Goal: Transaction & Acquisition: Purchase product/service

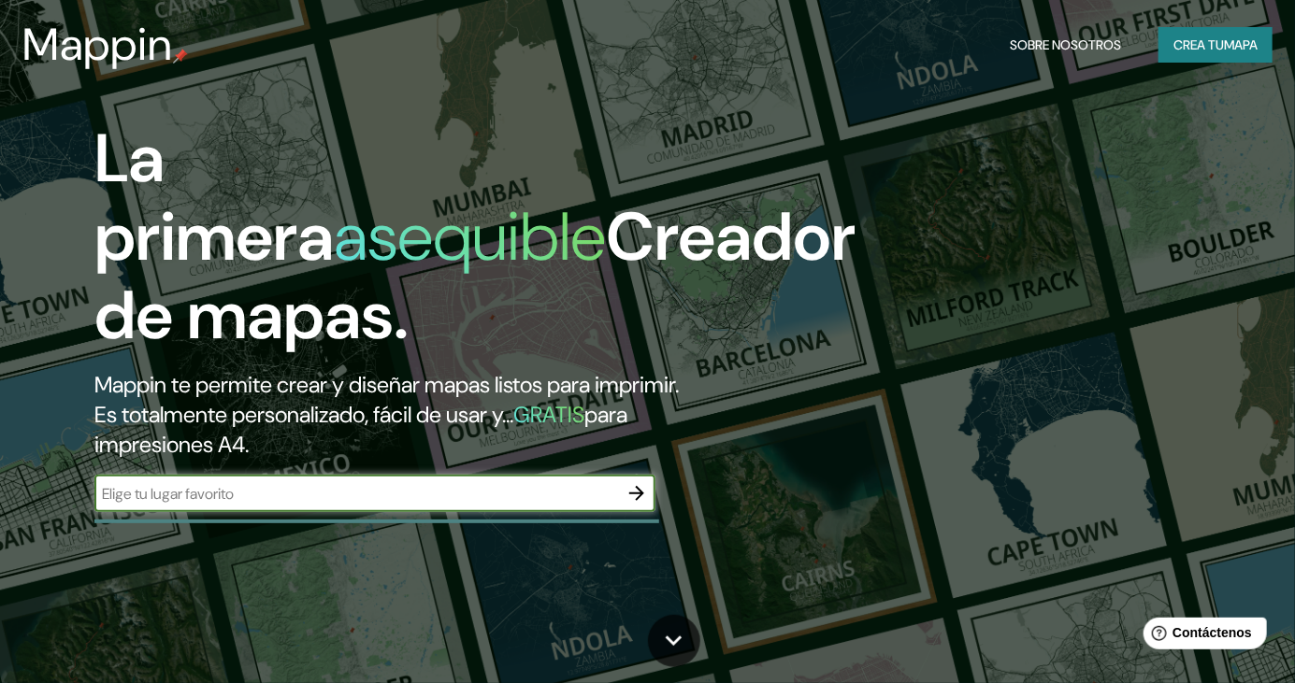
click at [615, 495] on input "text" at bounding box center [356, 494] width 524 height 22
type input "Divinopolis [GEOGRAPHIC_DATA]"
click at [619, 494] on button "button" at bounding box center [636, 493] width 37 height 37
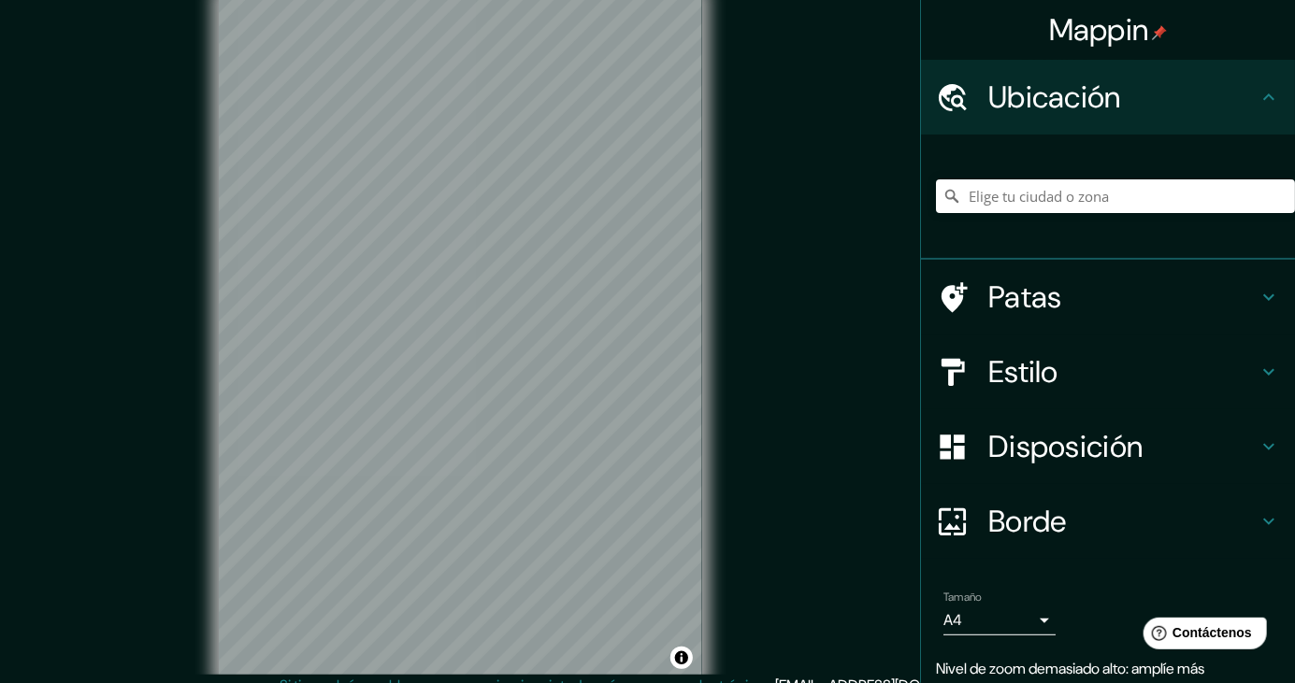
click at [1271, 368] on icon at bounding box center [1268, 372] width 22 height 22
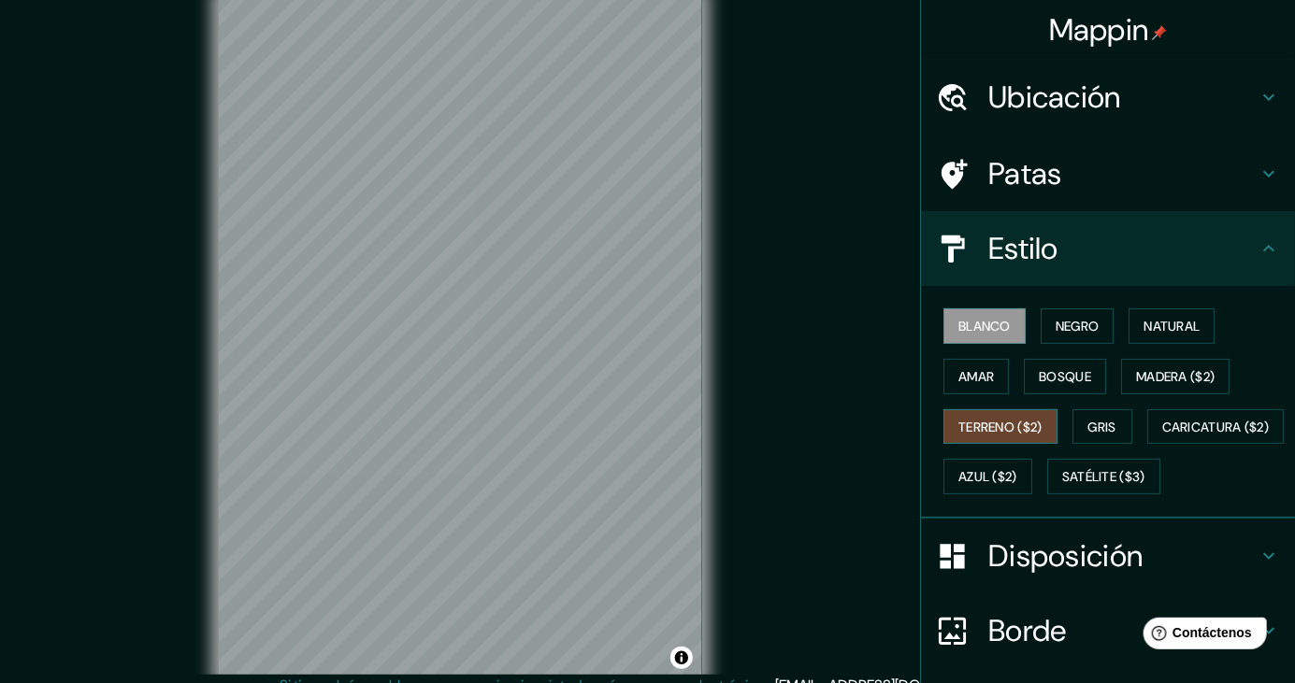
click at [1041, 437] on button "Terreno ($2)" at bounding box center [1000, 427] width 114 height 36
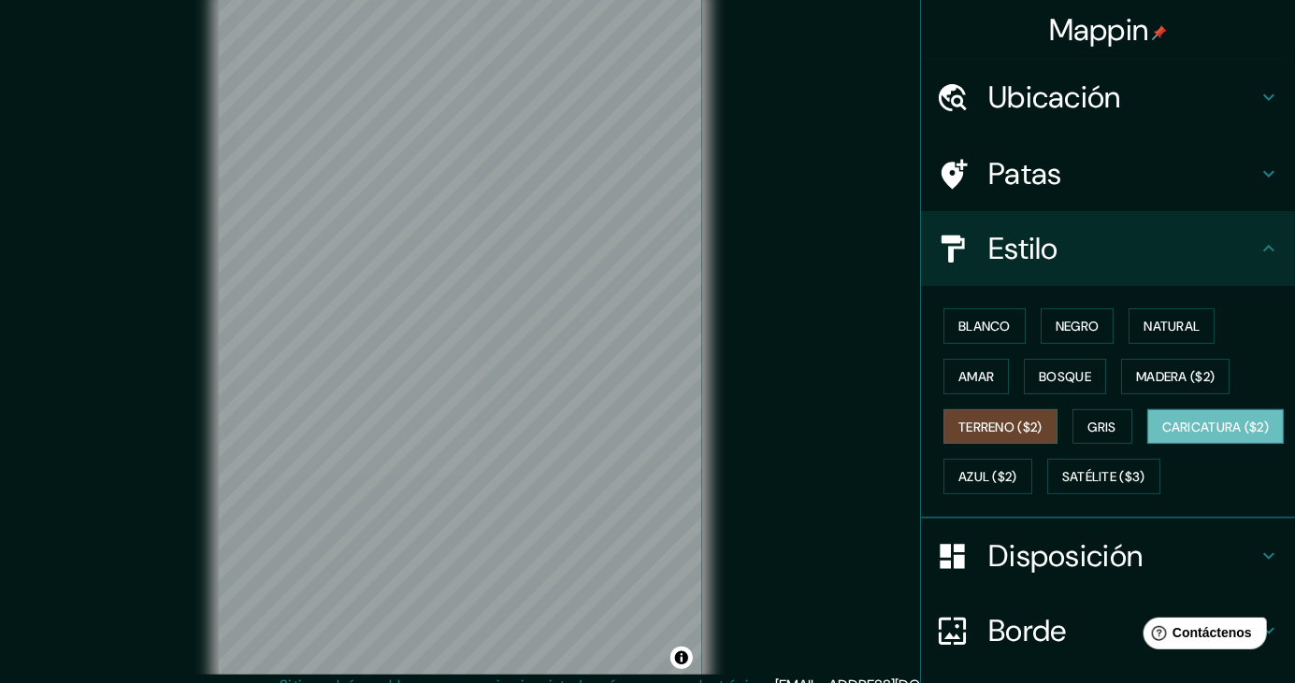
click at [1147, 445] on button "Caricatura ($2)" at bounding box center [1215, 427] width 137 height 36
click at [991, 384] on font "Amar" at bounding box center [976, 377] width 36 height 24
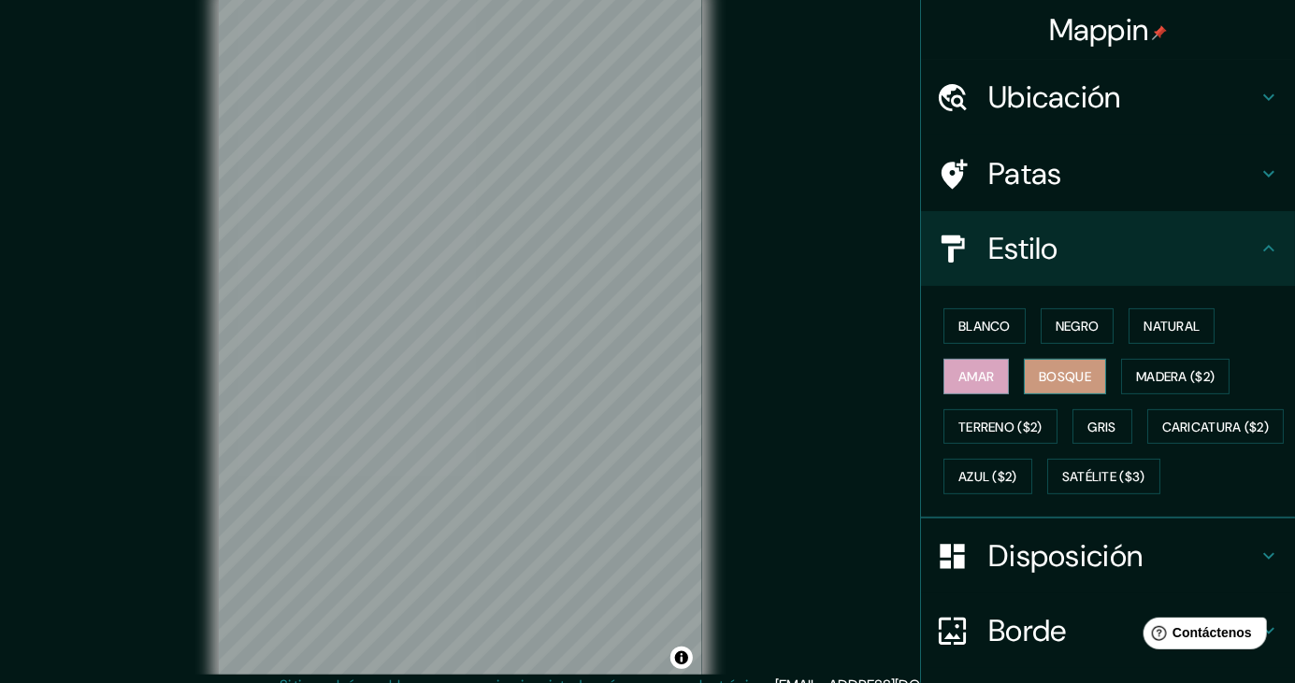
click at [1089, 380] on font "Bosque" at bounding box center [1065, 376] width 52 height 17
click at [1146, 382] on font "Madera ($2)" at bounding box center [1175, 376] width 79 height 17
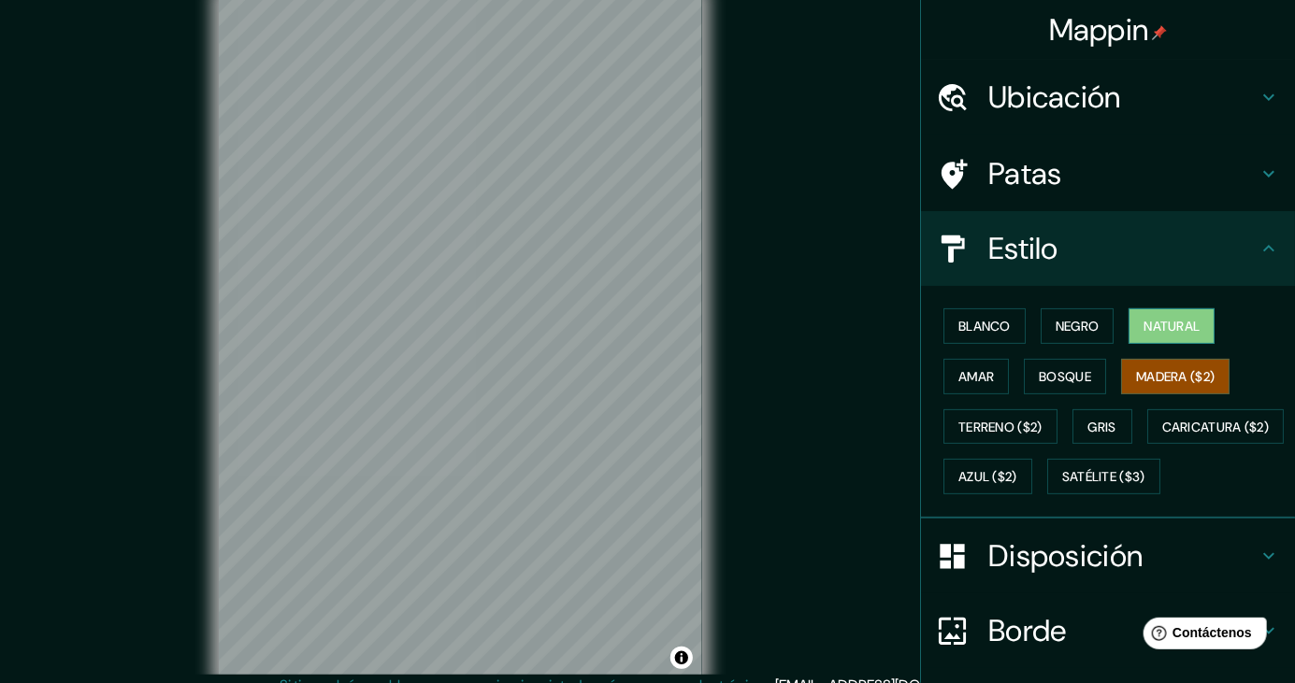
click at [1156, 329] on font "Natural" at bounding box center [1171, 326] width 56 height 17
click at [1095, 327] on font "Negro" at bounding box center [1077, 326] width 44 height 17
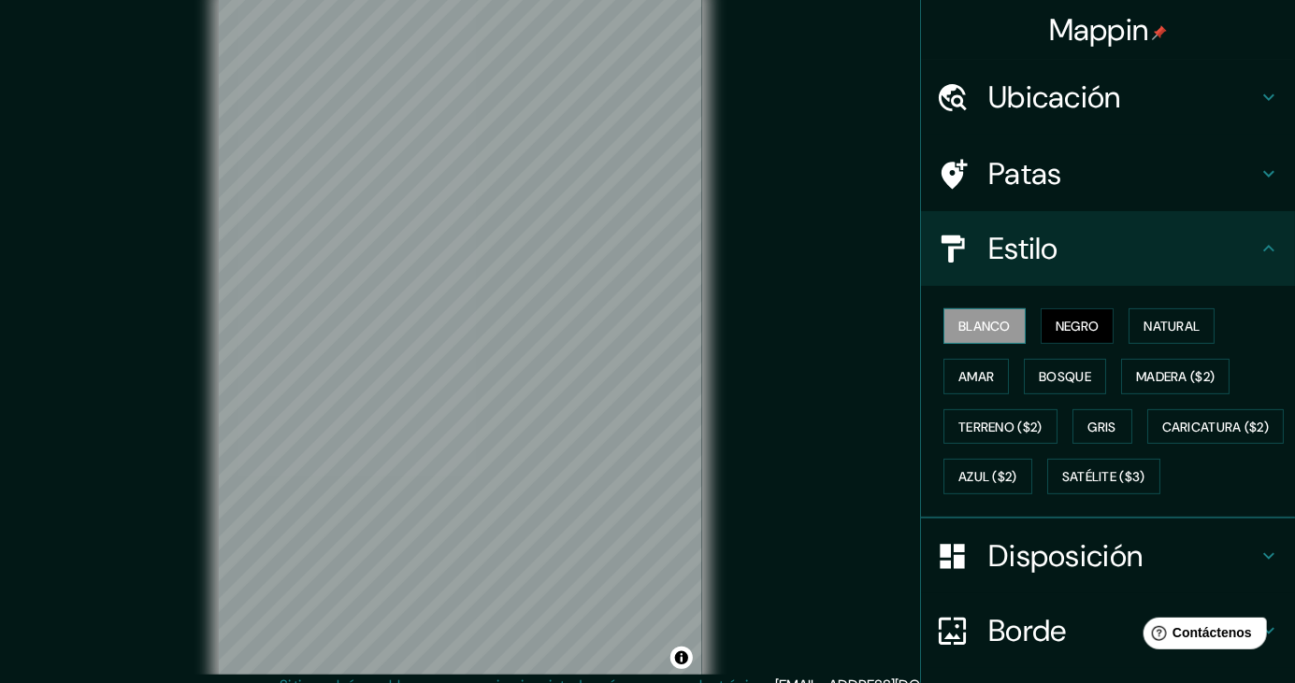
click at [1000, 337] on font "Blanco" at bounding box center [984, 326] width 52 height 24
click at [1015, 576] on font "Disposición" at bounding box center [1065, 556] width 154 height 39
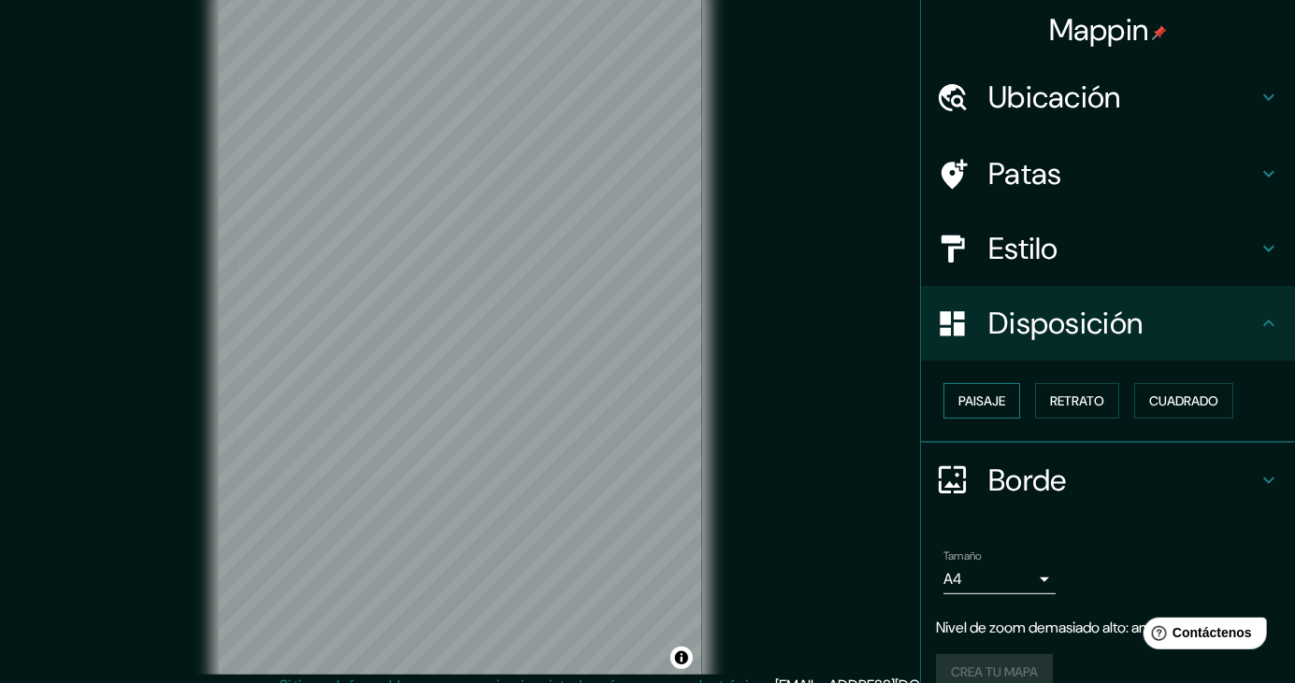
click at [1007, 412] on button "Paisaje" at bounding box center [981, 401] width 77 height 36
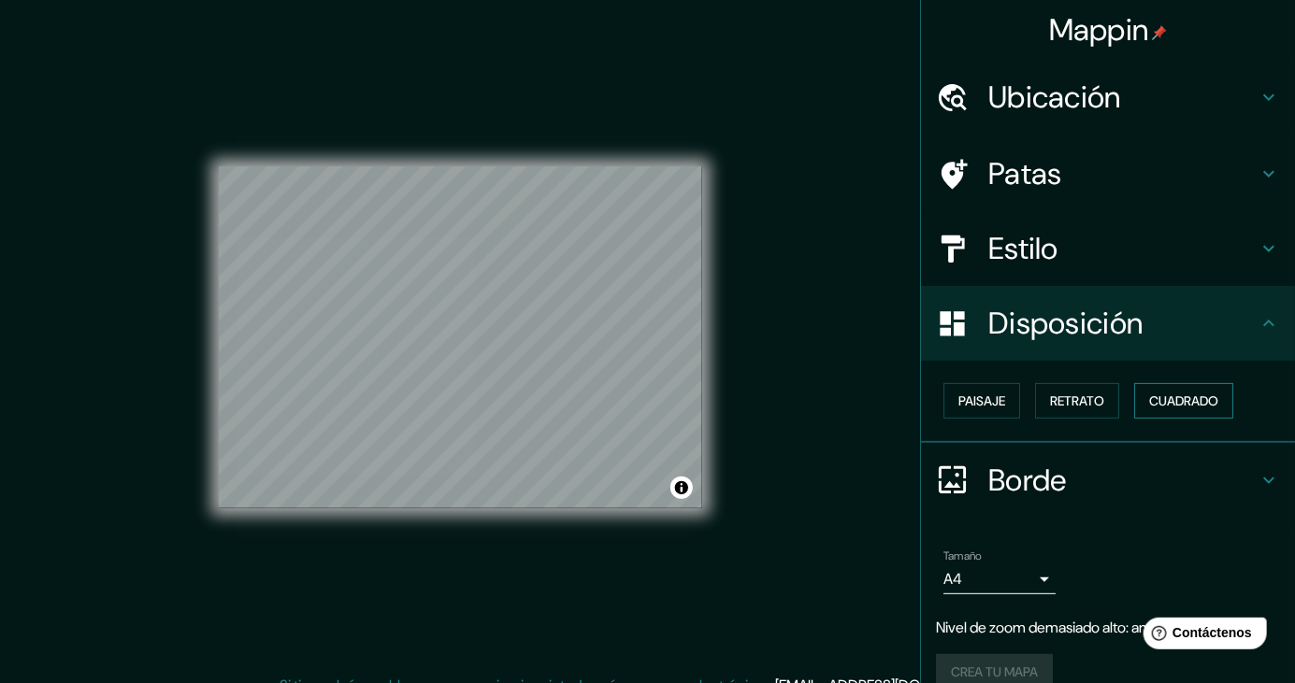
click at [1152, 401] on button "Cuadrado" at bounding box center [1183, 401] width 99 height 36
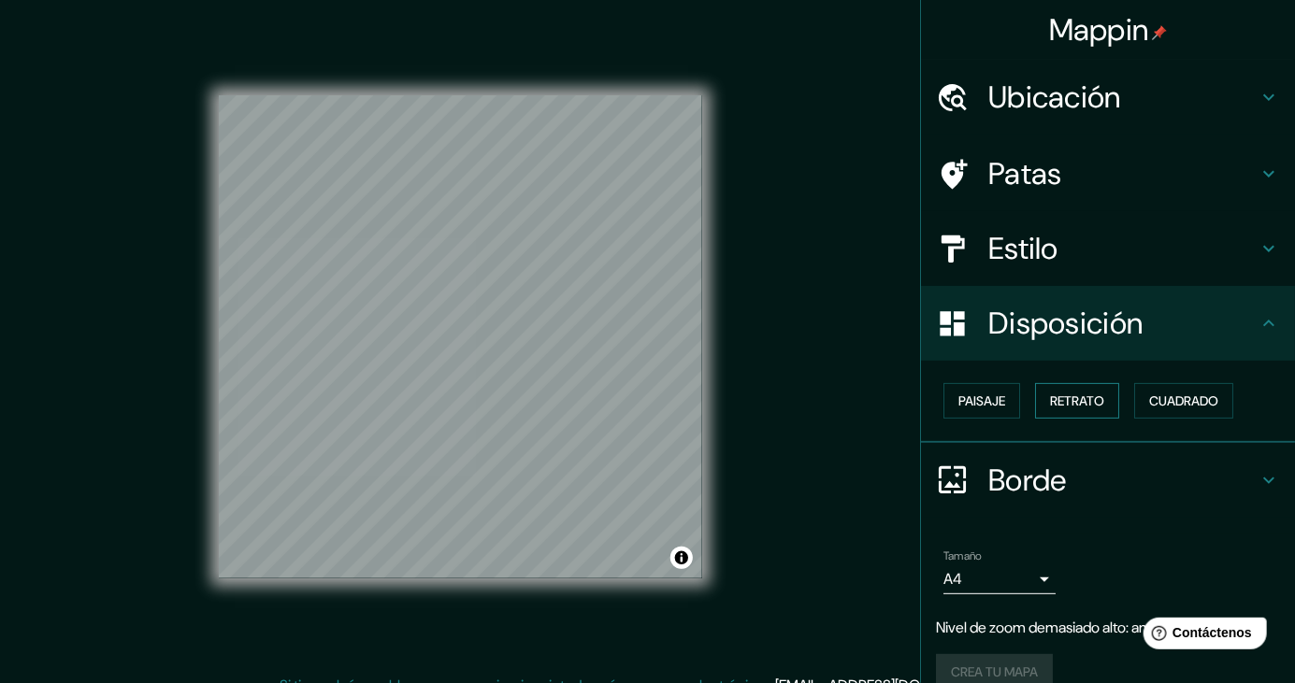
click at [1081, 410] on font "Retrato" at bounding box center [1077, 401] width 54 height 24
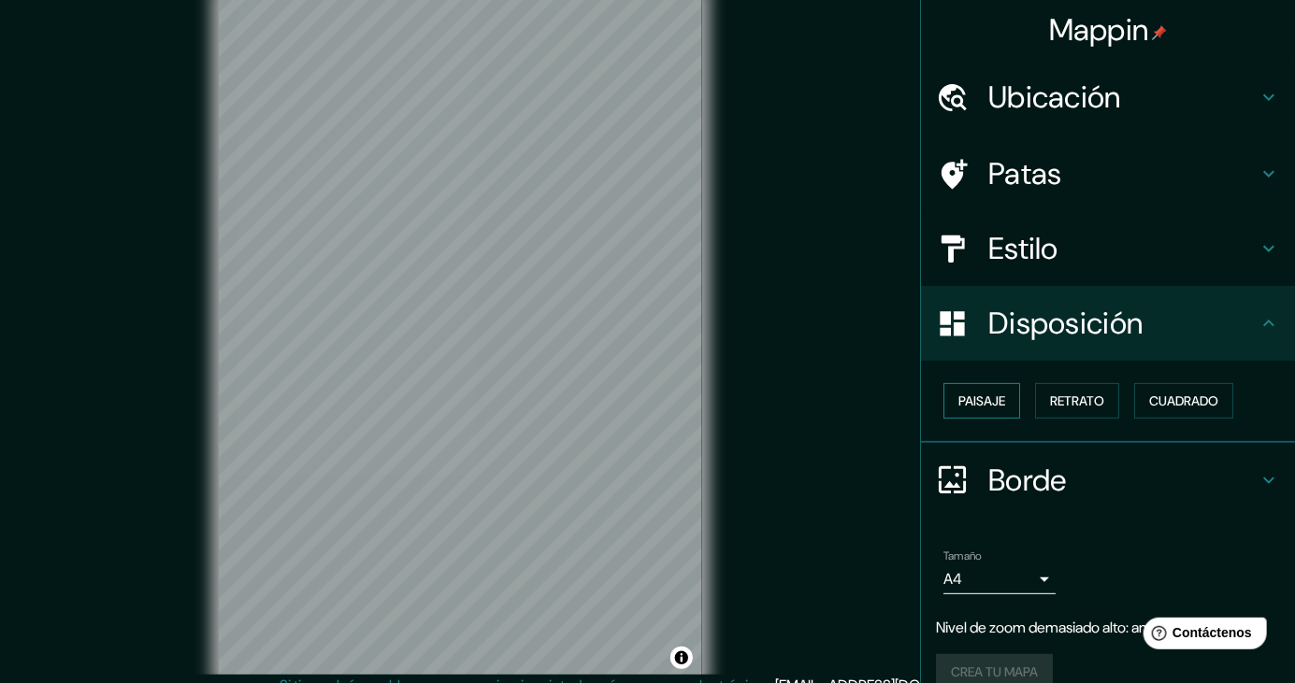
click at [993, 411] on font "Paisaje" at bounding box center [981, 401] width 47 height 24
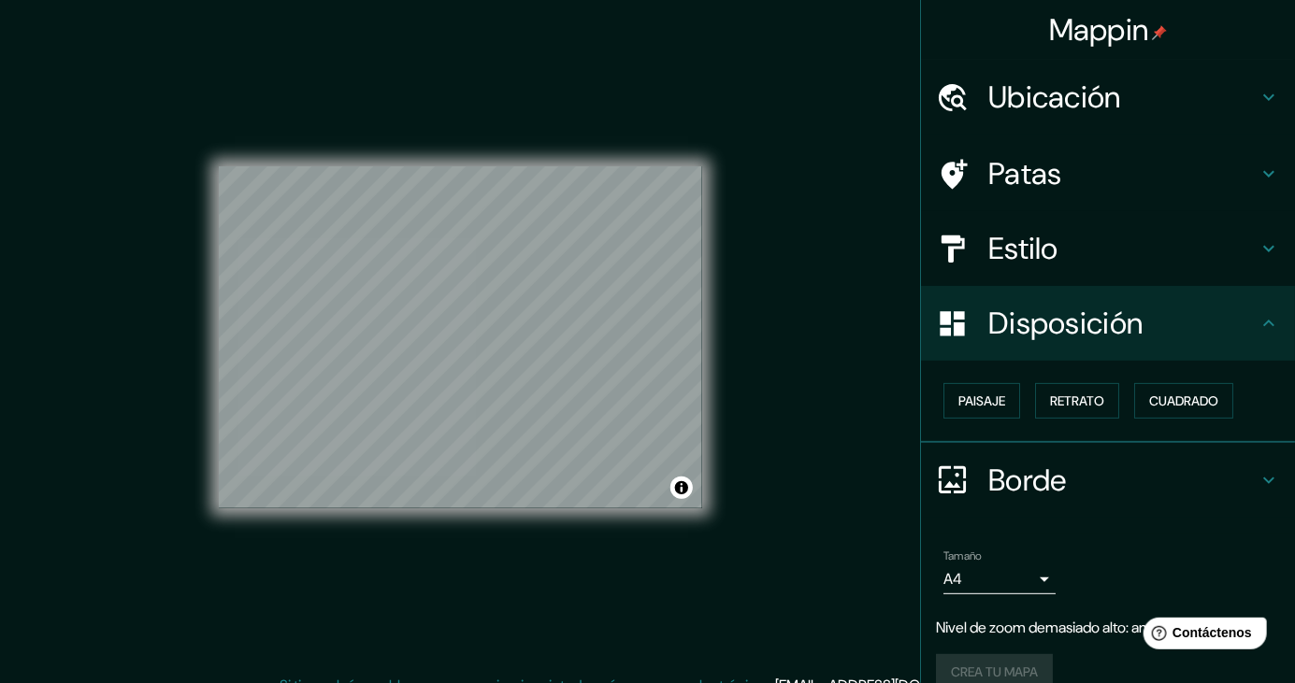
click at [1042, 478] on font "Borde" at bounding box center [1027, 480] width 79 height 39
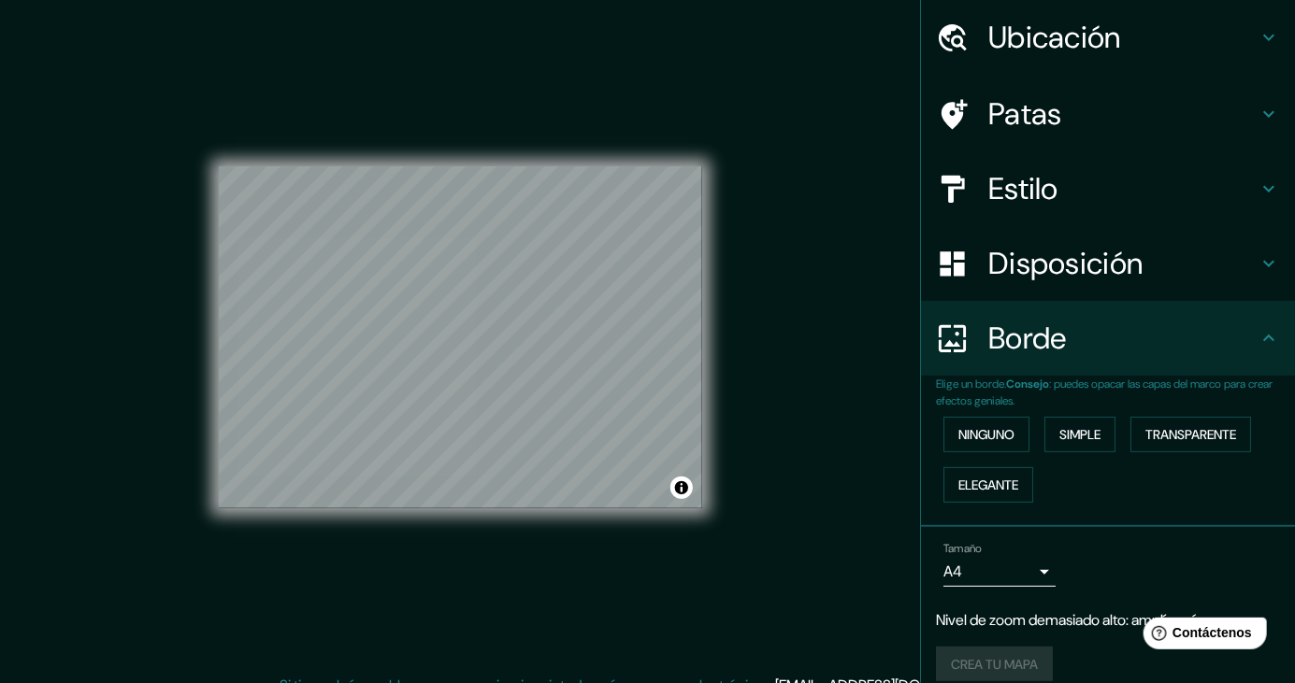
scroll to position [67, 0]
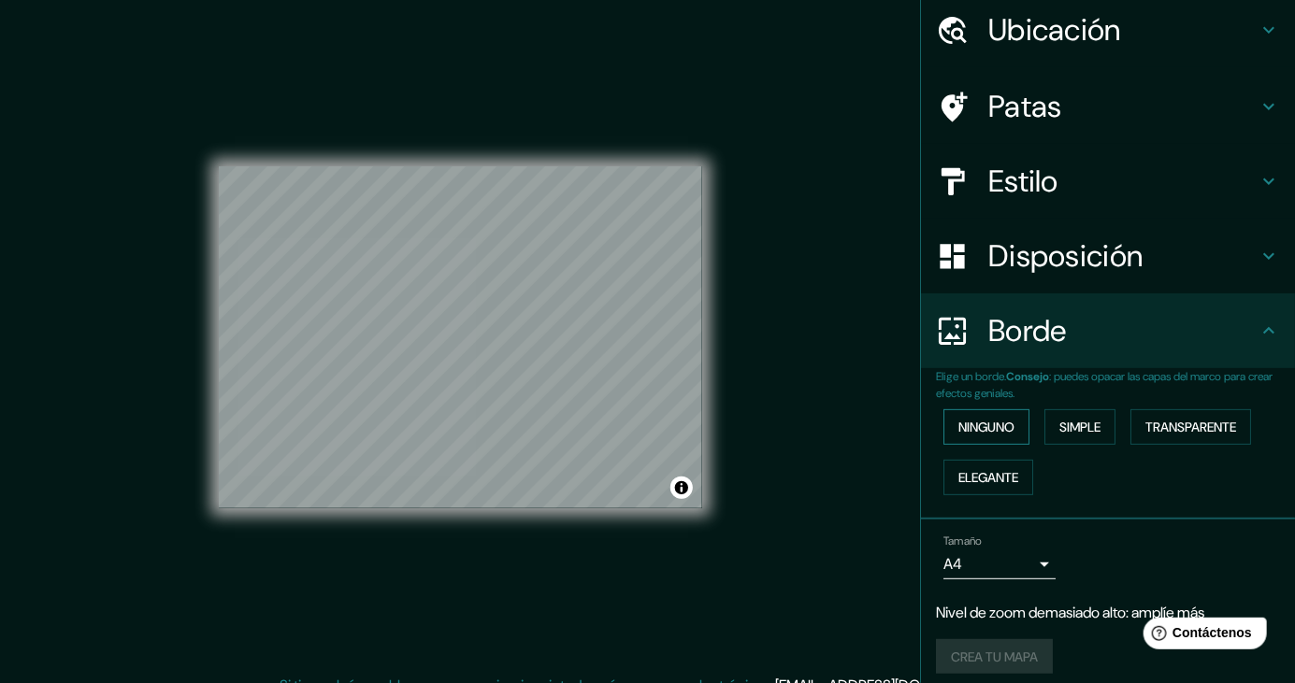
click at [1008, 427] on font "Ninguno" at bounding box center [986, 427] width 56 height 17
click at [1071, 428] on font "Simple" at bounding box center [1079, 427] width 41 height 17
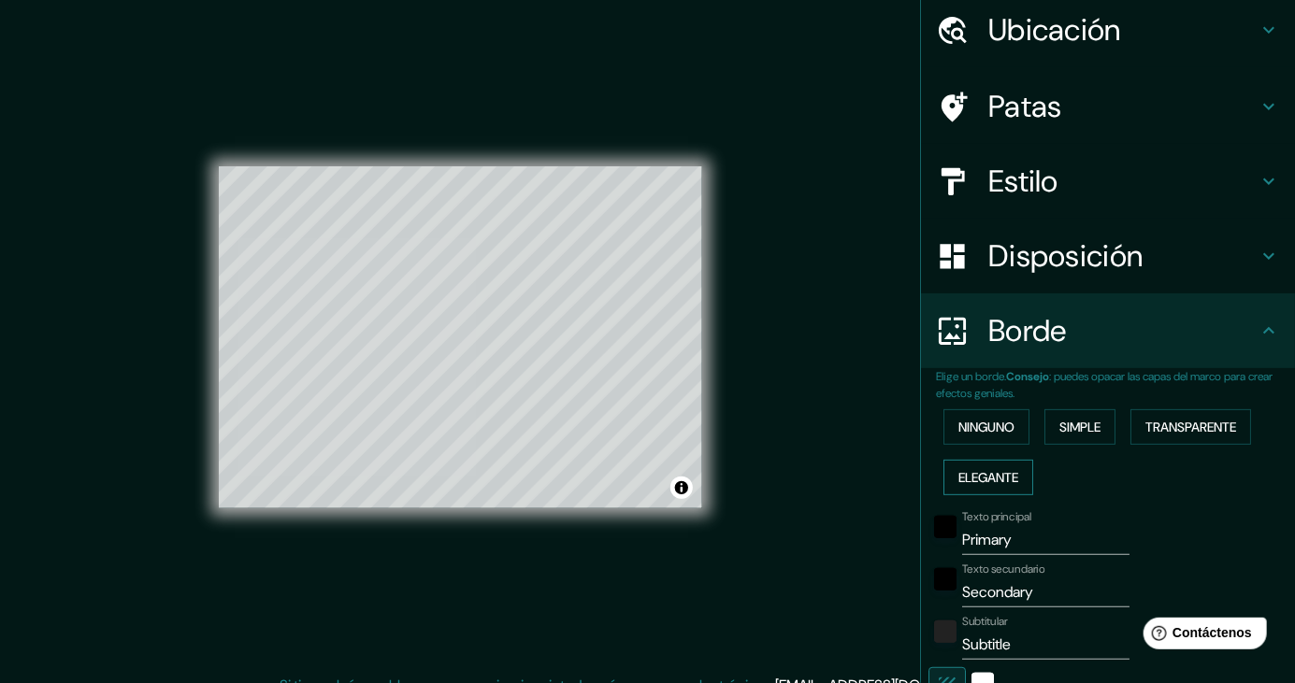
click at [1018, 474] on font "Elegante" at bounding box center [988, 477] width 60 height 17
click at [1183, 438] on button "Transparente" at bounding box center [1190, 427] width 121 height 36
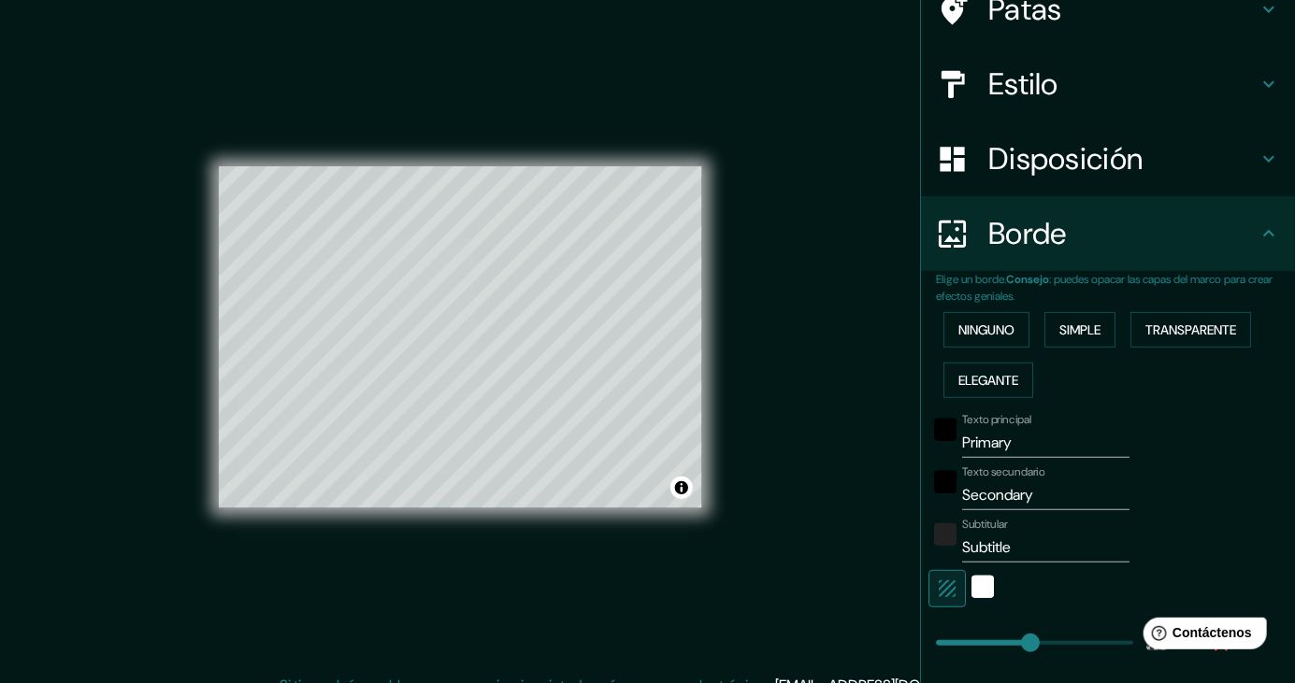
scroll to position [165, 0]
click at [1010, 443] on input "Primary" at bounding box center [1045, 443] width 167 height 30
click at [993, 448] on input "Primary" at bounding box center [1045, 443] width 167 height 30
click at [995, 445] on input "Primary" at bounding box center [1045, 443] width 167 height 30
type input "u"
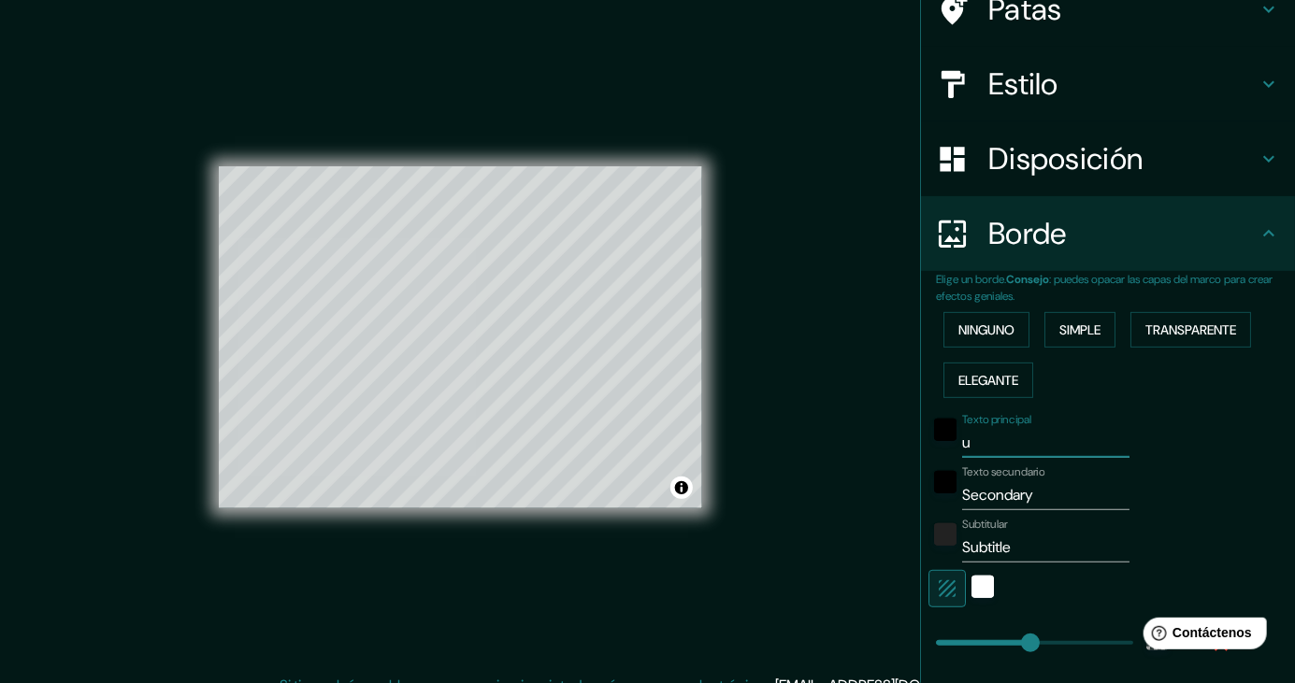
type input "248"
type input "41"
type input "ub"
type input "248"
type input "41"
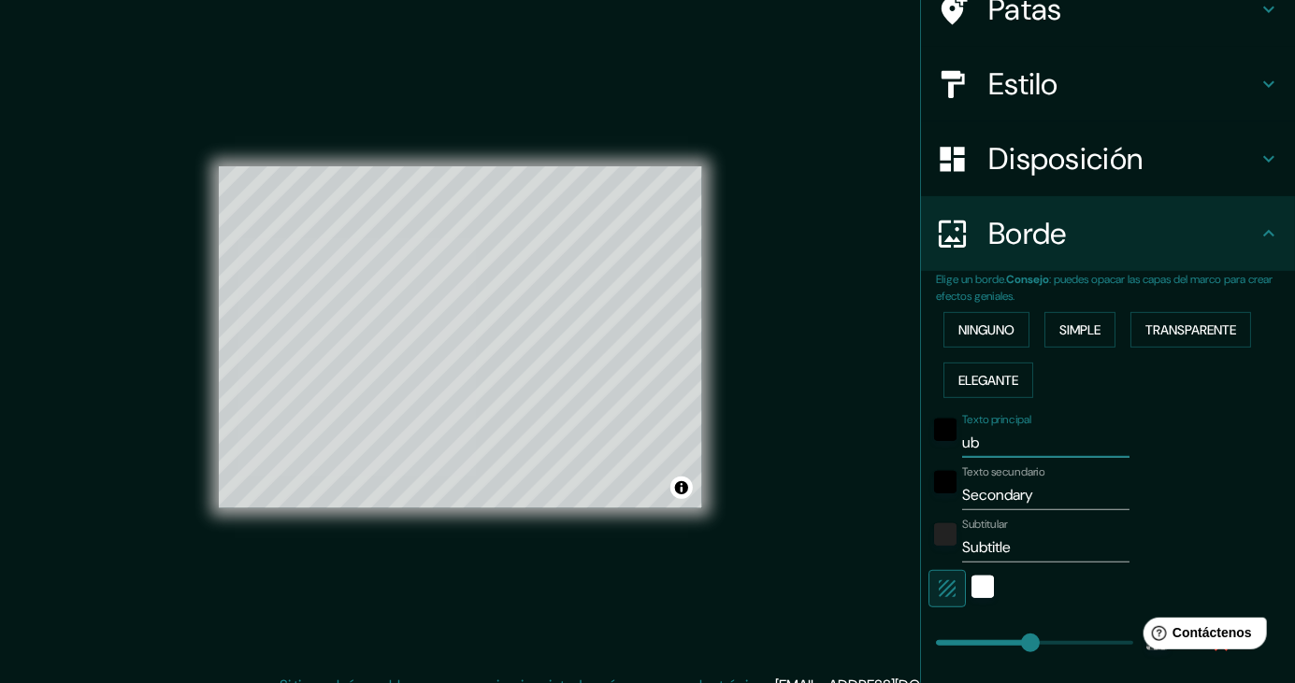
type input "ubi"
type input "248"
type input "41"
type input "ubic"
type input "248"
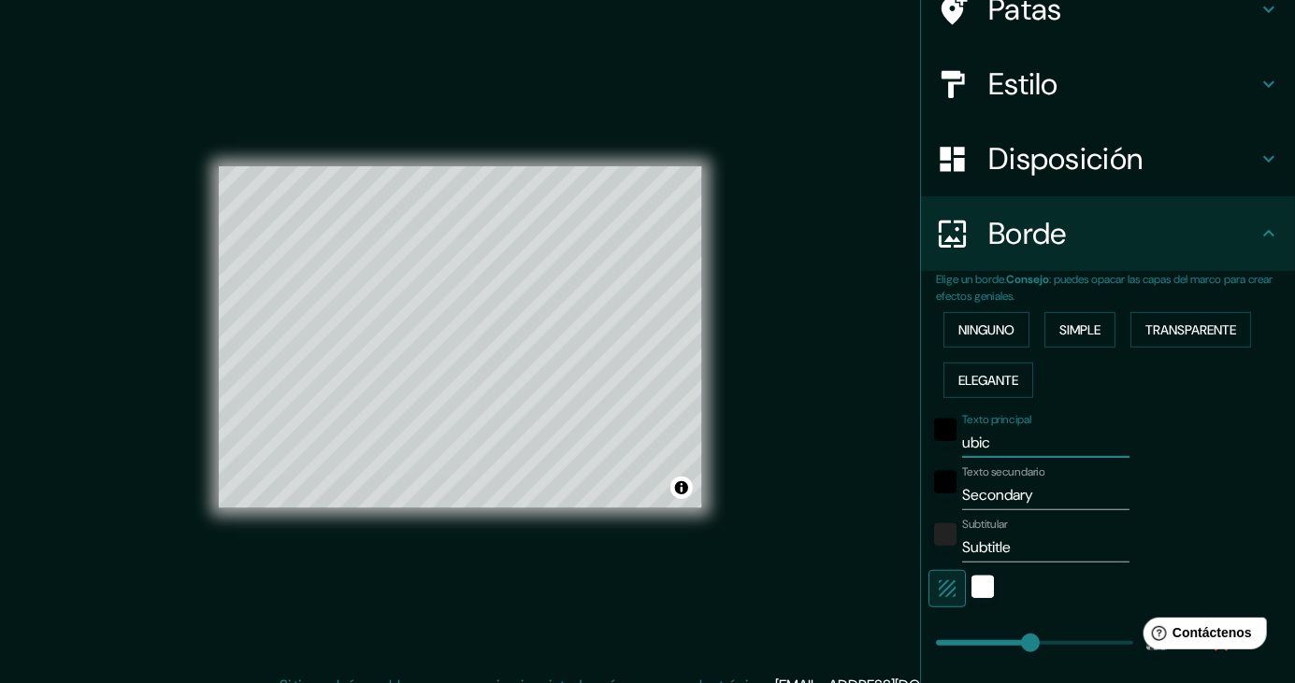
type input "41"
type input "ubica"
type input "248"
type input "41"
type input "ubicac"
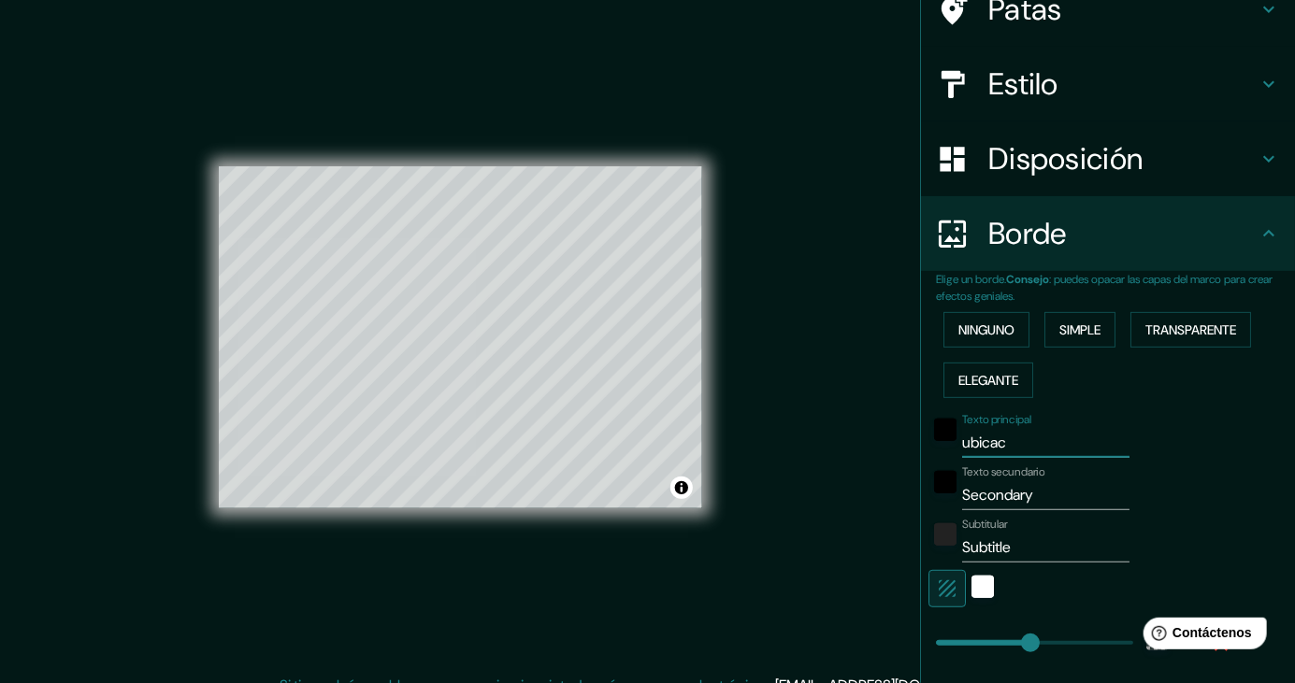
type input "248"
type input "41"
type input "ubicaci"
type input "248"
type input "41"
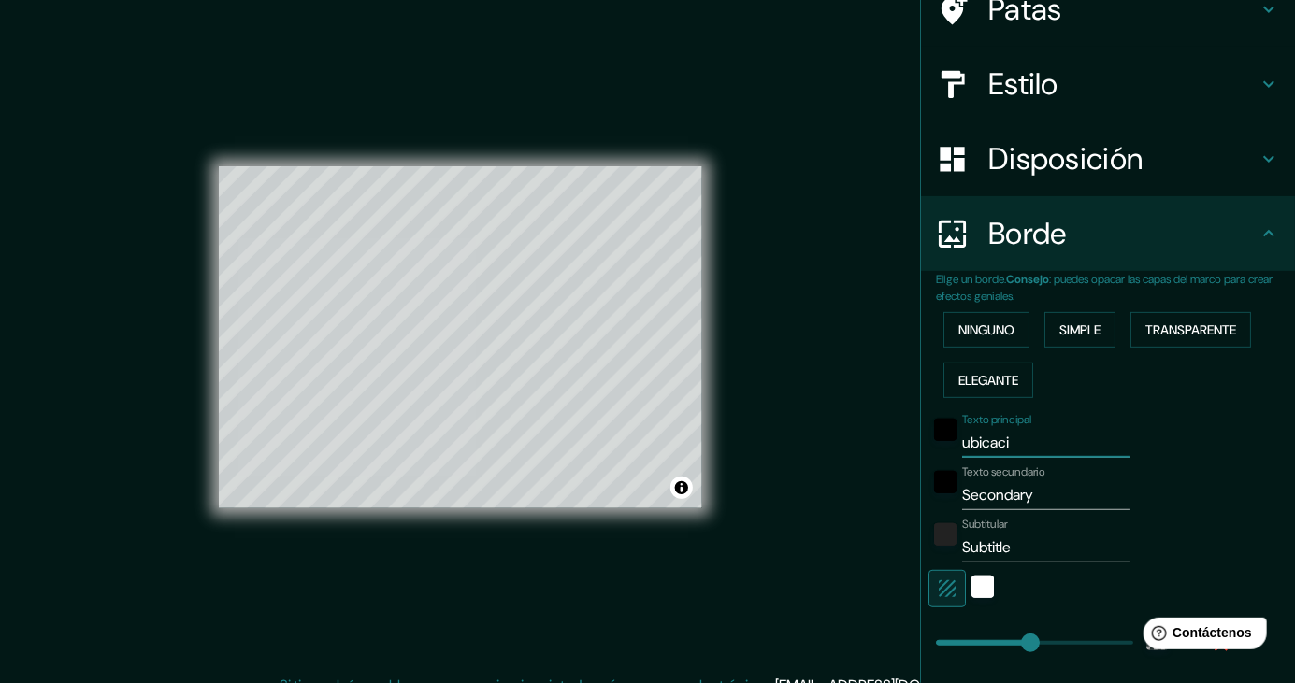
type input "ubicacio"
type input "248"
type input "41"
type input "ubicacion"
type input "248"
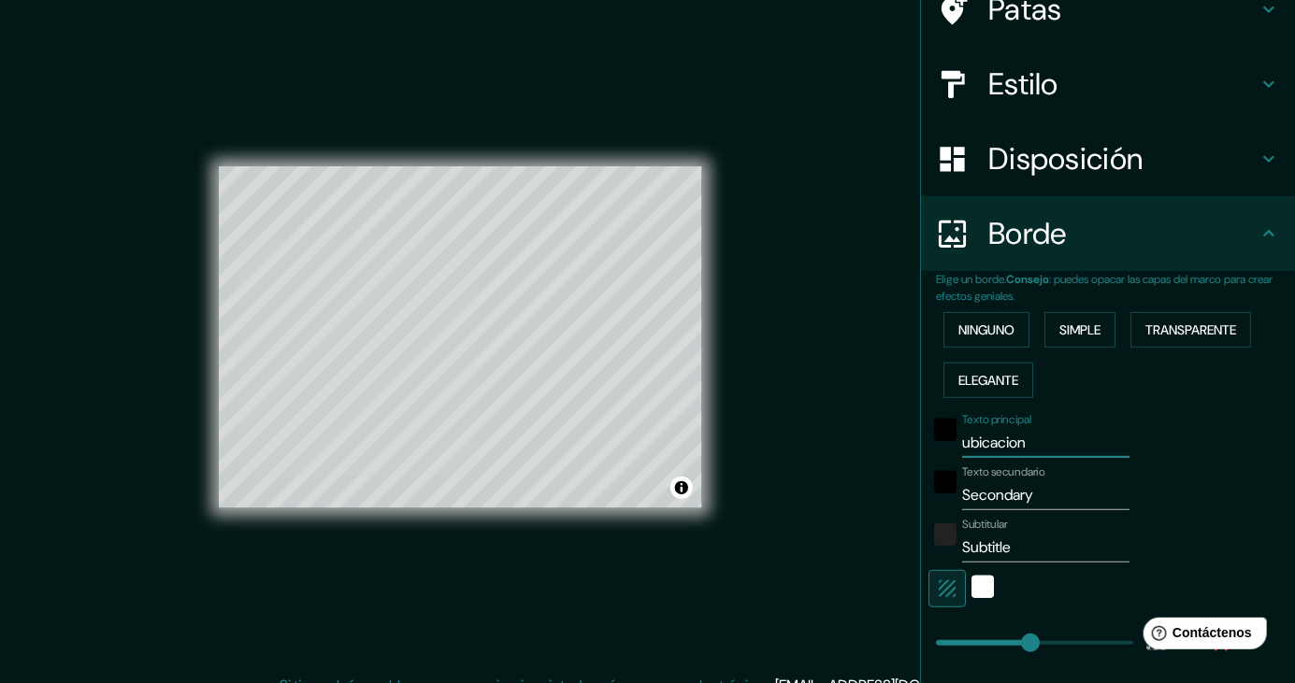
type input "41"
type input "ubicacion"
click at [1032, 486] on input "Secondary" at bounding box center [1045, 496] width 167 height 30
click at [1008, 517] on font "Subtitular" at bounding box center [985, 524] width 46 height 15
click at [1010, 533] on input "Subtitle" at bounding box center [1045, 548] width 167 height 30
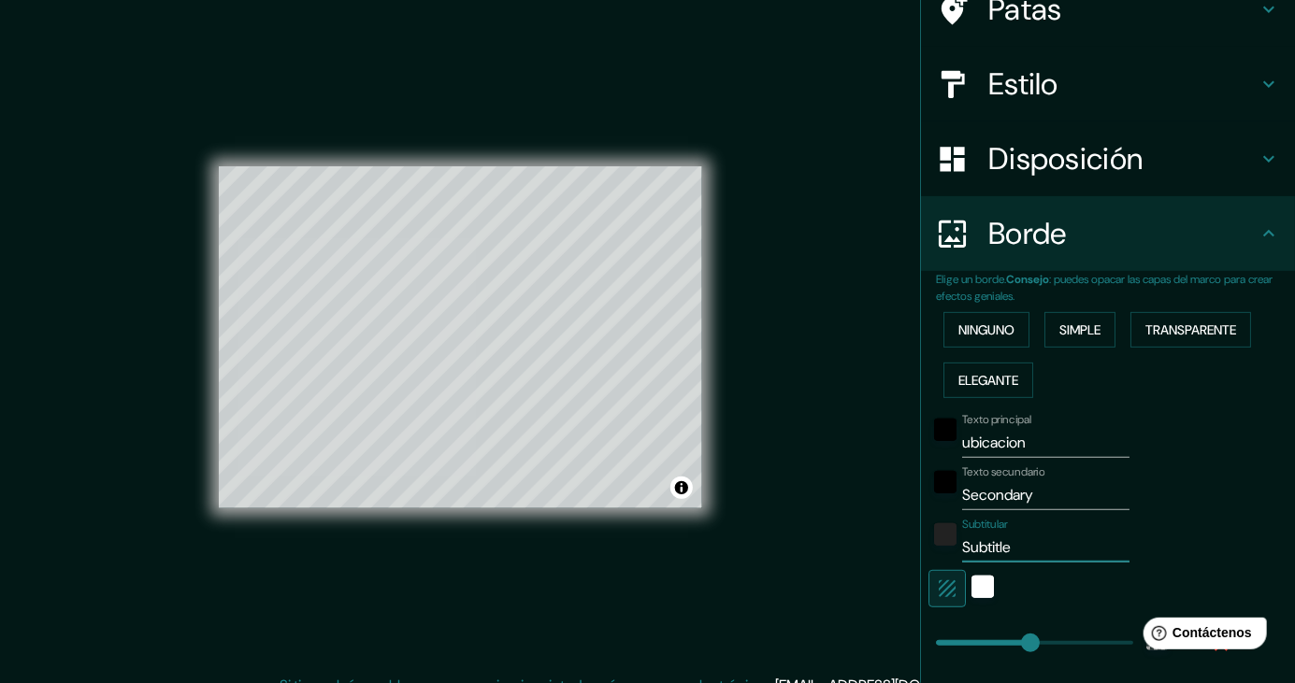
click at [1009, 486] on input "Secondary" at bounding box center [1045, 496] width 167 height 30
click at [1019, 495] on input "Secondary" at bounding box center [1045, 496] width 167 height 30
click at [1031, 486] on input "Secondary" at bounding box center [1045, 496] width 167 height 30
click at [1026, 482] on input "Secondary" at bounding box center [1045, 496] width 167 height 30
type input "d"
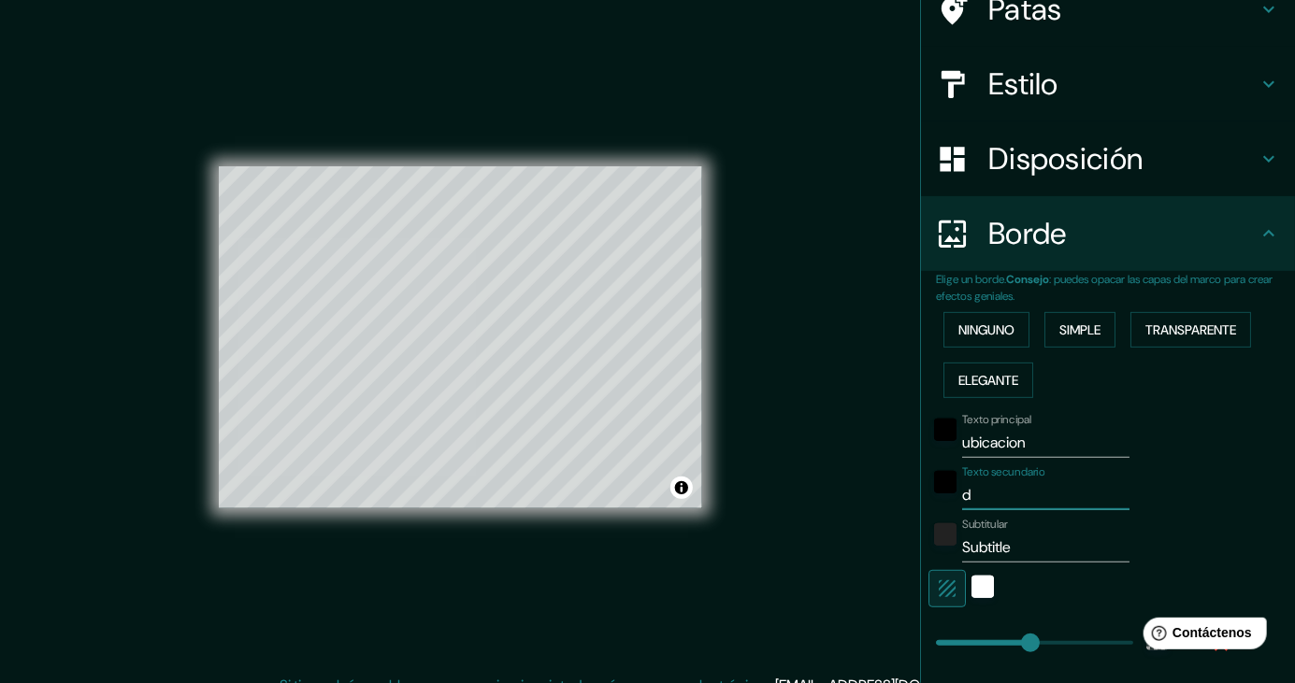
type input "248"
type input "41"
type input "di"
type input "248"
type input "41"
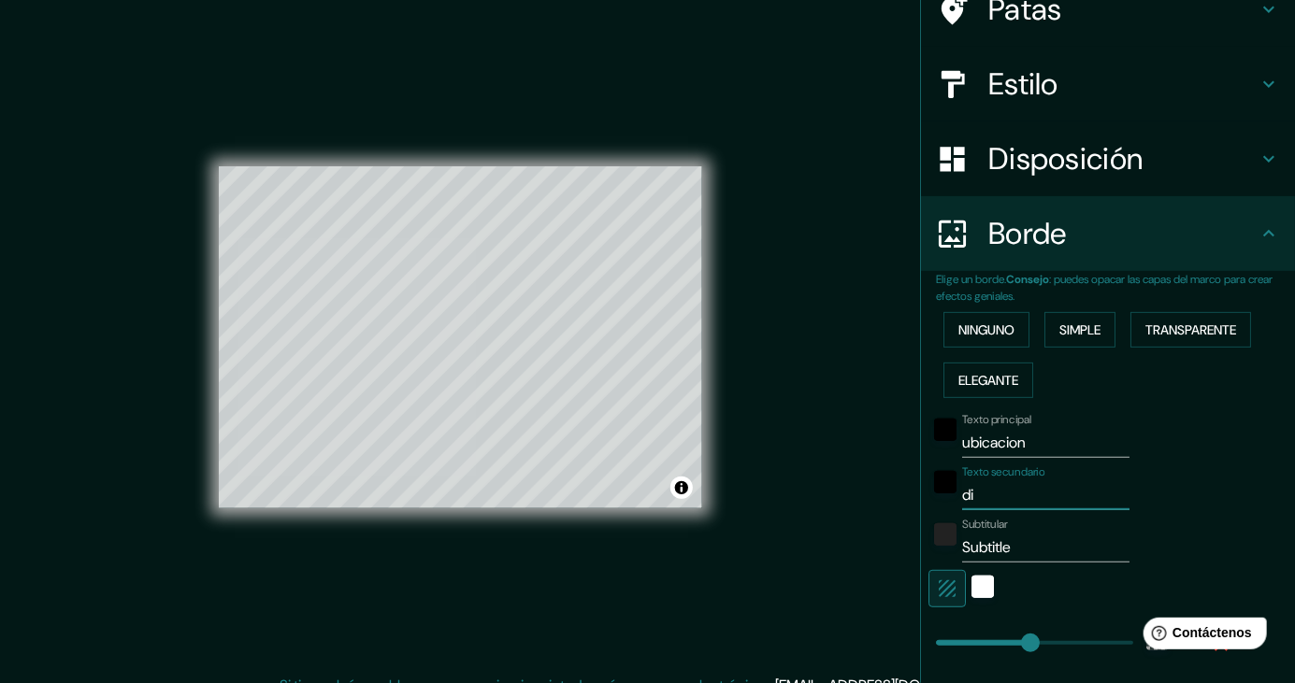
type input "div"
type input "248"
type input "41"
type input "divi"
type input "248"
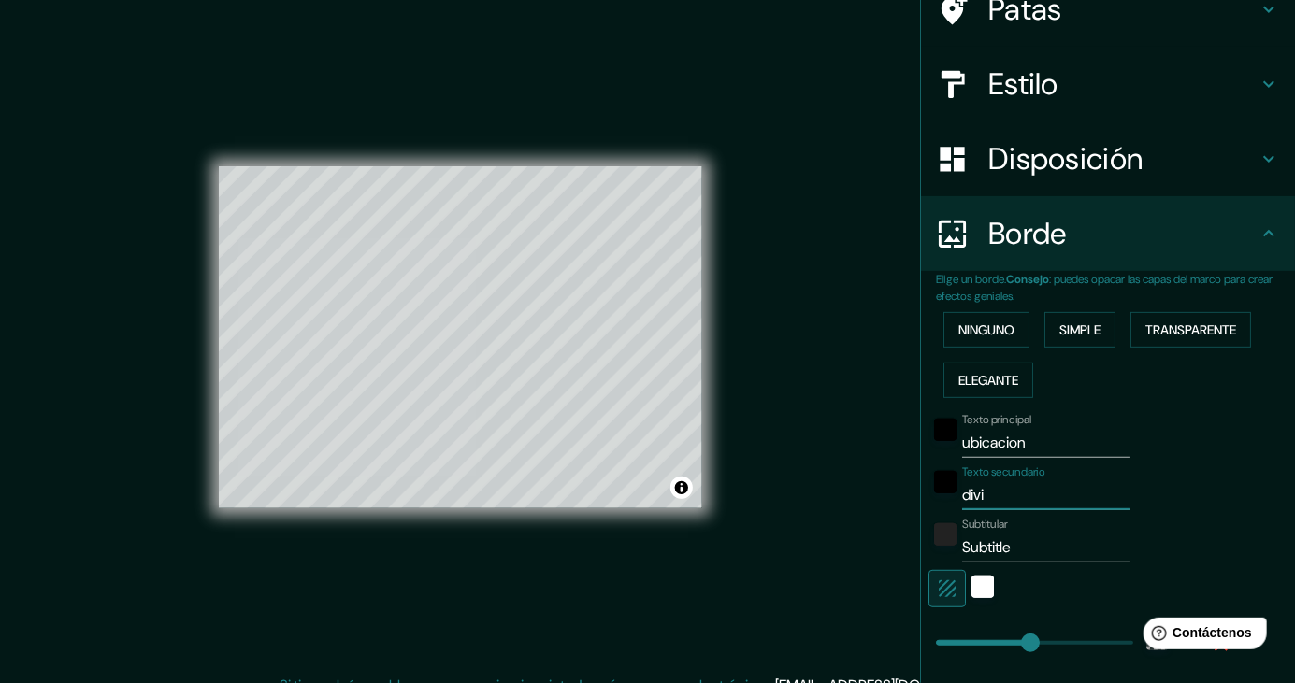
type input "41"
type input "[DEMOGRAPHIC_DATA]"
type input "248"
type input "41"
type input "divino"
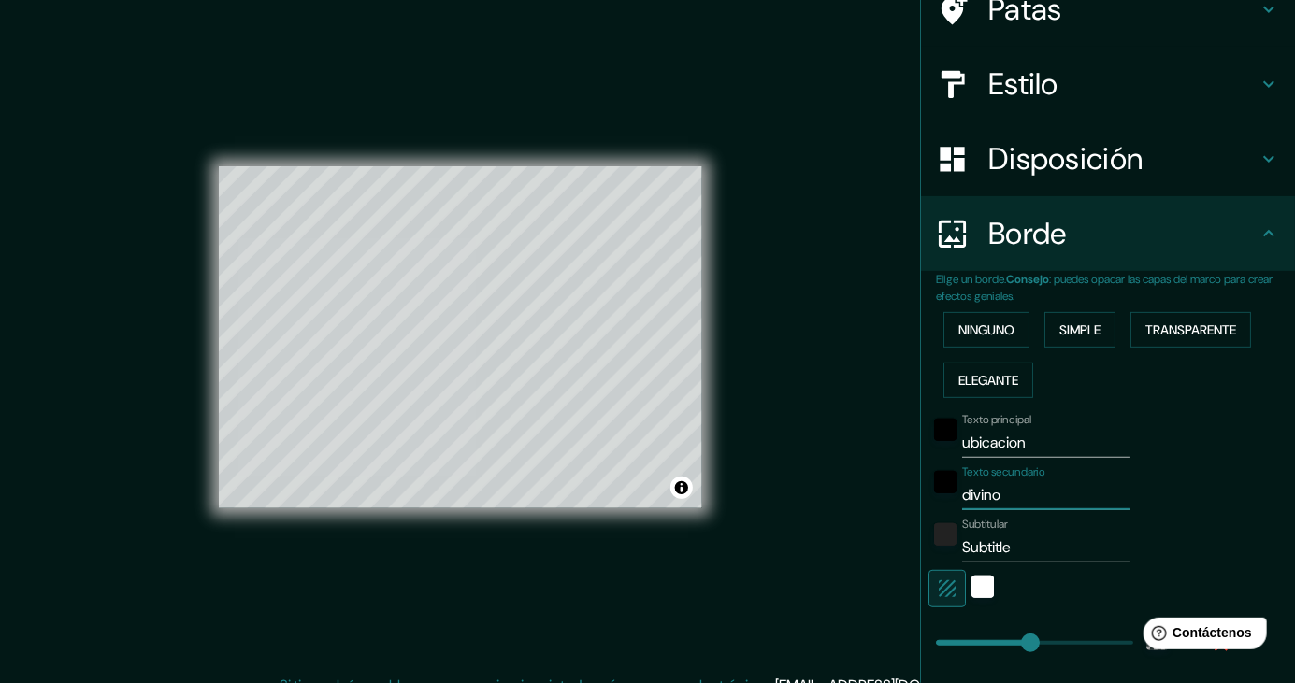
type input "248"
type input "41"
type input "divinop"
type input "248"
type input "41"
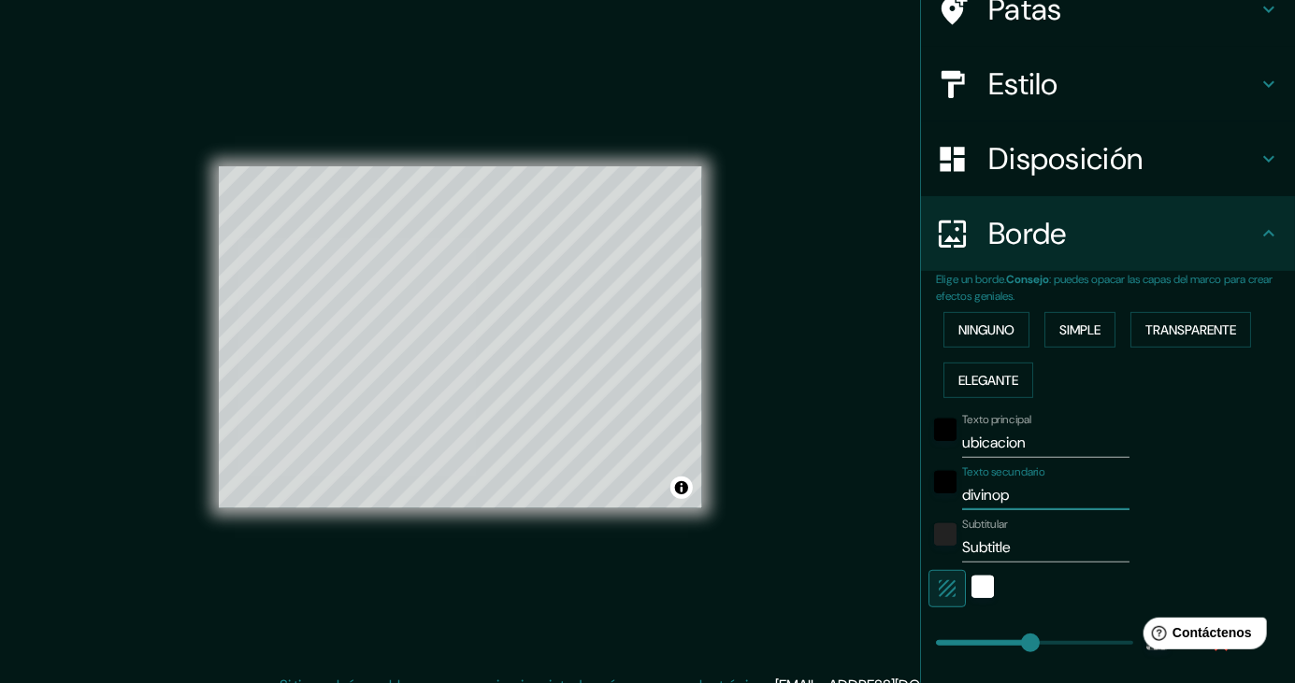
type input "divinopo"
type input "248"
type input "41"
type input "divinopol"
type input "248"
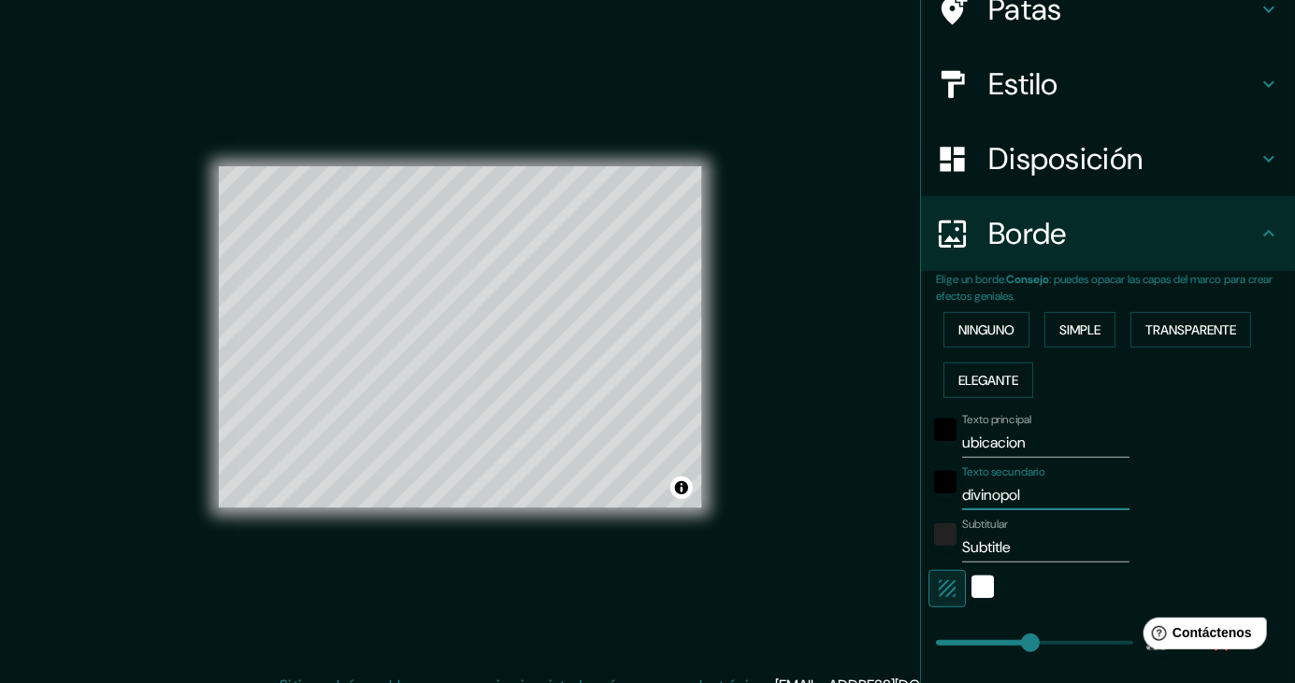
type input "41"
type input "divinopoli"
type input "248"
type input "41"
type input "[GEOGRAPHIC_DATA]"
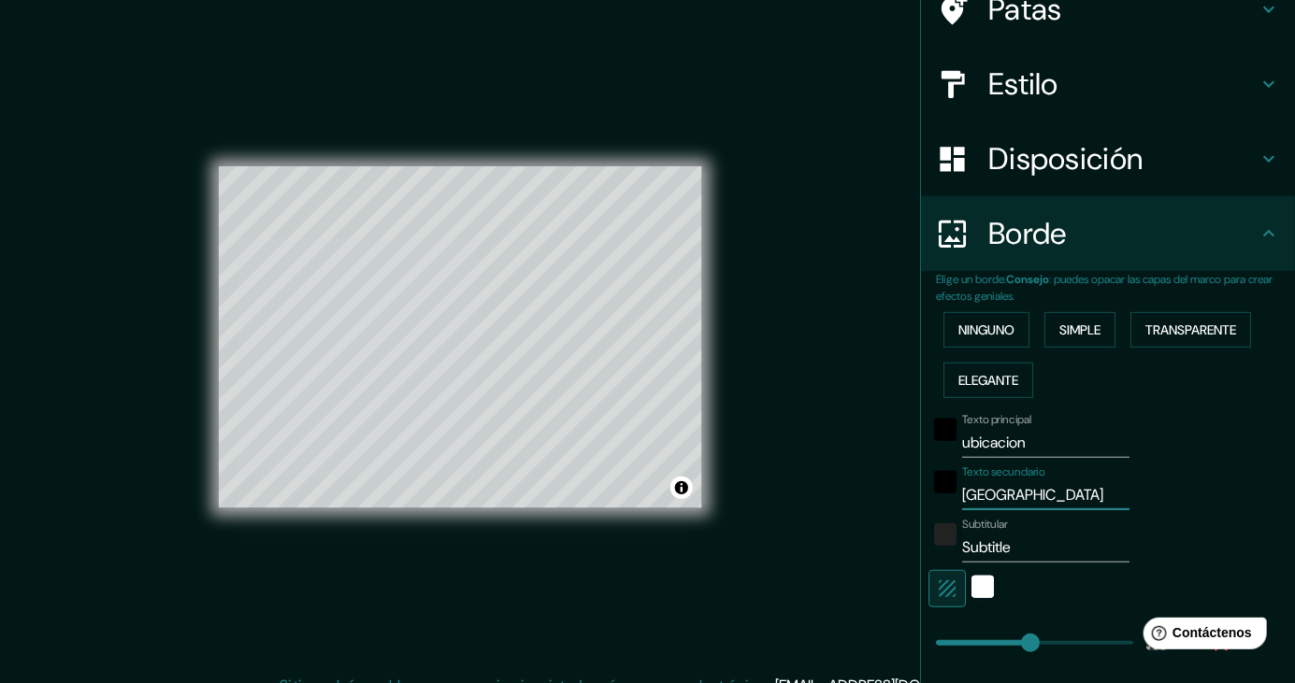
type input "248"
type input "41"
type input "[GEOGRAPHIC_DATA]"
click at [1030, 542] on input "Subtitle" at bounding box center [1045, 548] width 167 height 30
type input "Subtitl"
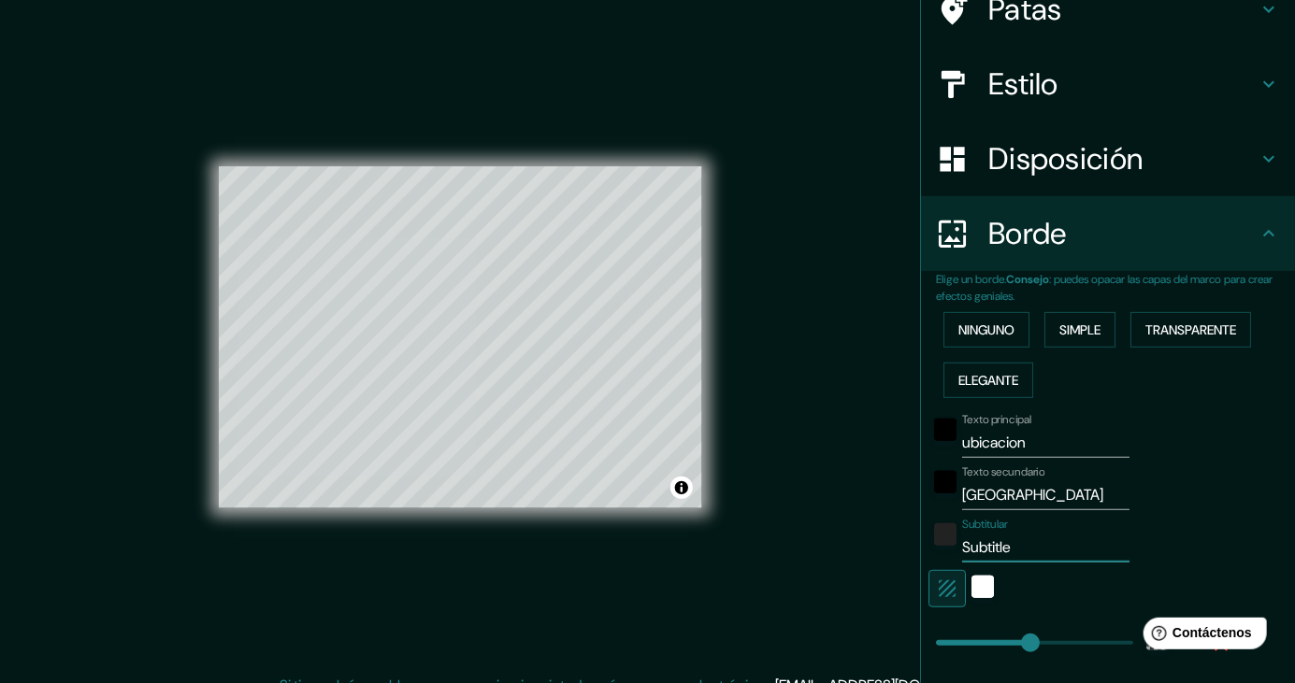
type input "248"
type input "41"
type input "Subtit"
type input "248"
type input "41"
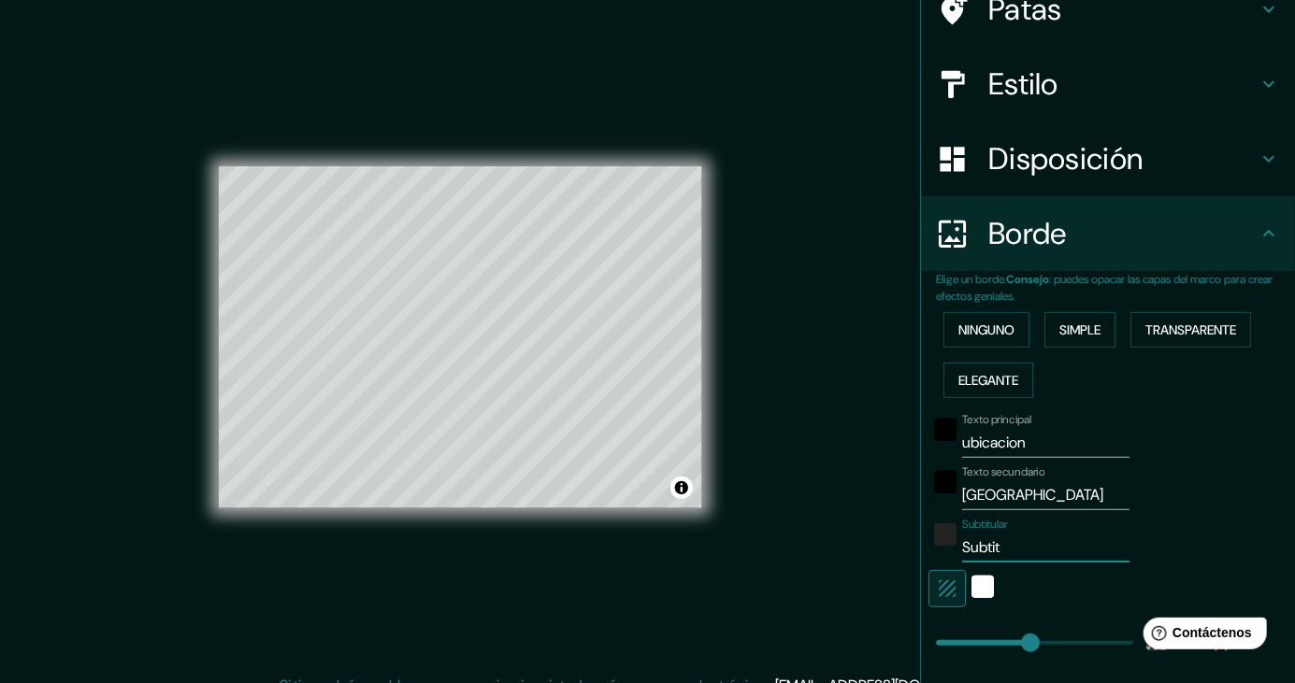
type input "Subti"
type input "248"
type input "41"
type input "Subt"
type input "248"
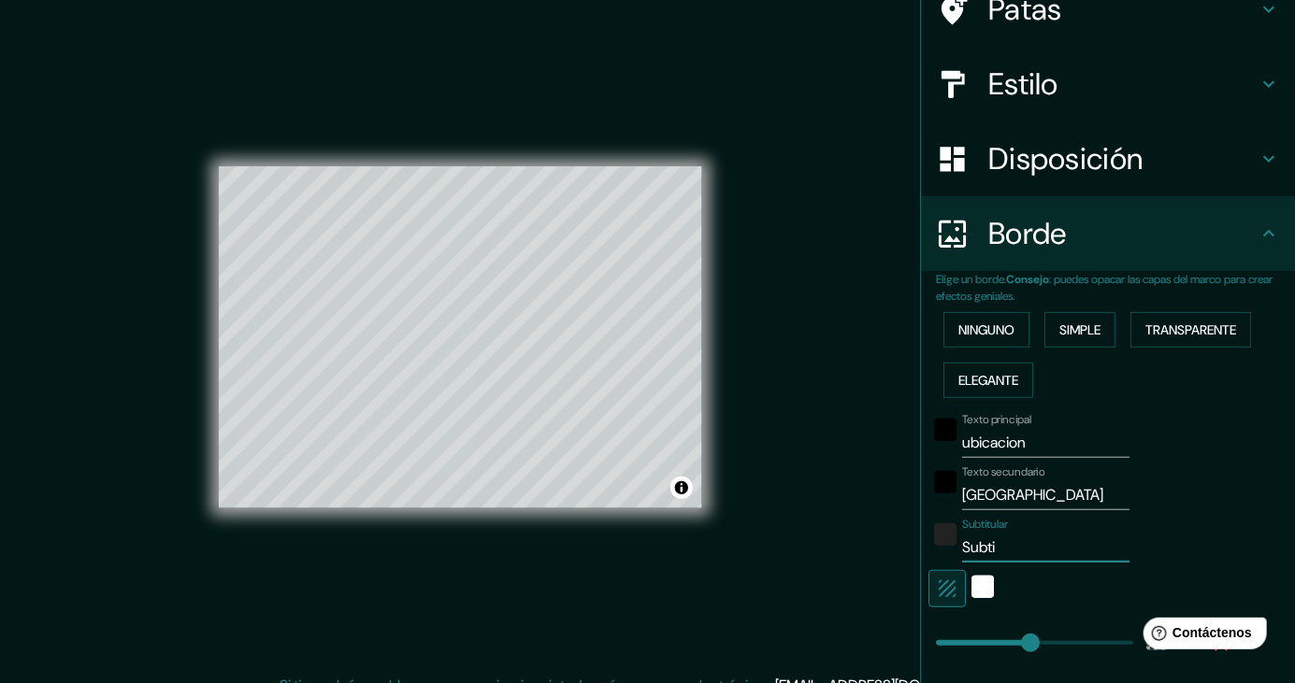
type input "41"
type input "Sub"
type input "248"
type input "41"
type input "Su"
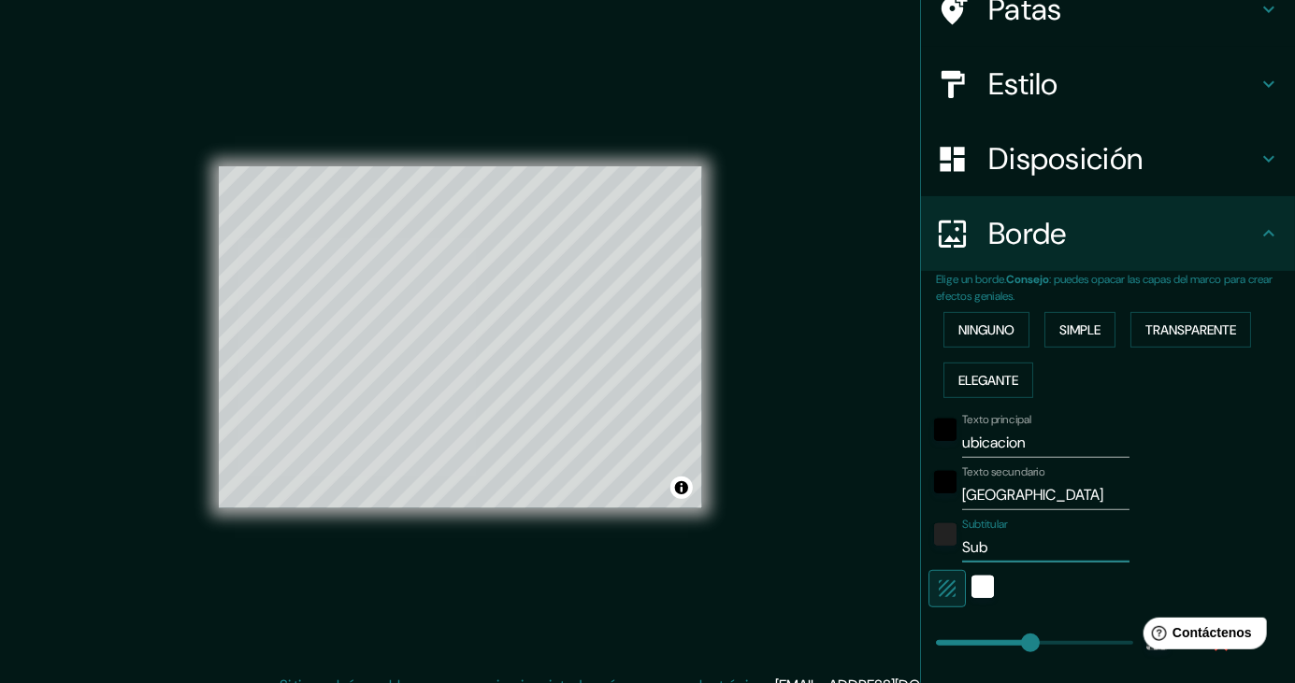
type input "248"
type input "41"
type input "S"
type input "248"
type input "41"
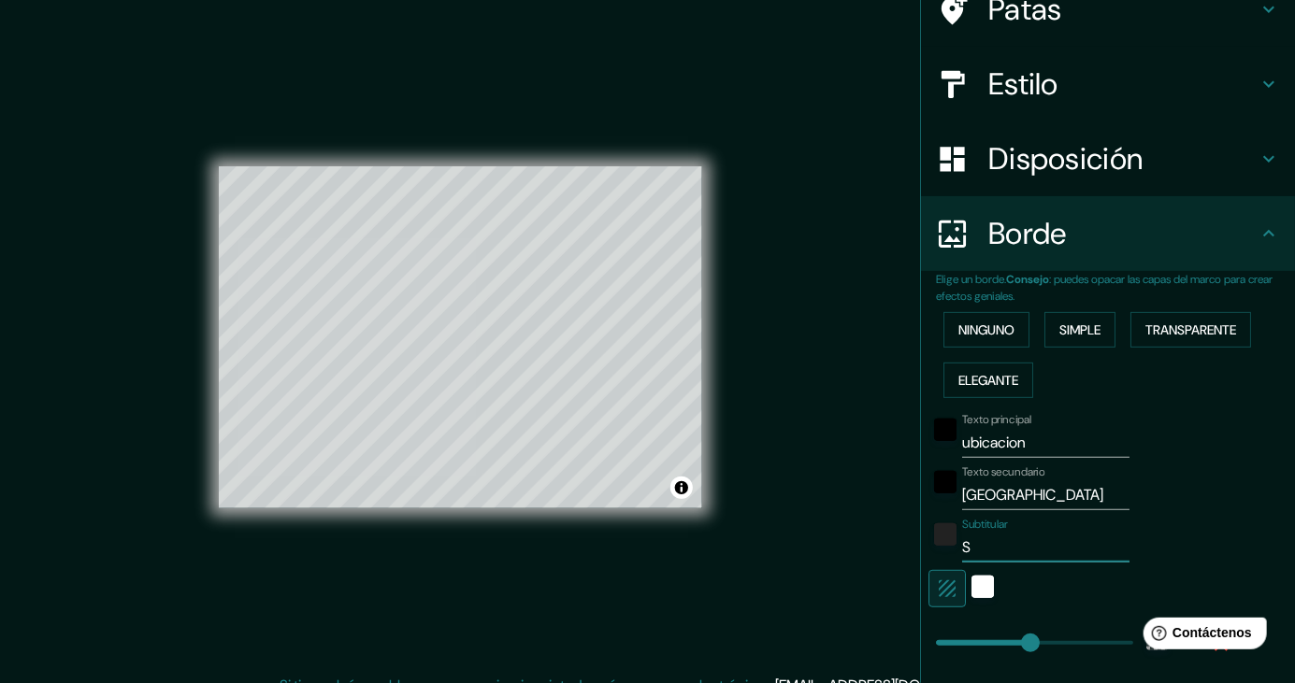
type input "248"
type input "41"
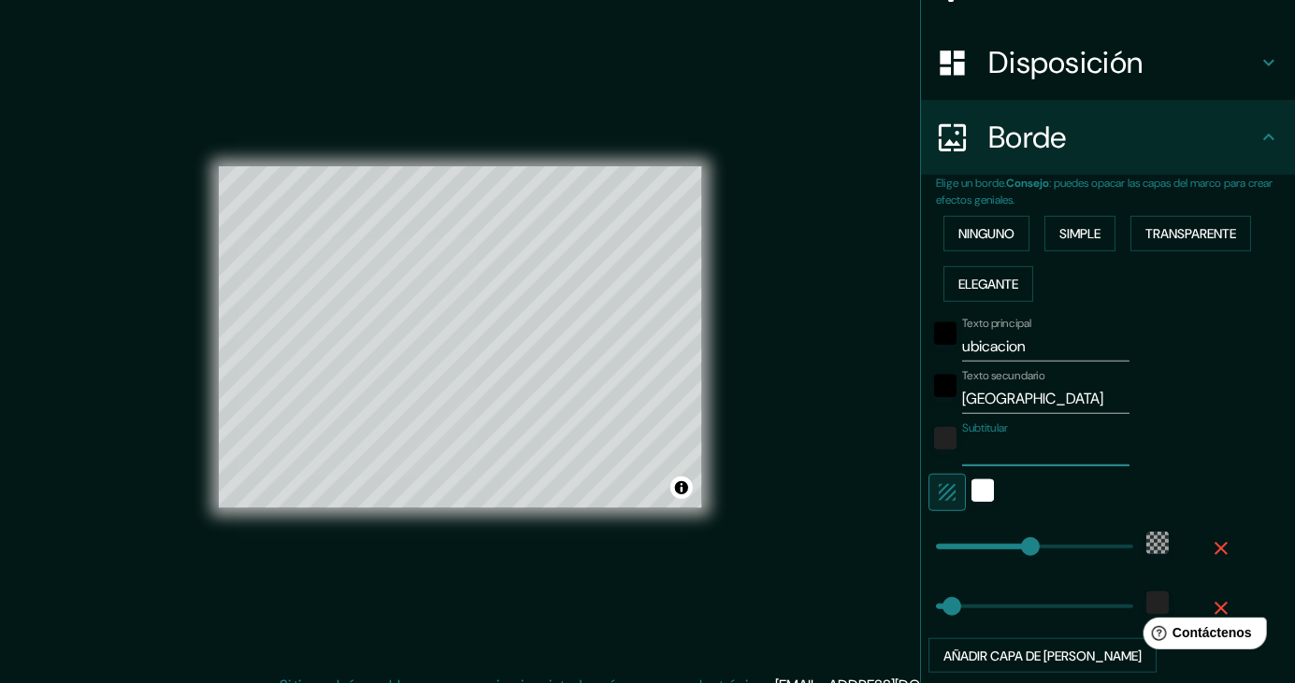
scroll to position [263, 0]
click at [994, 490] on div "blanco" at bounding box center [982, 489] width 22 height 22
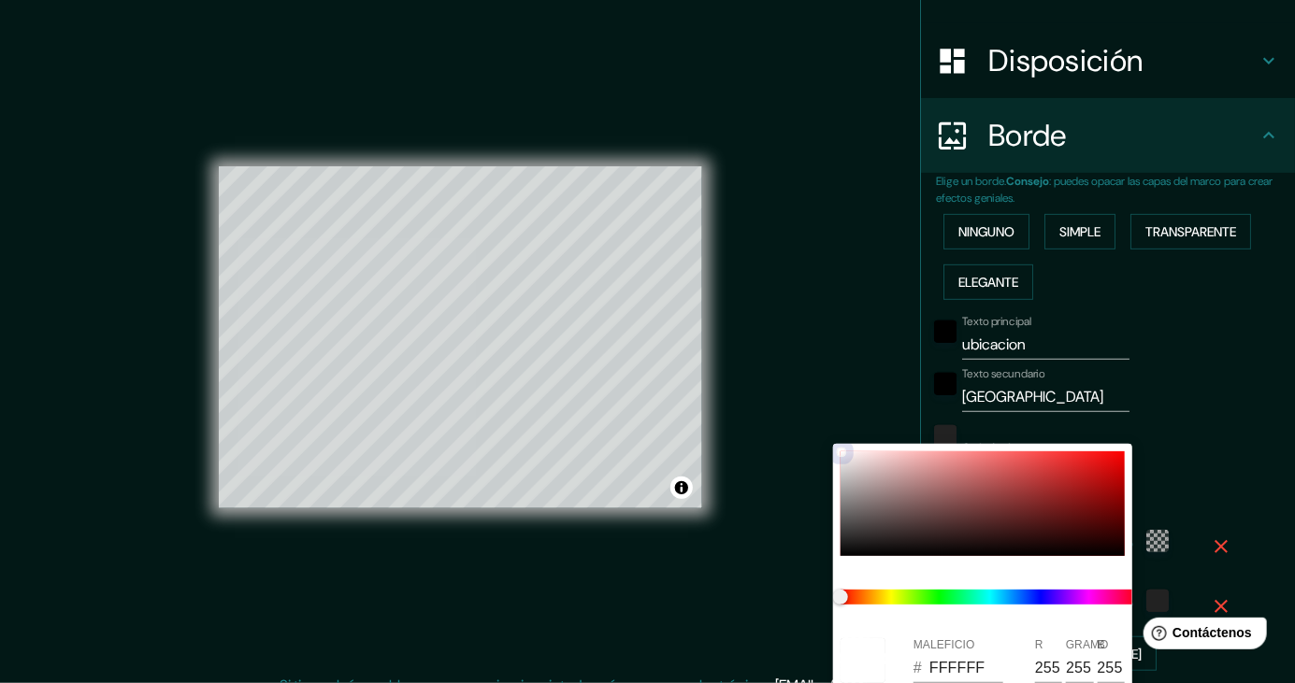
type input "248"
type input "41"
type input "743535"
type input "116"
type input "53"
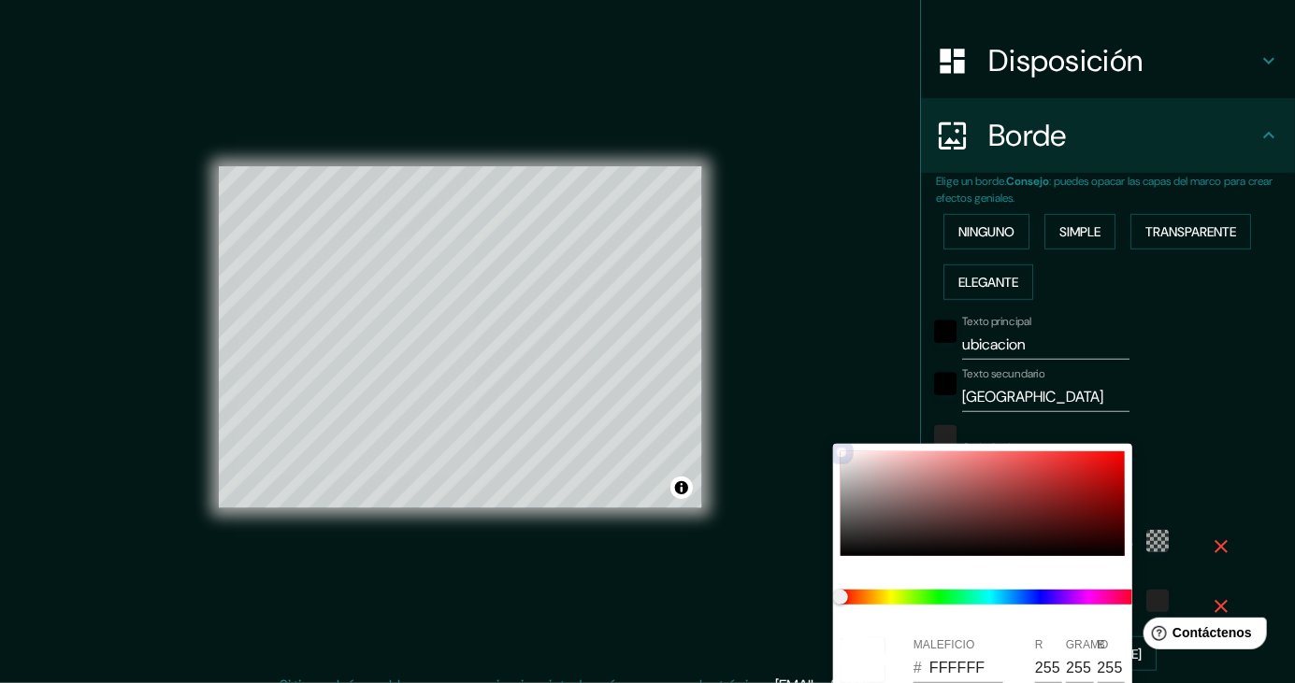
type input "53"
type input "248"
type input "41"
type input "6C3131"
type input "108"
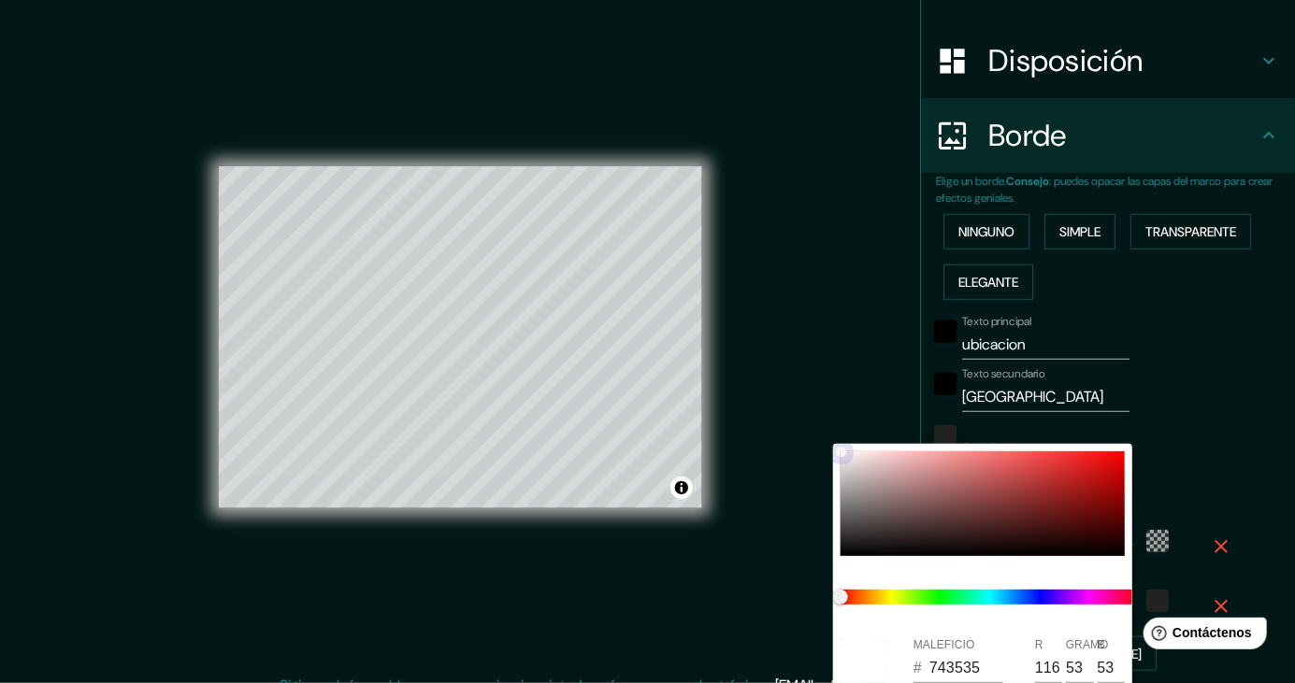
type input "49"
click at [988, 488] on div at bounding box center [982, 504] width 284 height 105
type input "248"
type input "41"
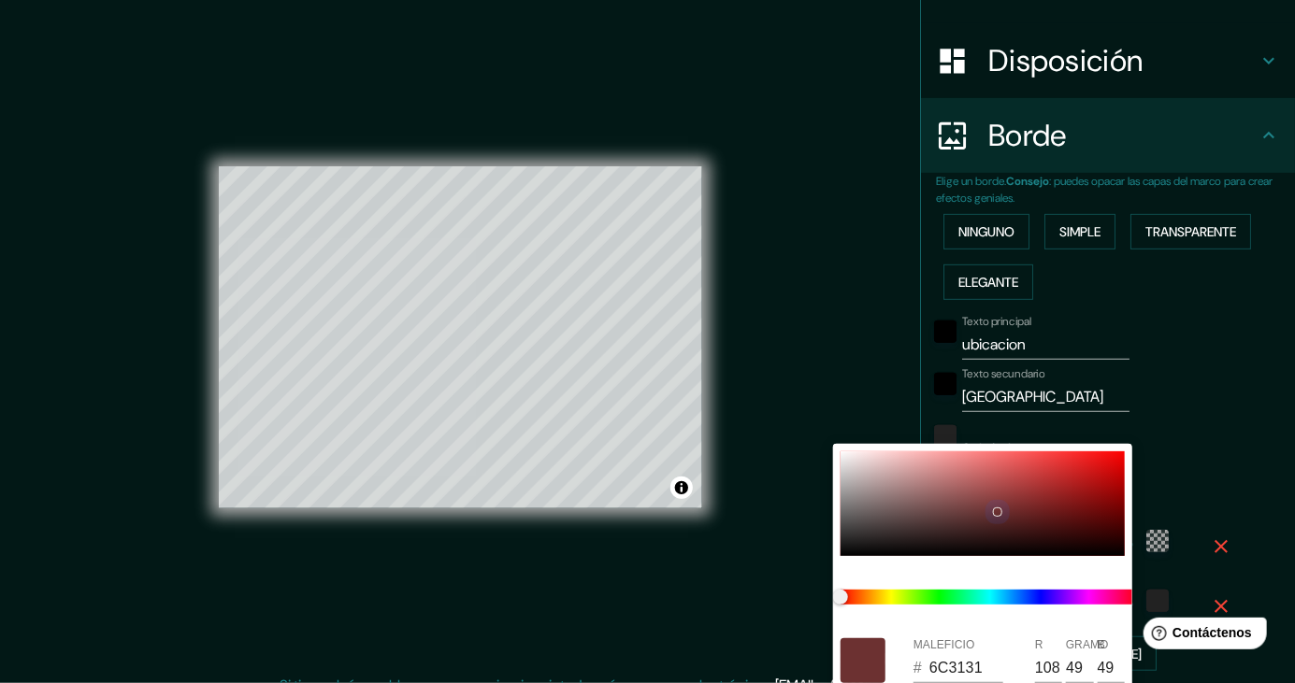
type input "A54F4F"
type input "165"
type input "79"
type input "248"
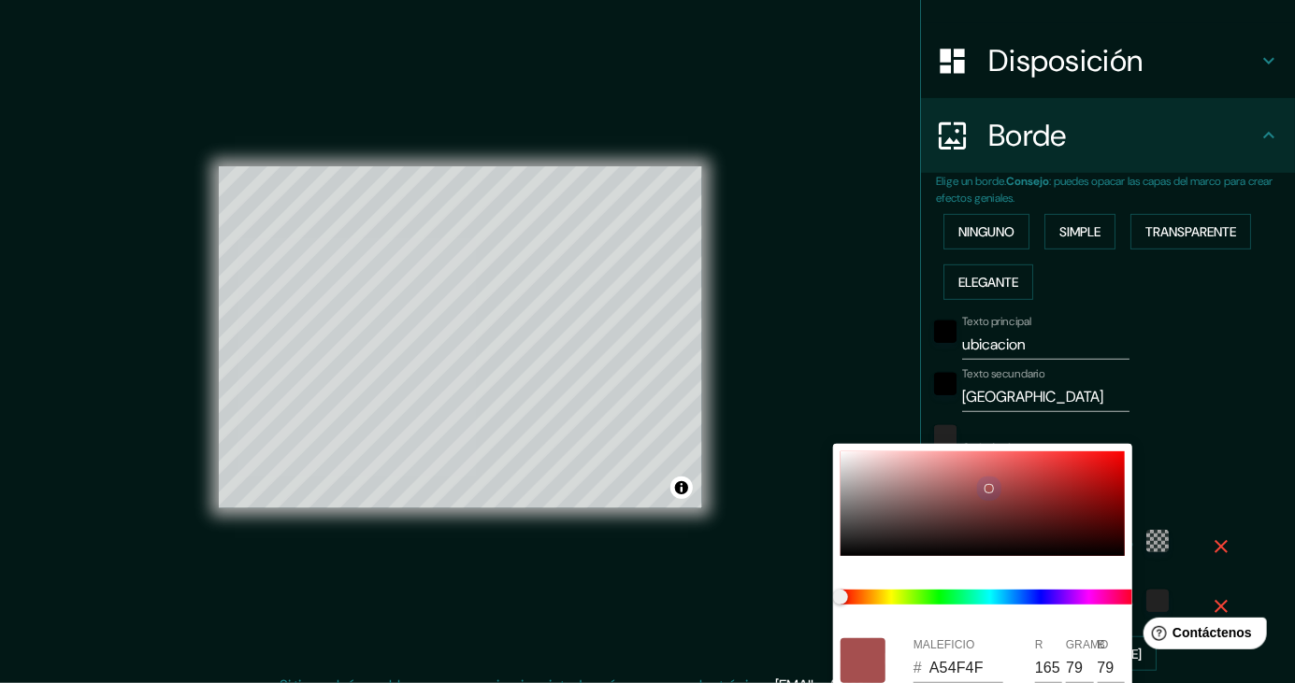
type input "41"
type input "663232"
type input "102"
type input "50"
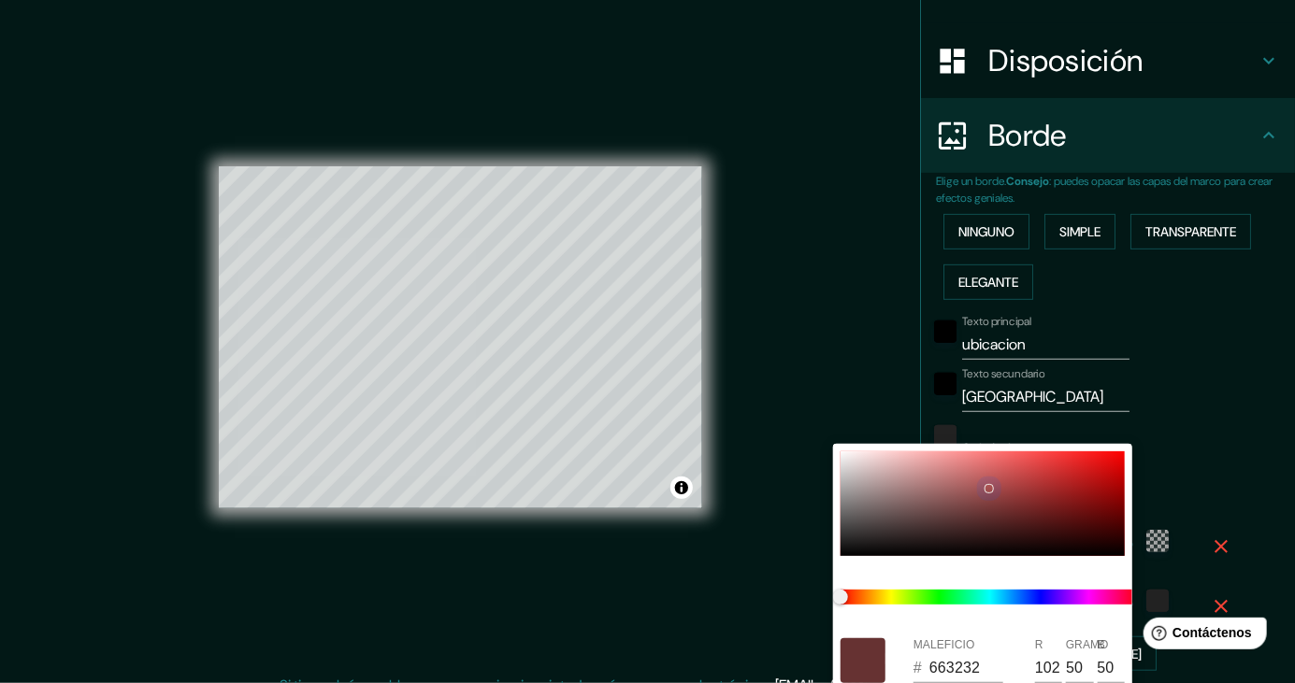
type input "248"
type input "41"
type input "653131"
type input "101"
type input "49"
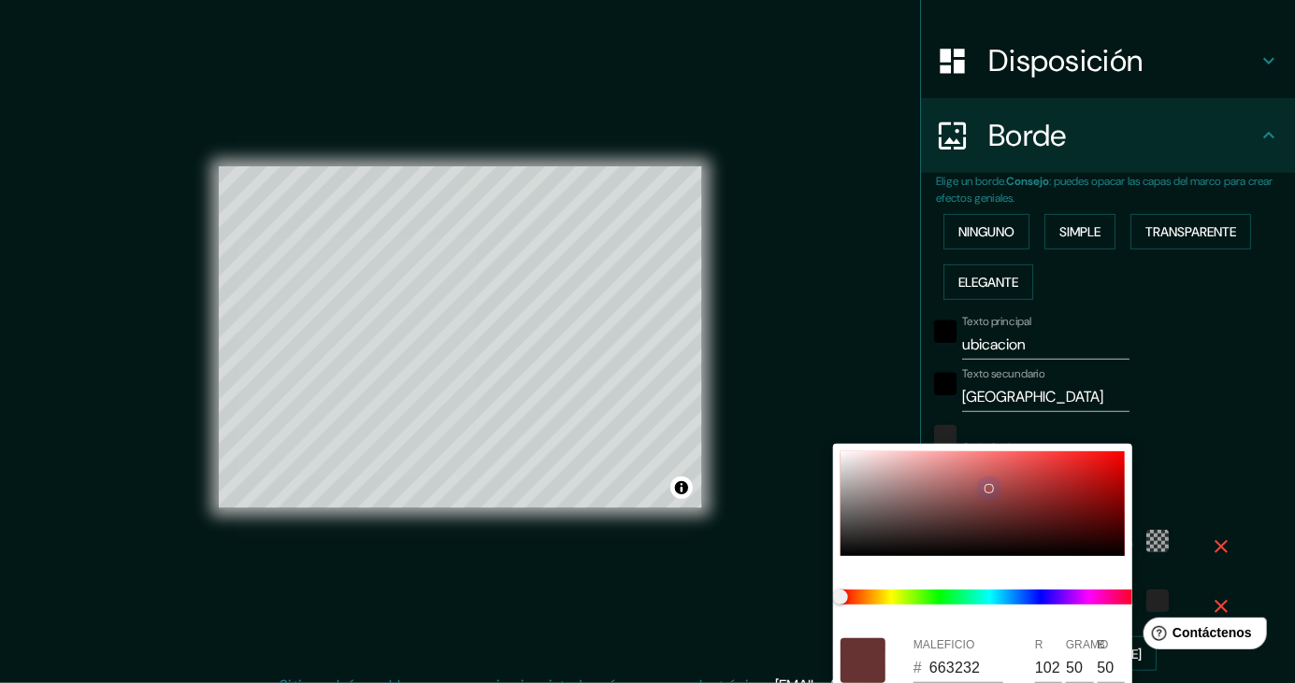
type input "49"
type input "248"
type input "41"
type input "602F2F"
type input "96"
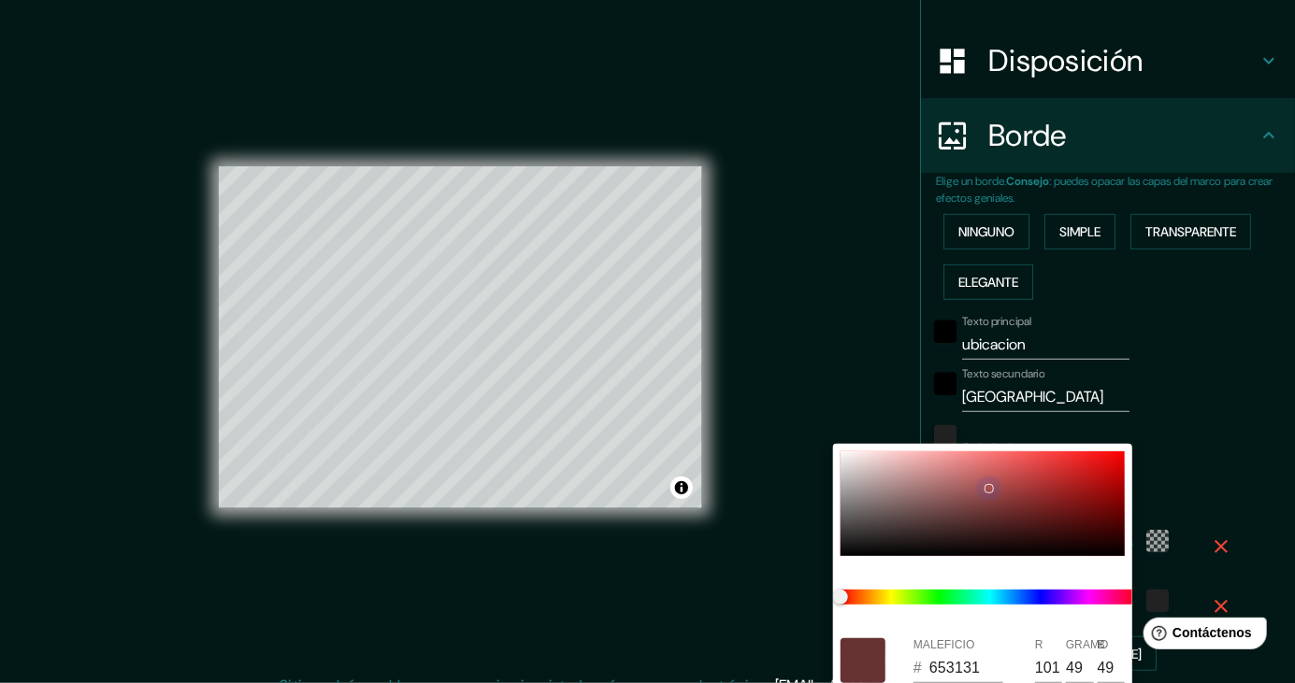
type input "47"
type input "248"
type input "41"
type input "5D2F2F"
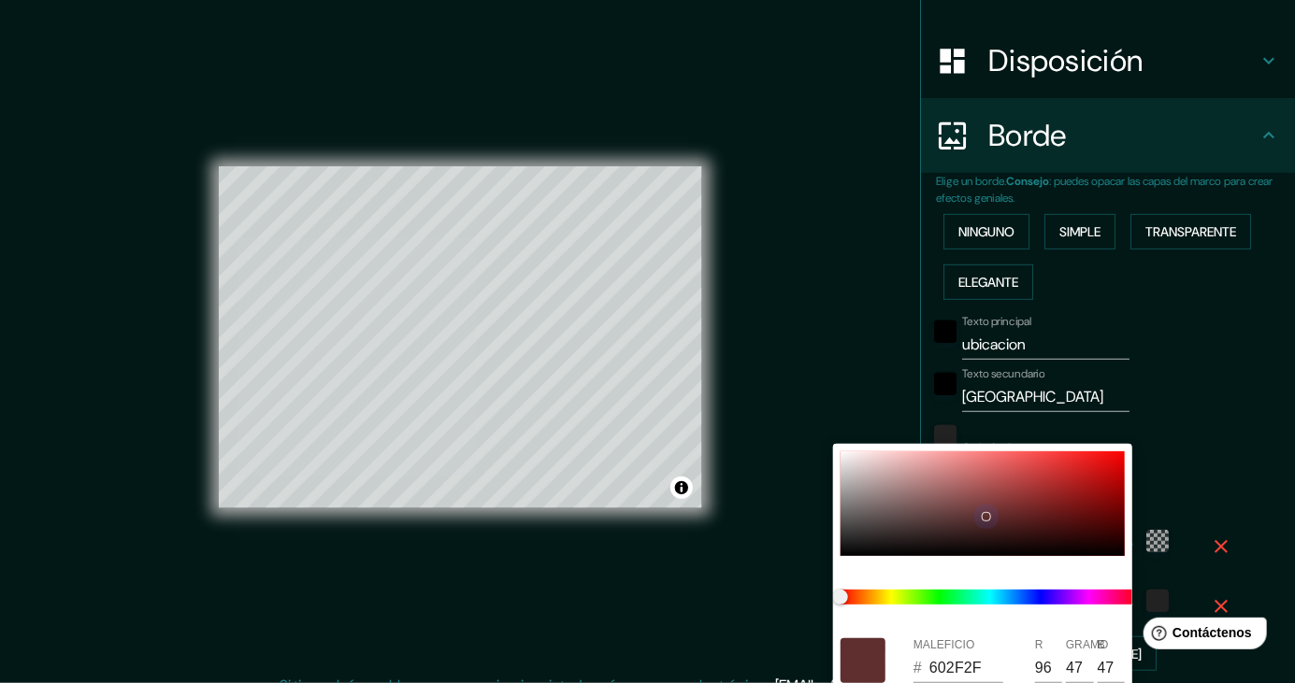
type input "93"
type input "248"
type input "41"
type input "5B2E2E"
type input "91"
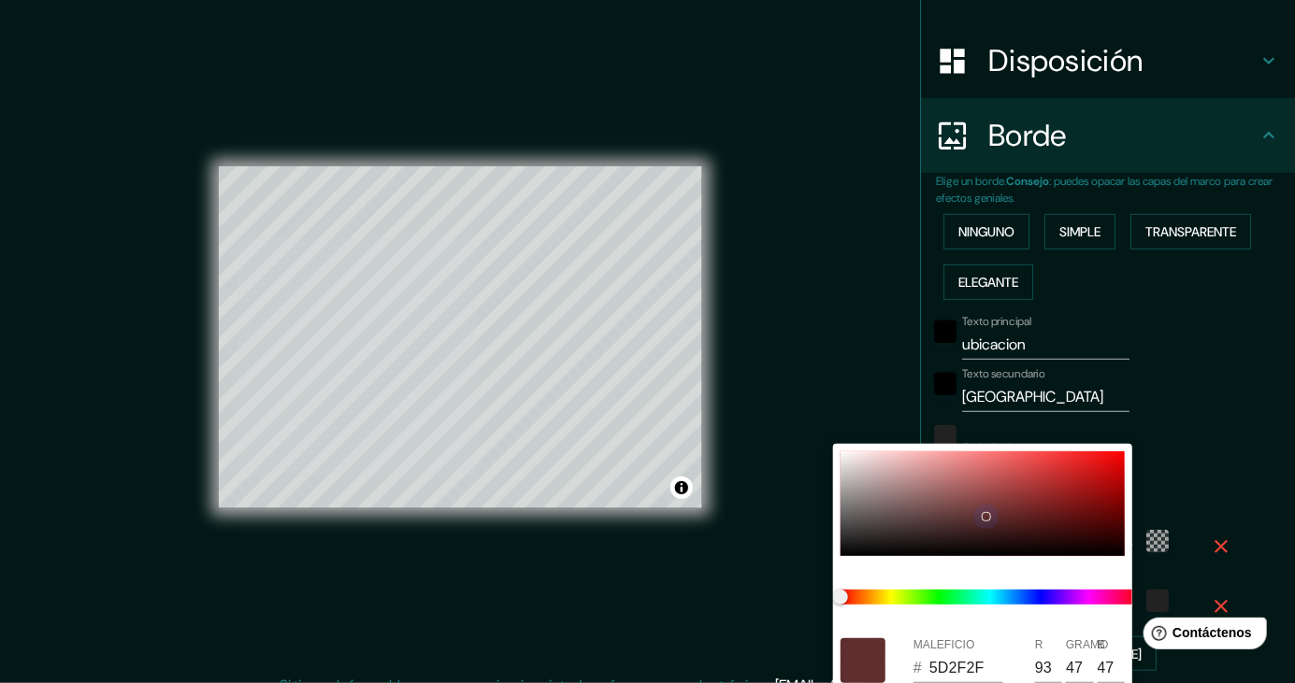
type input "46"
type input "248"
type input "41"
type input "248"
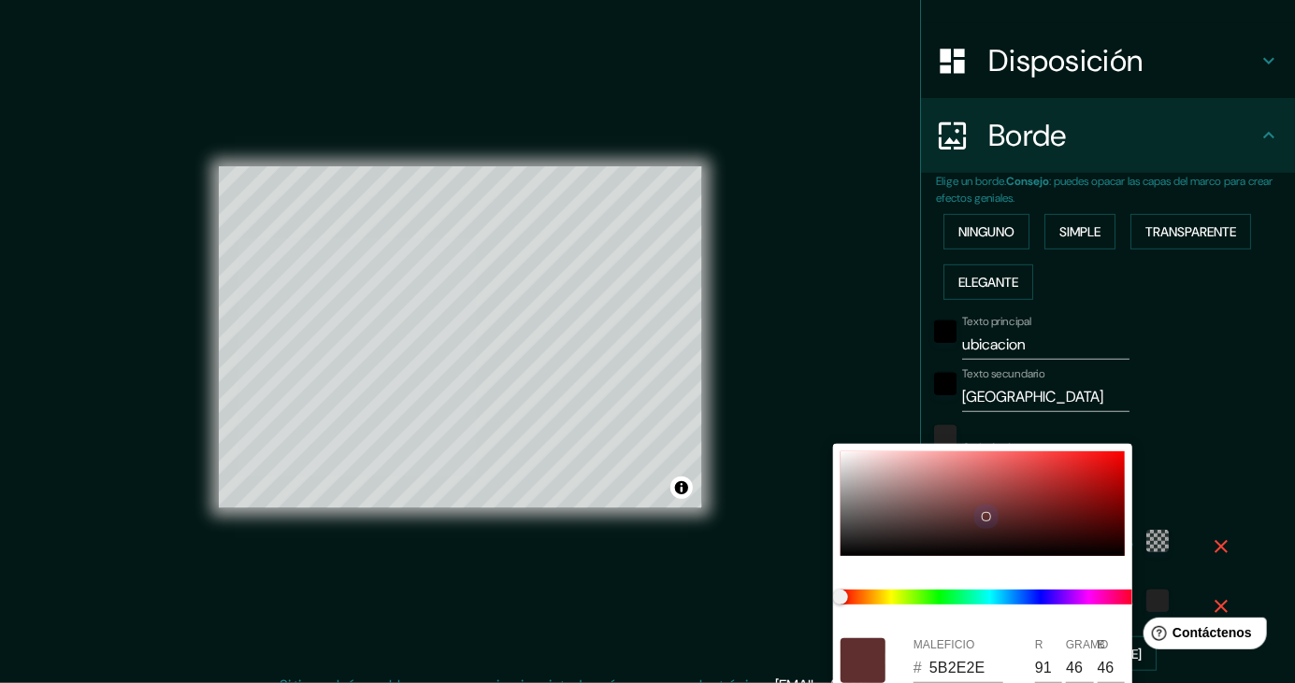
type input "41"
type input "572D2D"
type input "87"
type input "45"
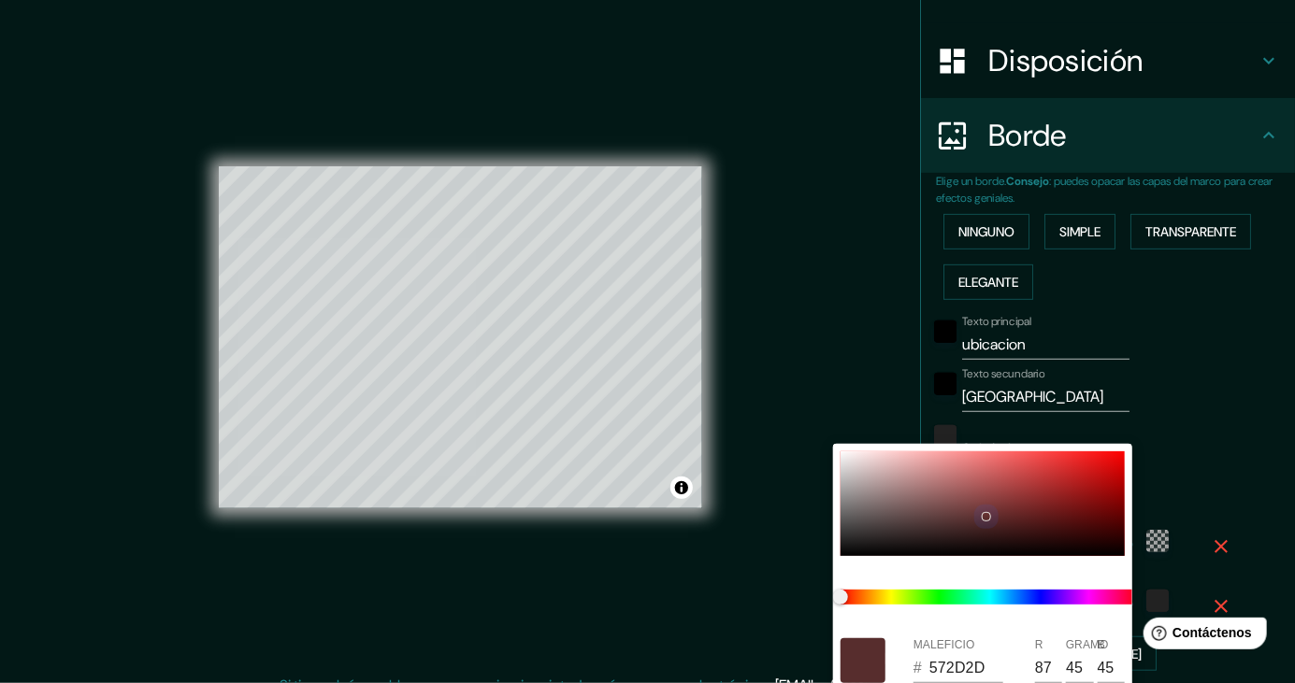
type input "248"
type input "41"
type input "532B2B"
type input "83"
type input "43"
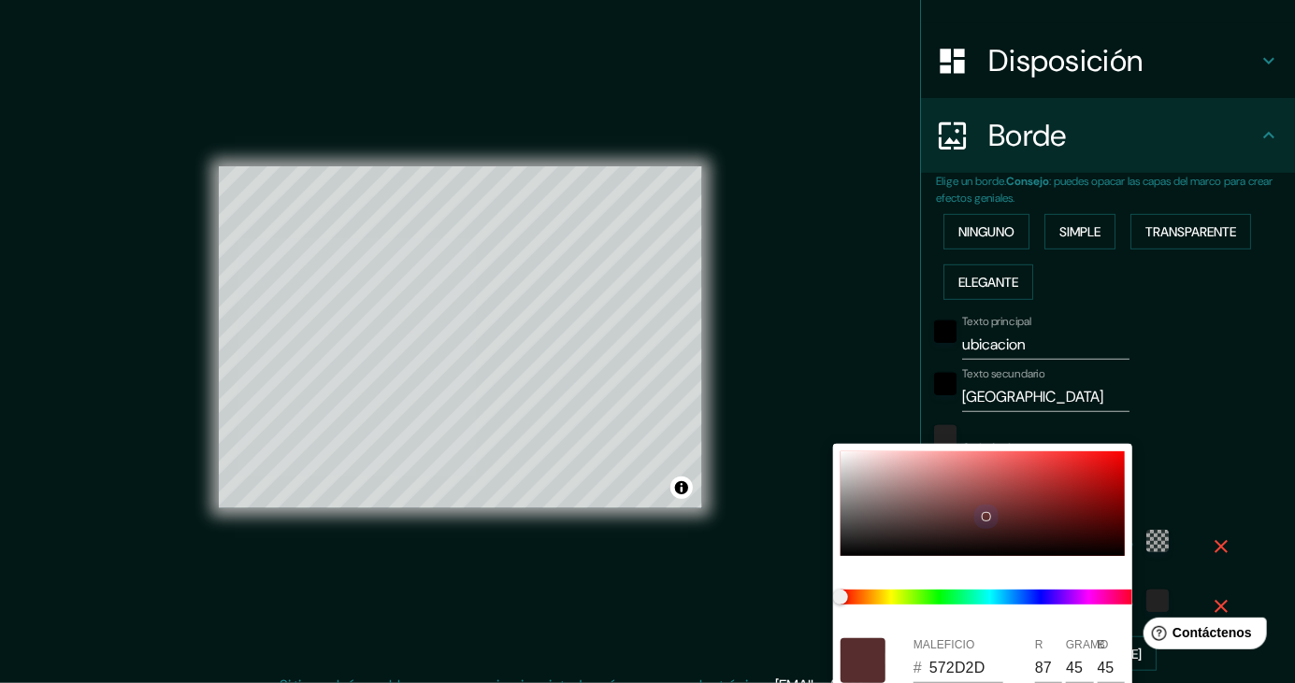
type input "43"
type input "248"
type input "41"
type input "522B2B"
type input "82"
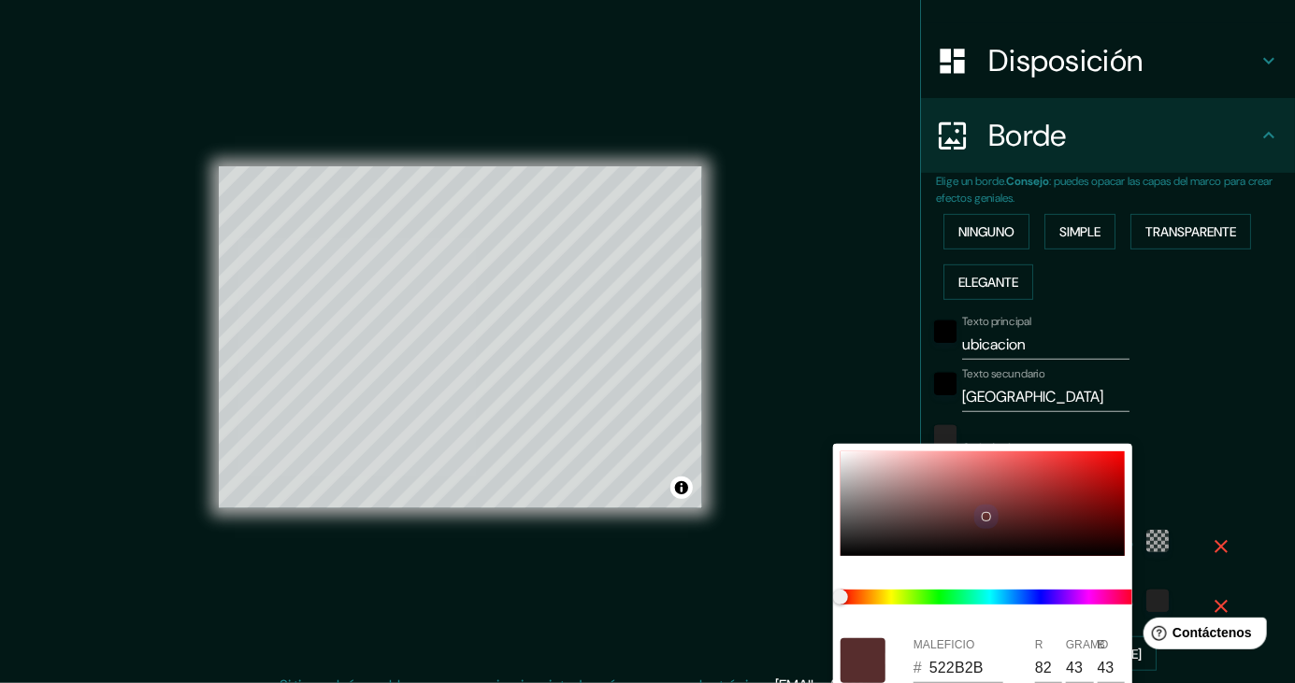
type input "248"
type input "41"
type input "512B2B"
type input "81"
type input "248"
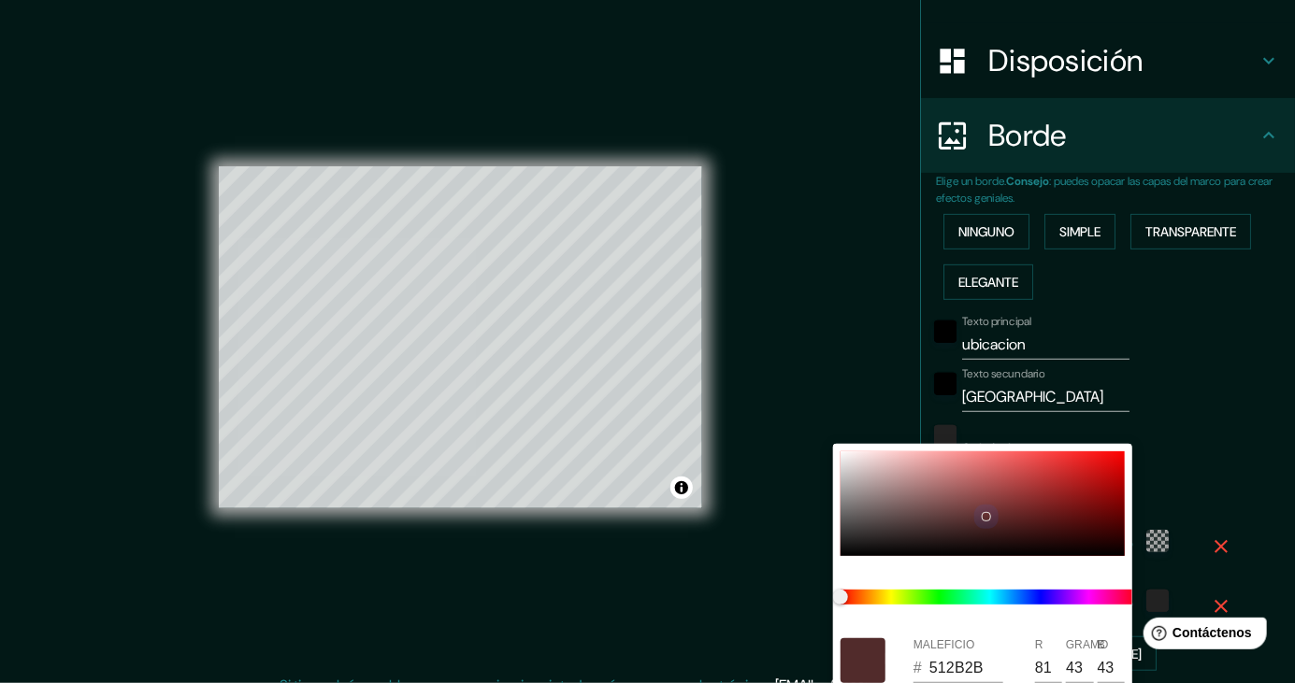
type input "41"
type input "248"
type input "41"
type input "248"
type input "41"
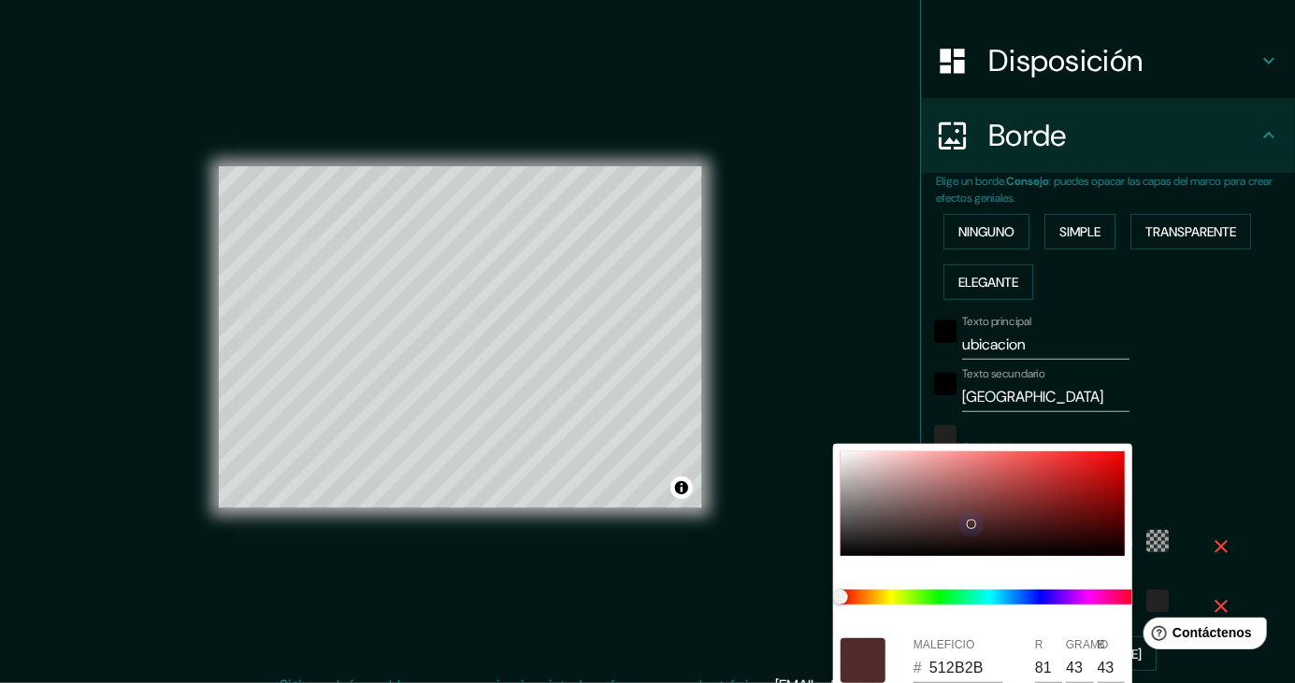
type input "502B2B"
type input "80"
type input "248"
type input "41"
type input "248"
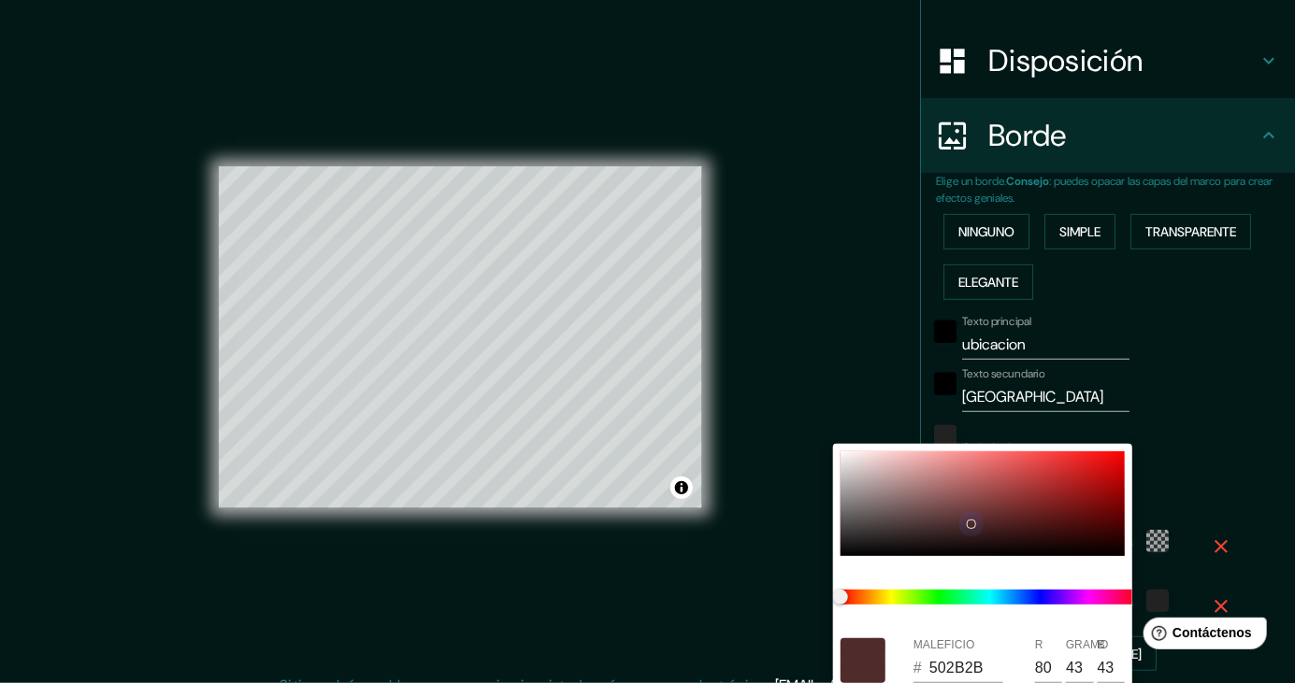
type input "41"
type input "248"
type input "41"
type input "512C2C"
type input "81"
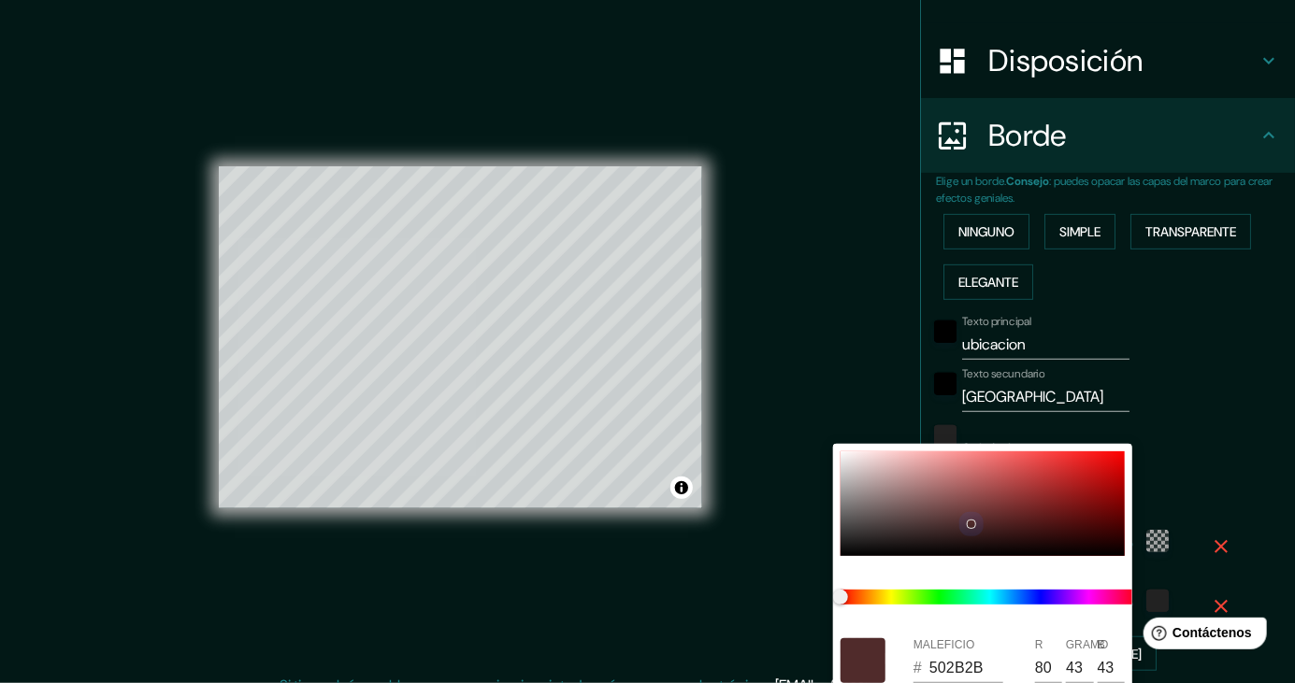
type input "44"
type input "248"
type input "41"
type input "248"
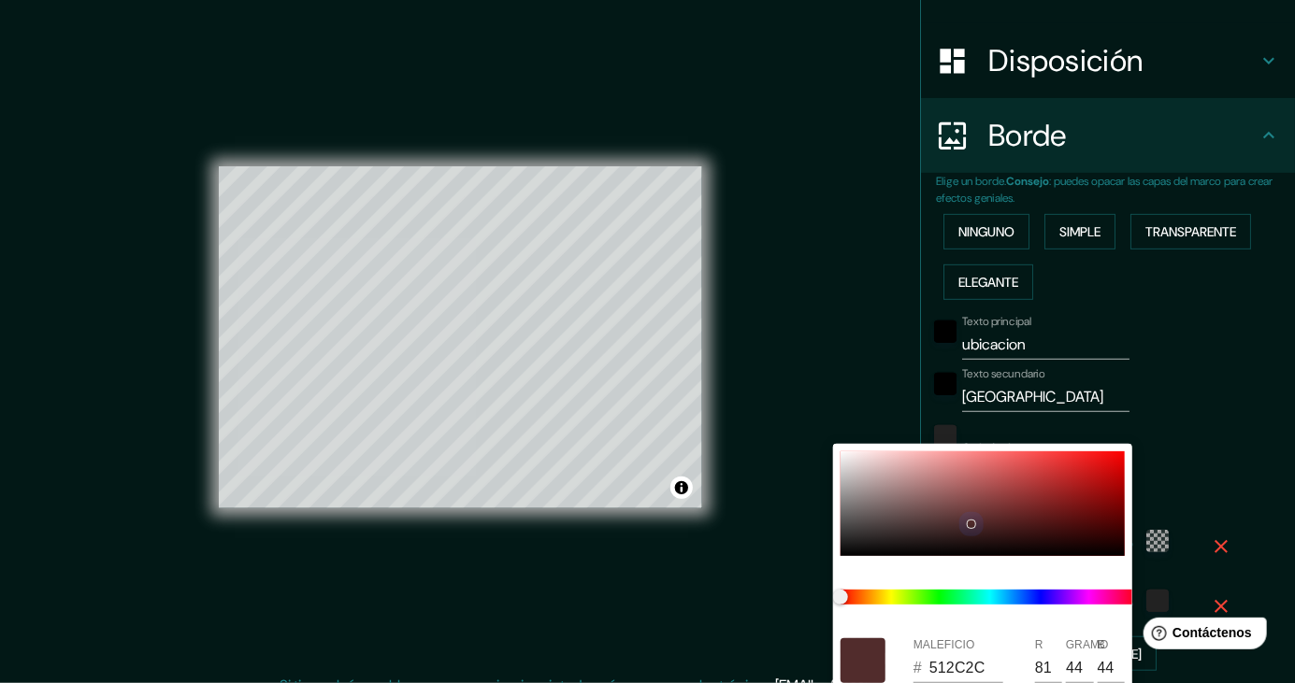
type input "41"
type input "512D2D"
type input "45"
type input "248"
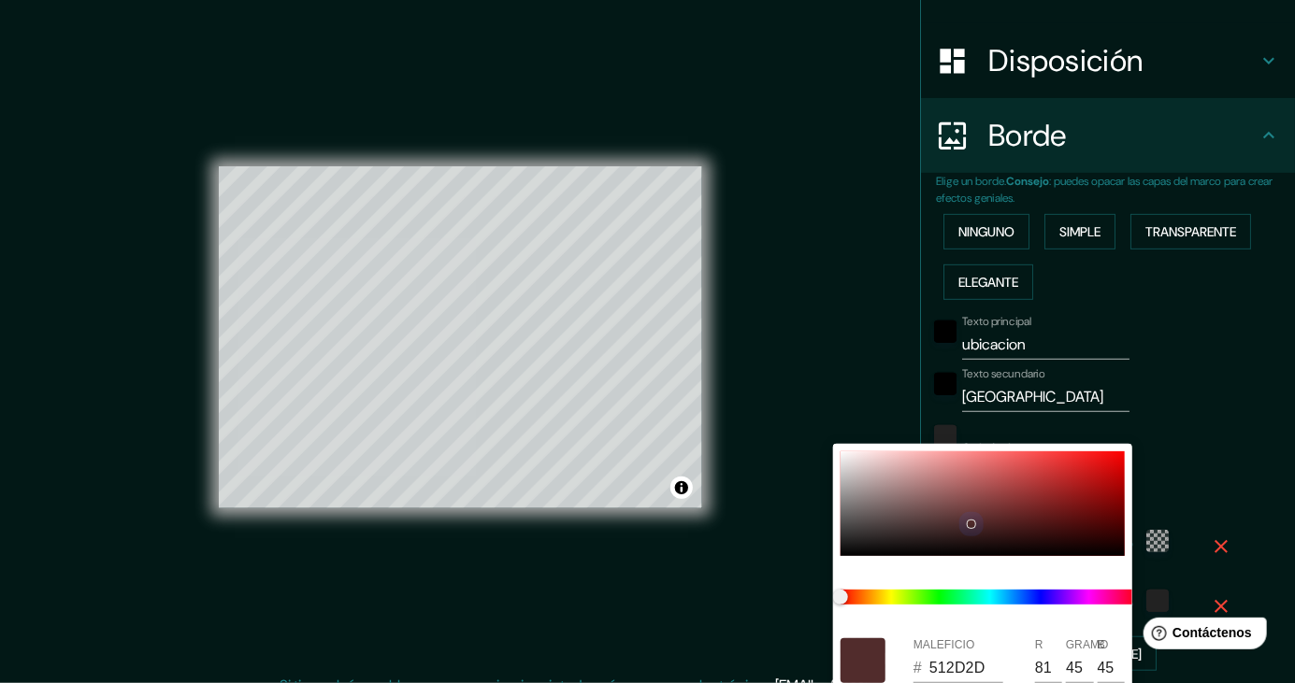
type input "41"
type input "522E2E"
type input "82"
type input "46"
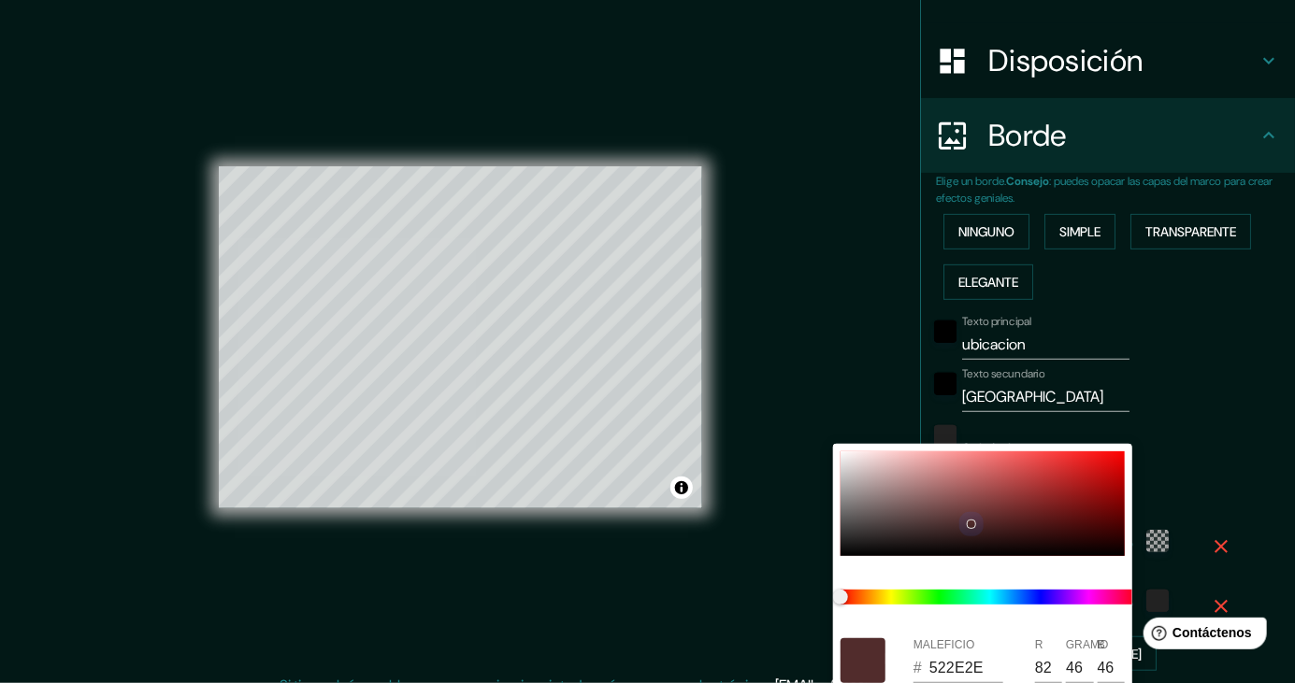
type input "248"
type input "41"
type input "248"
type input "41"
type input "573232"
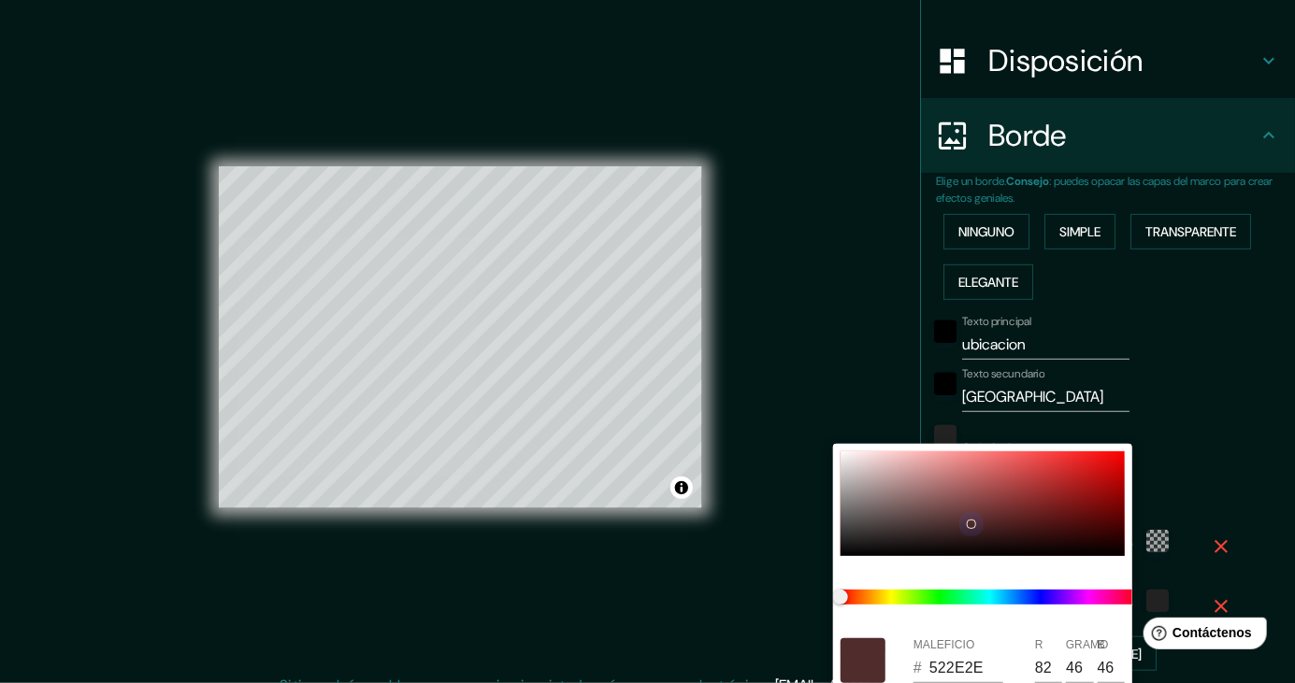
type input "87"
type input "50"
type input "248"
type input "41"
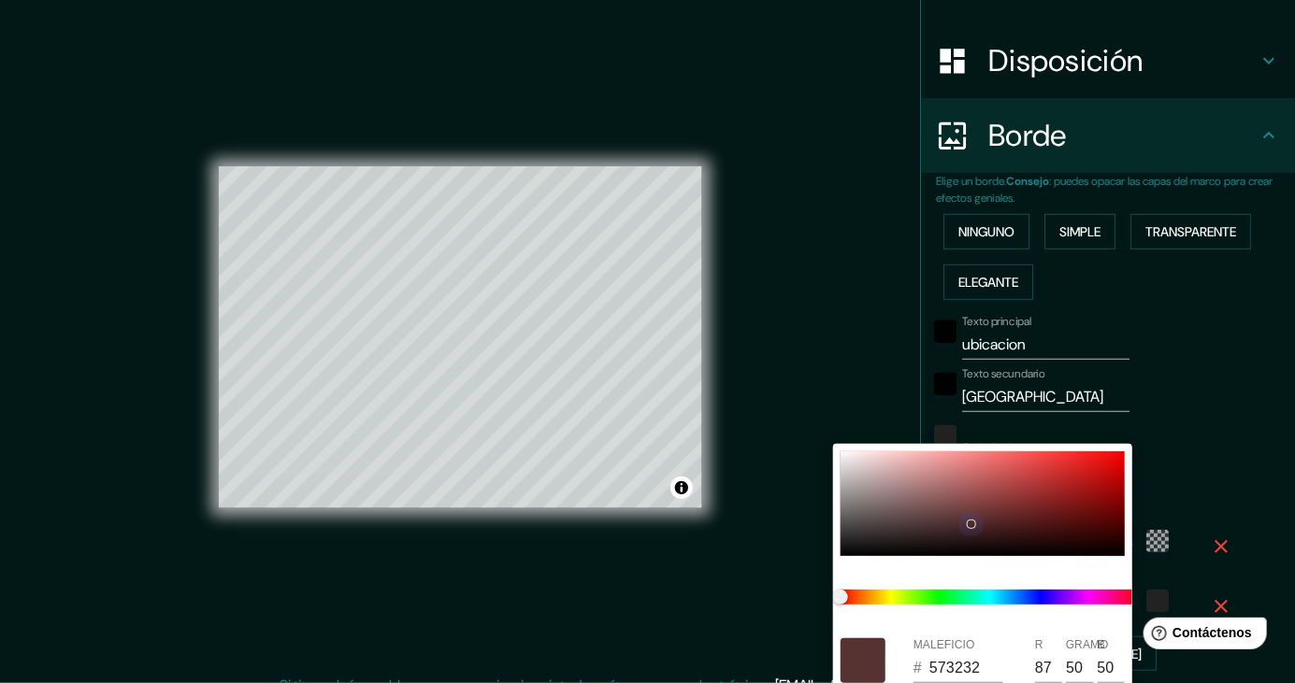
type input "5F3737"
type input "95"
type input "55"
click at [1225, 374] on div at bounding box center [647, 341] width 1295 height 683
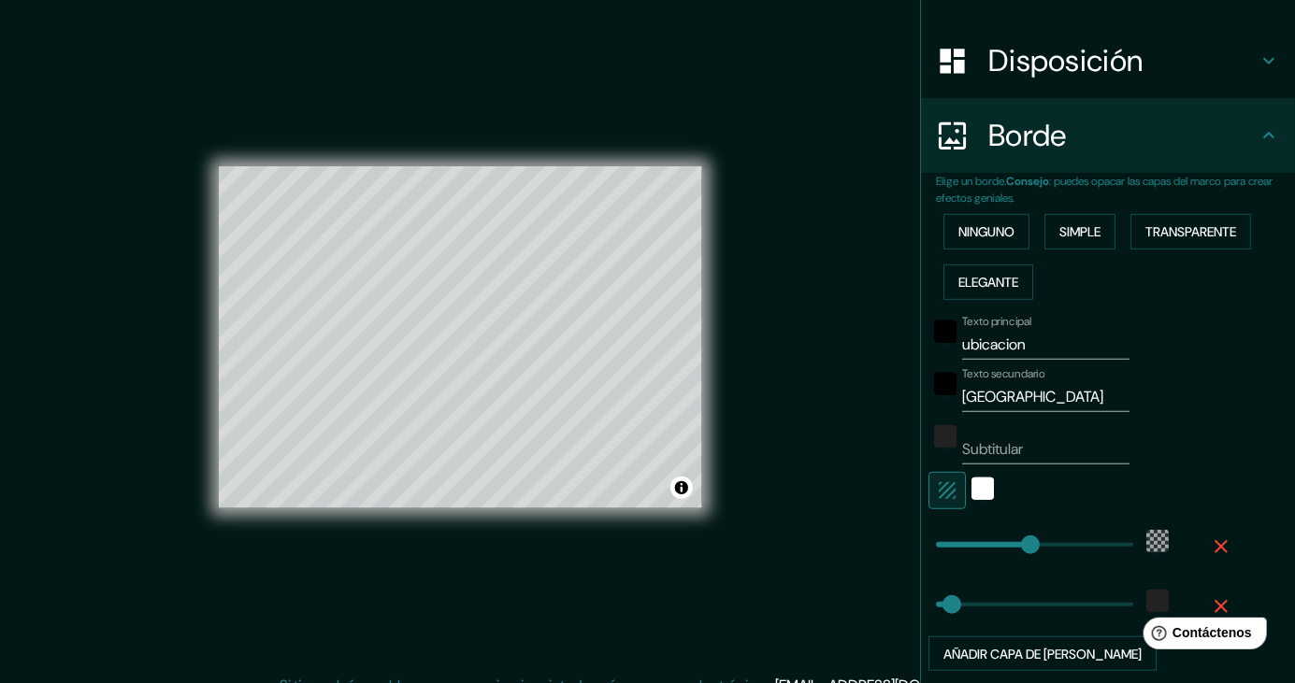
click at [958, 487] on button "button" at bounding box center [946, 490] width 37 height 37
click at [985, 485] on div at bounding box center [1081, 490] width 307 height 37
click at [953, 483] on icon "button" at bounding box center [947, 490] width 17 height 17
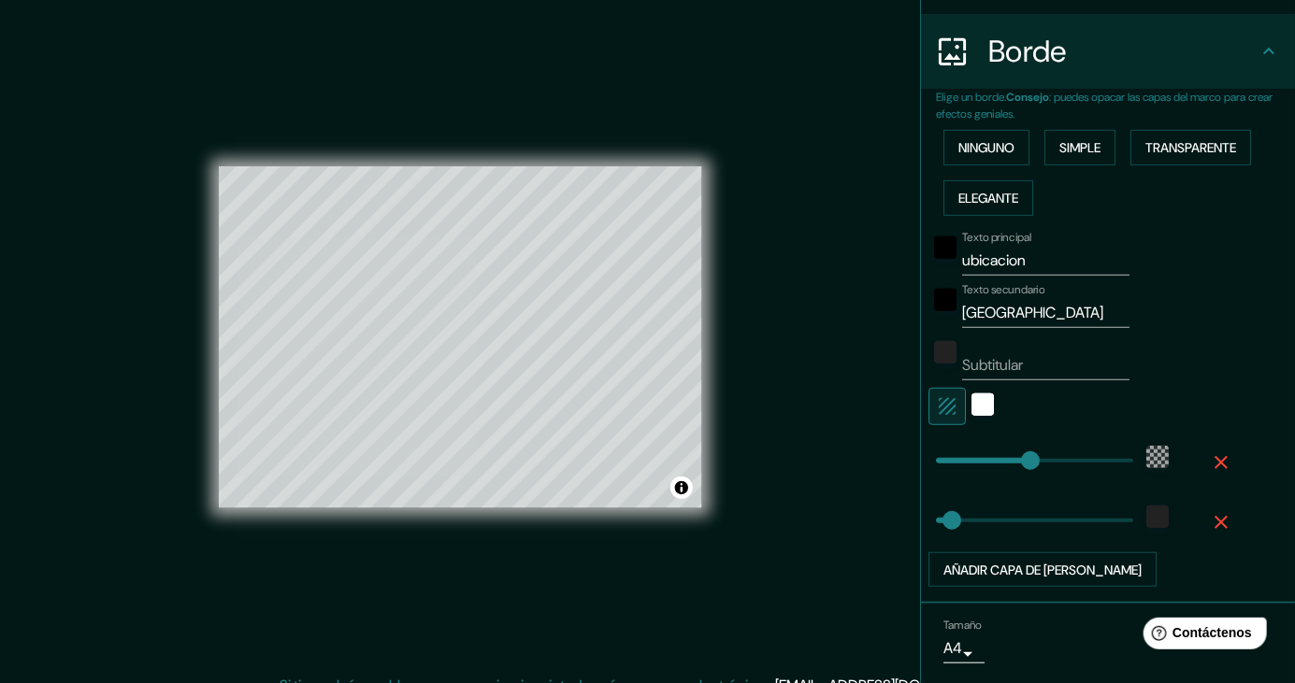
scroll to position [359, 0]
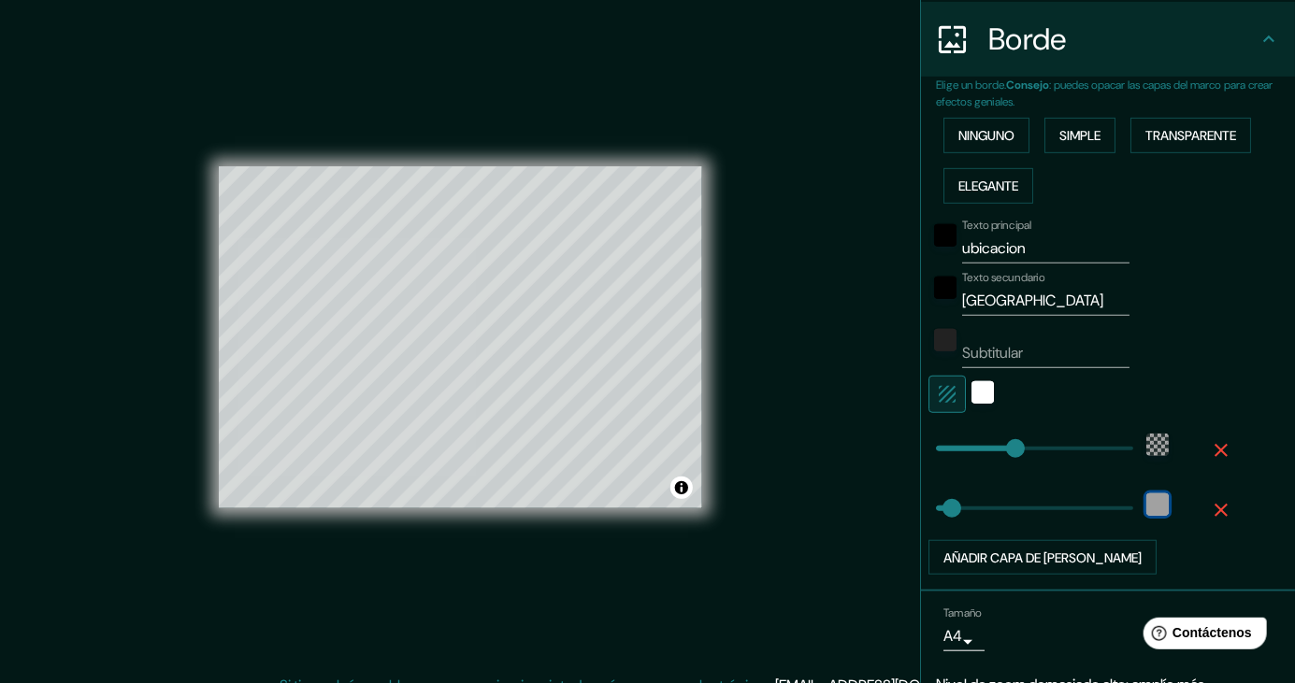
click at [1161, 509] on div "color-222222" at bounding box center [1157, 505] width 22 height 22
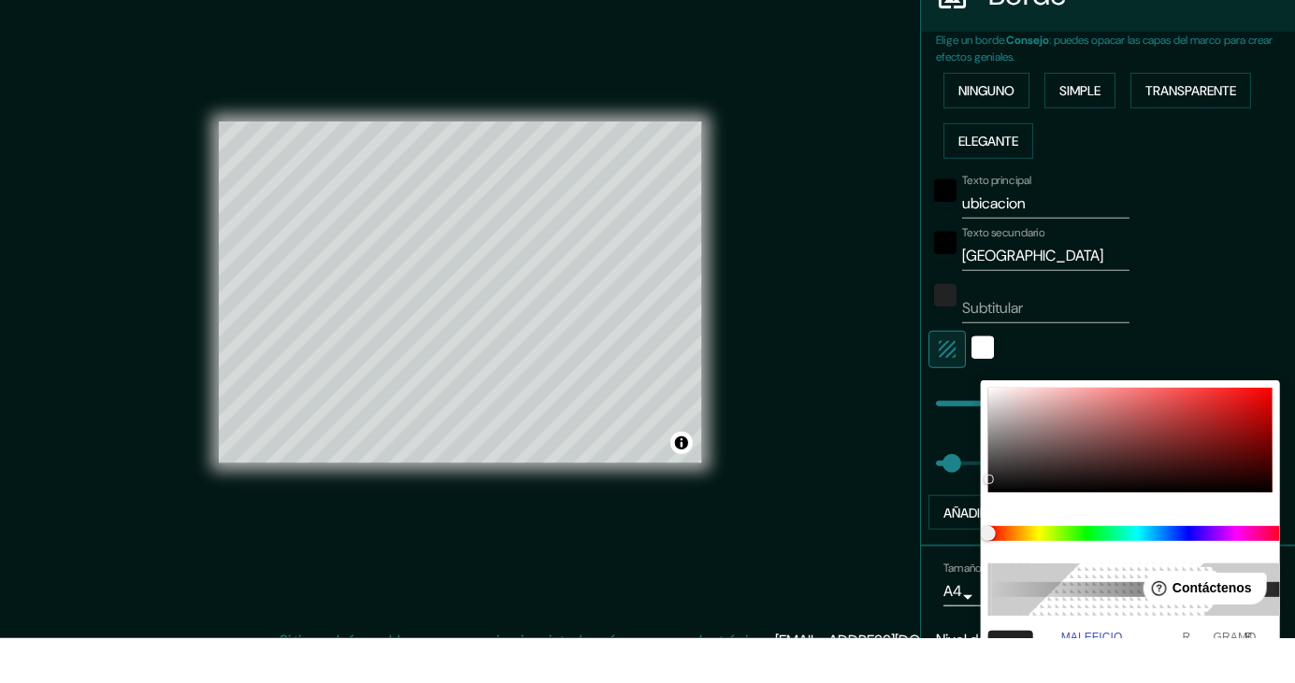
paste input "000000"
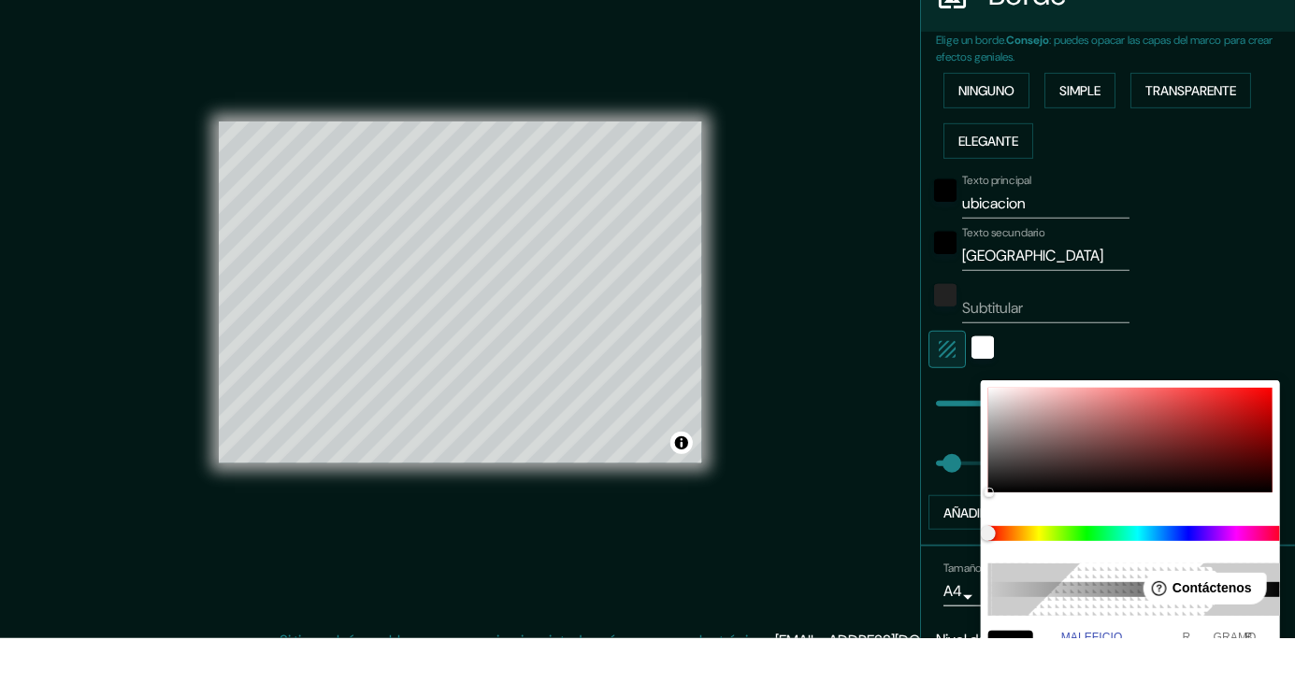
paste input "color-HEX"
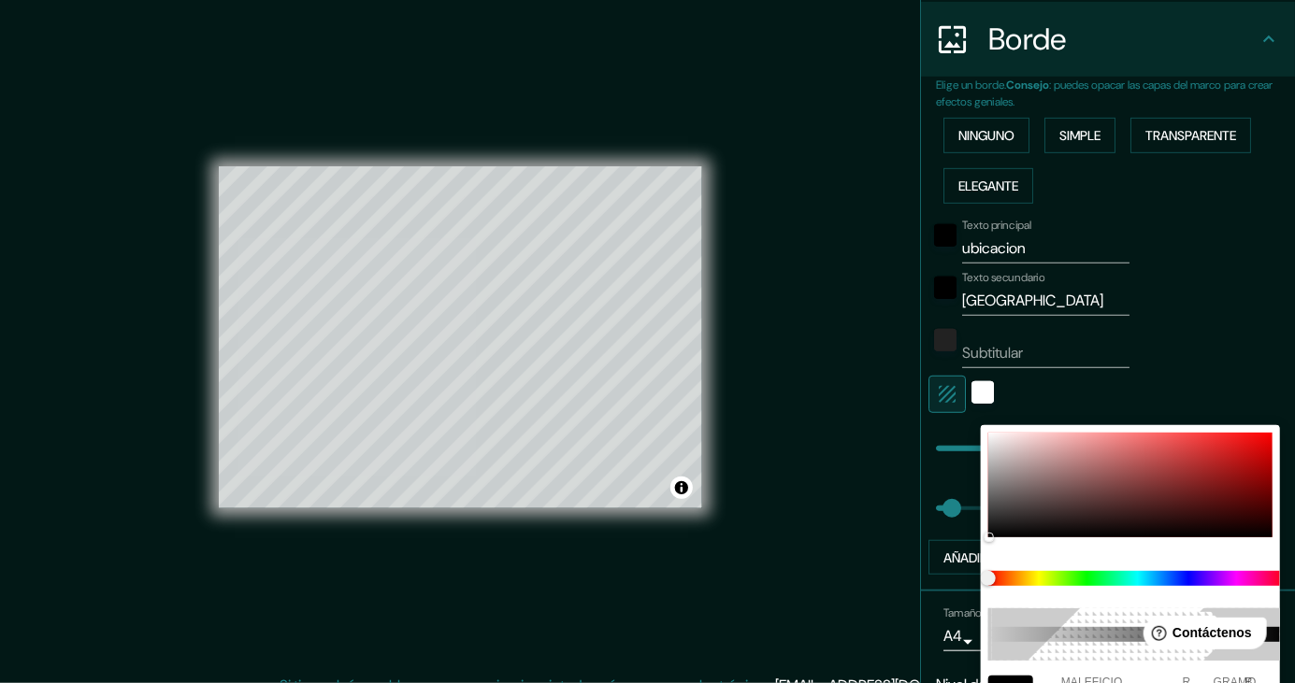
click at [1185, 677] on font "R" at bounding box center [1187, 683] width 8 height 12
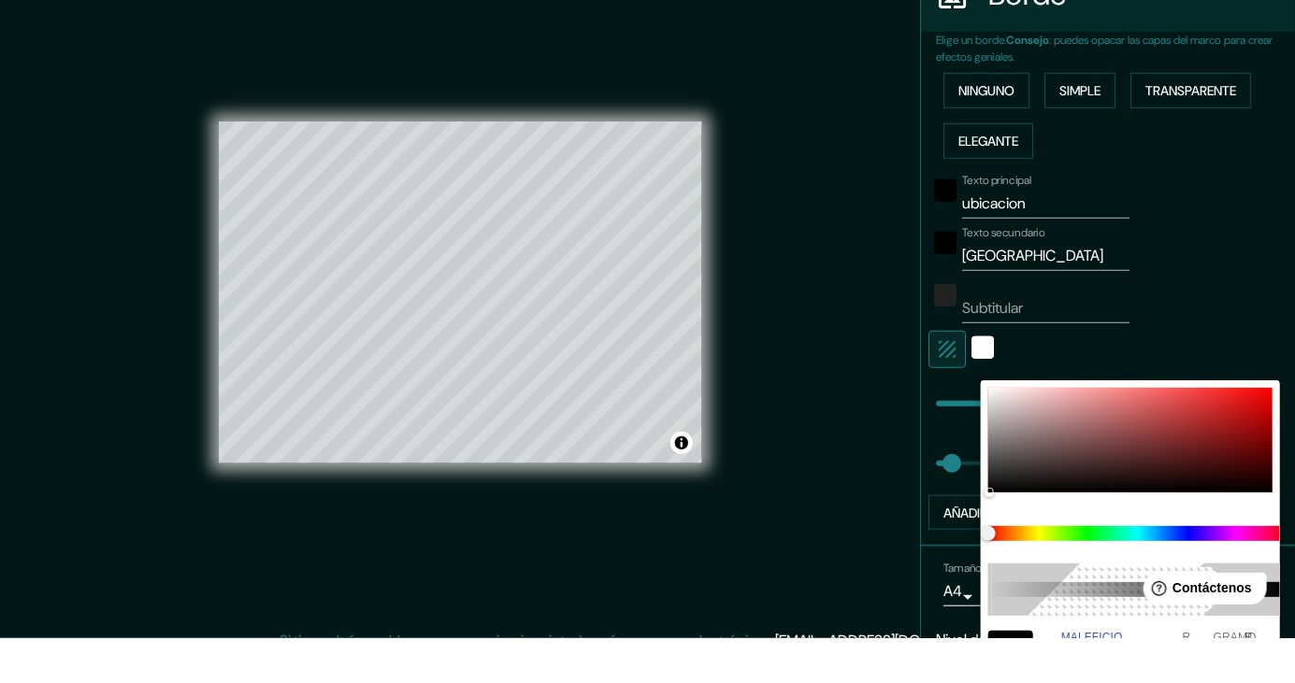
paste input "color-HEX"
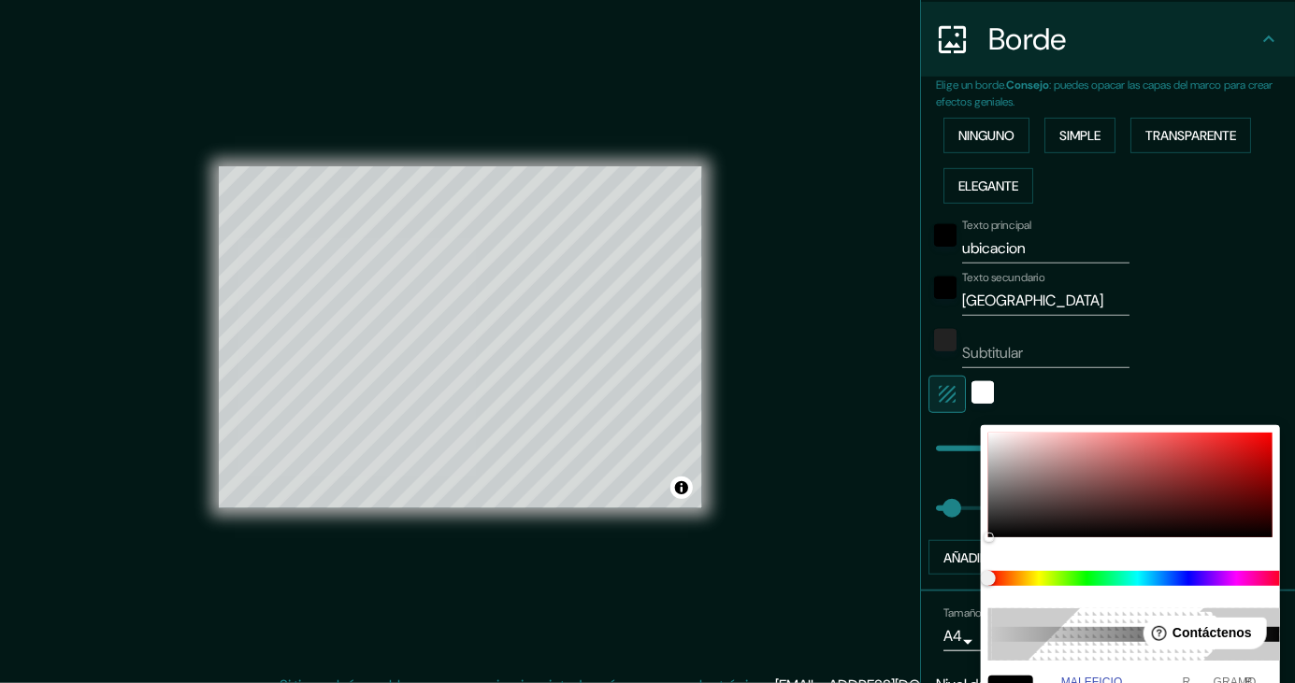
click at [1132, 619] on html "Help Contáctenos" at bounding box center [1200, 629] width 146 height 39
click at [1225, 520] on div at bounding box center [1130, 485] width 284 height 105
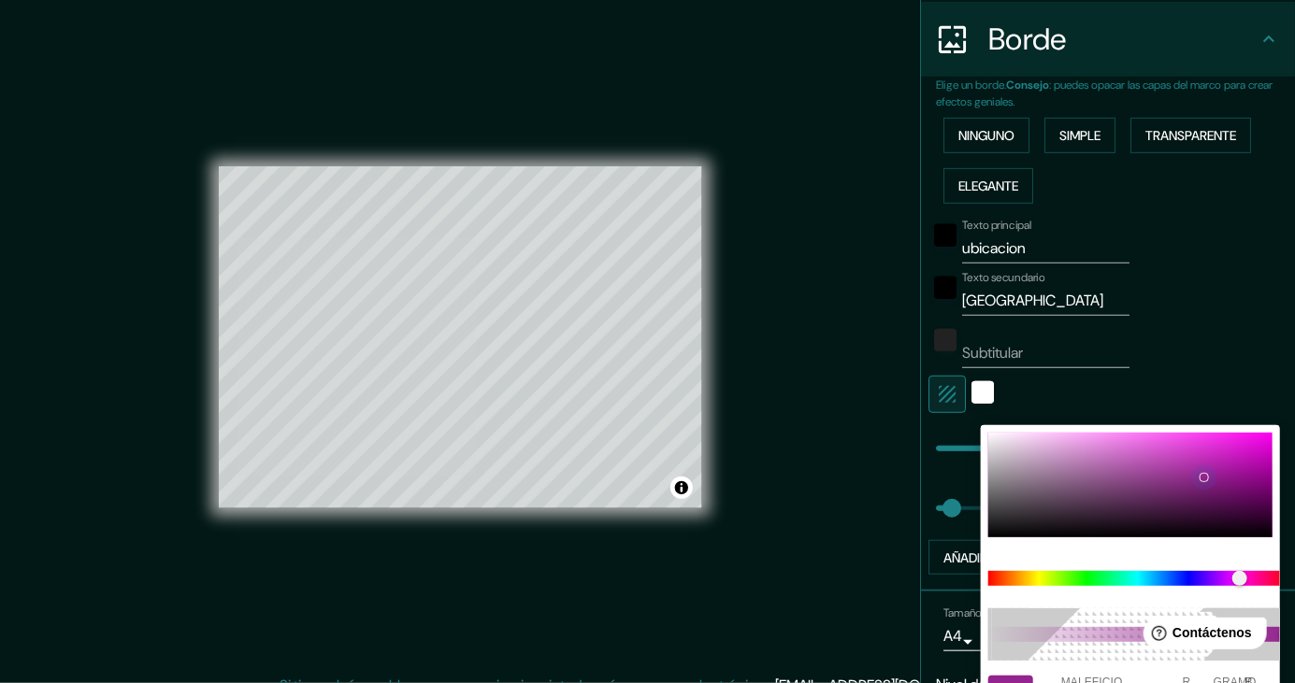
click at [1201, 481] on div at bounding box center [1203, 477] width 9 height 9
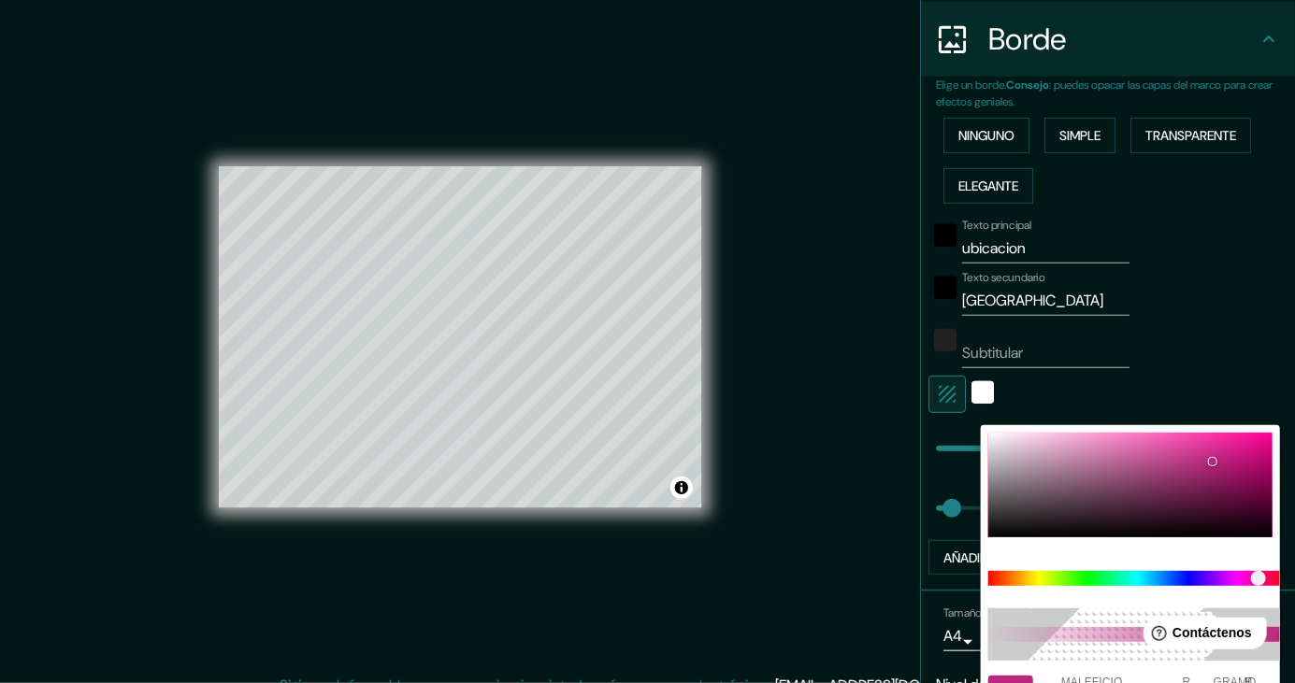
click at [883, 633] on div at bounding box center [647, 341] width 1295 height 683
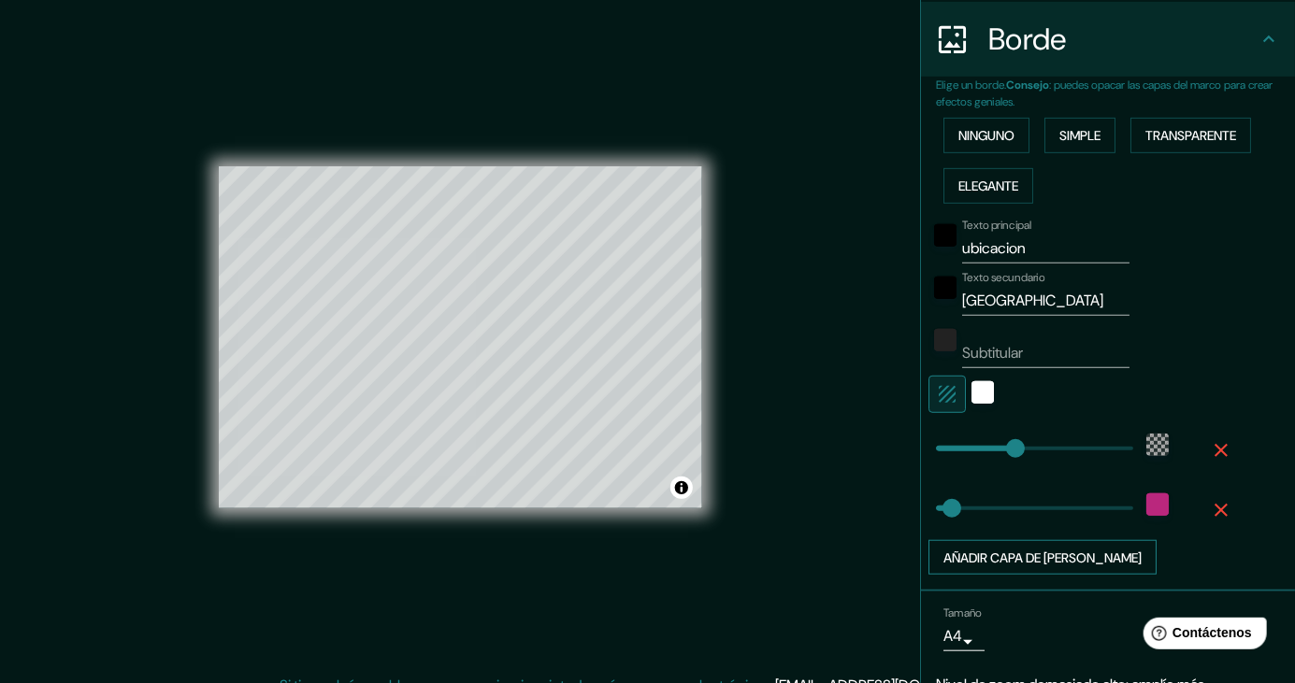
click at [1084, 562] on font "Añadir capa de [PERSON_NAME]" at bounding box center [1042, 558] width 198 height 17
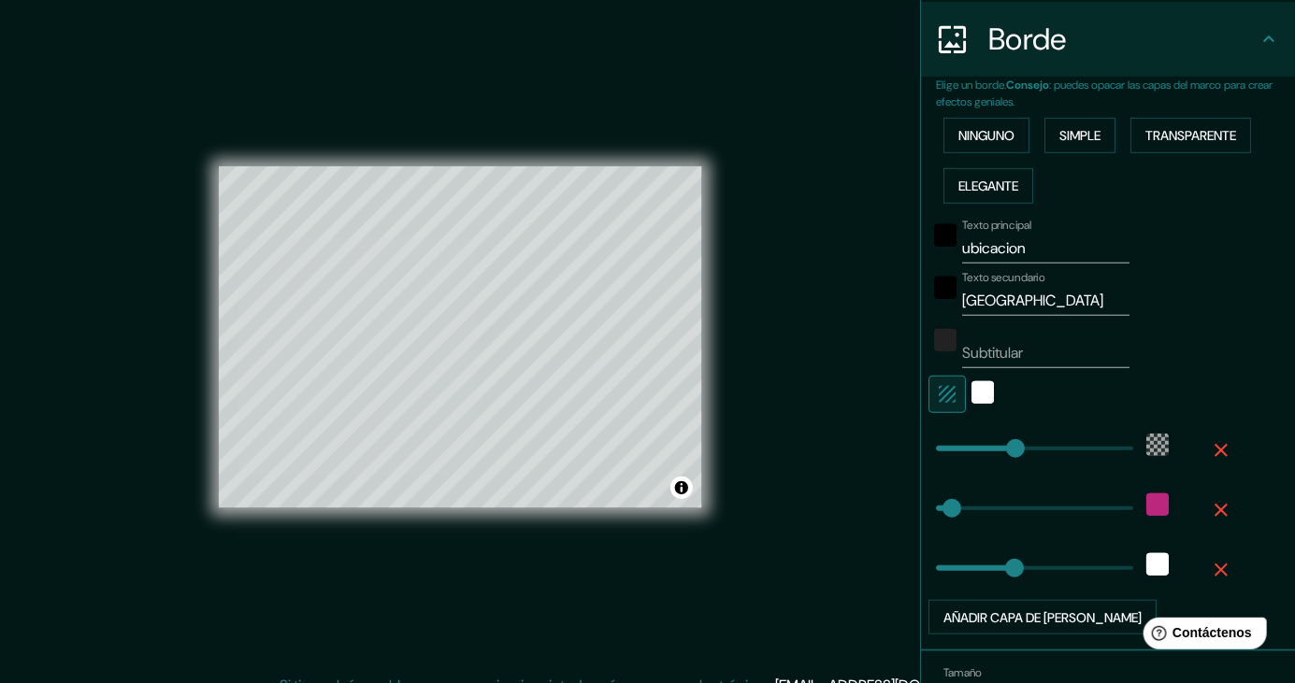
click at [1231, 604] on div "Añadir capa de [PERSON_NAME]" at bounding box center [1081, 618] width 307 height 36
click at [1224, 569] on icon "button" at bounding box center [1221, 570] width 22 height 22
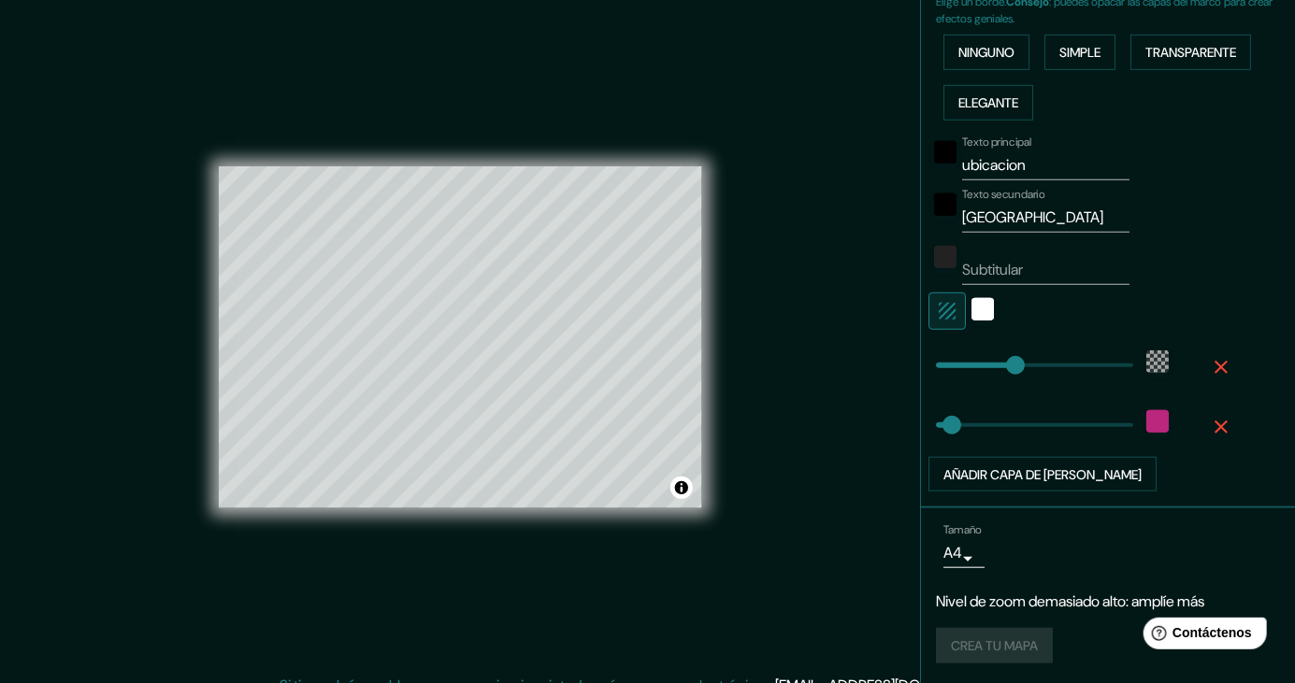
scroll to position [439, 0]
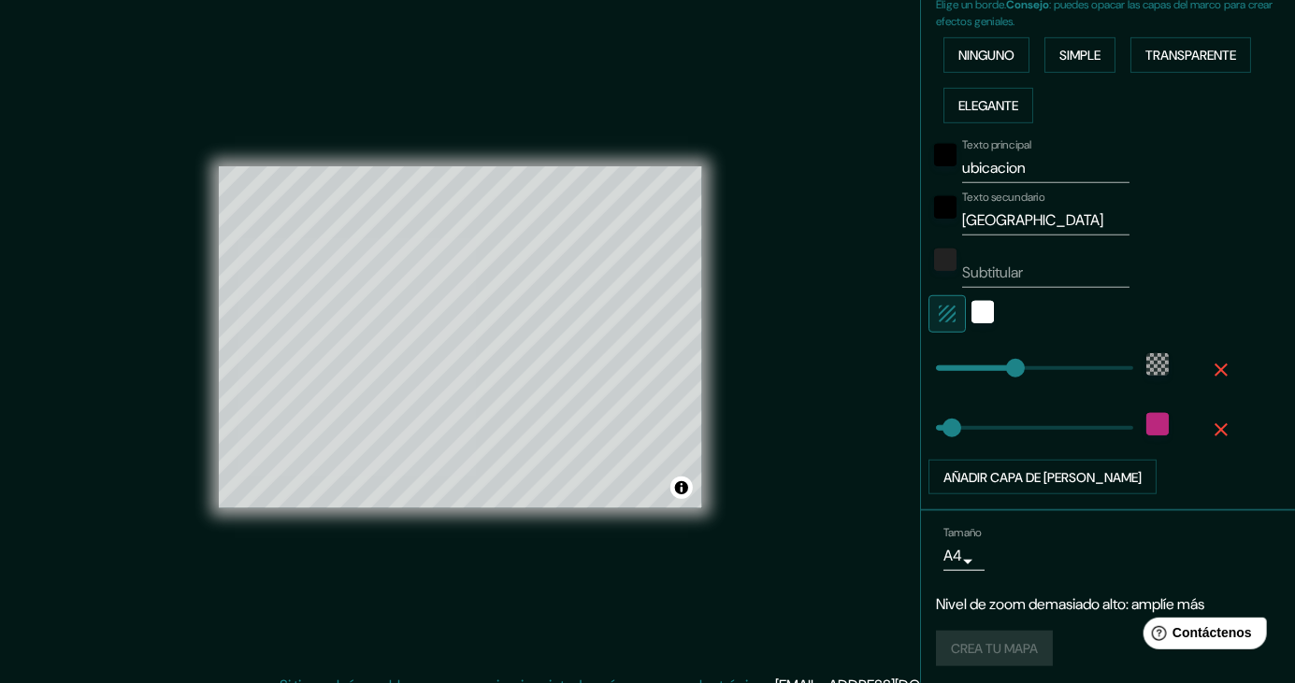
click at [964, 559] on body "Mappin Ubicación Patas Estilo Disposición [PERSON_NAME] un [PERSON_NAME]. Conse…" at bounding box center [647, 341] width 1295 height 683
click at [958, 603] on li "A3" at bounding box center [961, 612] width 92 height 35
click at [964, 553] on body "Mappin Ubicación Patas Estilo Disposición [PERSON_NAME] un [PERSON_NAME]. Conse…" at bounding box center [647, 341] width 1295 height 683
click at [975, 580] on li "A4" at bounding box center [961, 577] width 92 height 35
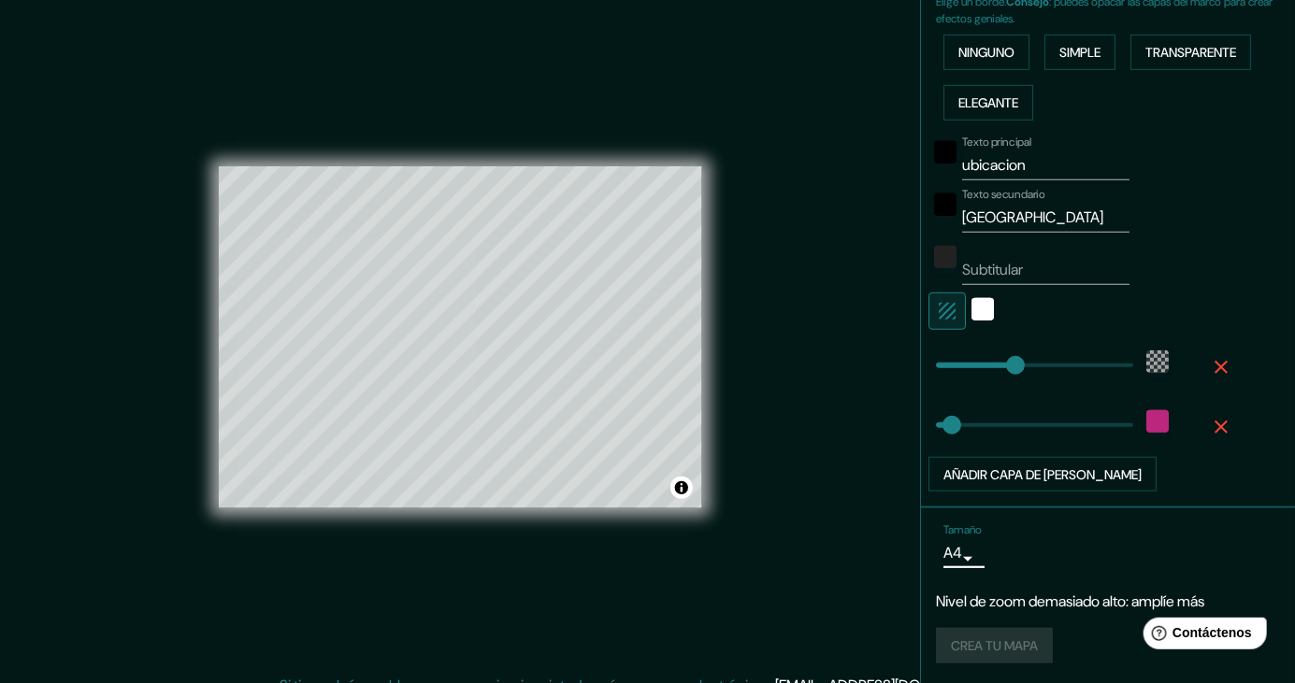
click at [1055, 525] on div "Tamaño A4 single" at bounding box center [999, 546] width 112 height 45
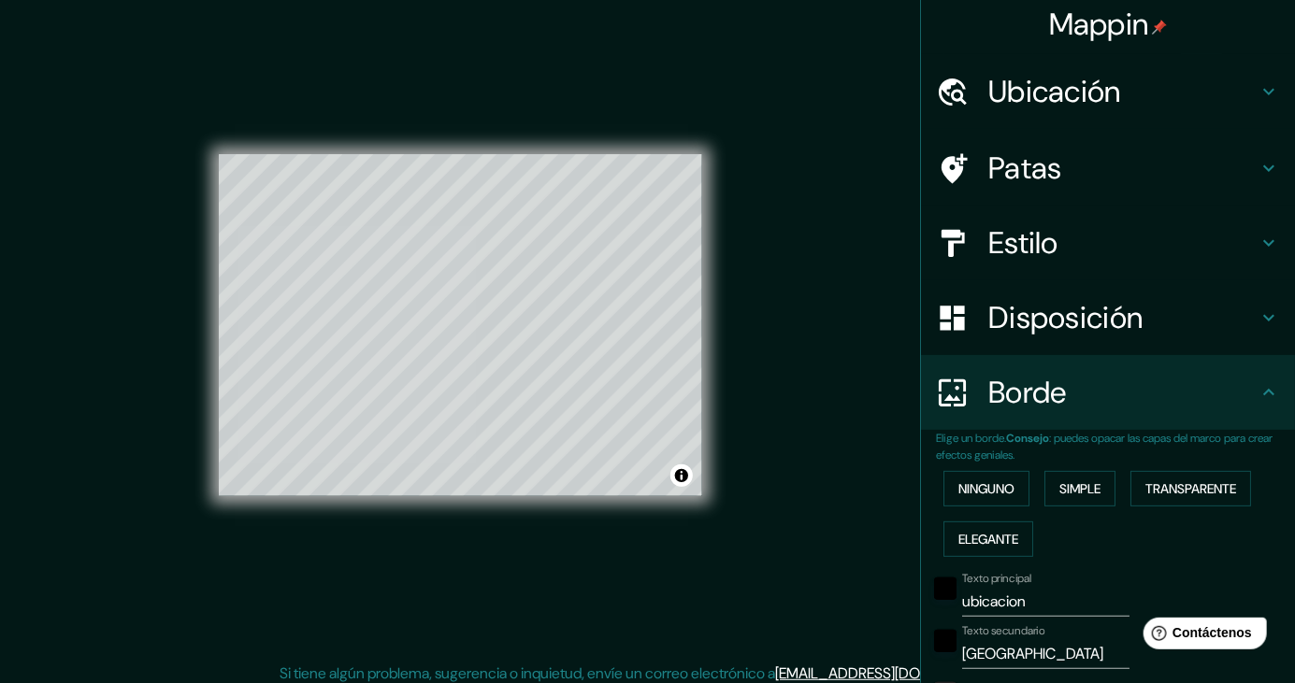
scroll to position [0, 0]
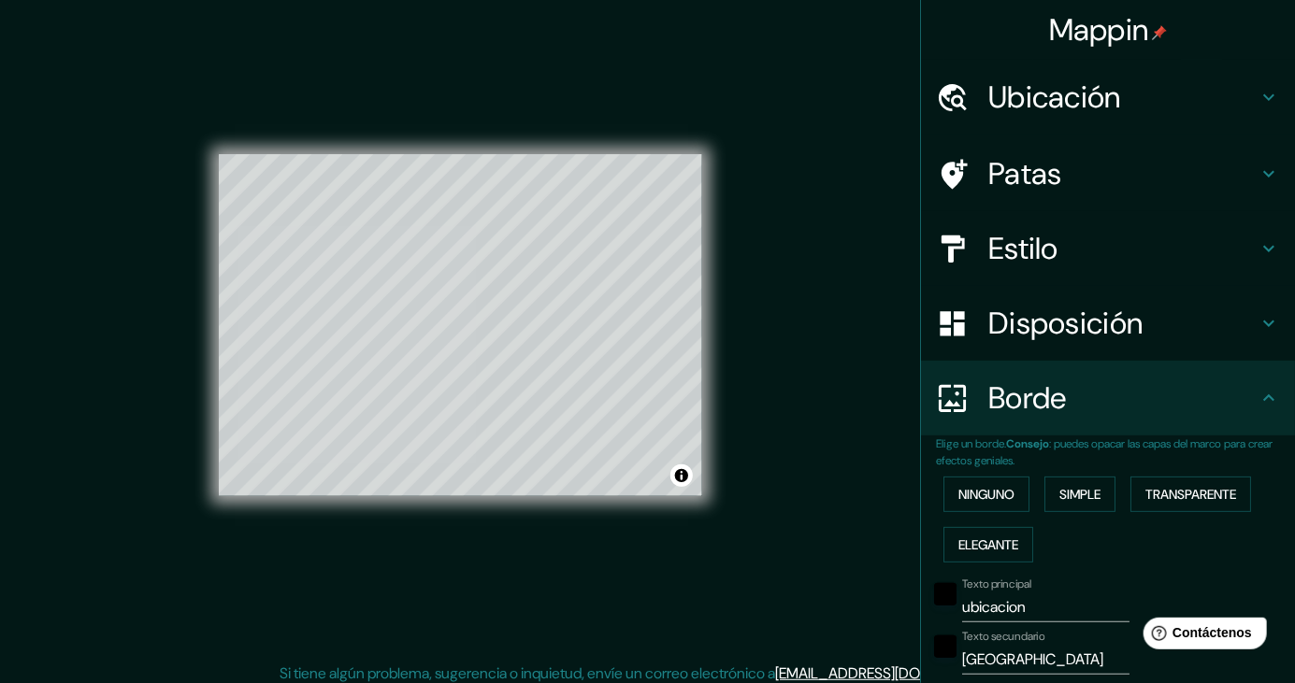
click at [1268, 232] on div "Estilo" at bounding box center [1108, 248] width 374 height 75
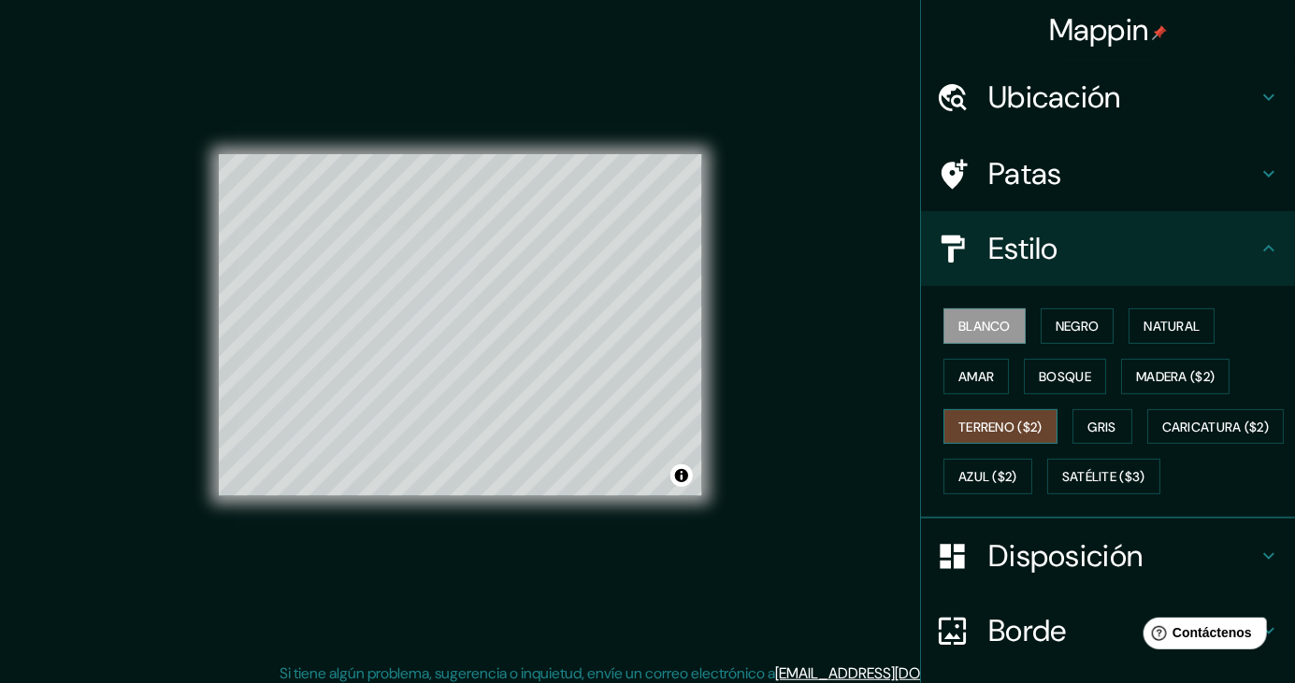
click at [1018, 423] on font "Terreno ($2)" at bounding box center [1000, 427] width 84 height 17
click at [1182, 375] on font "Madera ($2)" at bounding box center [1175, 376] width 79 height 17
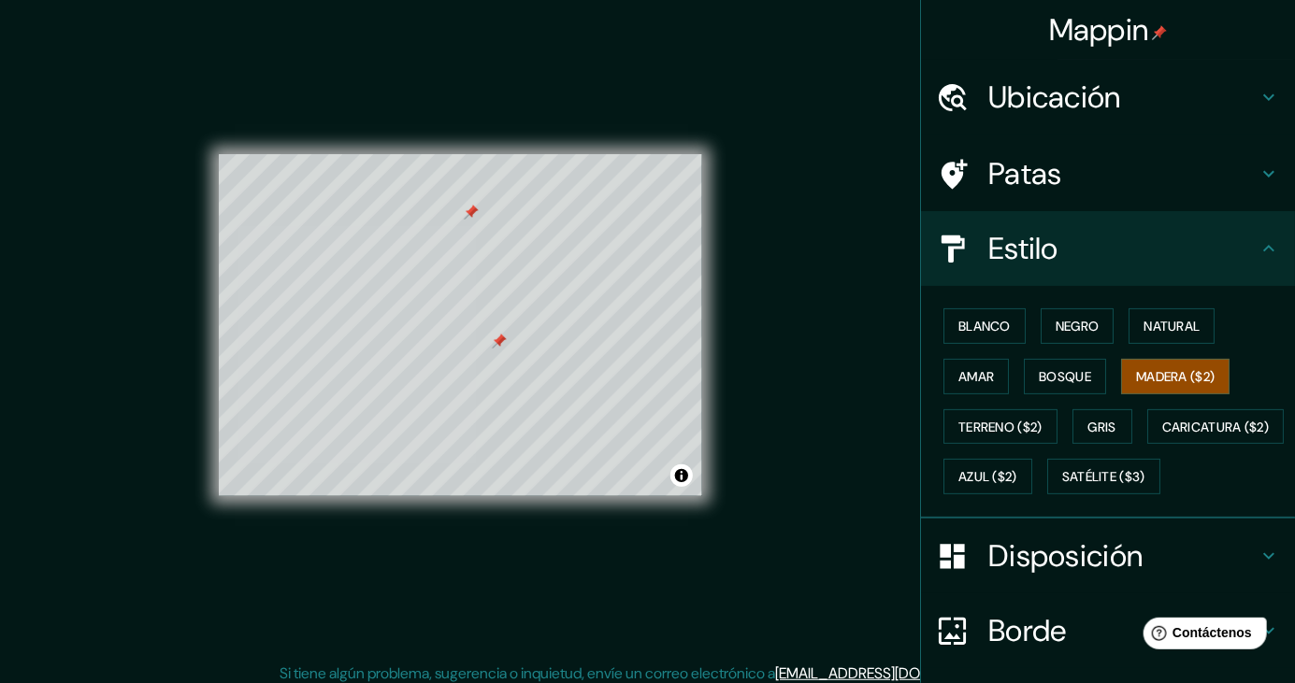
click at [496, 349] on div at bounding box center [499, 341] width 15 height 15
click at [1162, 436] on font "Caricatura ($2)" at bounding box center [1216, 427] width 108 height 17
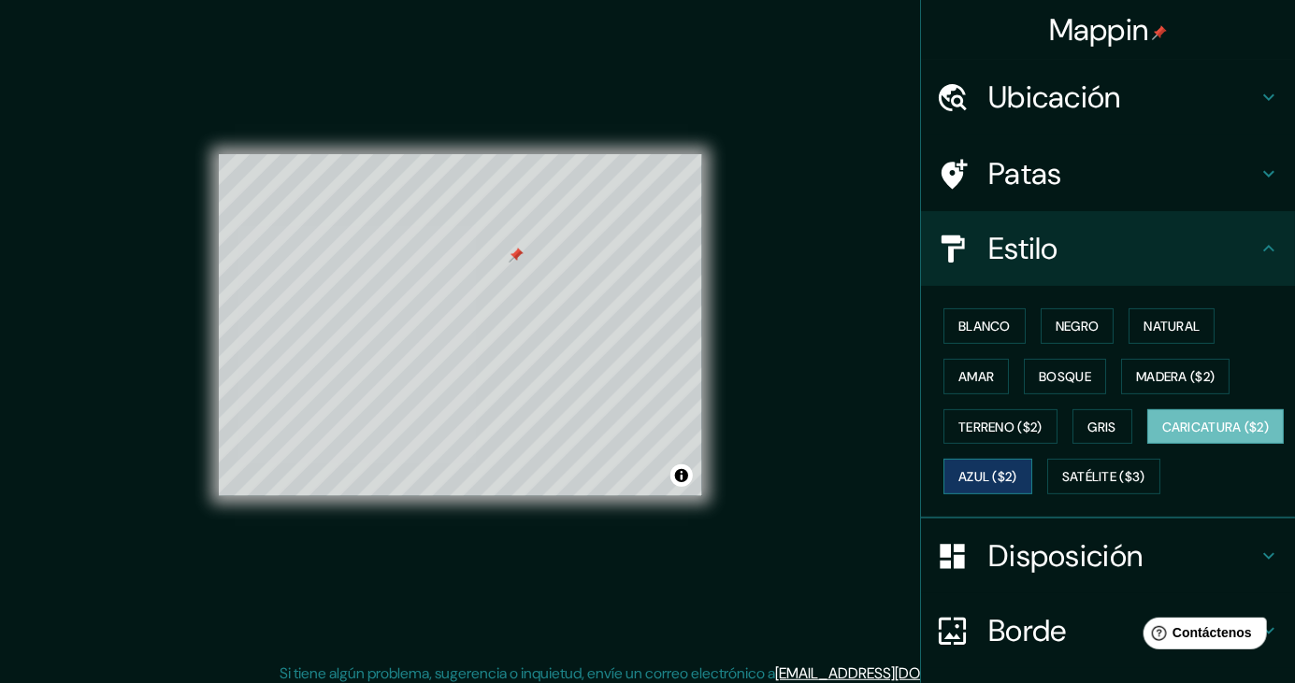
click at [1017, 482] on font "Azul ($2)" at bounding box center [987, 477] width 59 height 17
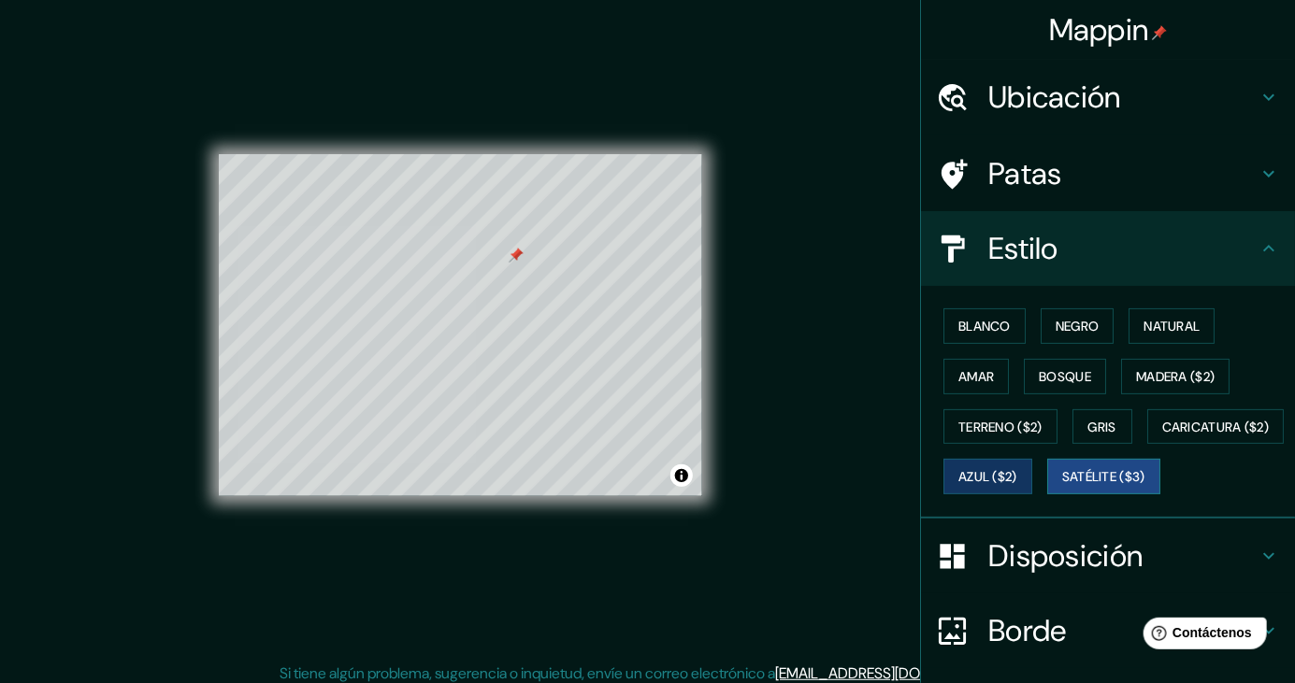
click at [1062, 486] on font "Satélite ($3)" at bounding box center [1103, 477] width 83 height 17
click at [1162, 436] on font "Caricatura ($2)" at bounding box center [1216, 427] width 108 height 17
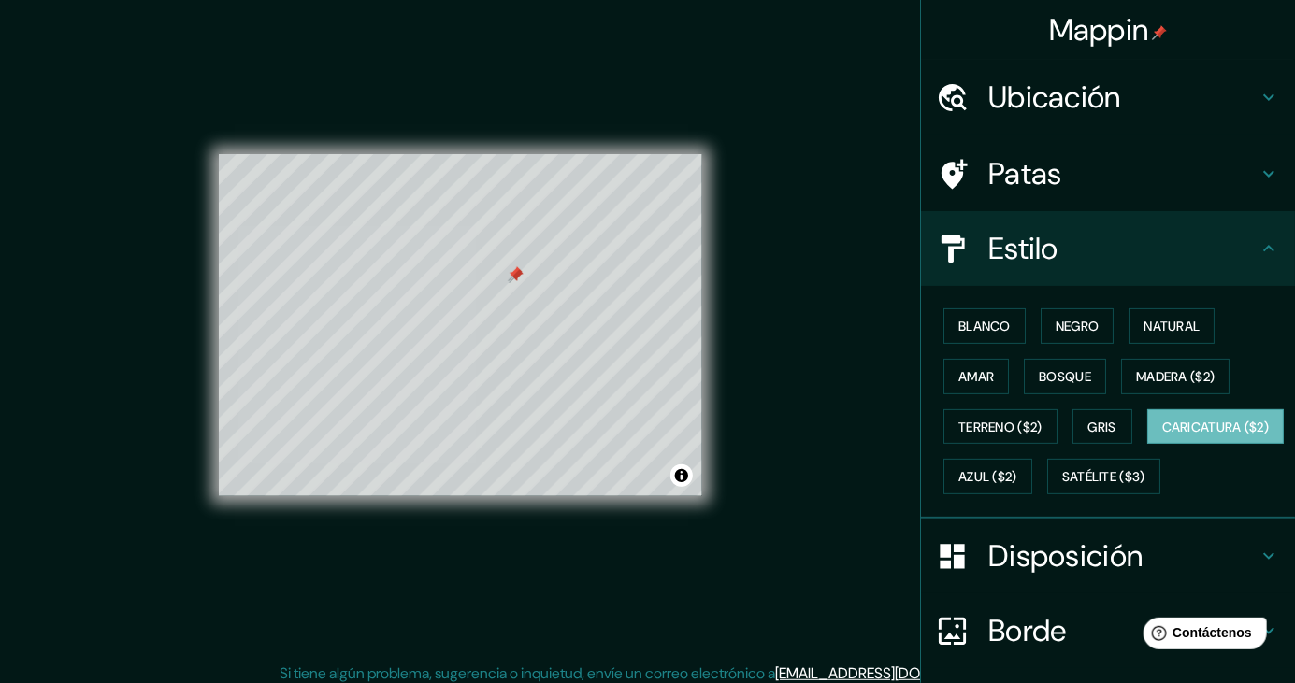
click at [512, 281] on div at bounding box center [515, 273] width 15 height 15
click at [511, 283] on div at bounding box center [516, 275] width 15 height 15
click at [1159, 331] on font "Natural" at bounding box center [1171, 326] width 56 height 17
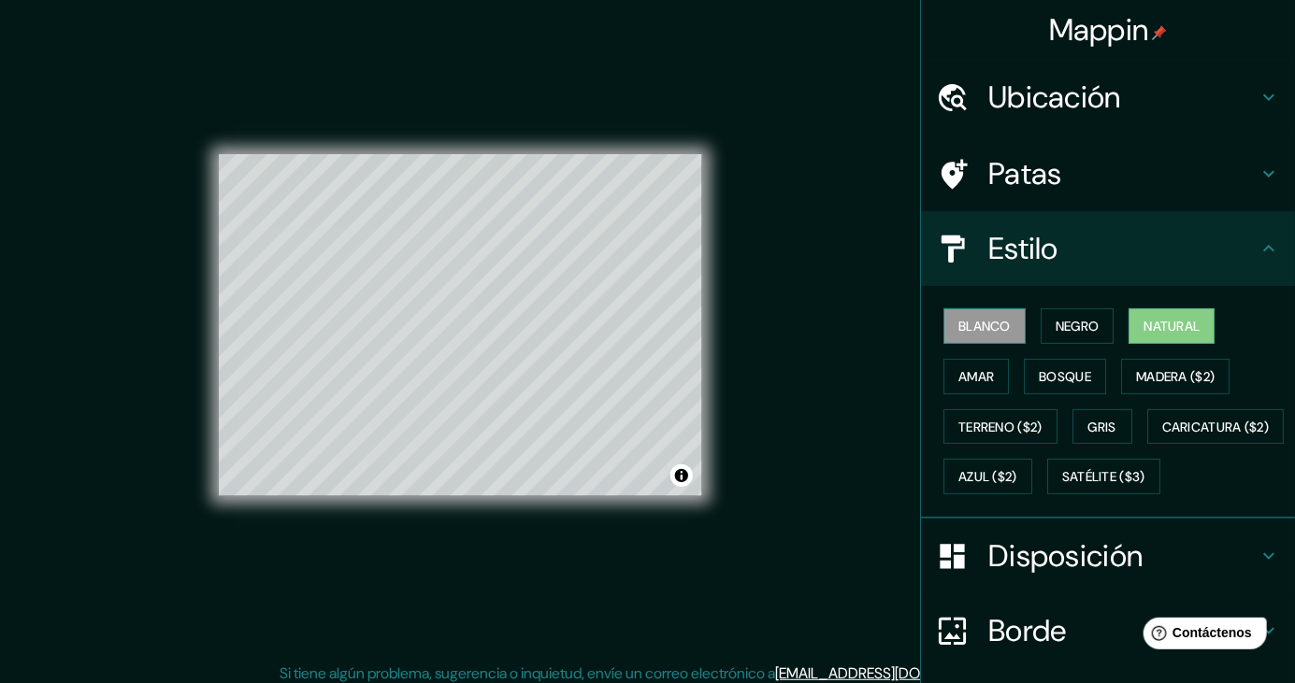
click at [987, 338] on button "Blanco" at bounding box center [984, 327] width 82 height 36
click at [1099, 312] on button "Negro" at bounding box center [1078, 327] width 74 height 36
click at [1019, 323] on button "Blanco" at bounding box center [984, 327] width 82 height 36
click at [1199, 333] on font "Natural" at bounding box center [1171, 326] width 56 height 17
click at [1062, 486] on font "Satélite ($3)" at bounding box center [1103, 477] width 83 height 17
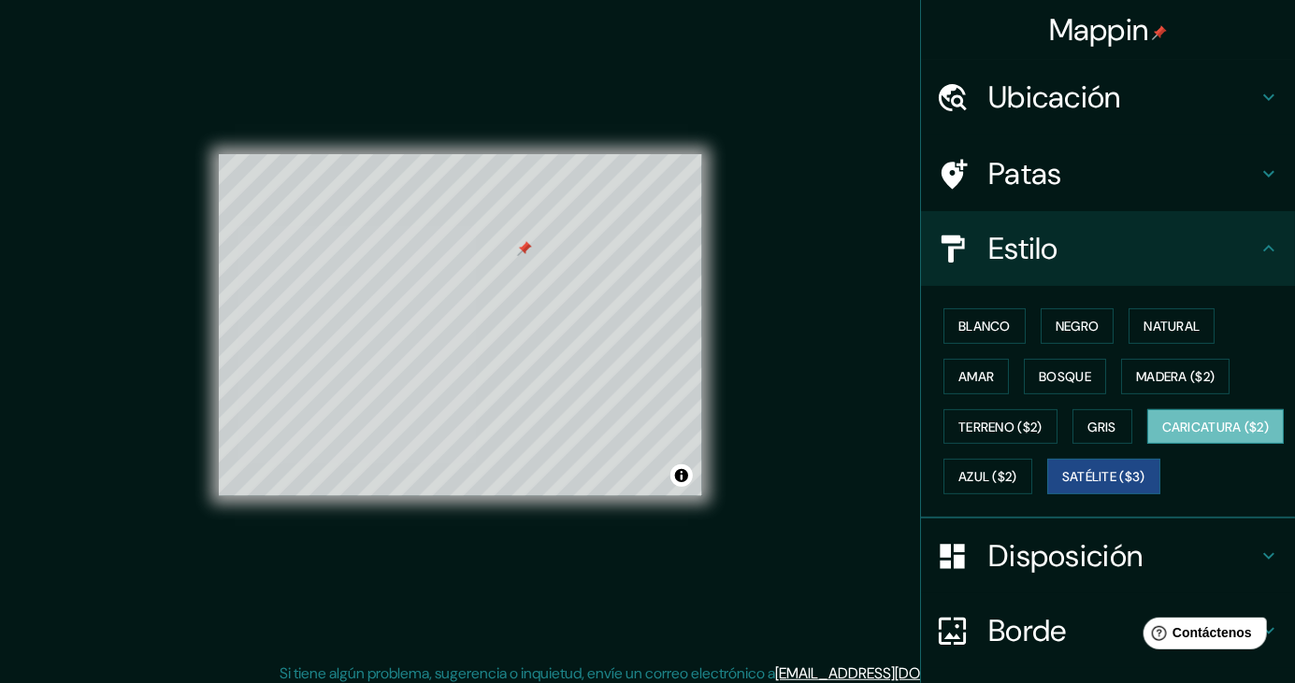
click at [1162, 436] on font "Caricatura ($2)" at bounding box center [1216, 427] width 108 height 17
click at [1177, 325] on font "Natural" at bounding box center [1171, 326] width 56 height 17
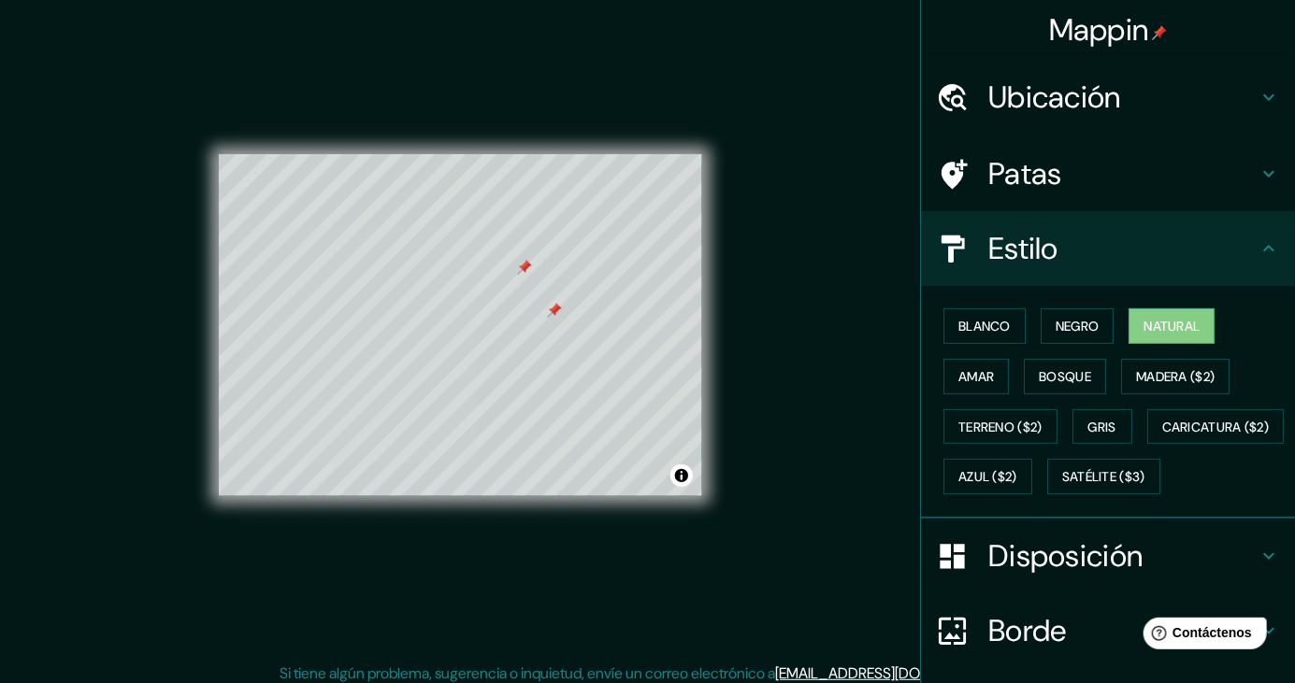
click at [521, 275] on div at bounding box center [524, 267] width 15 height 15
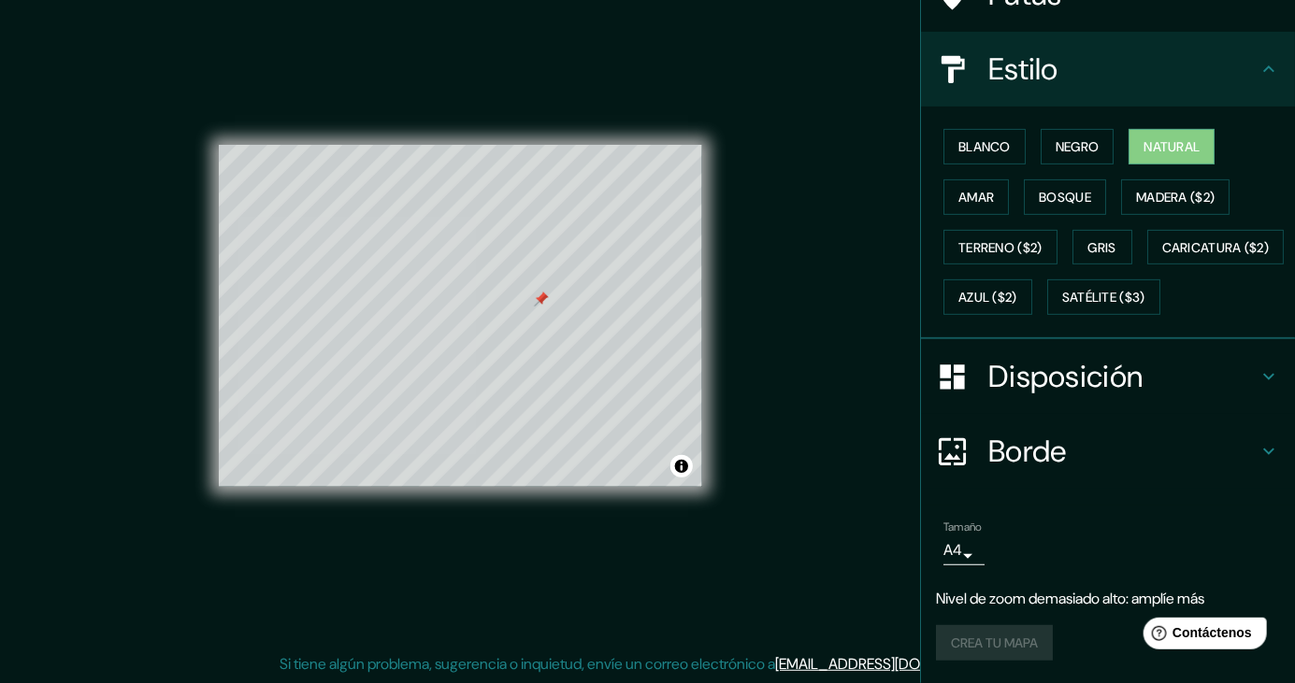
scroll to position [102, 0]
click at [1053, 129] on button "Negro" at bounding box center [1078, 147] width 74 height 36
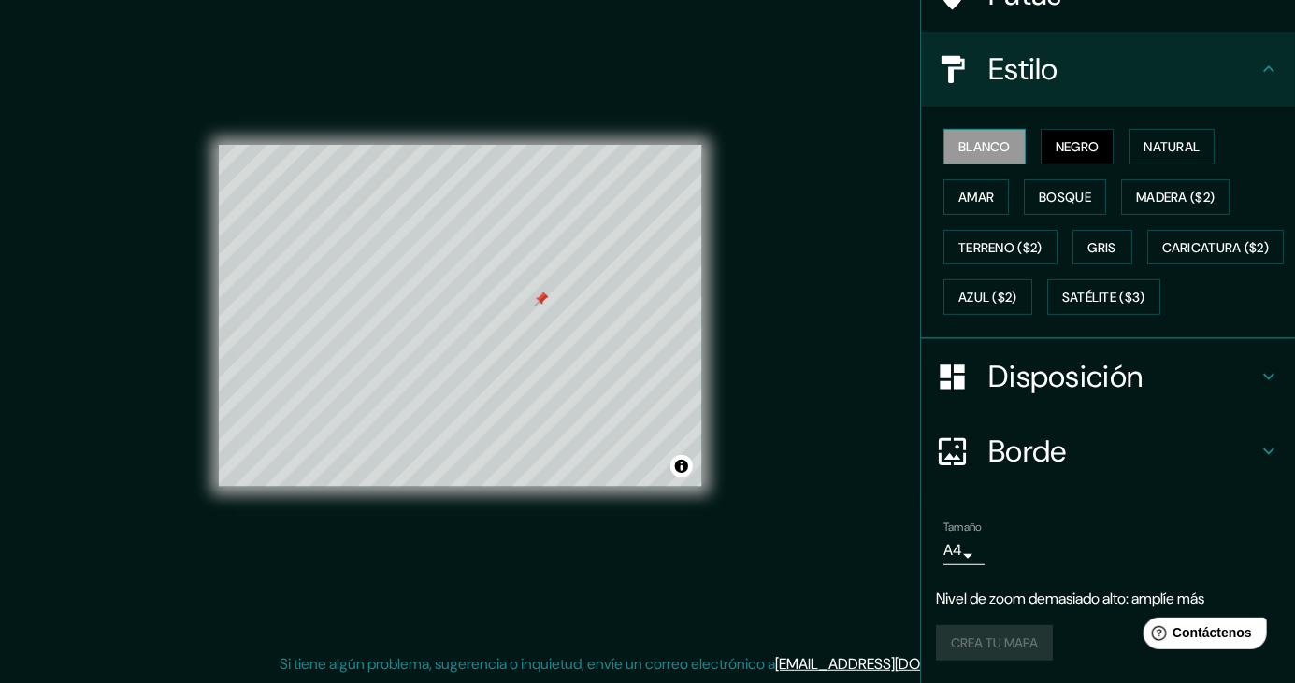
click at [991, 138] on font "Blanco" at bounding box center [984, 146] width 52 height 17
click at [1166, 138] on font "Natural" at bounding box center [1171, 146] width 56 height 17
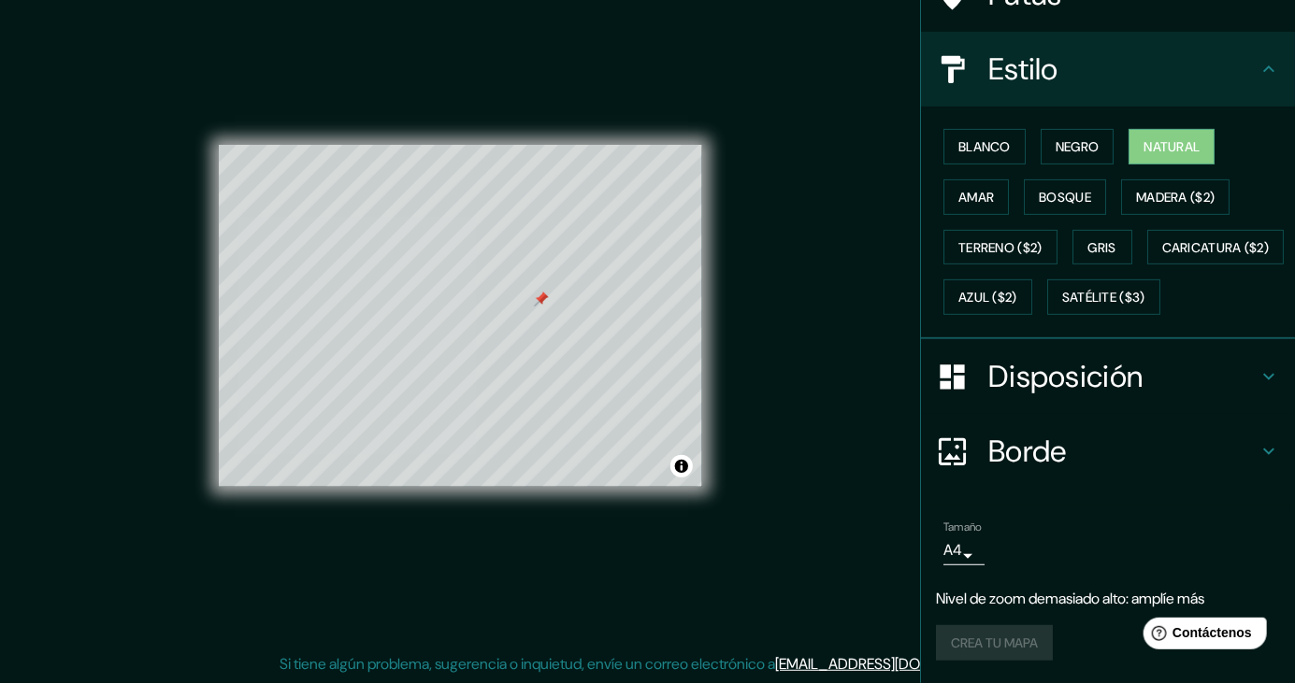
click at [1169, 389] on h4 "Disposición" at bounding box center [1122, 376] width 269 height 37
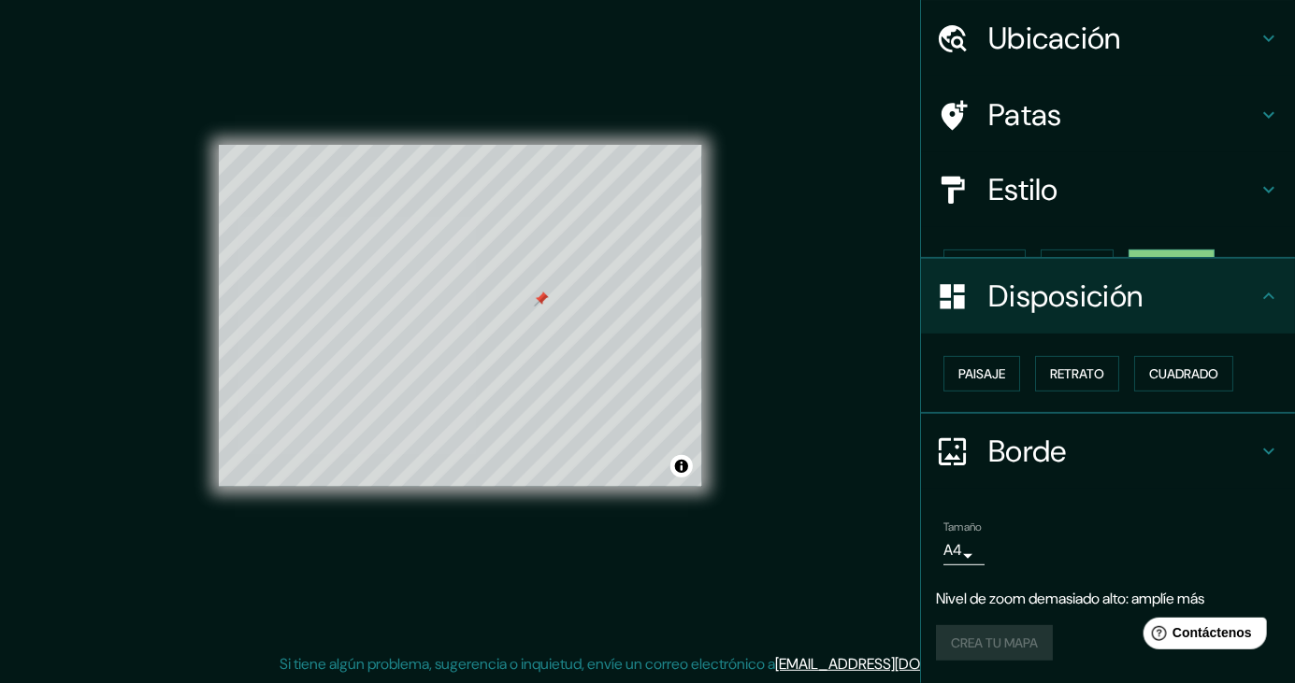
scroll to position [27, 0]
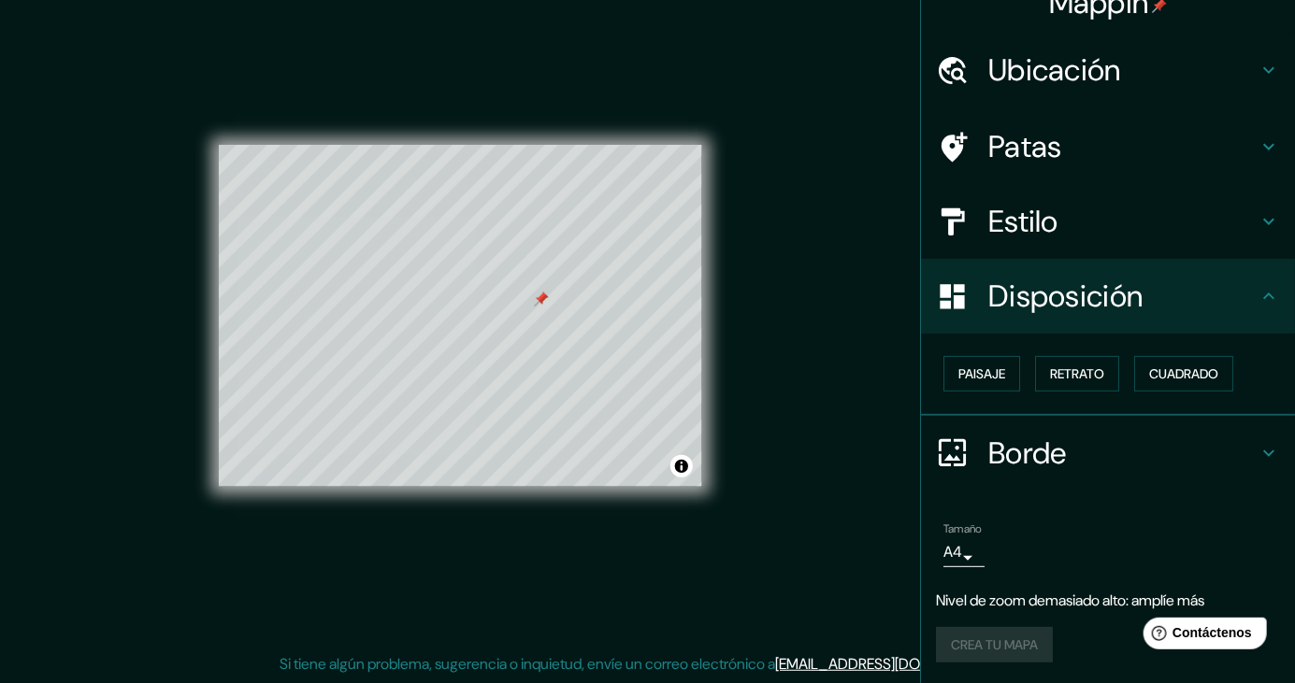
click at [1127, 452] on h4 "Borde" at bounding box center [1122, 453] width 269 height 37
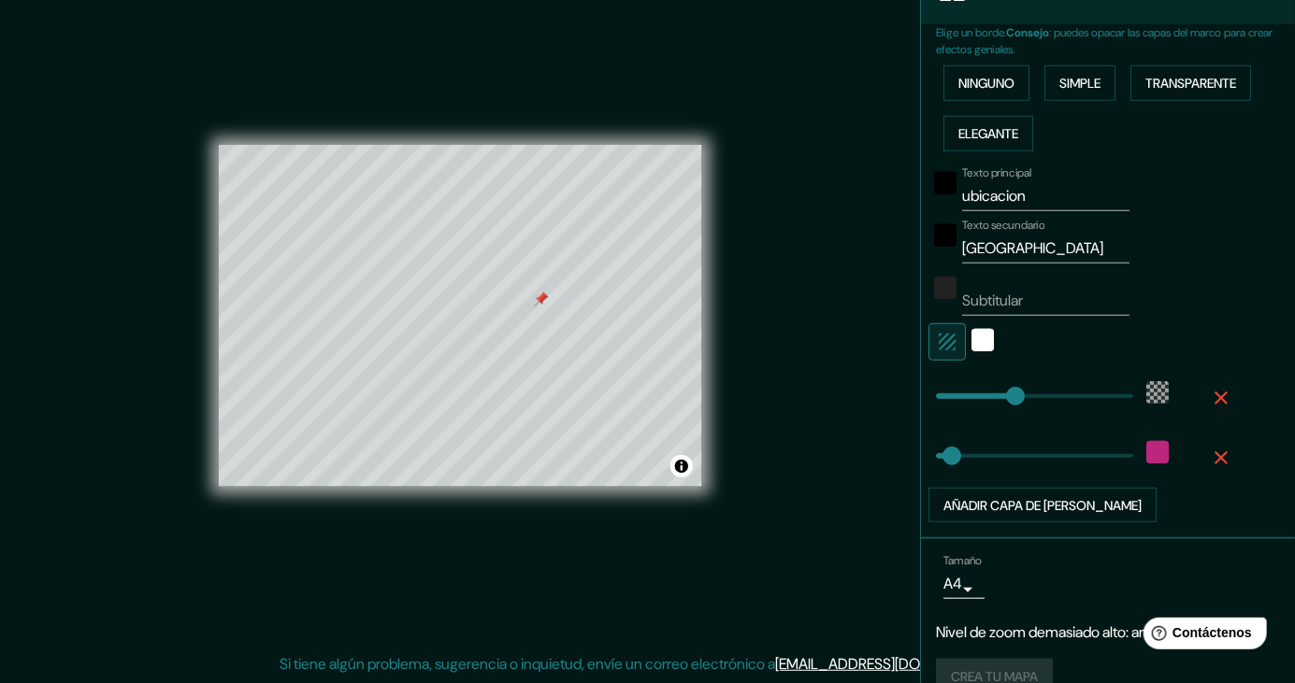
scroll to position [415, 0]
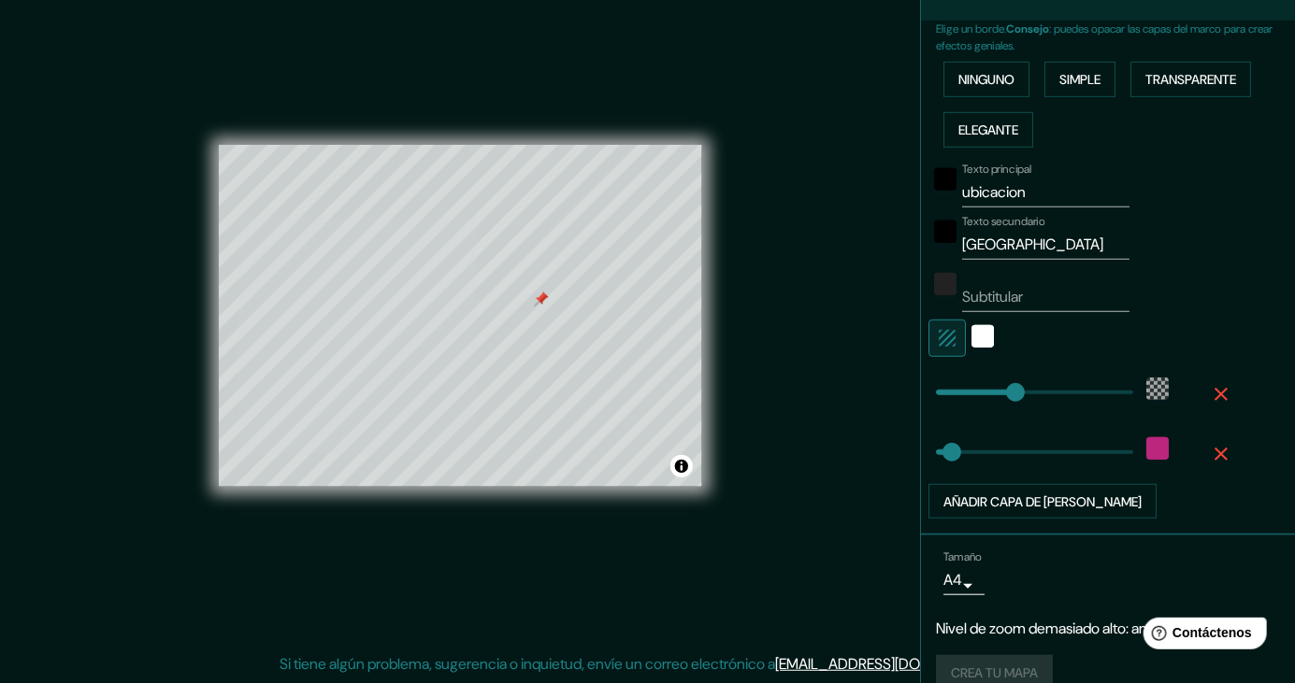
click at [954, 341] on icon "button" at bounding box center [947, 338] width 22 height 22
click at [949, 335] on icon "button" at bounding box center [947, 338] width 17 height 17
click at [1165, 441] on div "color-BA277D" at bounding box center [1157, 449] width 22 height 22
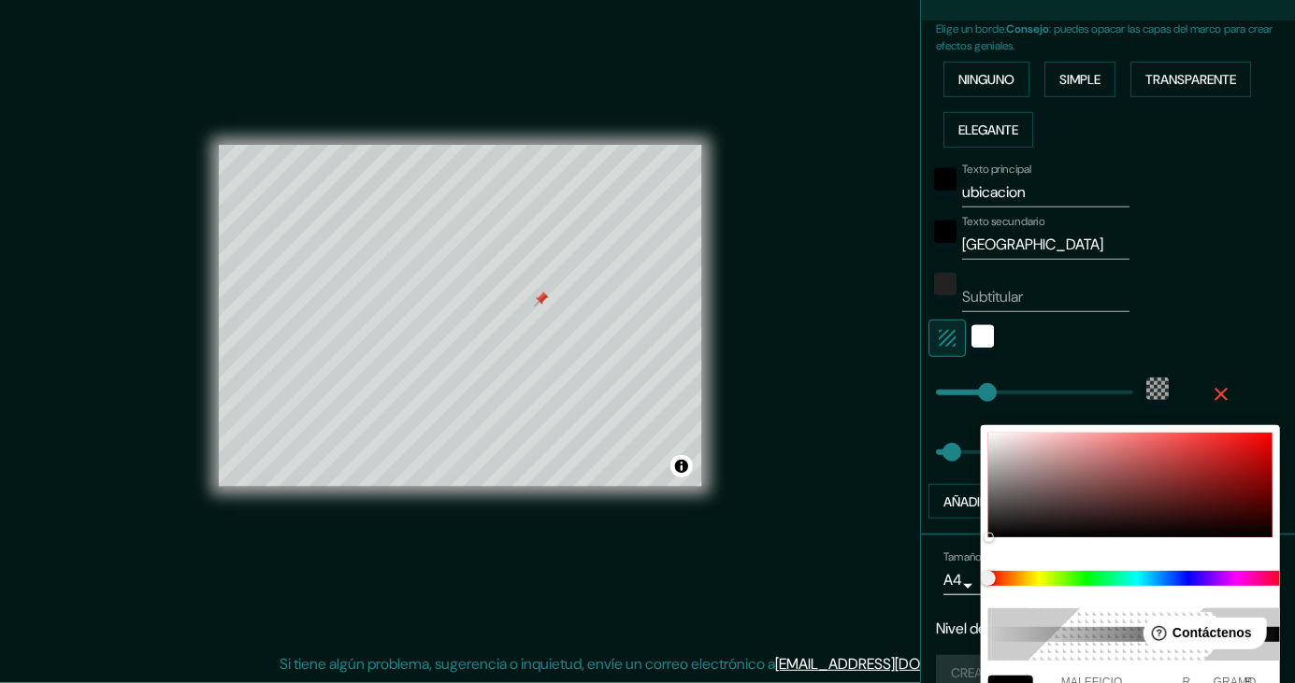
click at [889, 439] on div at bounding box center [647, 341] width 1295 height 683
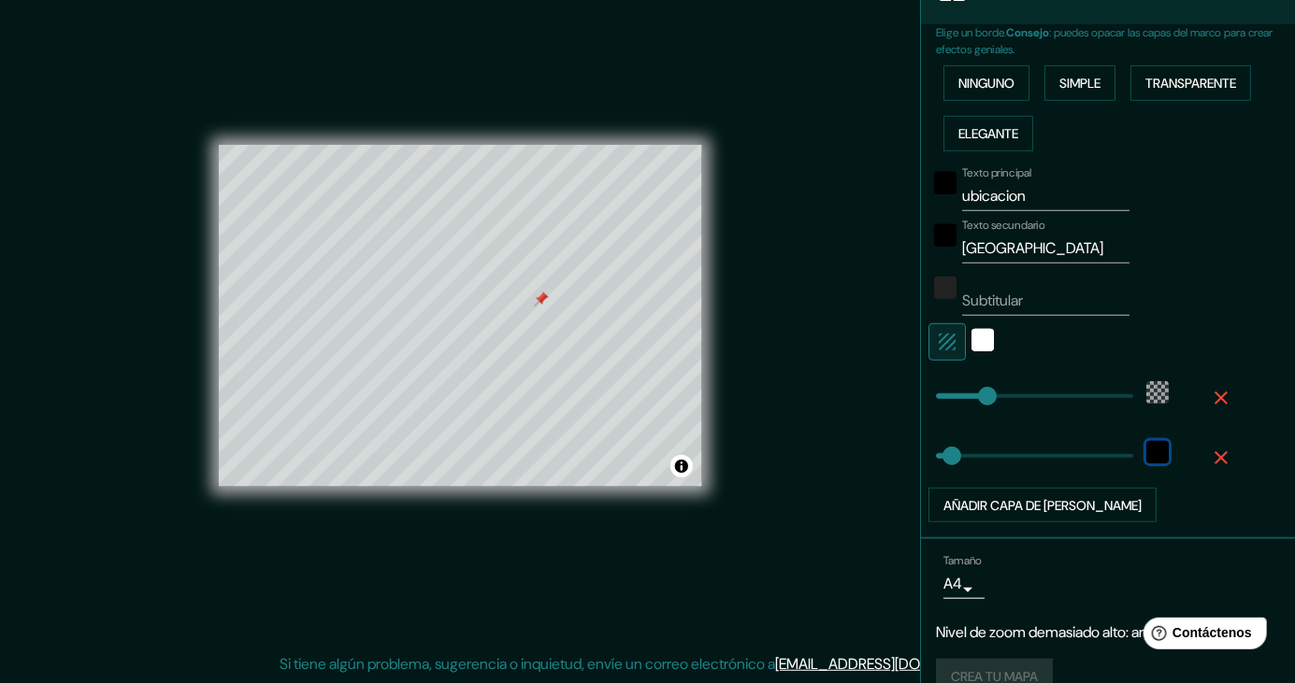
scroll to position [442, 0]
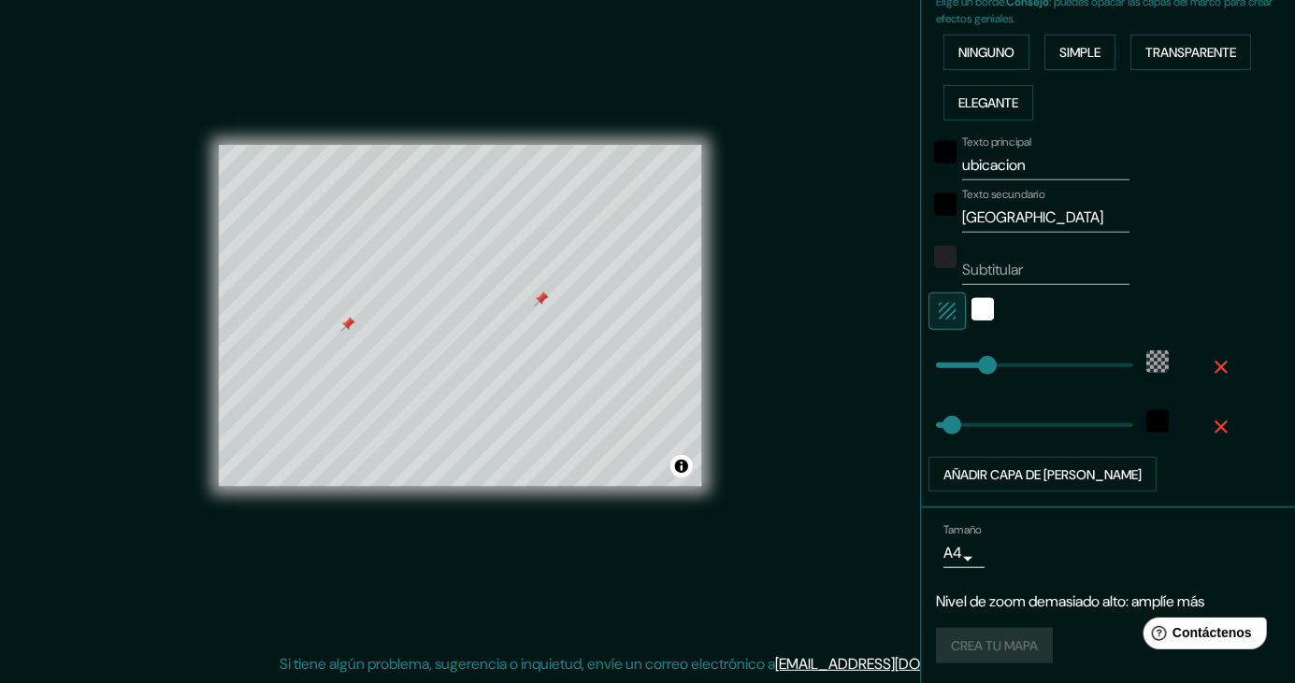
click at [340, 317] on div at bounding box center [347, 324] width 15 height 15
click at [1038, 648] on div "Crea tu mapa" at bounding box center [1108, 646] width 344 height 36
click at [505, 315] on div at bounding box center [508, 322] width 15 height 15
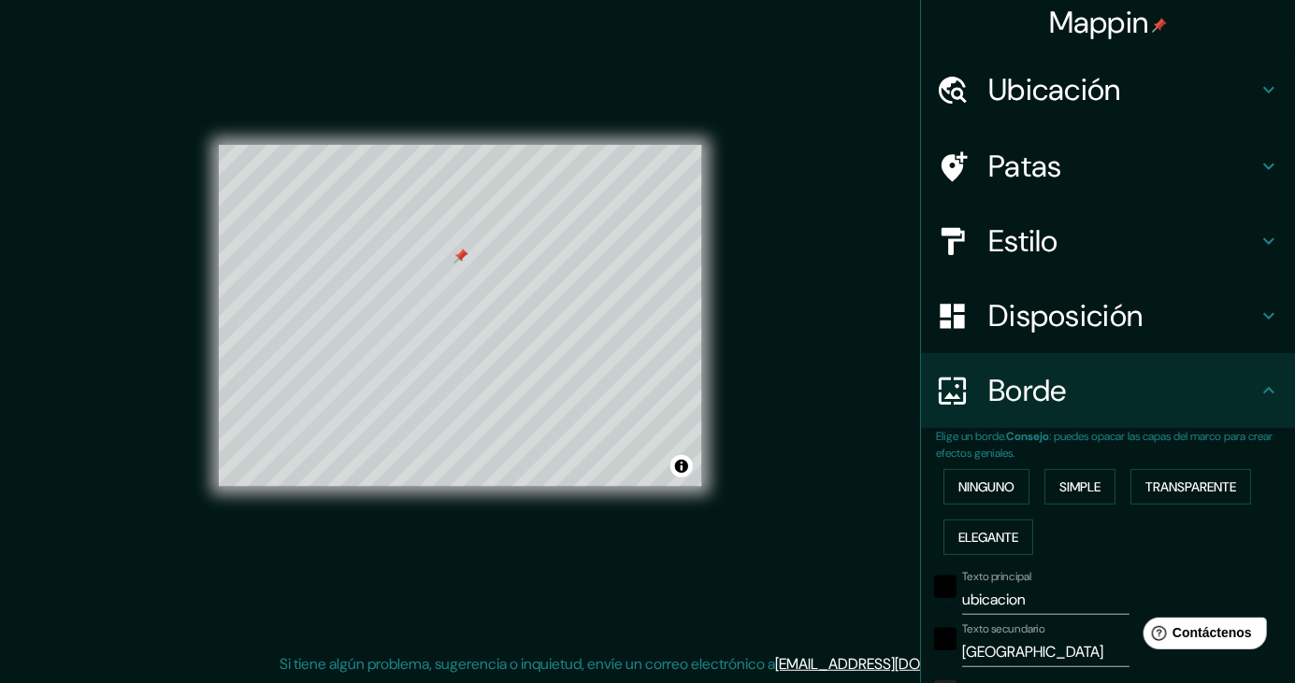
scroll to position [5, 0]
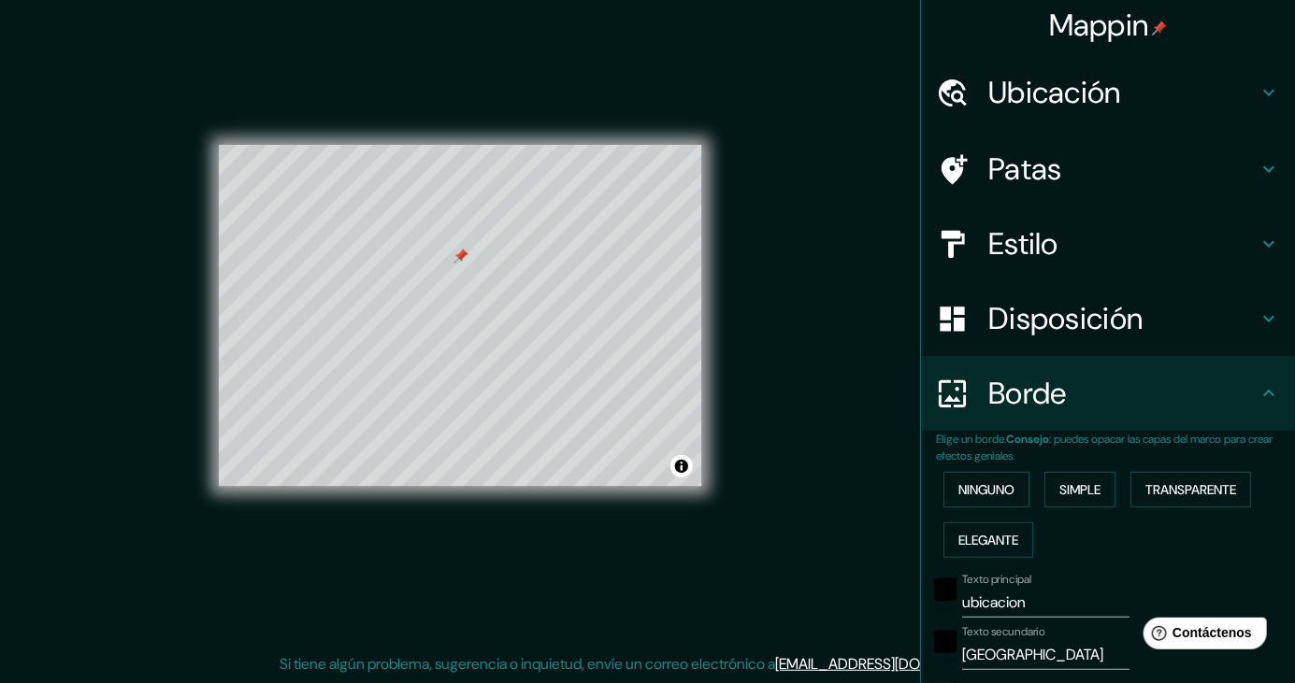
click at [1142, 331] on font "Disposición" at bounding box center [1065, 318] width 154 height 39
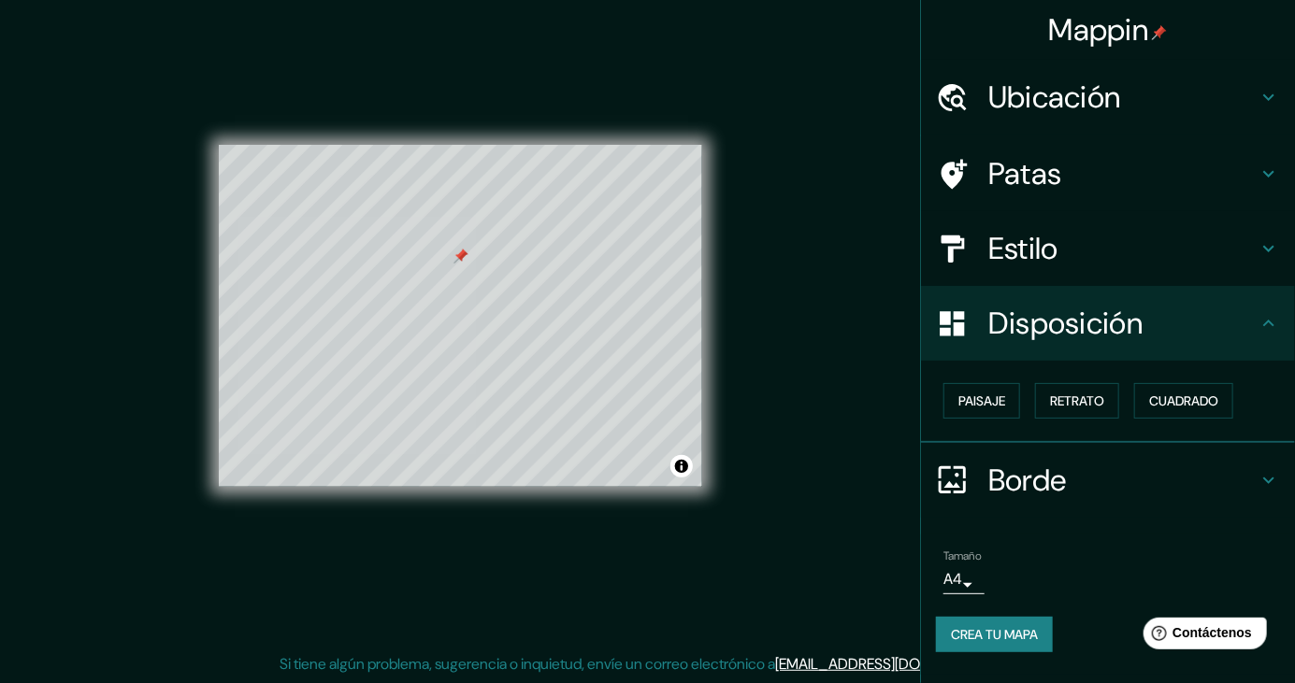
scroll to position [0, 0]
click at [1169, 261] on h4 "Estilo" at bounding box center [1122, 248] width 269 height 37
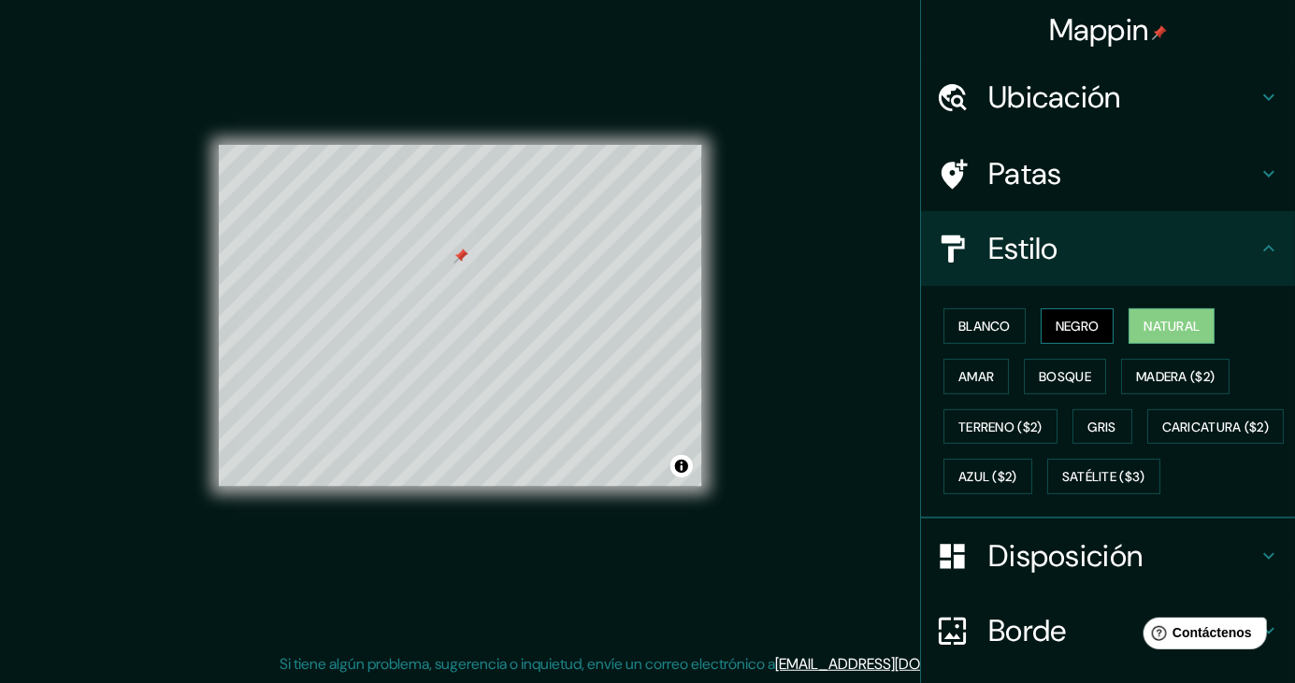
click at [1082, 341] on button "Negro" at bounding box center [1078, 327] width 74 height 36
click at [1024, 420] on font "Terreno ($2)" at bounding box center [1000, 427] width 84 height 17
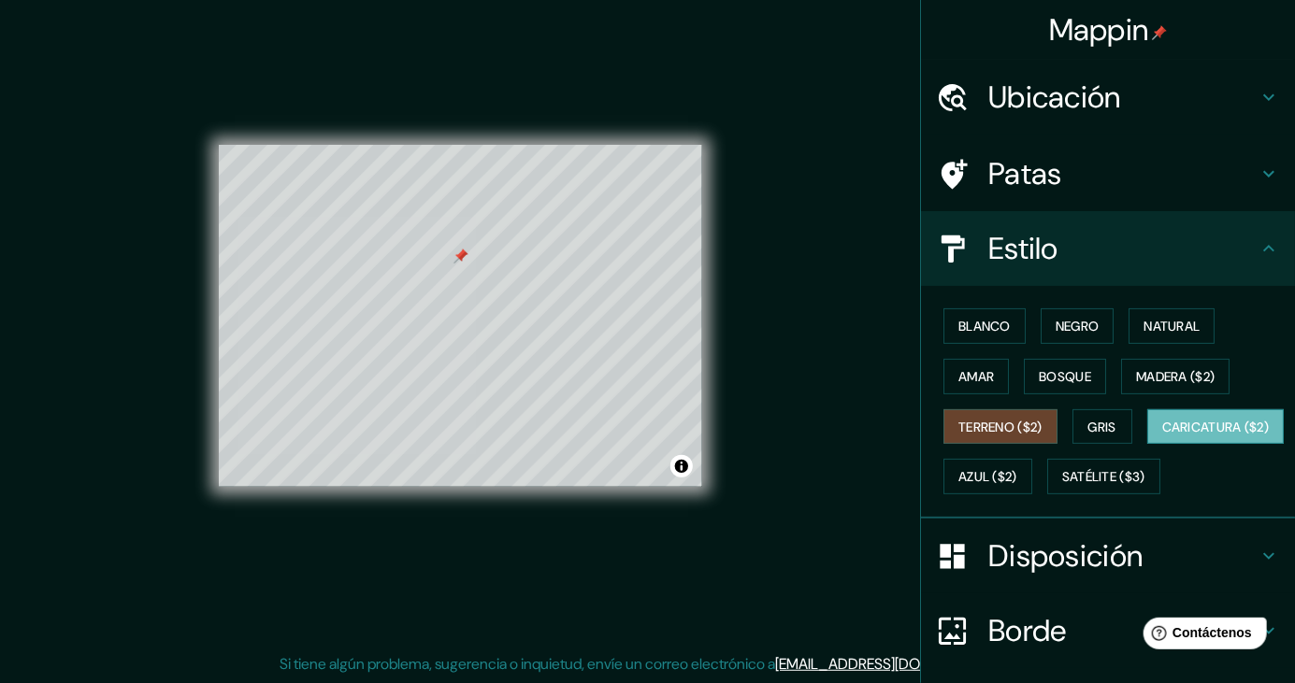
click at [1162, 436] on font "Caricatura ($2)" at bounding box center [1216, 427] width 108 height 17
click at [455, 339] on div at bounding box center [458, 346] width 15 height 15
click at [1108, 329] on button "Negro" at bounding box center [1078, 327] width 74 height 36
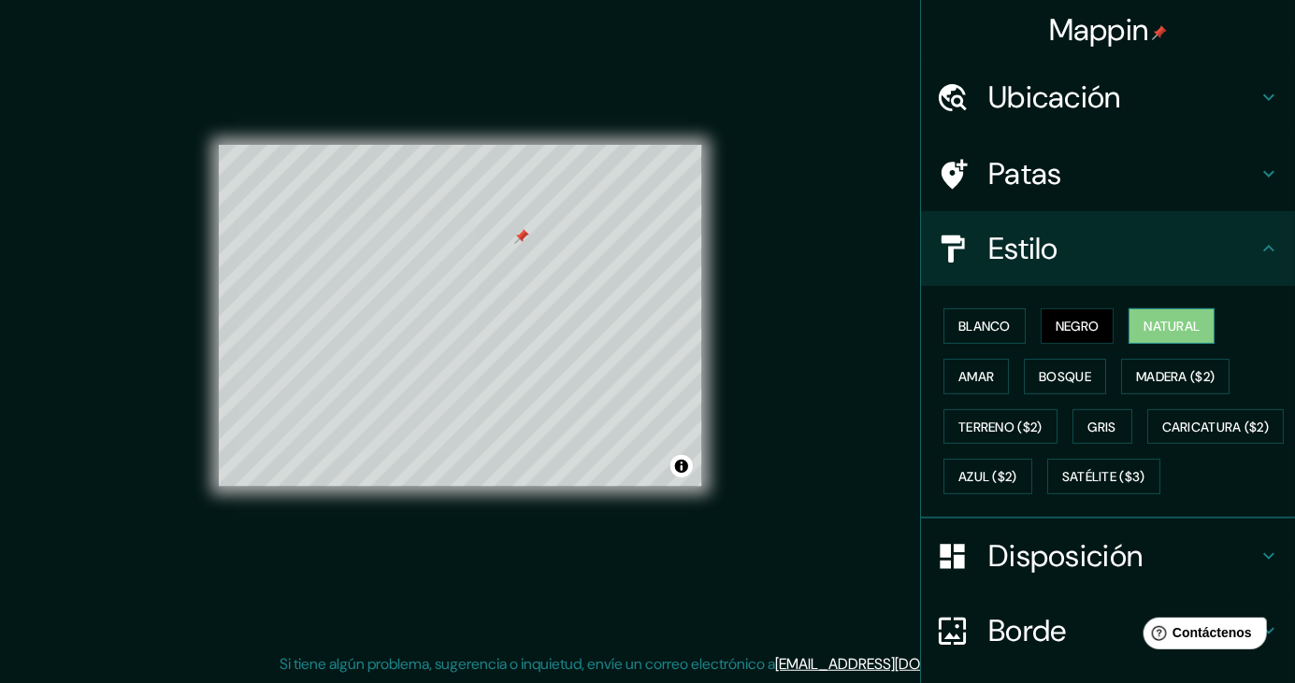
click at [1158, 329] on font "Natural" at bounding box center [1171, 326] width 56 height 17
click at [984, 330] on font "Blanco" at bounding box center [984, 326] width 52 height 17
click at [1073, 314] on font "Negro" at bounding box center [1077, 326] width 44 height 24
click at [1004, 333] on font "Blanco" at bounding box center [984, 326] width 52 height 17
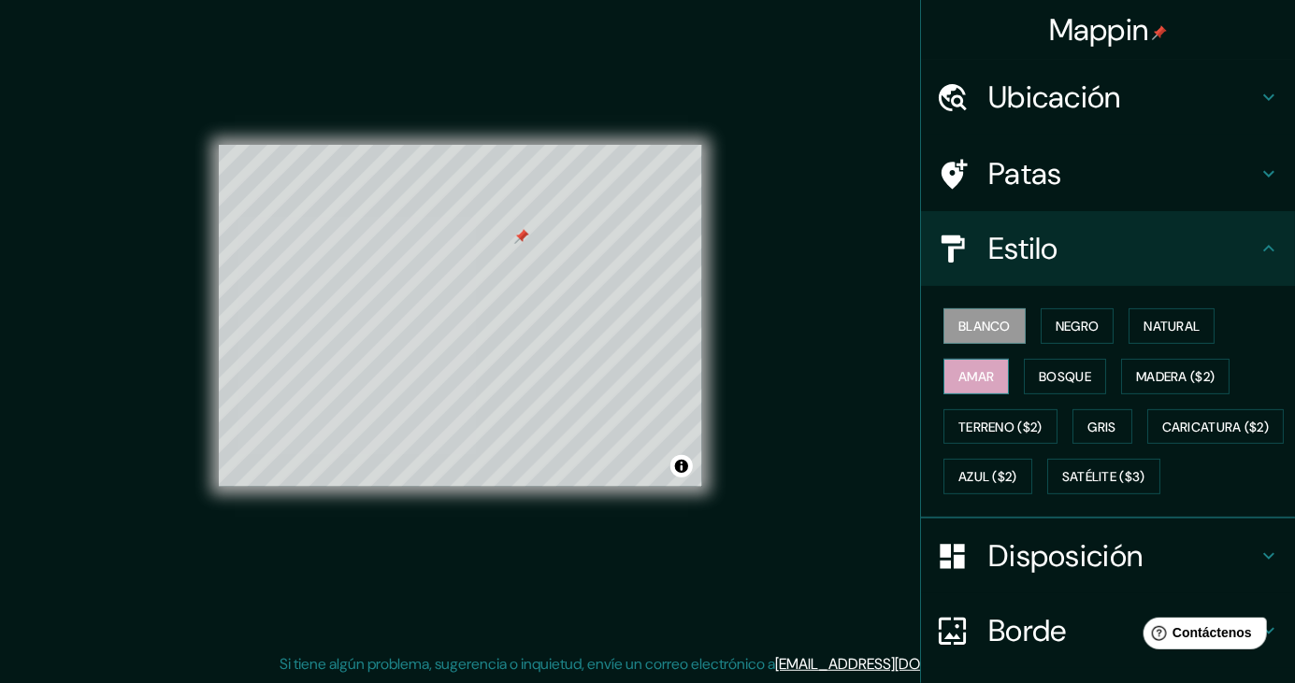
click at [981, 383] on font "Amar" at bounding box center [976, 376] width 36 height 17
click at [1001, 336] on font "Blanco" at bounding box center [984, 326] width 52 height 24
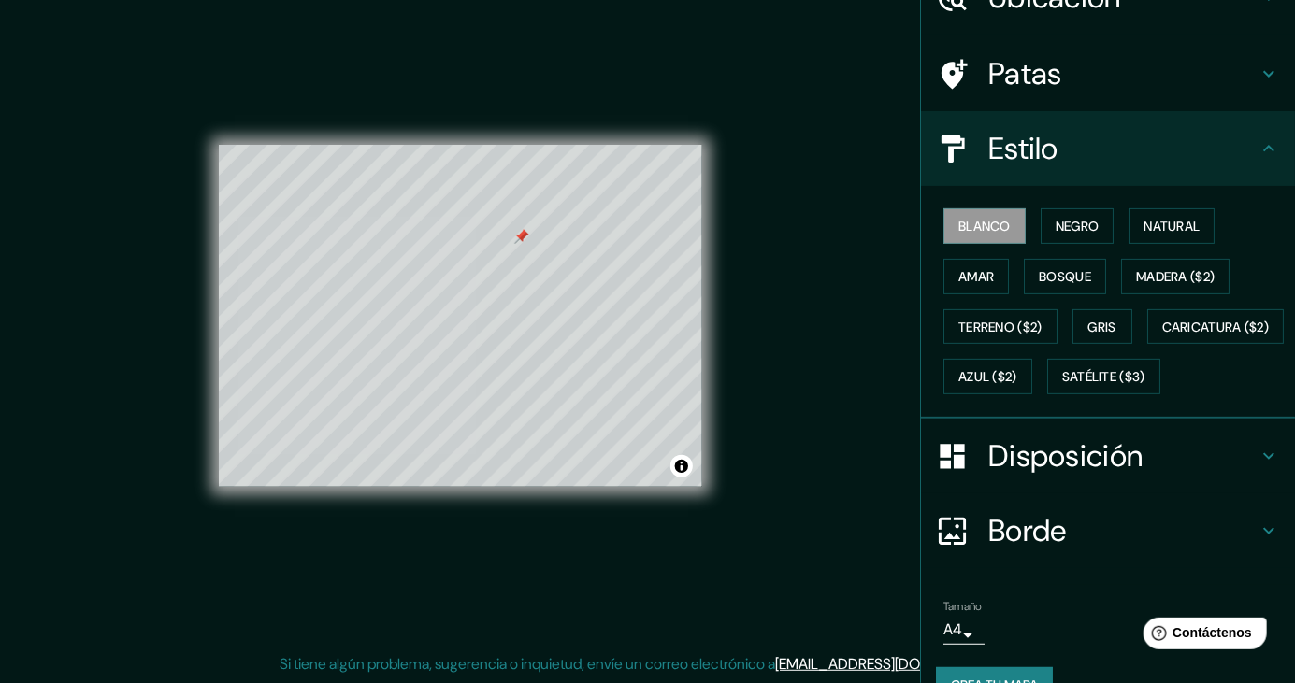
scroll to position [188, 0]
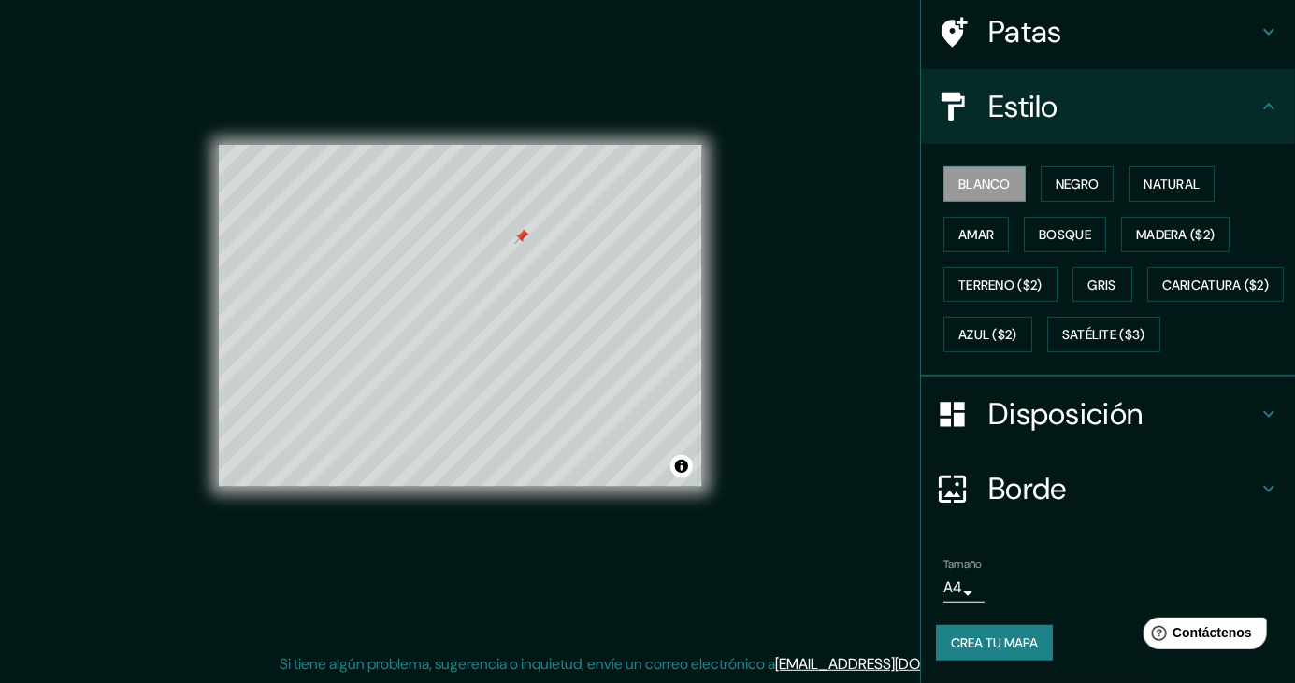
click at [1183, 416] on h4 "Disposición" at bounding box center [1122, 413] width 269 height 37
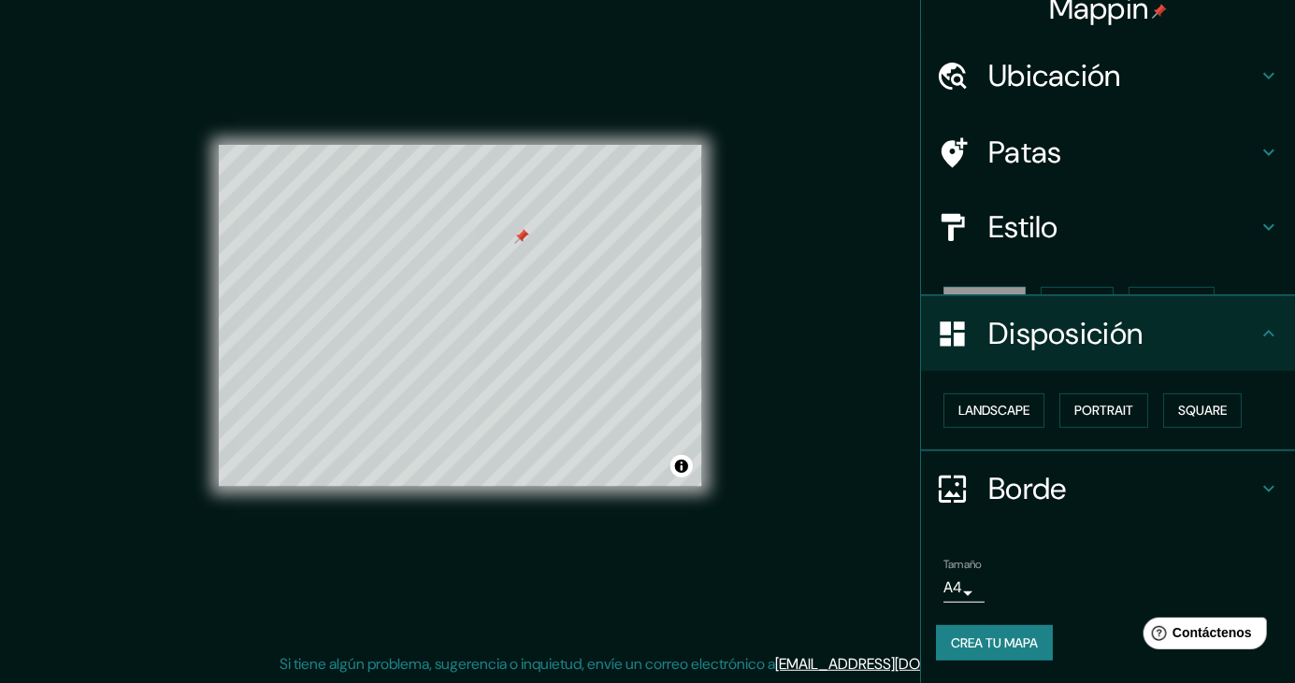
scroll to position [0, 0]
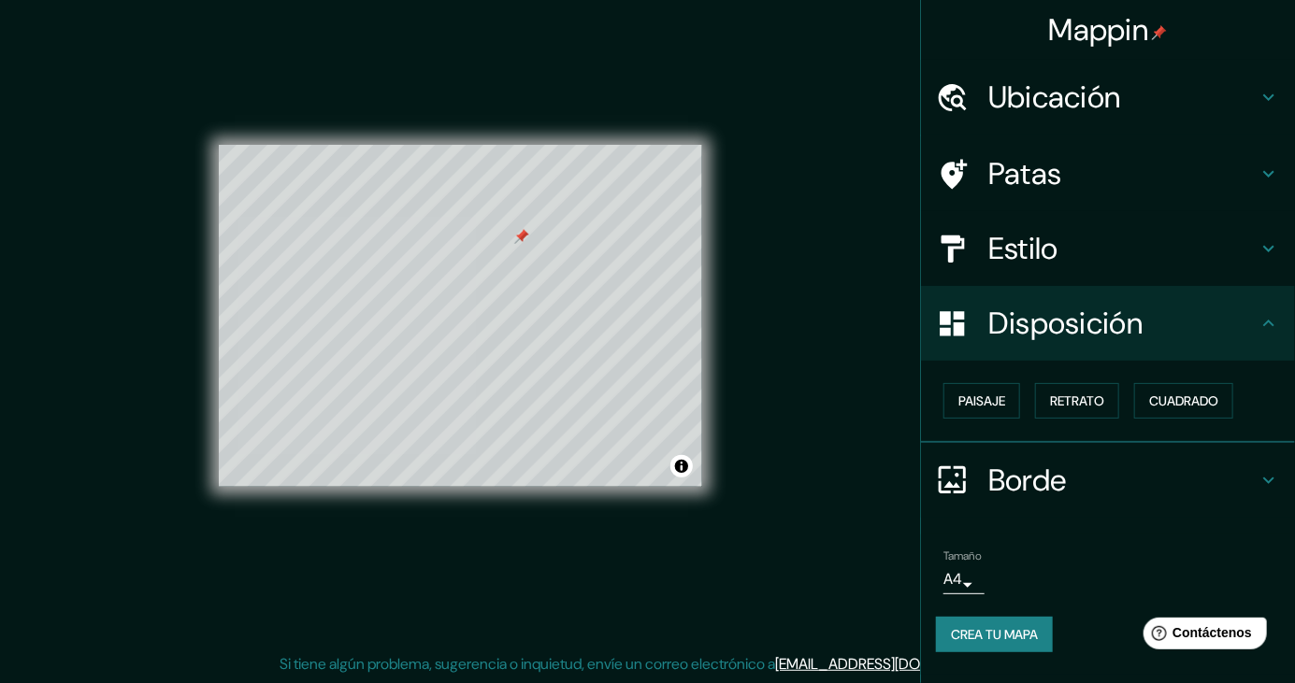
click at [1148, 485] on h4 "Borde" at bounding box center [1122, 480] width 269 height 37
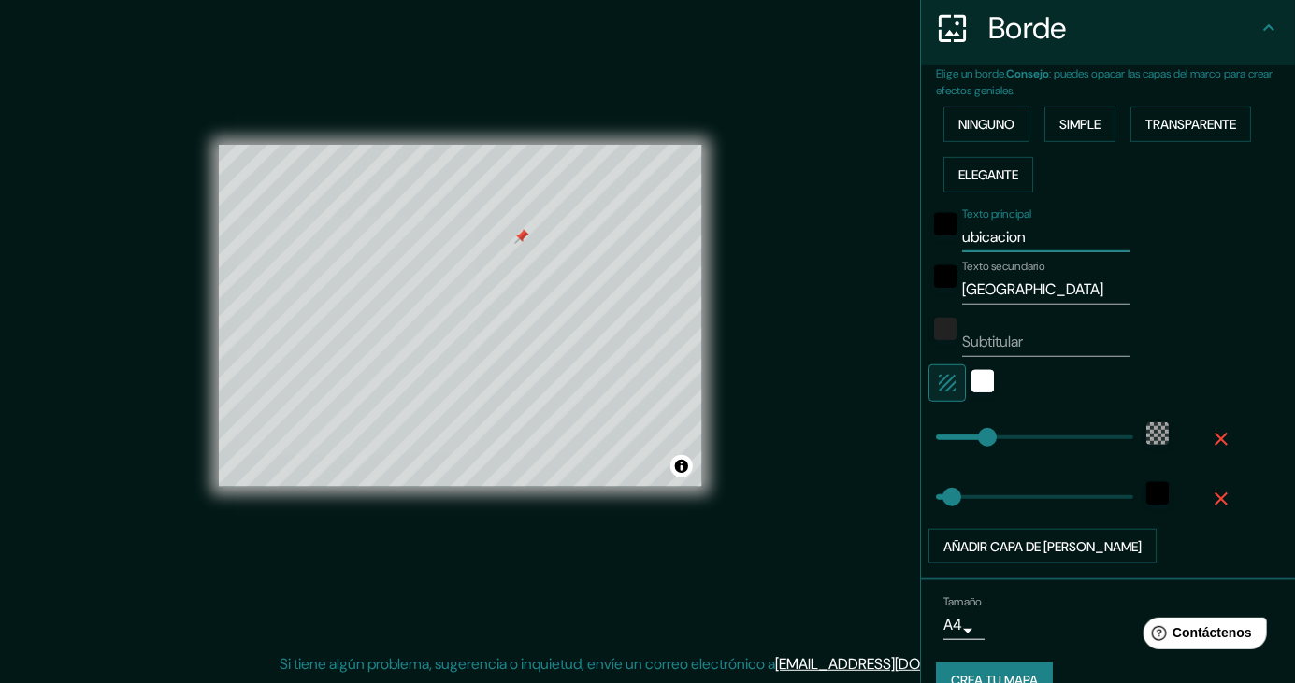
scroll to position [371, 0]
click at [1160, 492] on div "black" at bounding box center [1157, 492] width 22 height 22
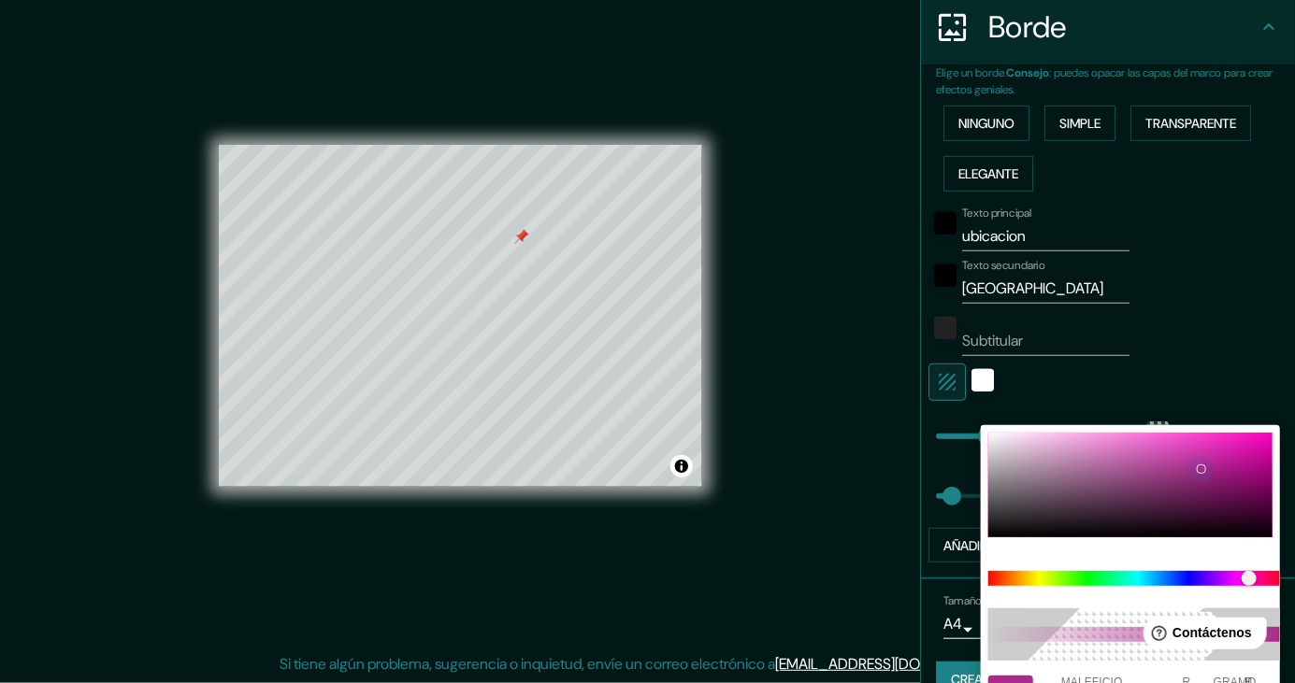
click at [1201, 464] on div at bounding box center [1130, 485] width 284 height 105
click at [1200, 452] on div at bounding box center [1130, 485] width 284 height 105
click at [1222, 331] on div at bounding box center [647, 341] width 1295 height 683
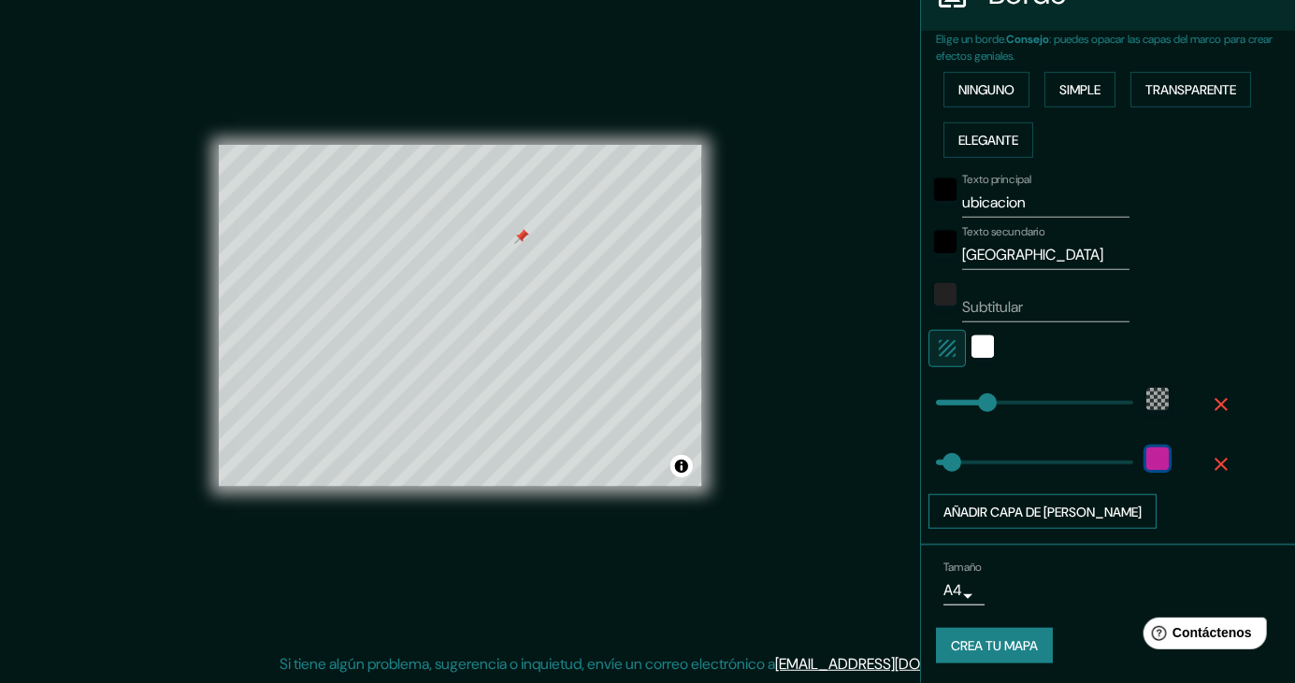
scroll to position [404, 0]
click at [1005, 640] on font "Crea tu mapa" at bounding box center [994, 647] width 87 height 17
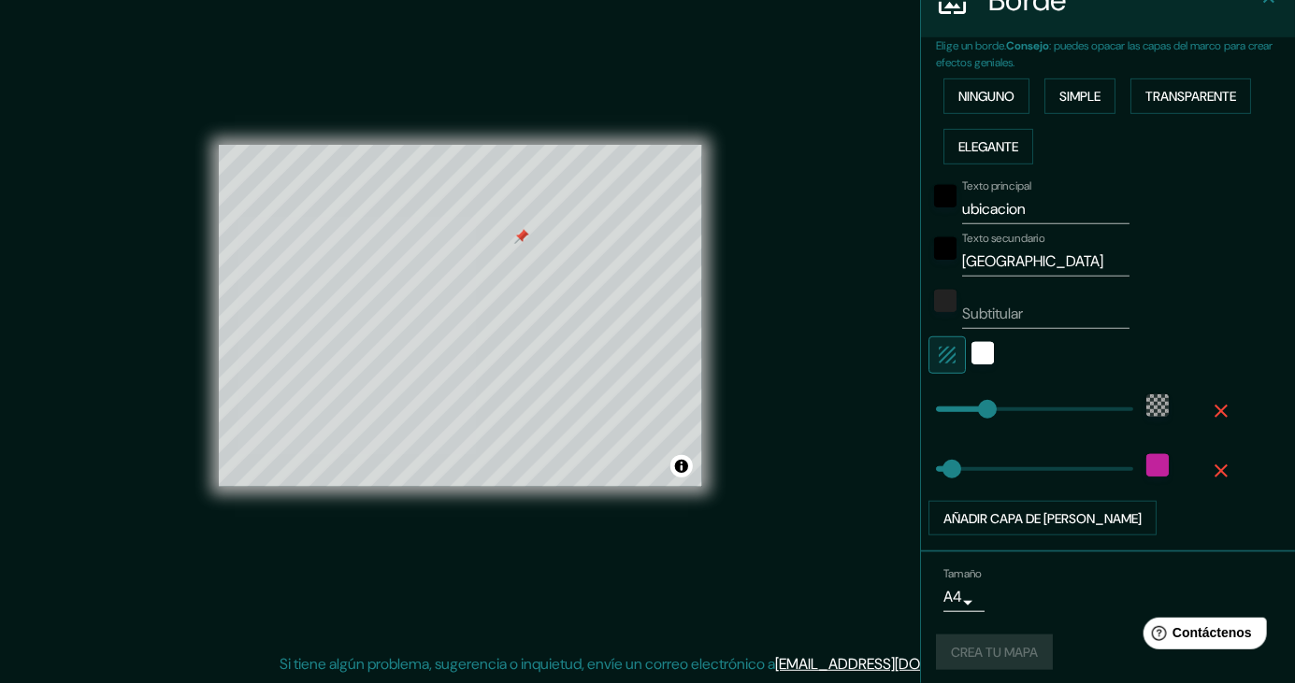
scroll to position [405, 0]
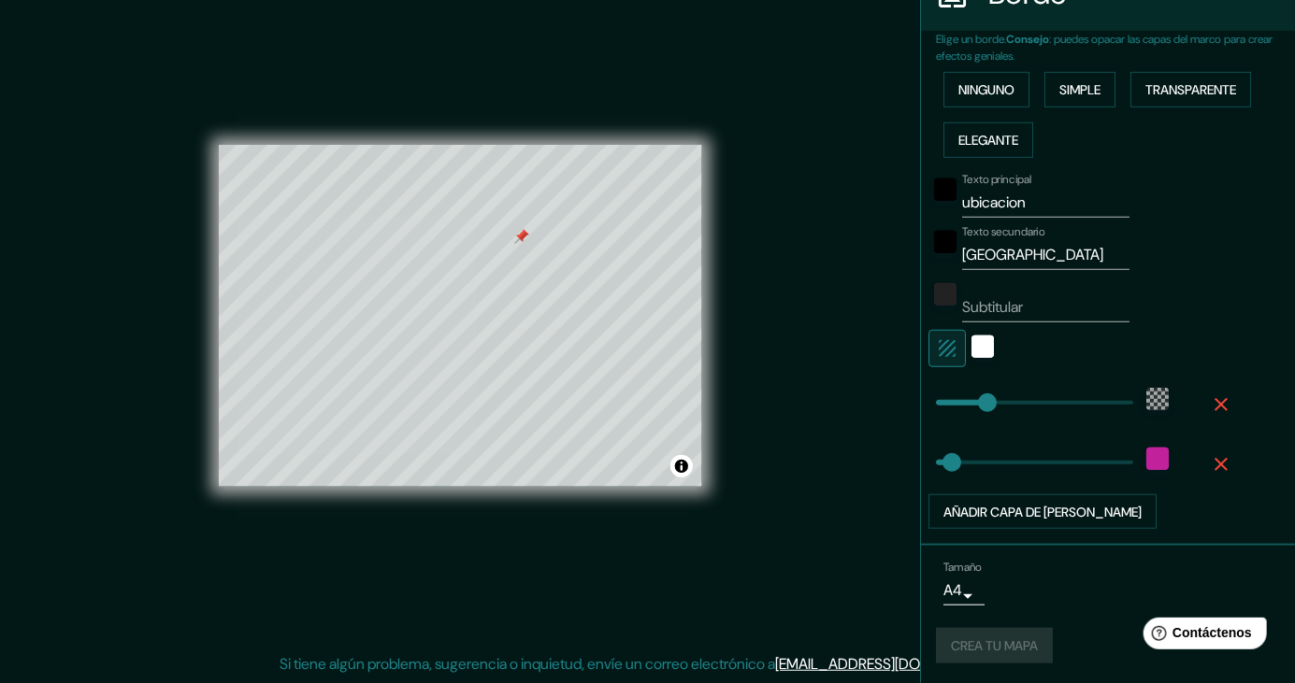
click at [1031, 640] on div "Crea tu mapa" at bounding box center [1108, 646] width 344 height 36
click at [1083, 568] on div "Tamaño A4 single" at bounding box center [1108, 583] width 344 height 60
click at [1028, 653] on font "Crea tu mapa" at bounding box center [994, 646] width 87 height 24
click at [994, 634] on font "Crea tu mapa" at bounding box center [994, 646] width 87 height 24
click at [973, 597] on body "Mappin Ubicación Patas Estilo Disposición [PERSON_NAME] un [PERSON_NAME]. Conse…" at bounding box center [647, 319] width 1295 height 683
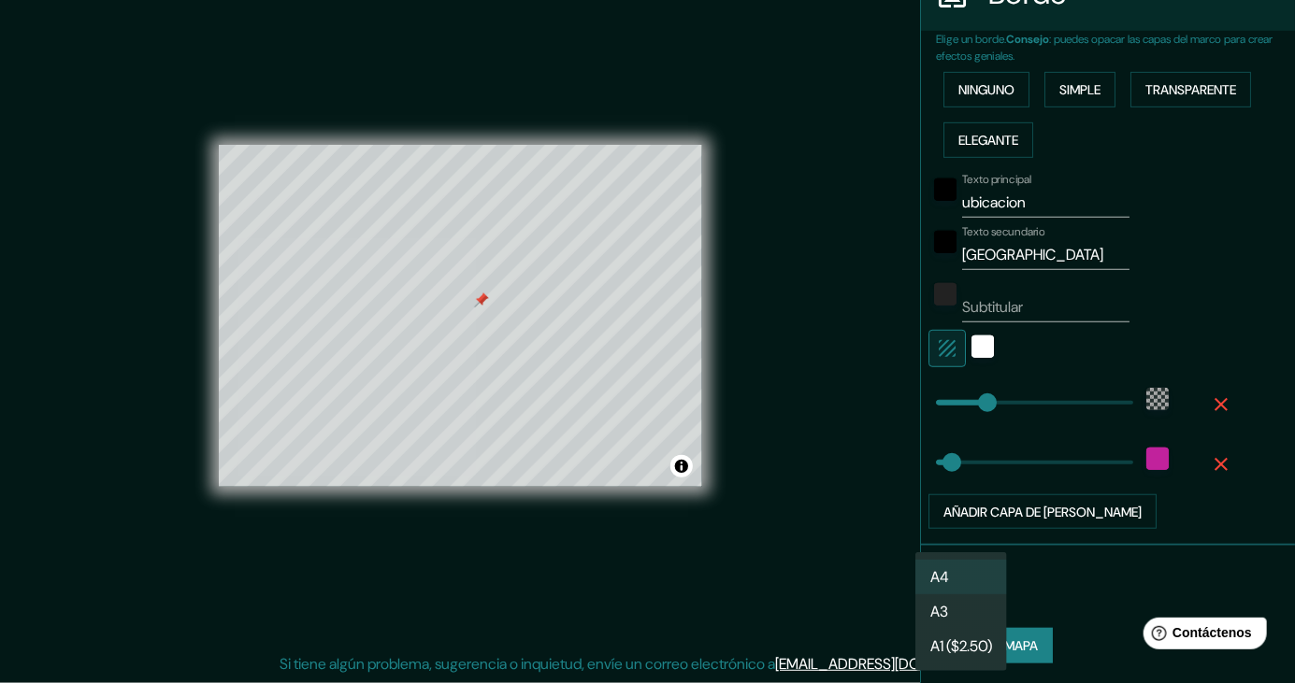
click at [987, 621] on li "A3" at bounding box center [961, 612] width 92 height 35
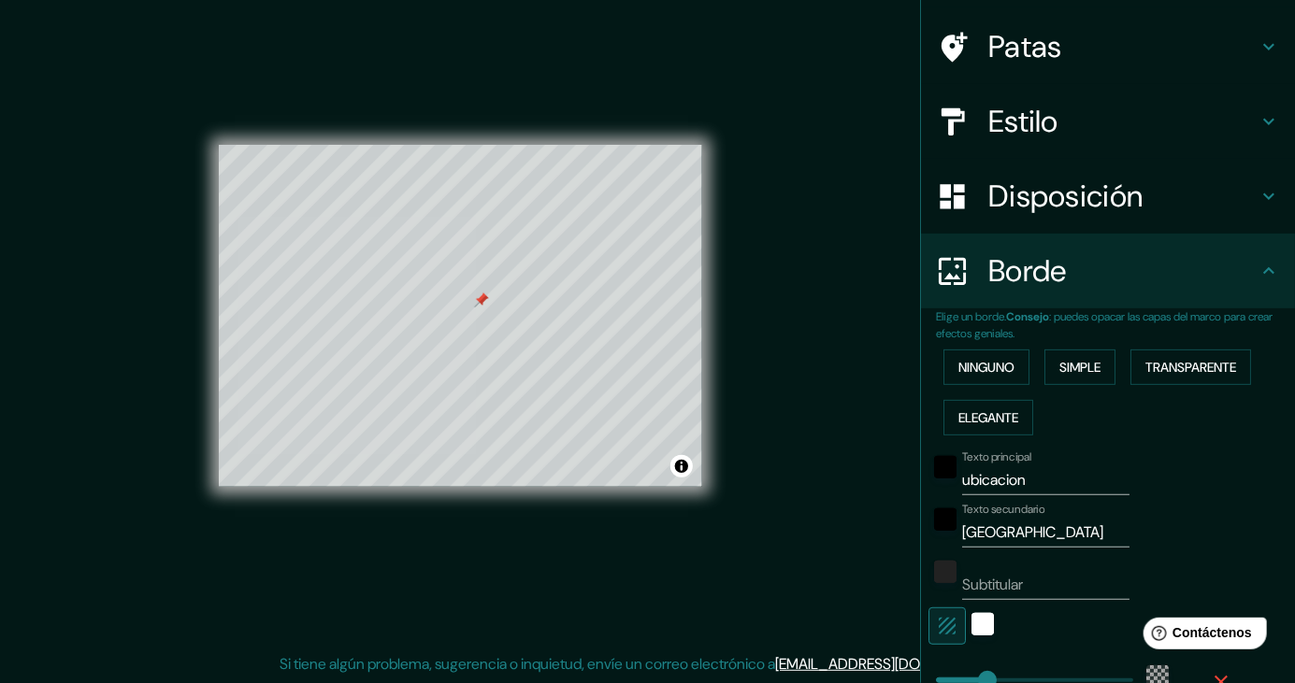
scroll to position [99, 0]
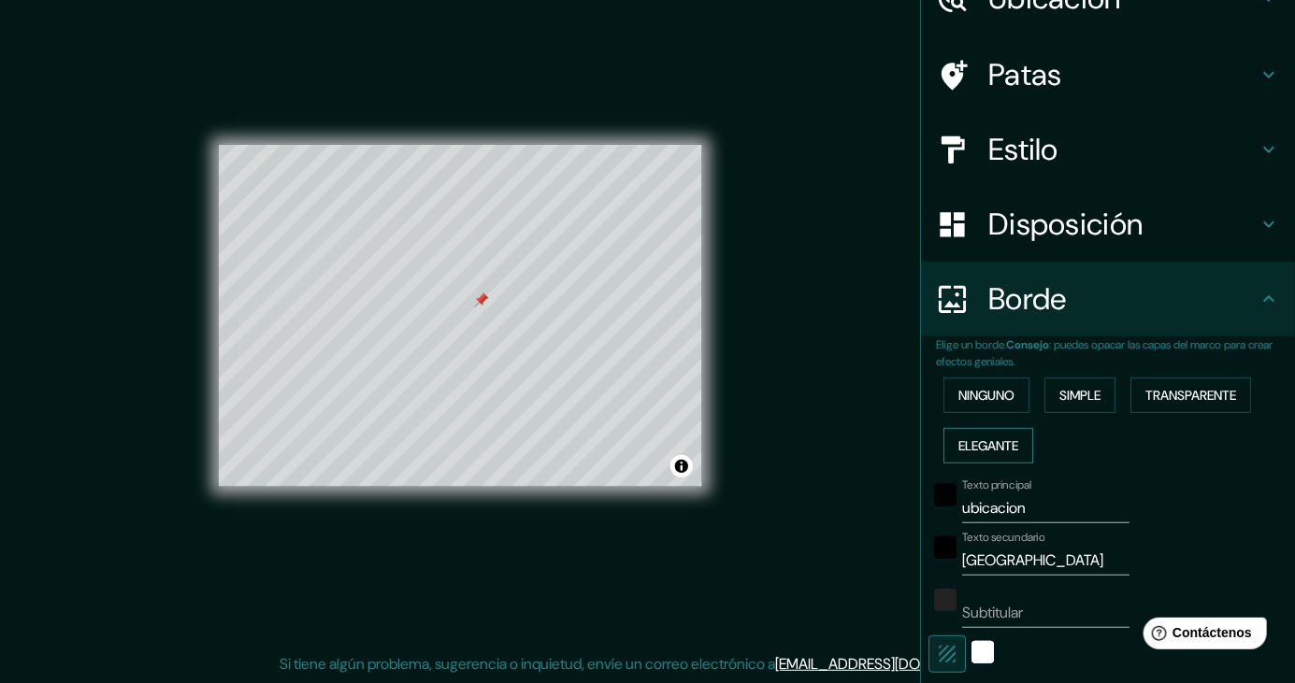
click at [1019, 458] on button "Elegante" at bounding box center [988, 446] width 90 height 36
click at [1202, 387] on font "Transparente" at bounding box center [1190, 395] width 91 height 17
click at [1090, 400] on font "Simple" at bounding box center [1079, 395] width 41 height 17
click at [1014, 404] on font "Ninguno" at bounding box center [986, 395] width 56 height 24
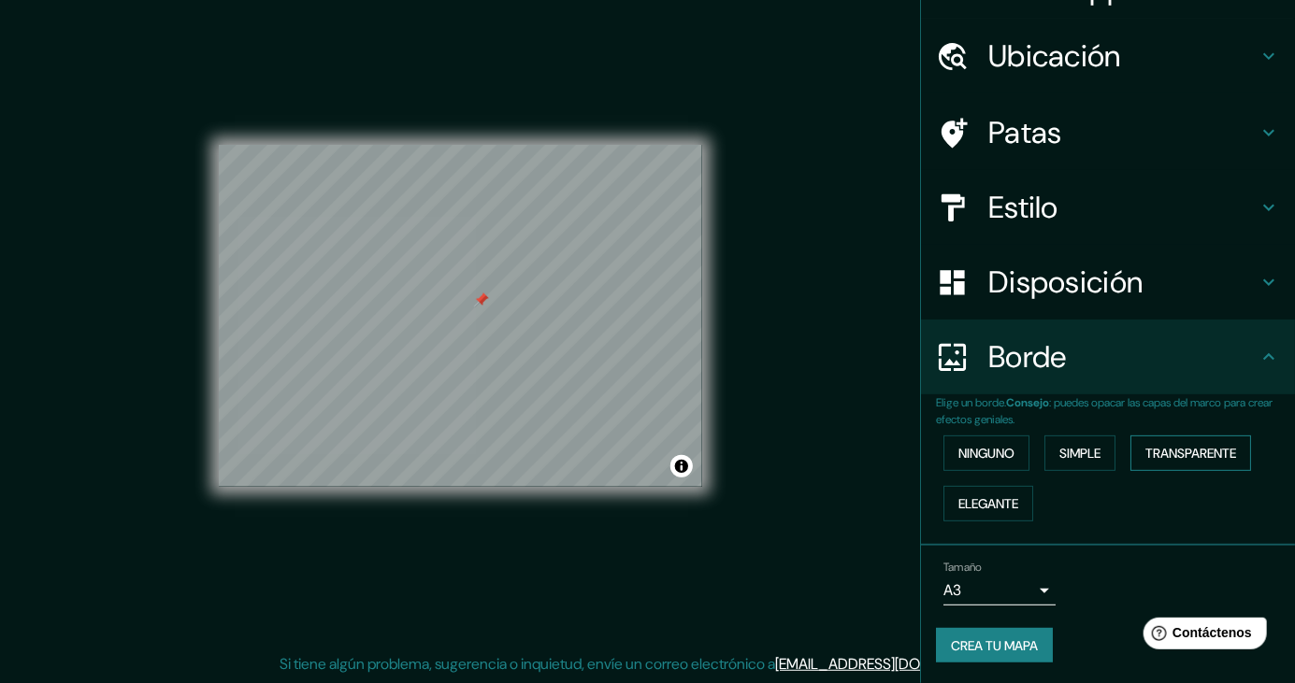
click at [1195, 452] on font "Transparente" at bounding box center [1190, 453] width 91 height 17
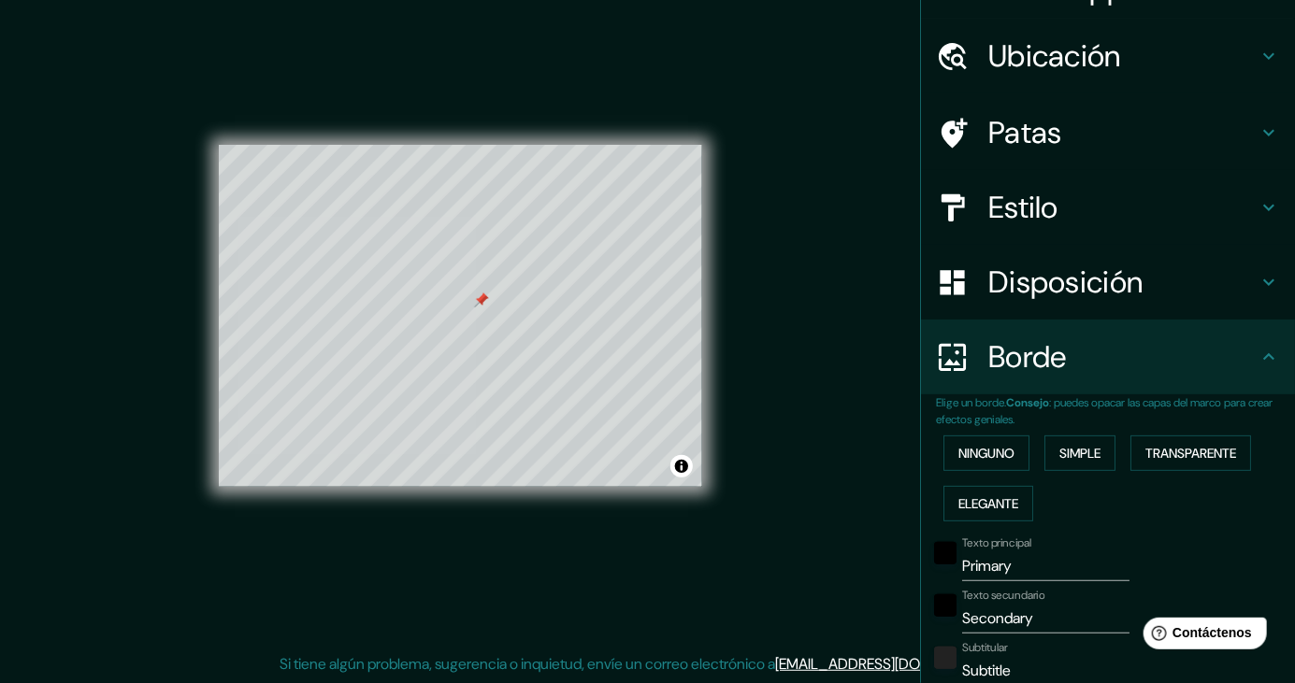
scroll to position [0, 0]
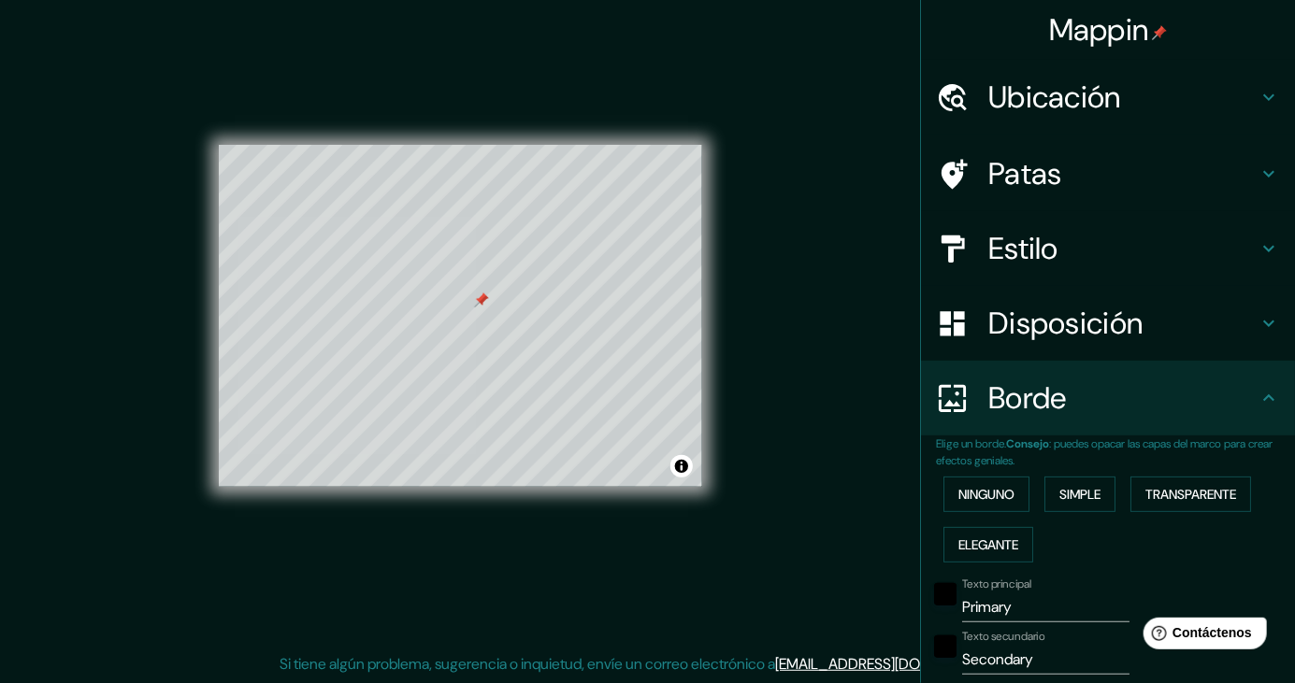
click at [1176, 176] on h4 "Patas" at bounding box center [1122, 173] width 269 height 37
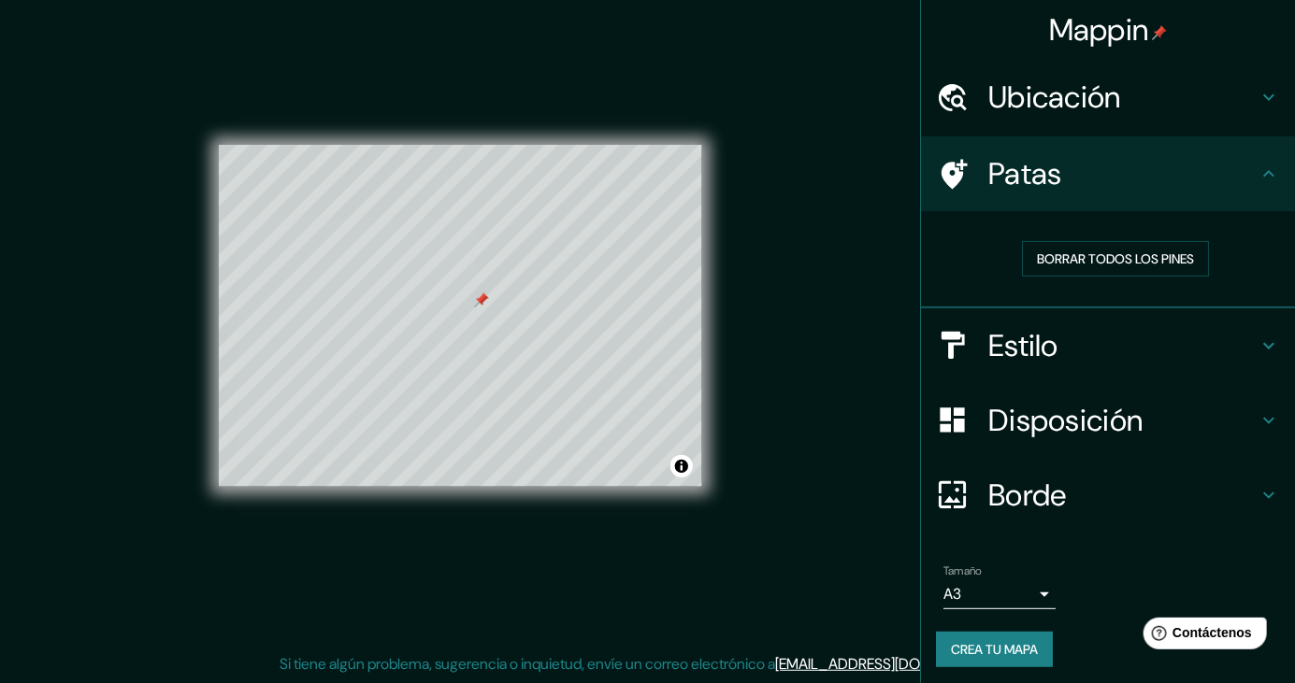
click at [1244, 104] on h4 "Ubicación" at bounding box center [1122, 97] width 269 height 37
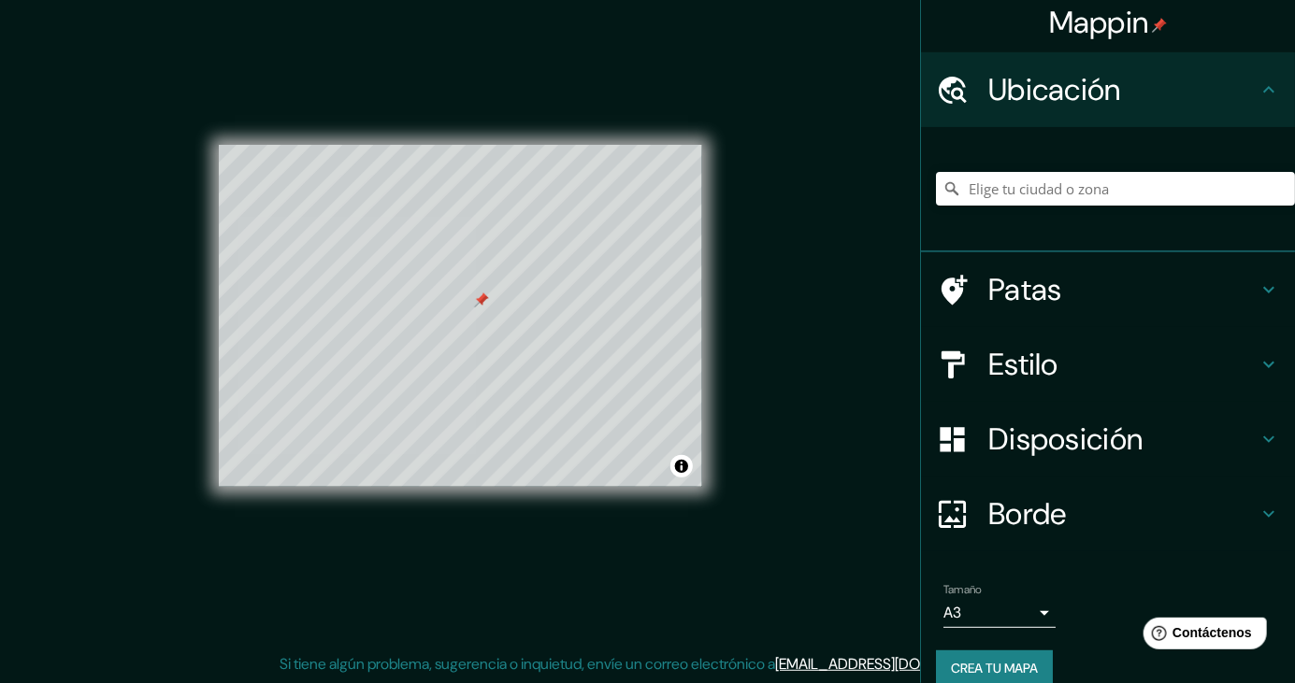
scroll to position [4, 0]
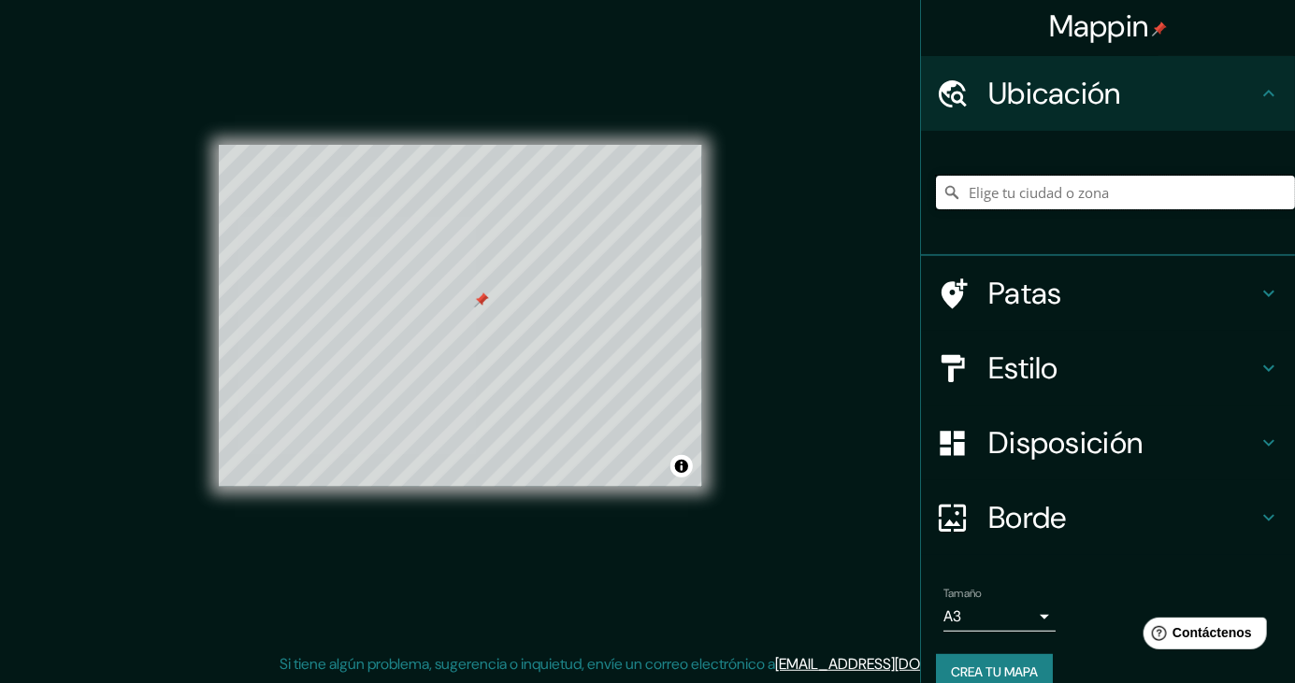
click at [1127, 181] on input "Elige tu ciudad o zona" at bounding box center [1115, 193] width 359 height 34
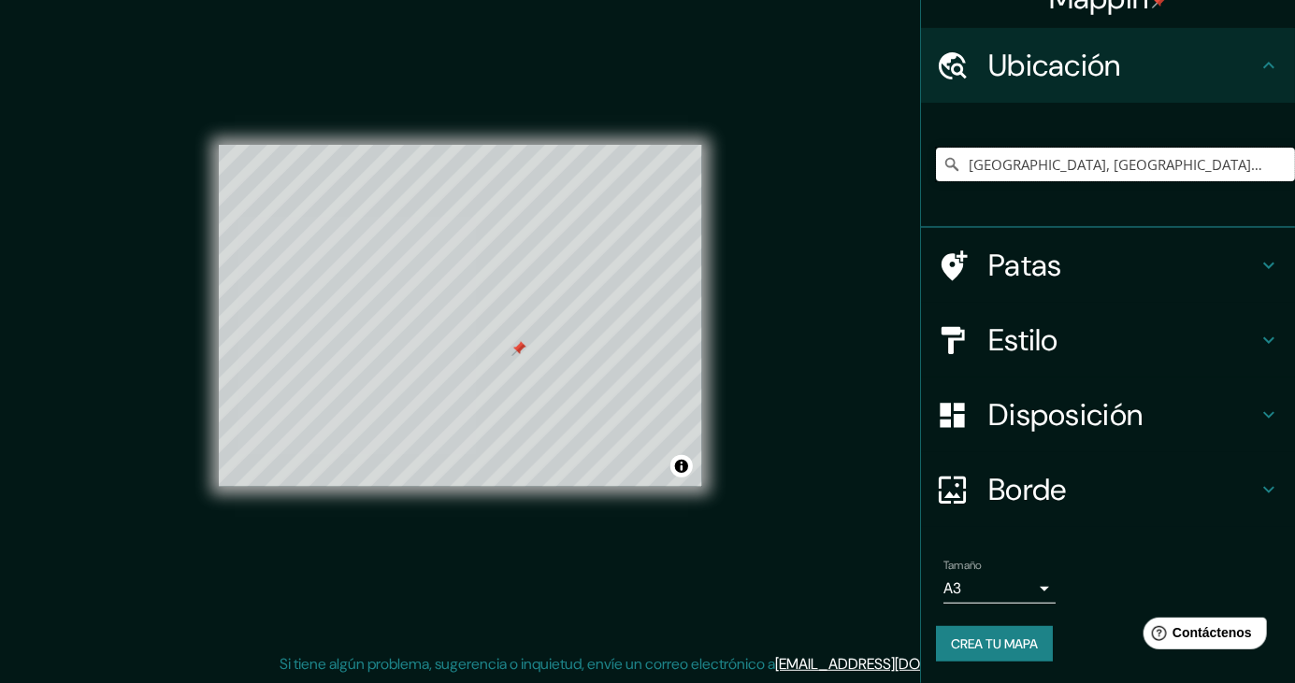
scroll to position [102, 0]
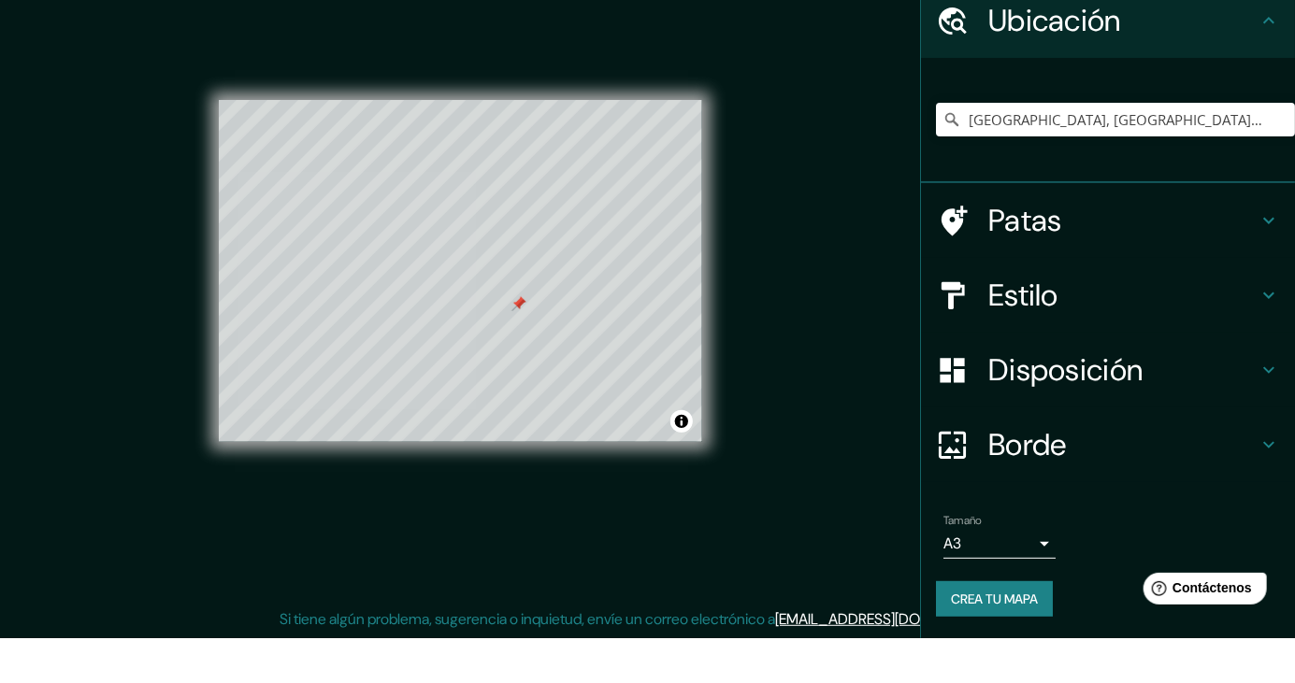
click at [1014, 655] on button "Crea tu mapa" at bounding box center [994, 644] width 117 height 36
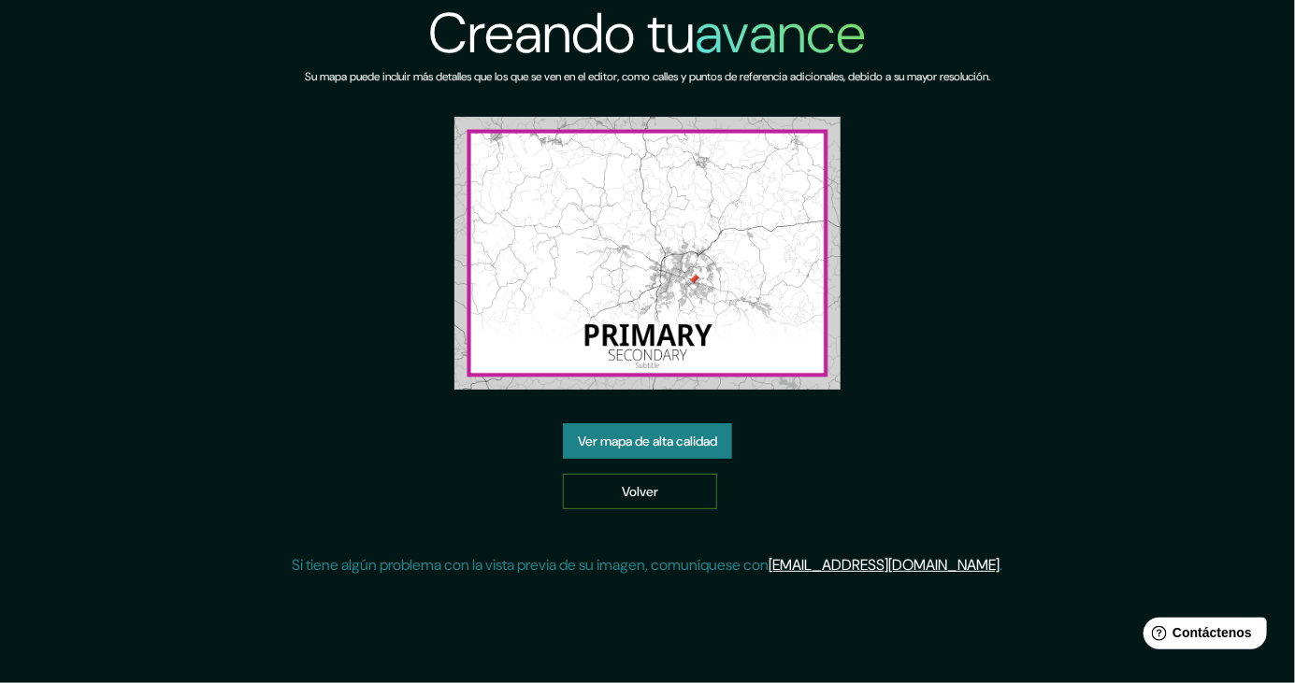
click at [677, 474] on link "Volver" at bounding box center [640, 492] width 154 height 36
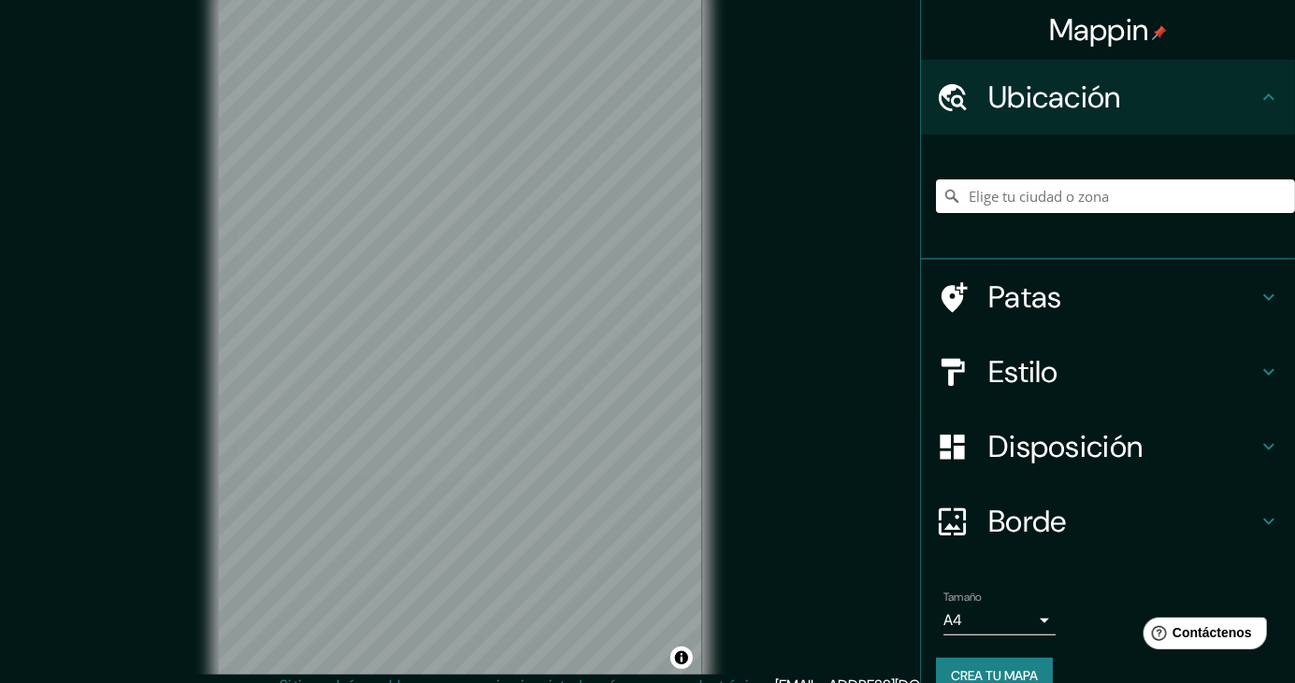
scroll to position [32, 0]
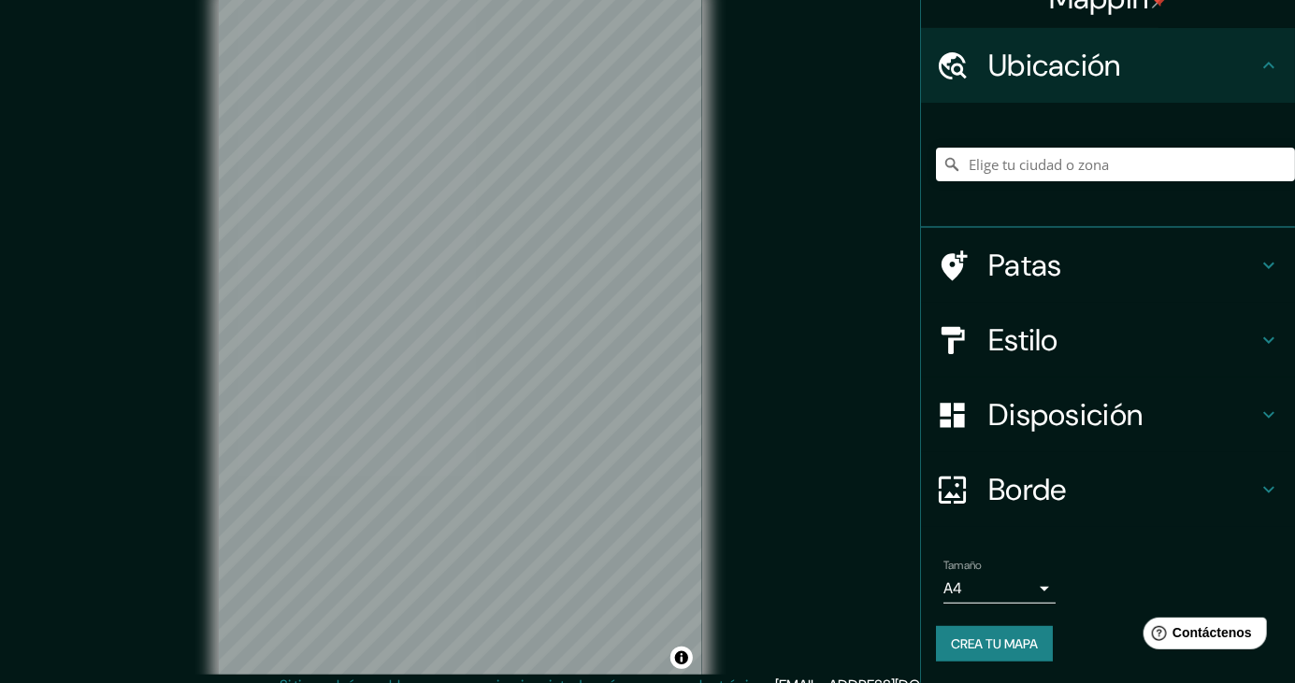
click at [1058, 409] on font "Disposición" at bounding box center [1065, 414] width 154 height 39
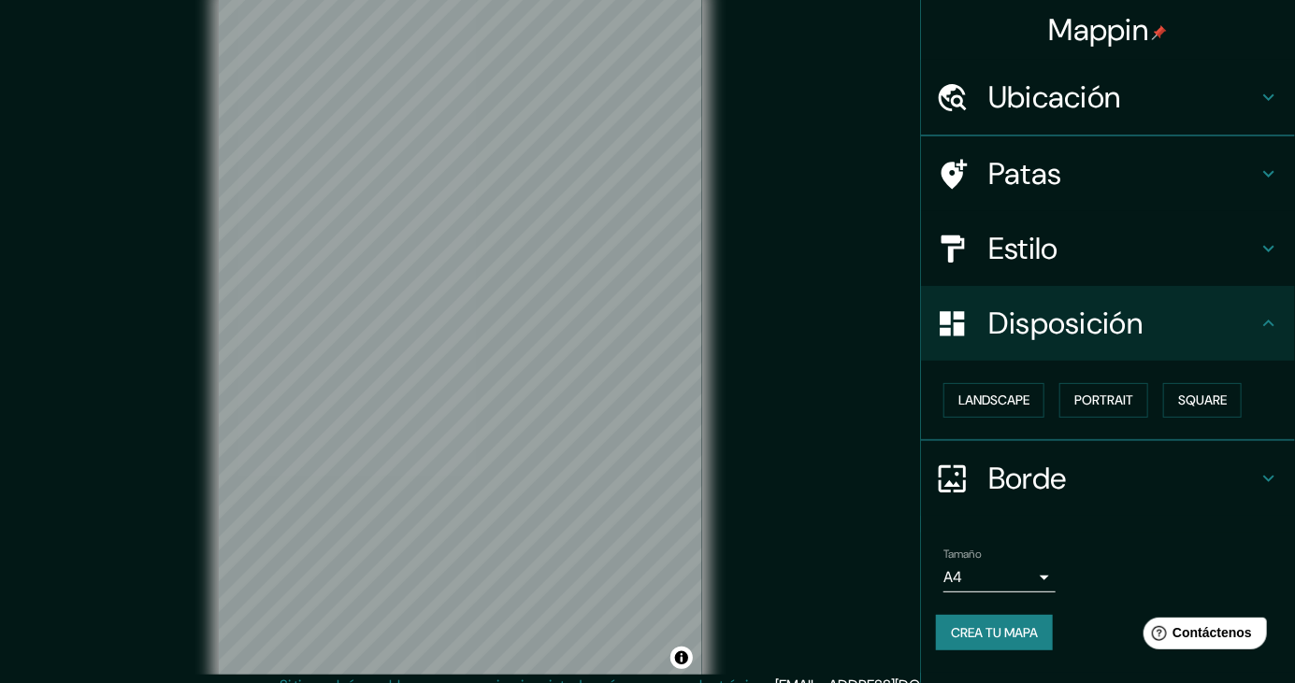
scroll to position [0, 0]
click at [991, 393] on font "Paisaje" at bounding box center [981, 401] width 47 height 17
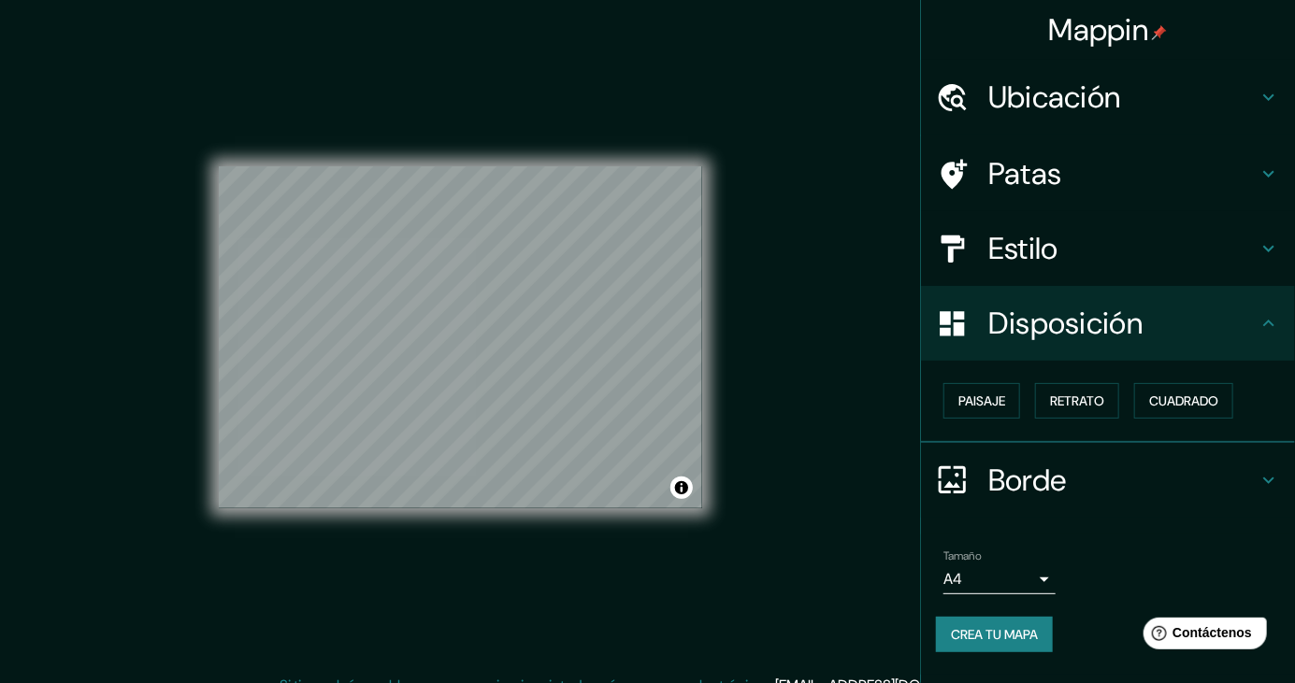
click at [1028, 482] on font "Borde" at bounding box center [1027, 480] width 79 height 39
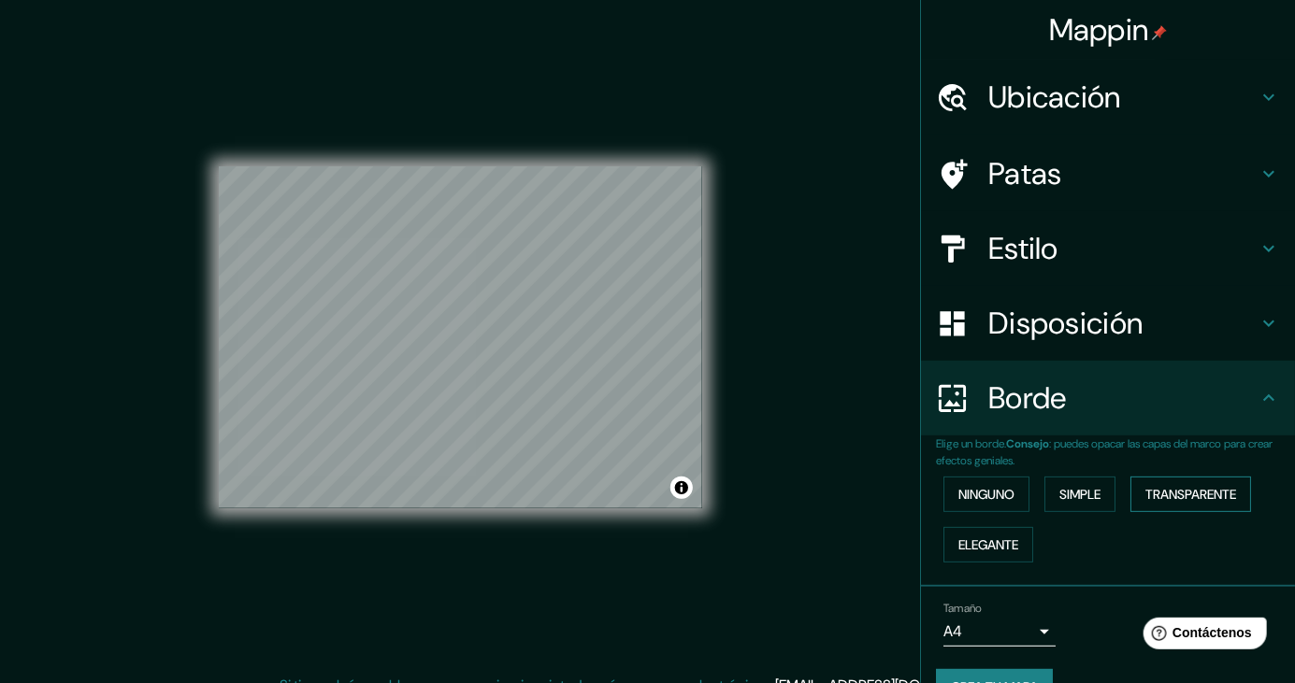
click at [1194, 490] on font "Transparente" at bounding box center [1190, 494] width 91 height 17
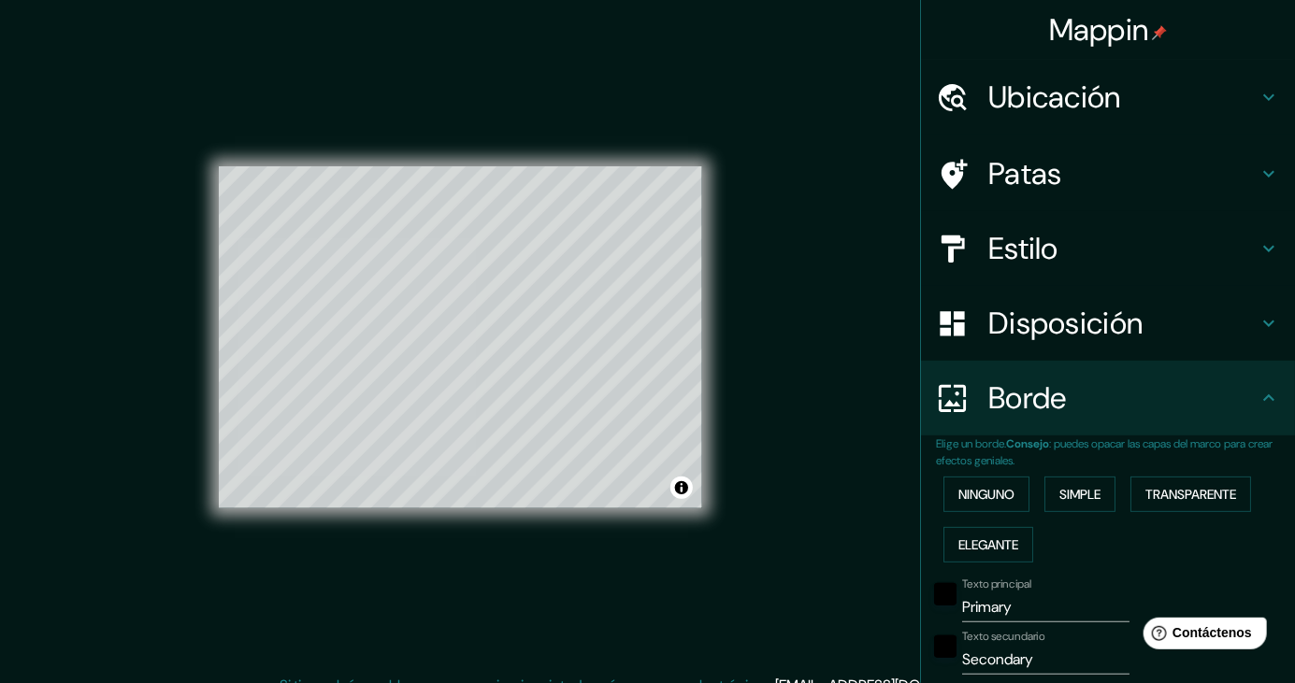
click at [1127, 310] on font "Disposición" at bounding box center [1065, 323] width 154 height 39
type input "248"
type input "41"
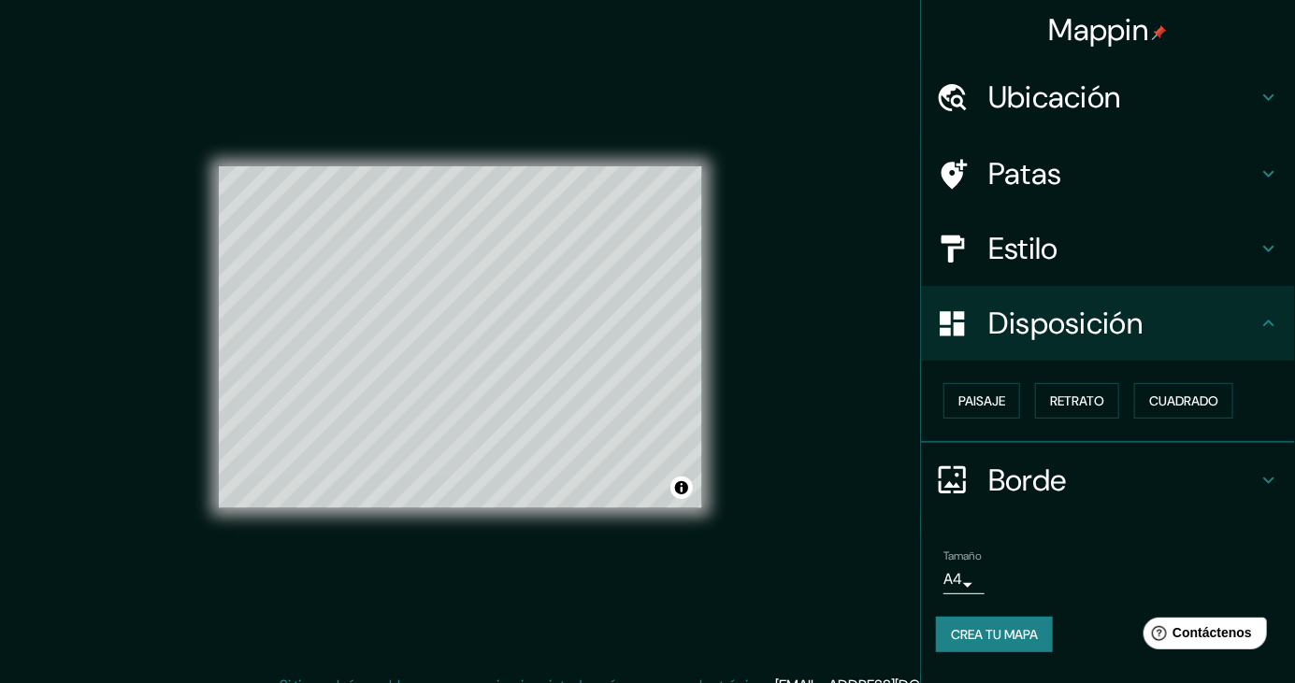
click at [1185, 108] on h4 "Ubicación" at bounding box center [1122, 97] width 269 height 37
type input "248"
type input "41"
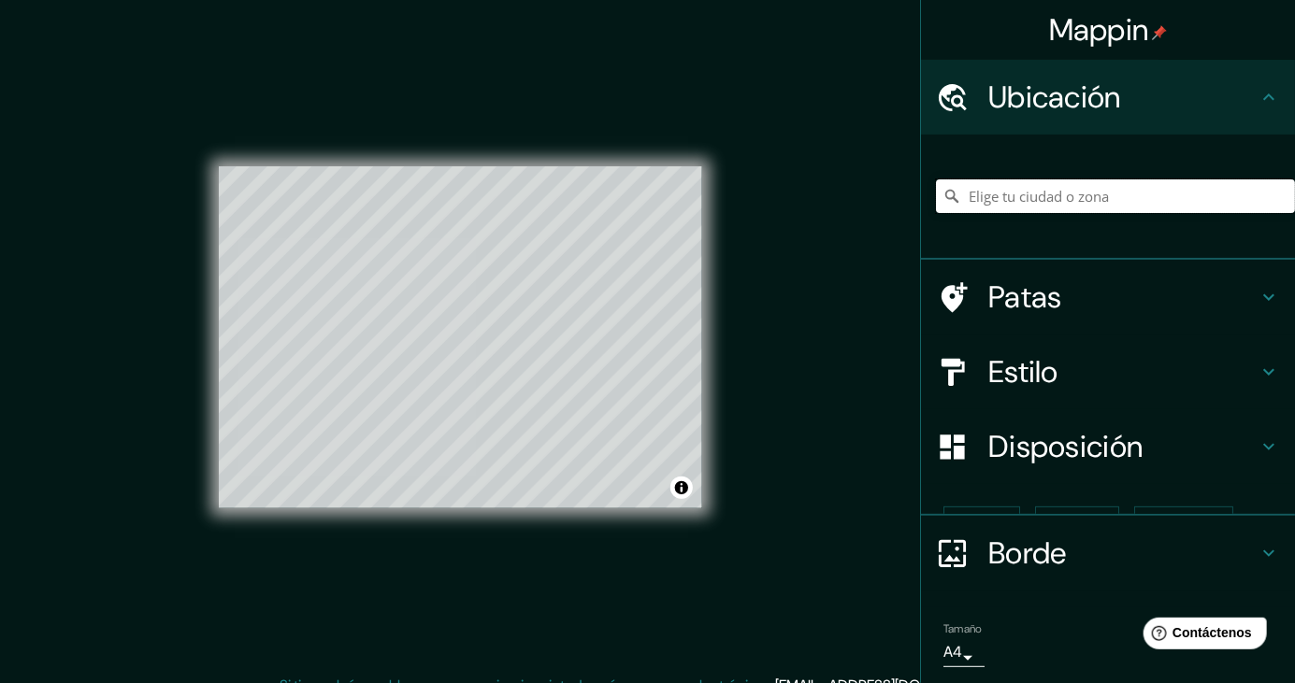
click at [1079, 205] on input "Elige tu ciudad o zona" at bounding box center [1115, 196] width 359 height 34
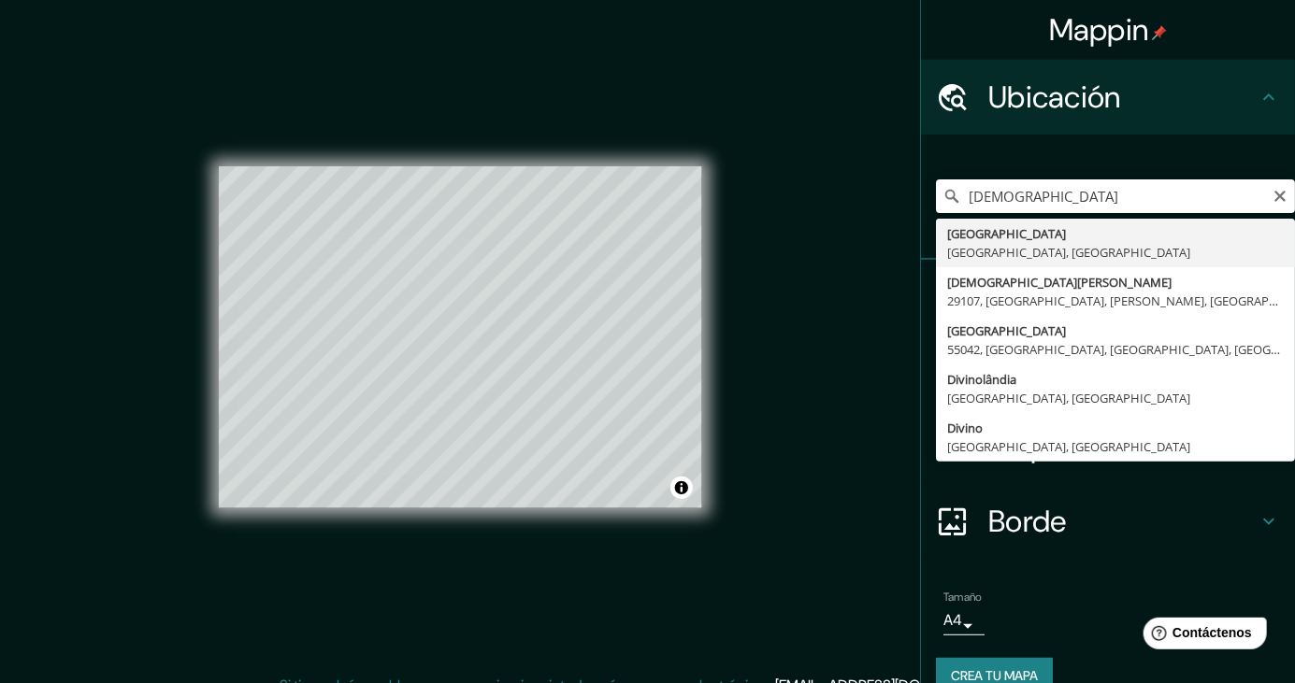
type input "[GEOGRAPHIC_DATA], [GEOGRAPHIC_DATA], [GEOGRAPHIC_DATA]"
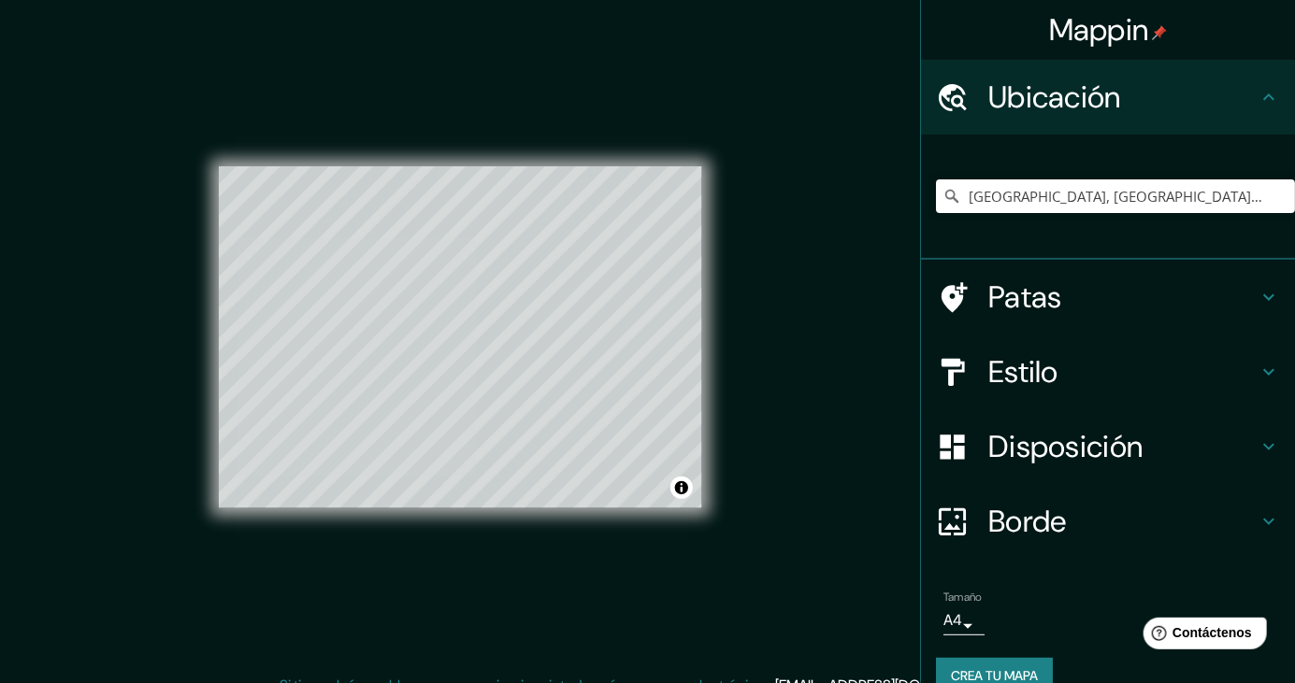
click at [1041, 309] on font "Patas" at bounding box center [1025, 297] width 74 height 39
type input "248"
type input "41"
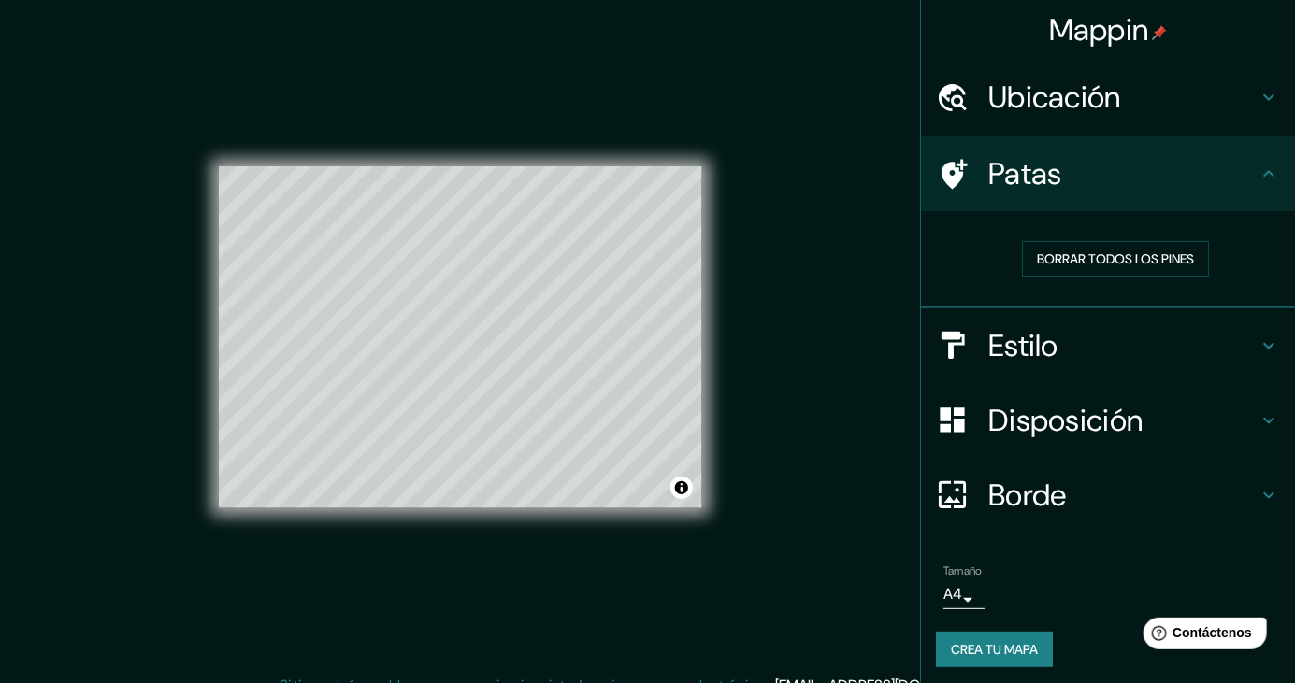
click at [1031, 352] on font "Estilo" at bounding box center [1023, 345] width 70 height 39
type input "248"
type input "41"
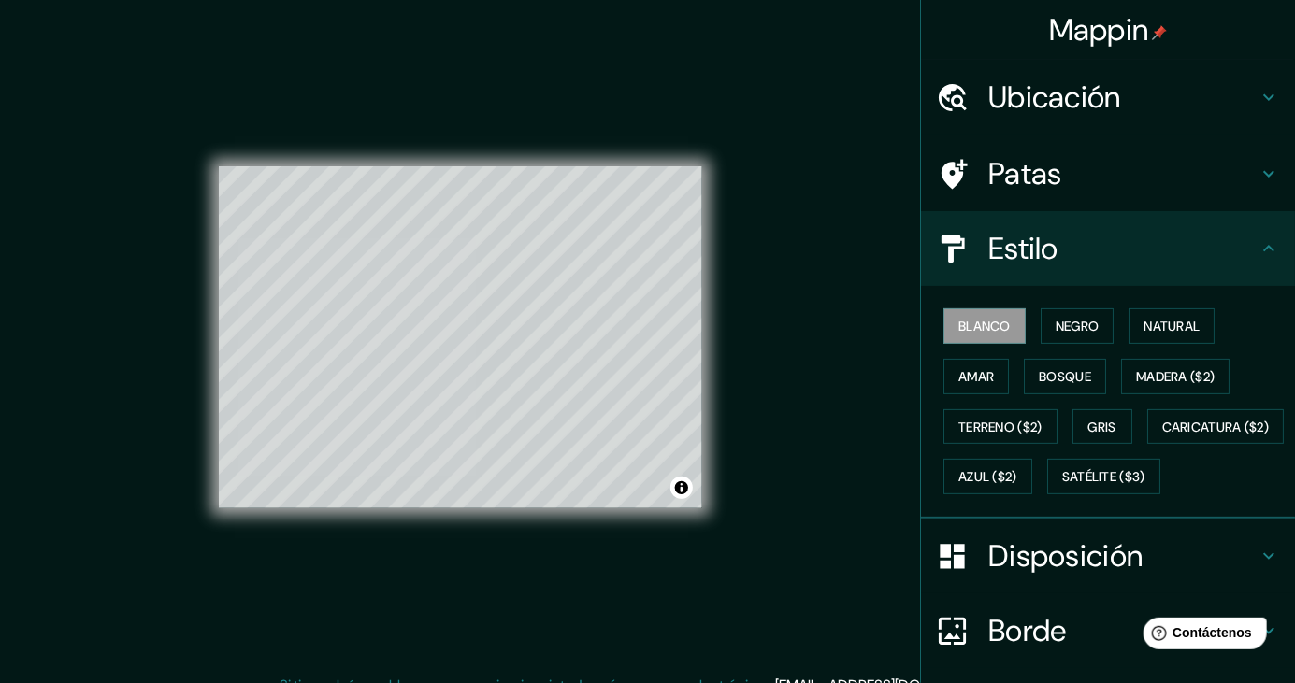
click at [1025, 494] on div "Blanco Negro Natural Amar Bosque Madera ($2) Terreno ($2) Gris Caricatura ($2) …" at bounding box center [1115, 401] width 359 height 201
click at [1162, 436] on font "Caricatura ($2)" at bounding box center [1216, 427] width 108 height 17
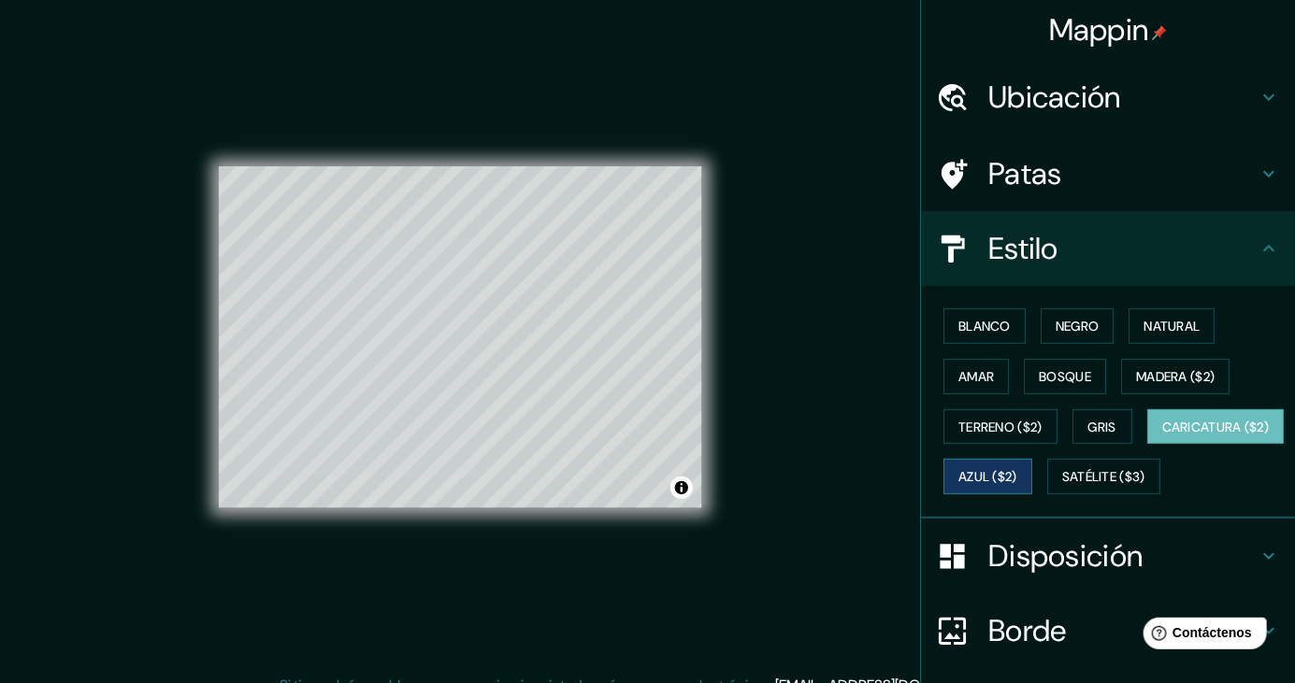
click at [1017, 478] on font "Azul ($2)" at bounding box center [987, 477] width 59 height 17
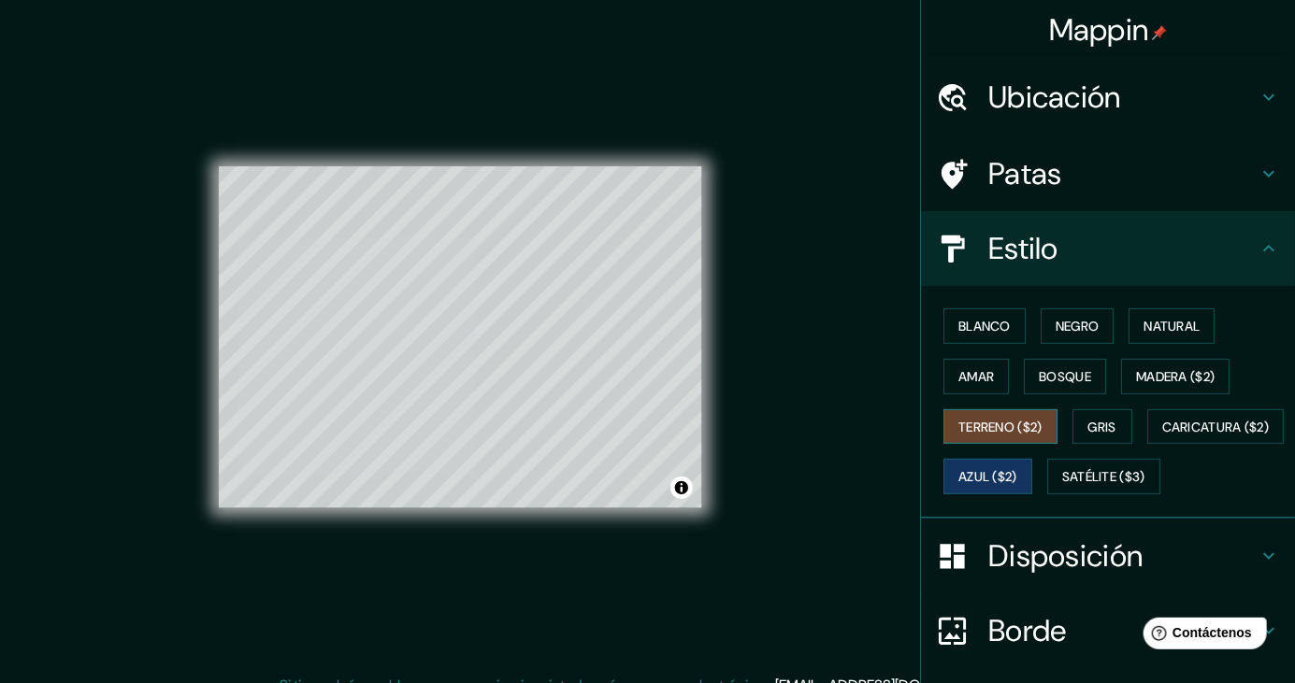
click at [1029, 424] on font "Terreno ($2)" at bounding box center [1000, 427] width 84 height 17
click at [1160, 388] on button "Madera ($2)" at bounding box center [1175, 377] width 108 height 36
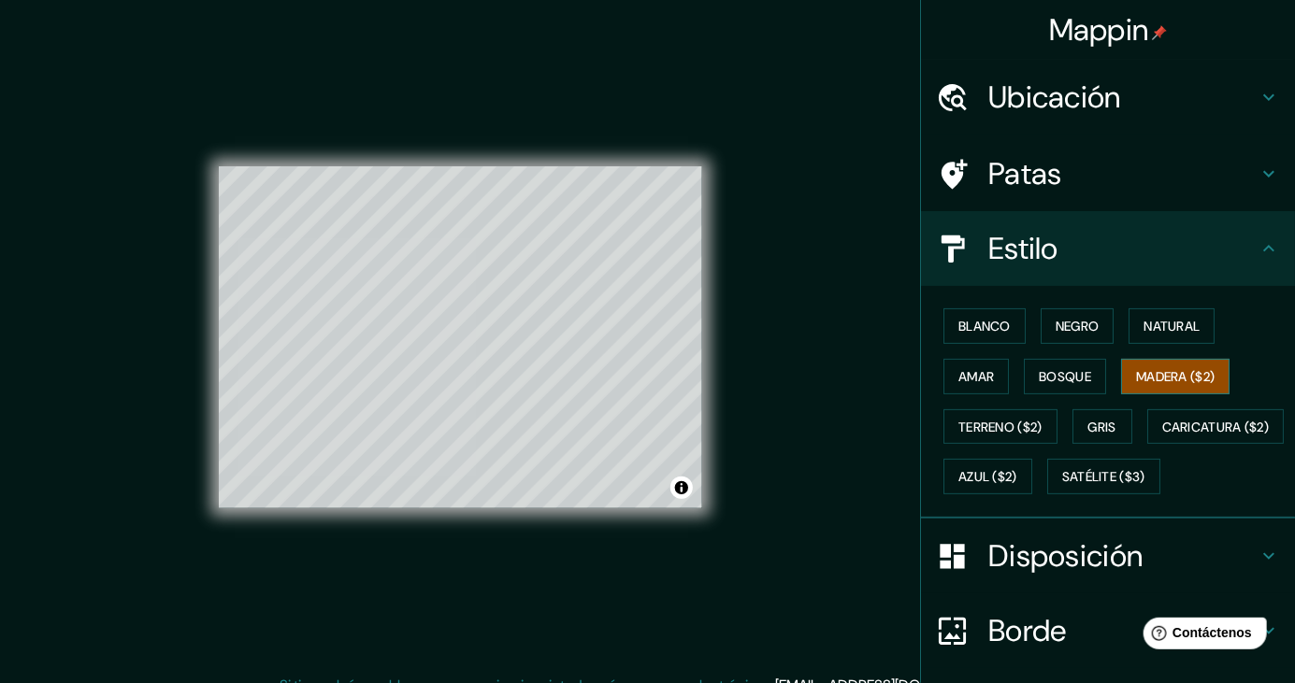
click at [1137, 385] on button "Madera ($2)" at bounding box center [1175, 377] width 108 height 36
click at [986, 344] on div "Blanco Negro Natural Amar Bosque Madera ($2) Terreno ($2) Gris Caricatura ($2) …" at bounding box center [1115, 401] width 359 height 201
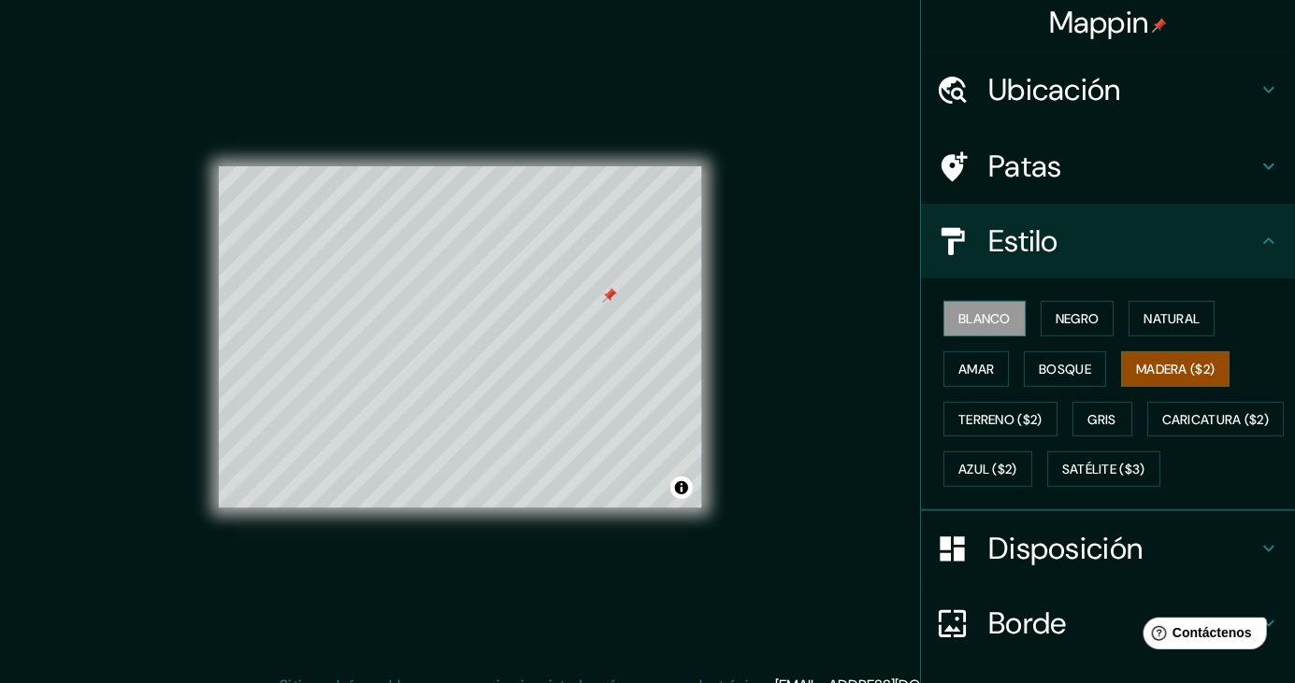
scroll to position [9, 0]
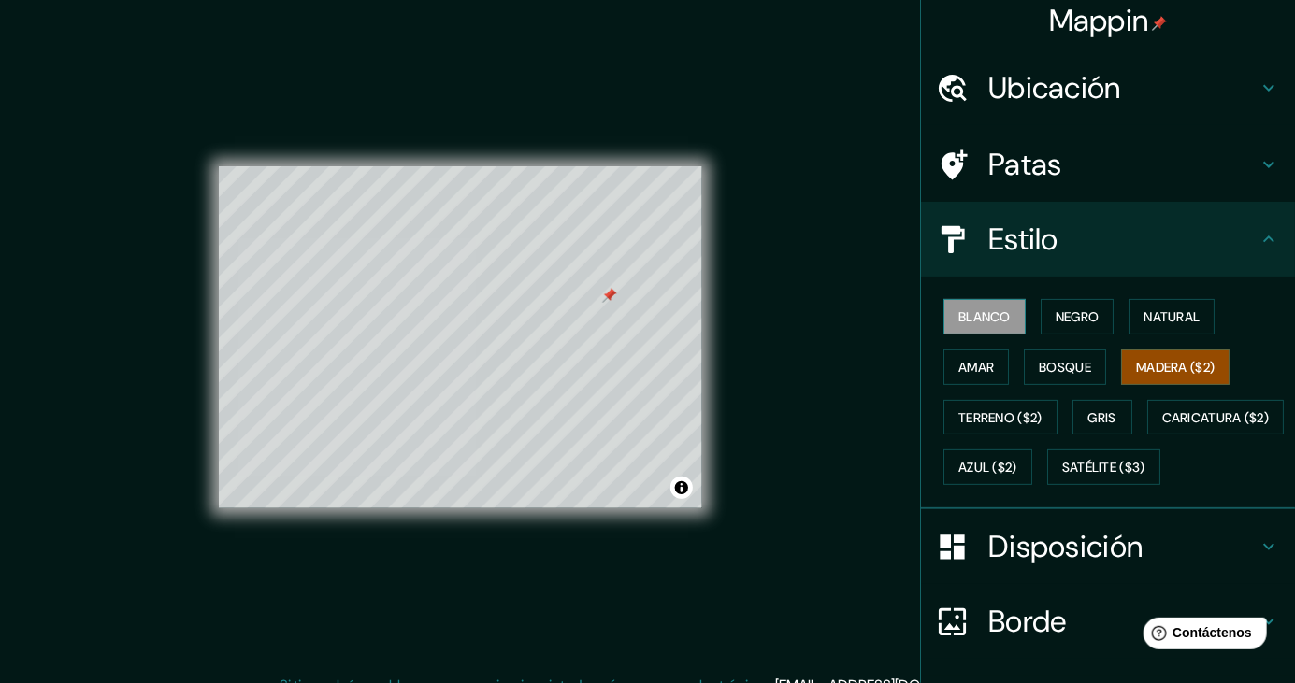
click at [979, 314] on font "Blanco" at bounding box center [984, 317] width 52 height 17
click at [507, 308] on div at bounding box center [505, 300] width 15 height 15
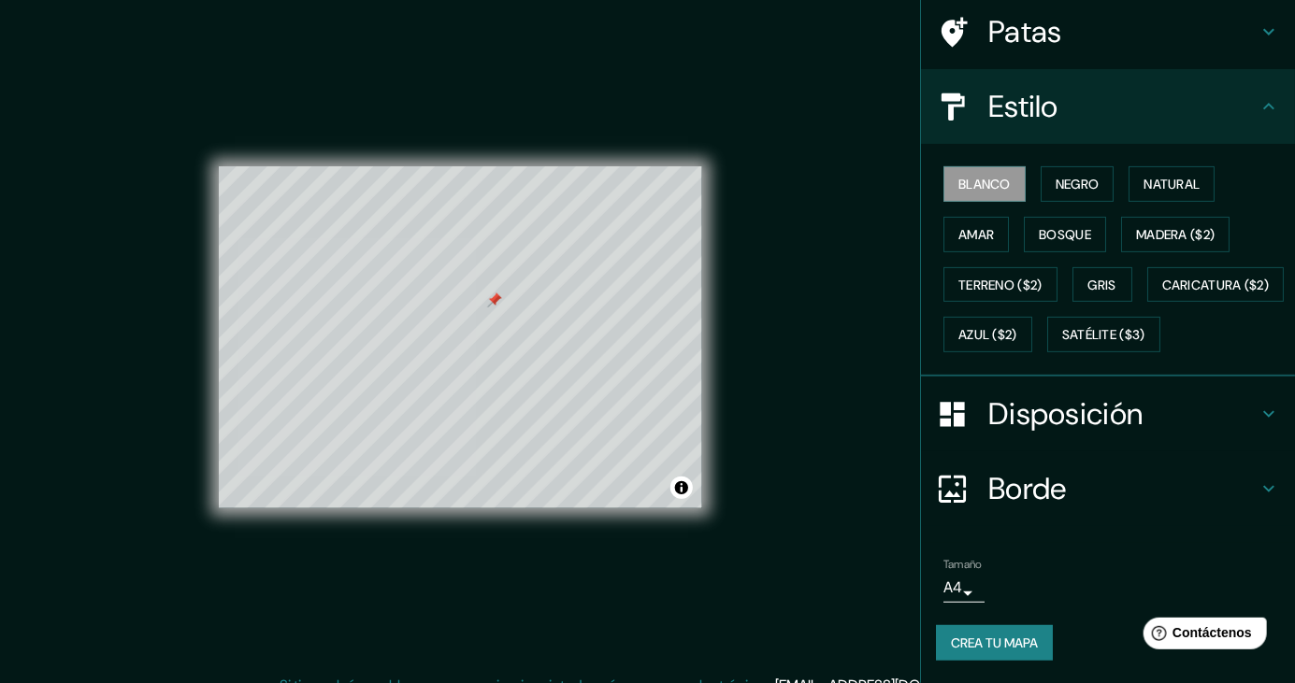
scroll to position [188, 0]
click at [975, 582] on body "Mappin Ubicación Divinópolis, Minas Gerais, Brasil Patas Estilo Blanco Negro Na…" at bounding box center [647, 341] width 1295 height 683
click at [1064, 553] on div at bounding box center [647, 341] width 1295 height 683
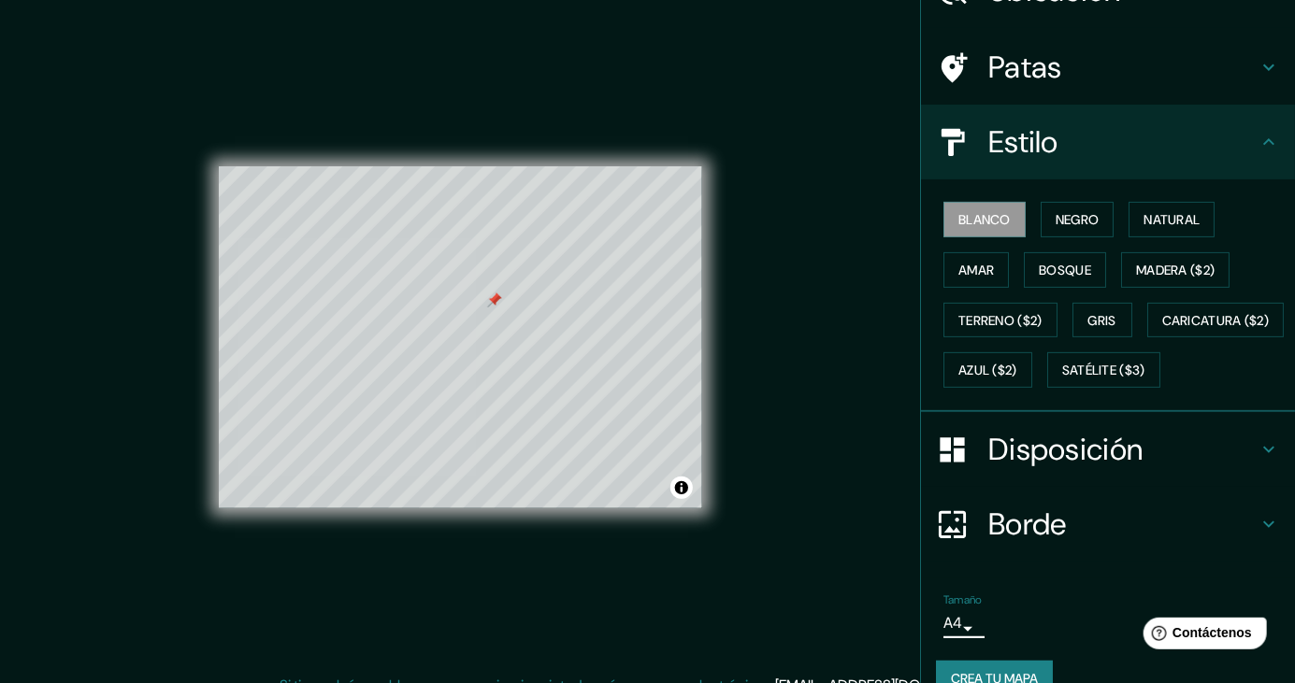
click at [1091, 469] on font "Disposición" at bounding box center [1065, 449] width 154 height 39
type input "248"
type input "41"
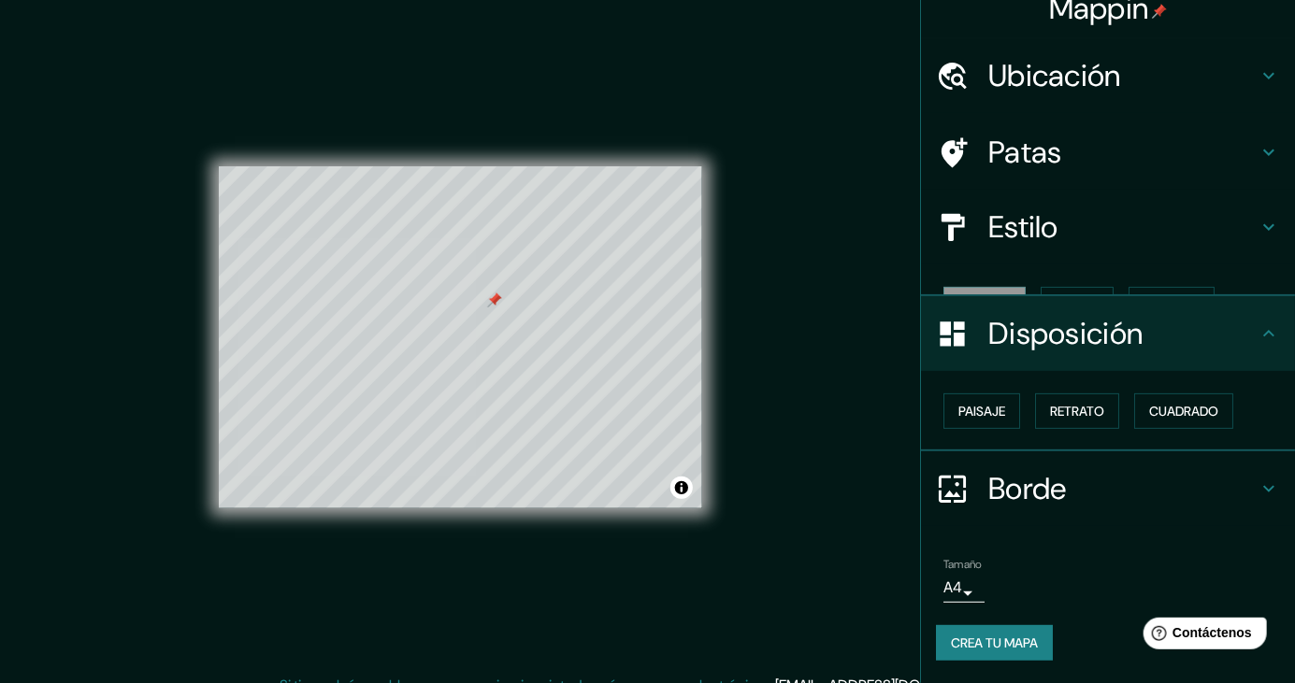
scroll to position [0, 0]
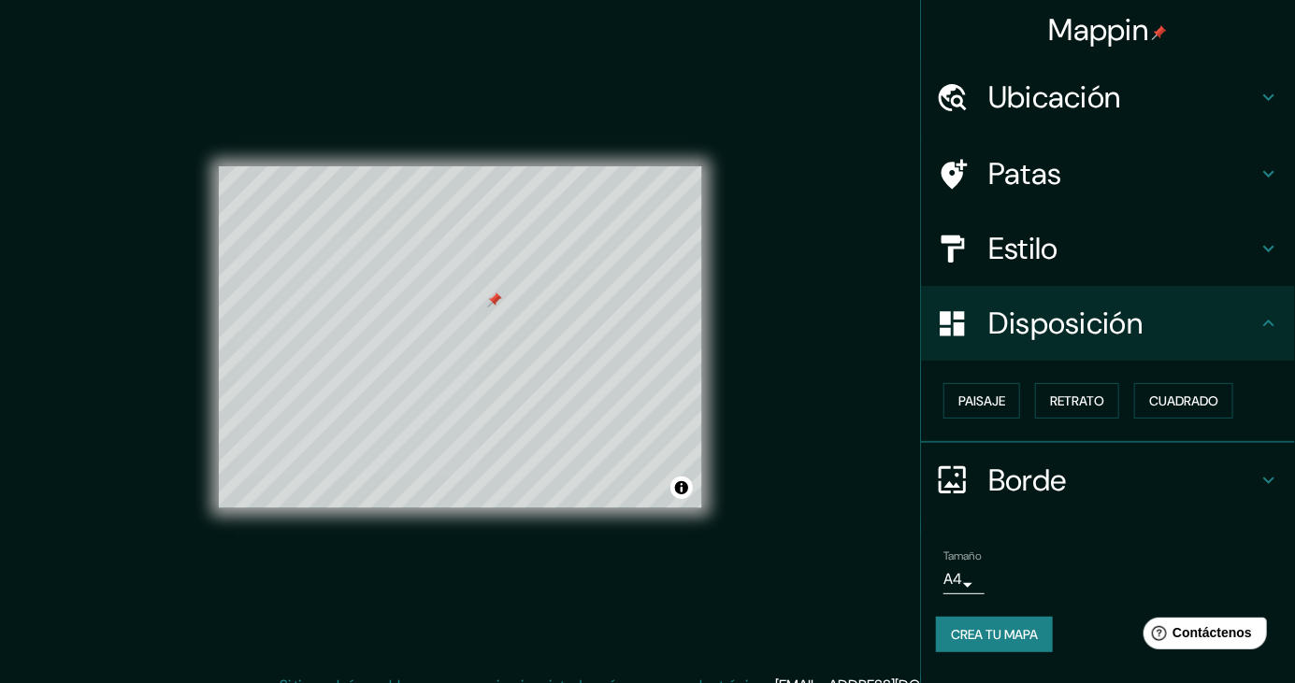
click at [1097, 481] on h4 "Borde" at bounding box center [1122, 480] width 269 height 37
type input "248"
type input "41"
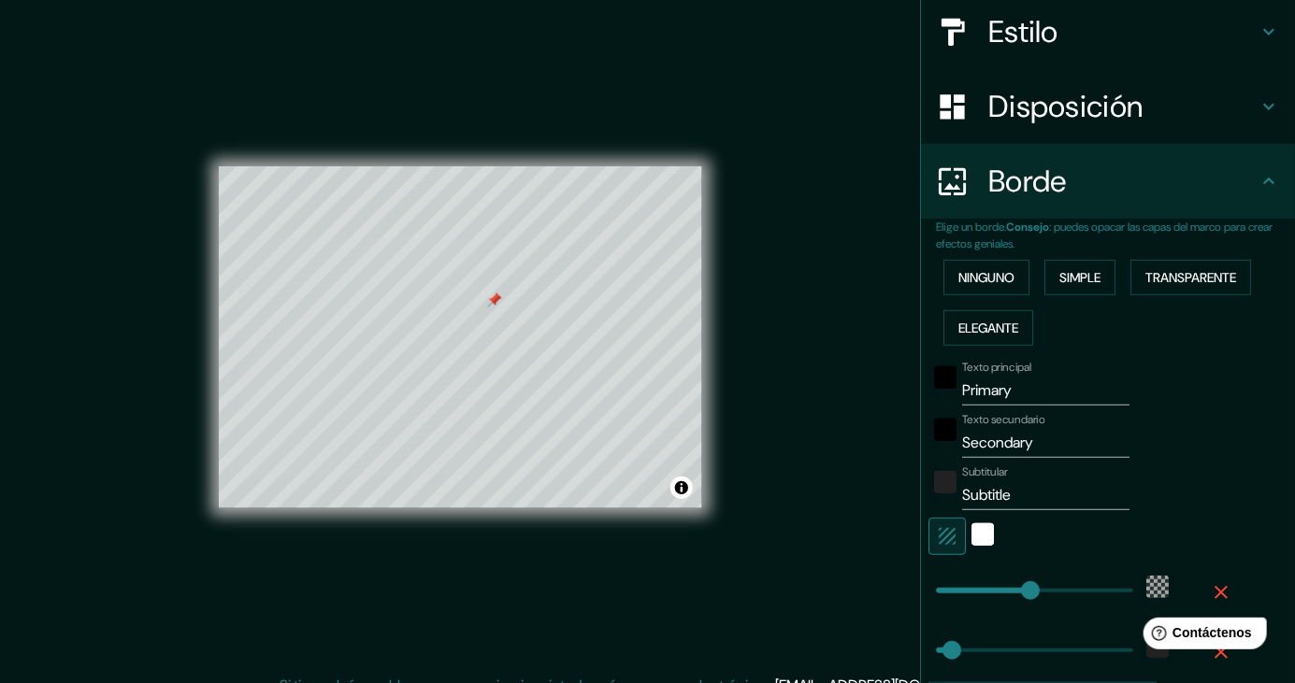
scroll to position [218, 0]
click at [1055, 389] on input "Primary" at bounding box center [1045, 390] width 167 height 30
click at [1011, 389] on input "Primary" at bounding box center [1045, 390] width 167 height 30
click at [1007, 392] on input "Primary" at bounding box center [1045, 390] width 167 height 30
type input "U"
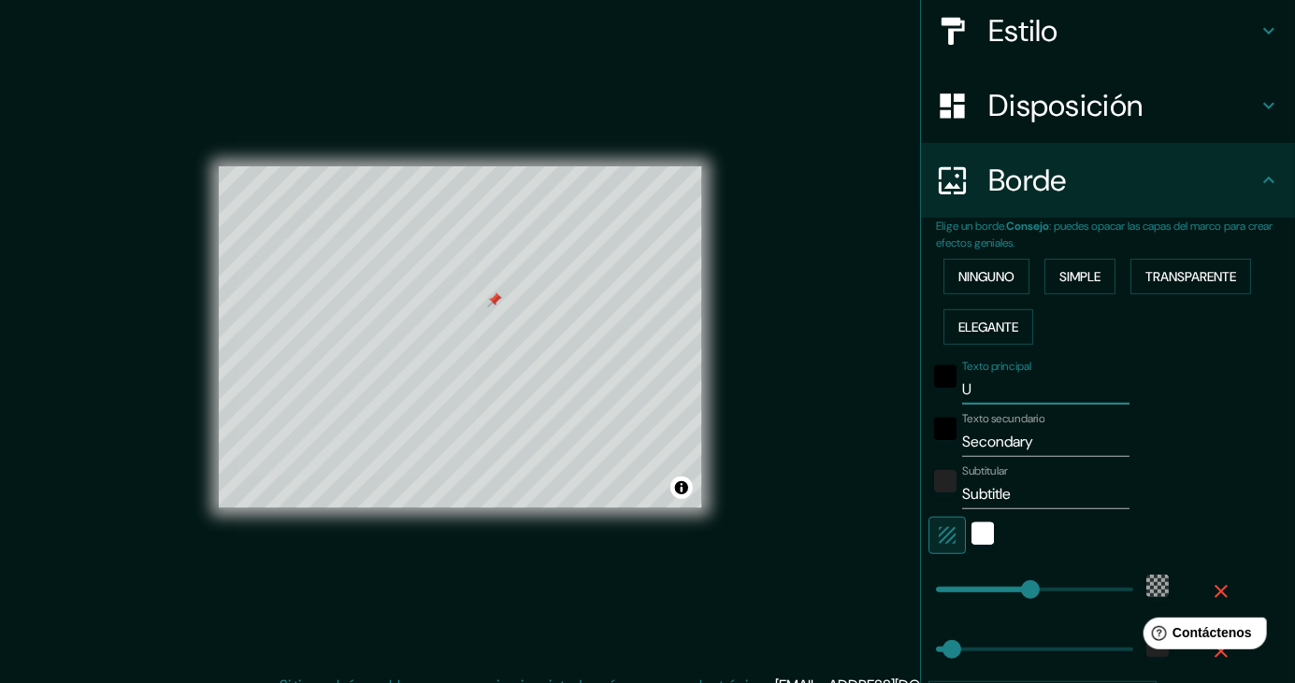
type input "248"
type input "41"
type input "Ub"
type input "248"
type input "41"
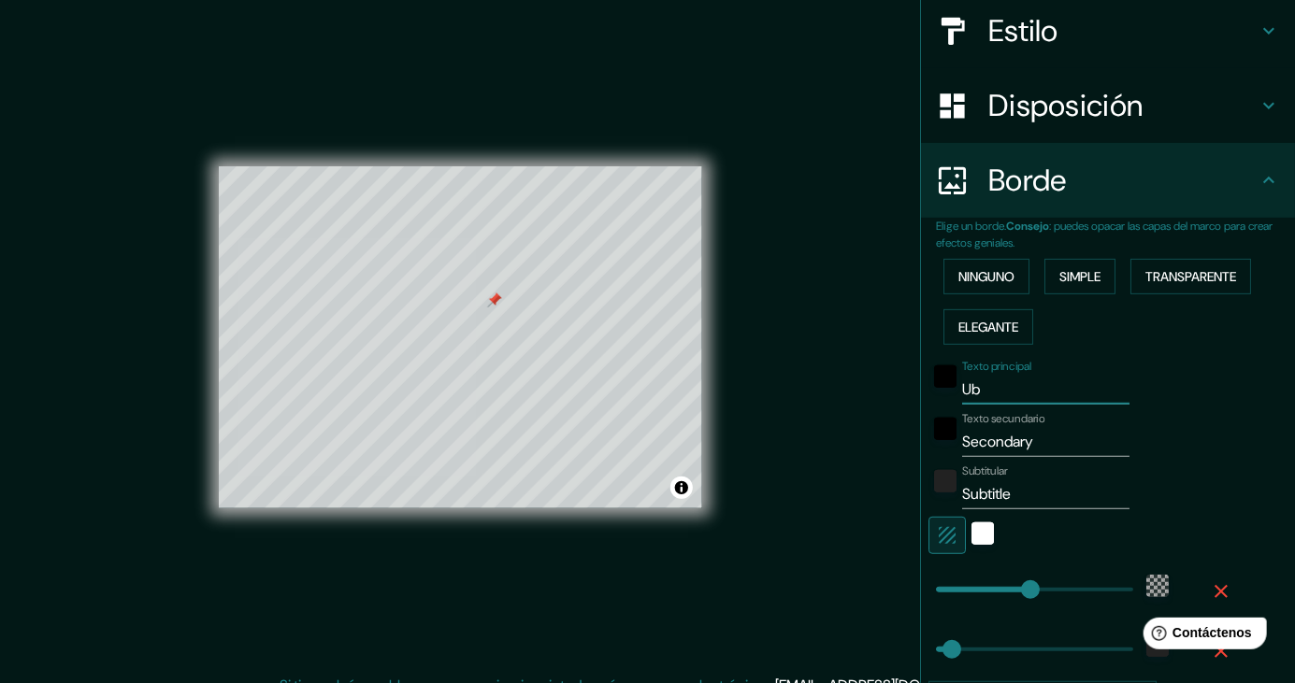
type input "Ubi"
type input "248"
type input "41"
type input "Ubic"
type input "248"
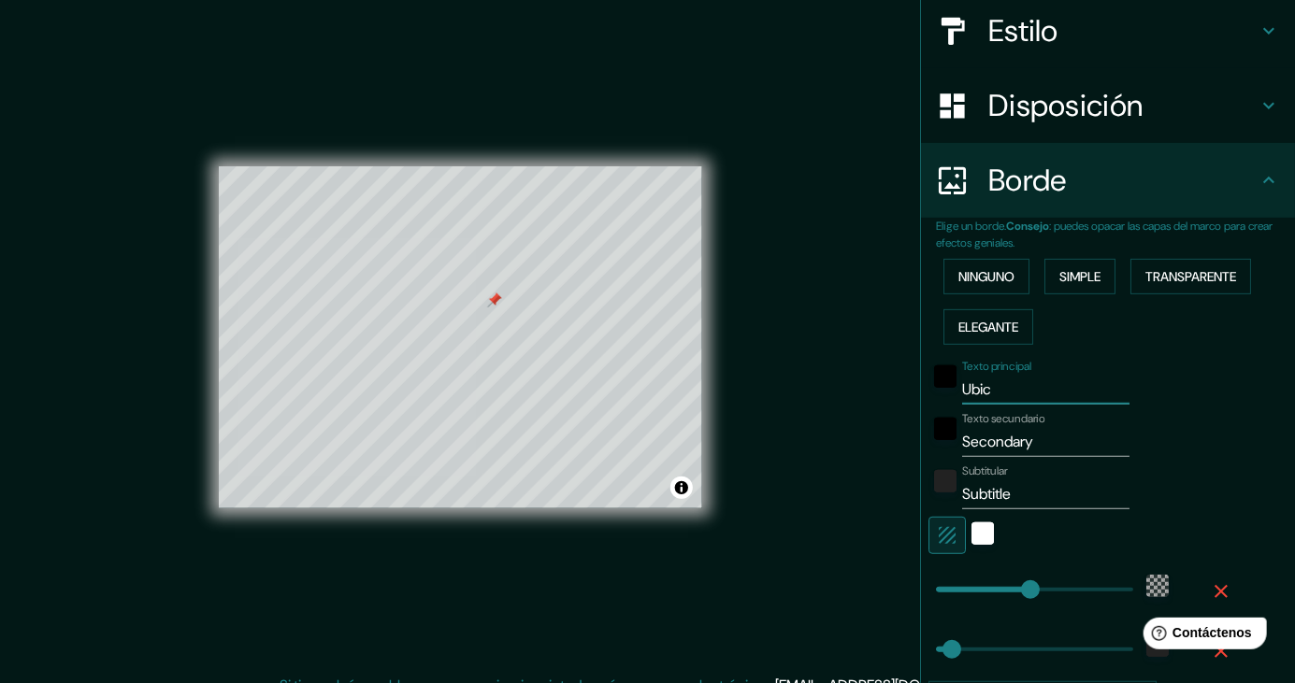
type input "41"
type input "Ubica"
type input "248"
type input "41"
type input "Ubicac"
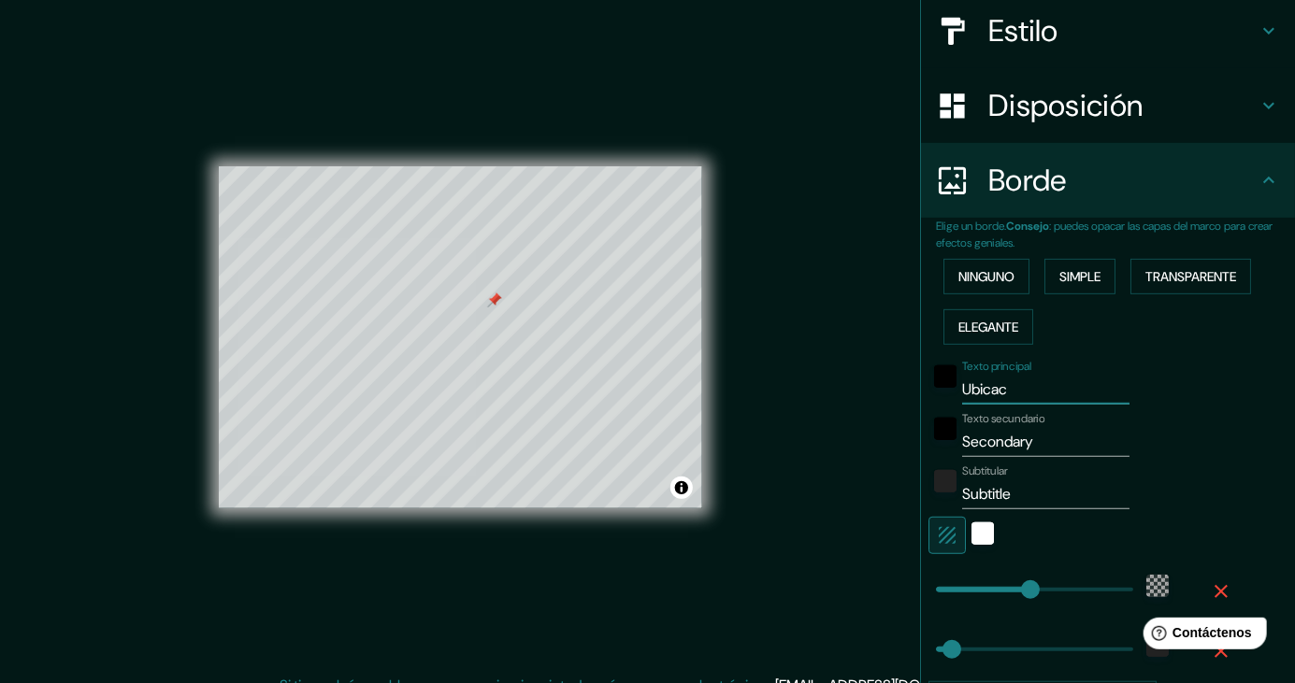
type input "248"
type input "41"
type input "Ubicaci"
type input "248"
type input "41"
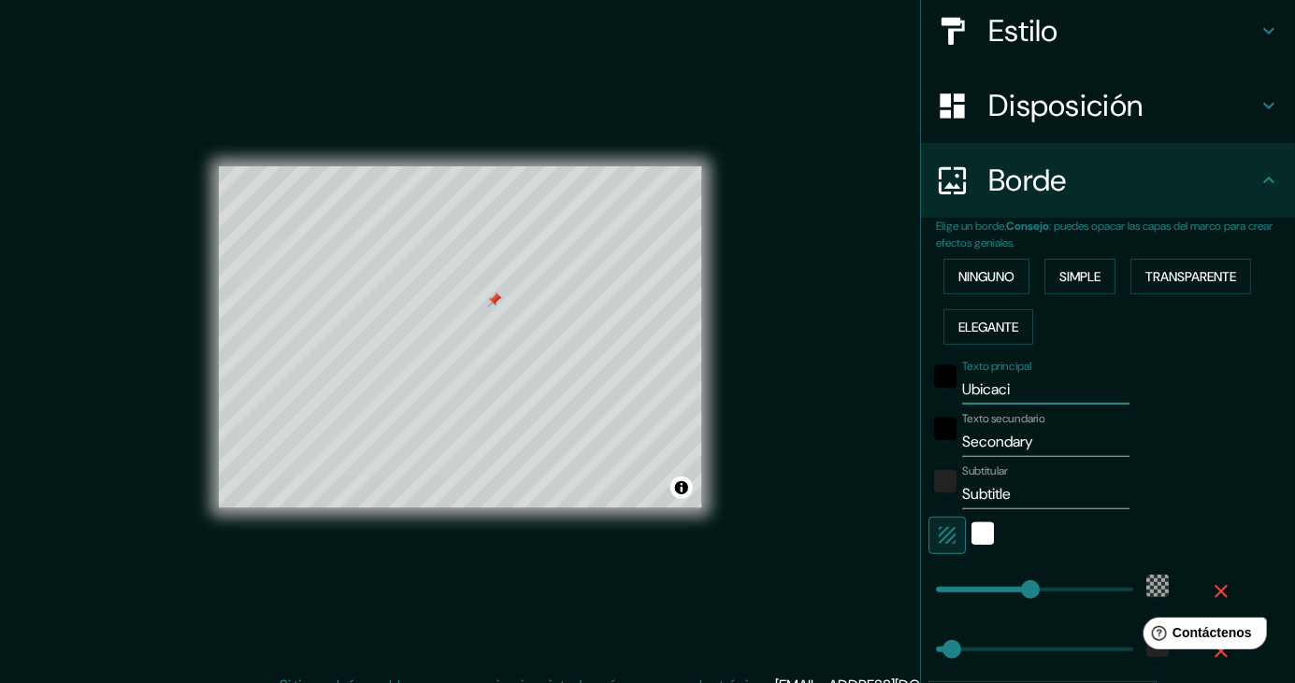
type input "Ubicaciˋ"
type input "248"
type input "41"
type input "Ubicaciò"
type input "248"
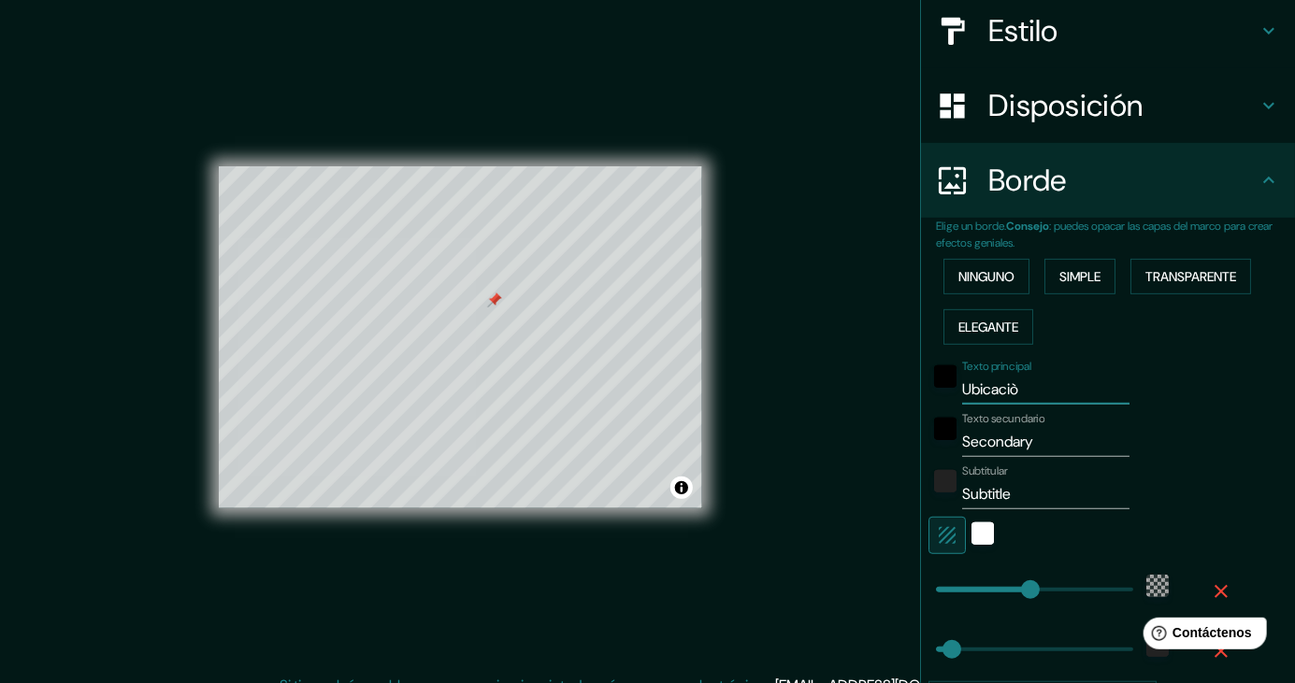
type input "41"
type input "Ubicaci"
type input "248"
type input "41"
type input "Ubicac"
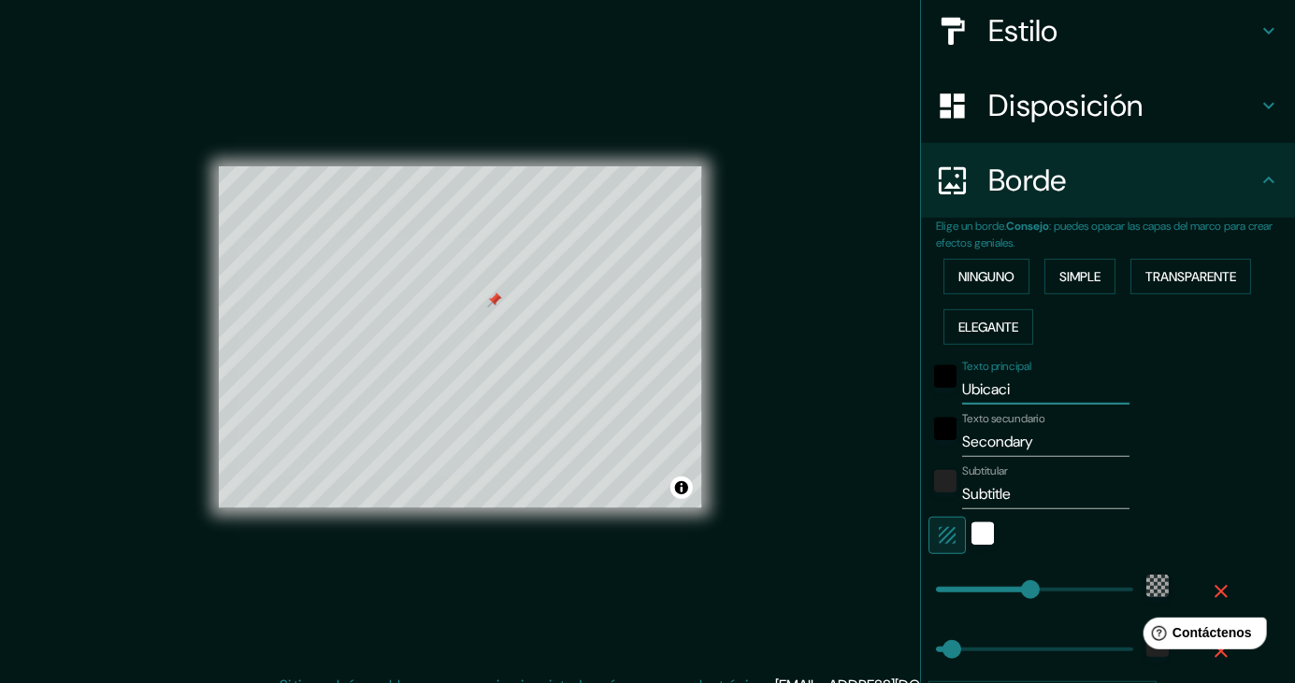
type input "248"
type input "41"
type input "Ubicaci"
type input "248"
type input "41"
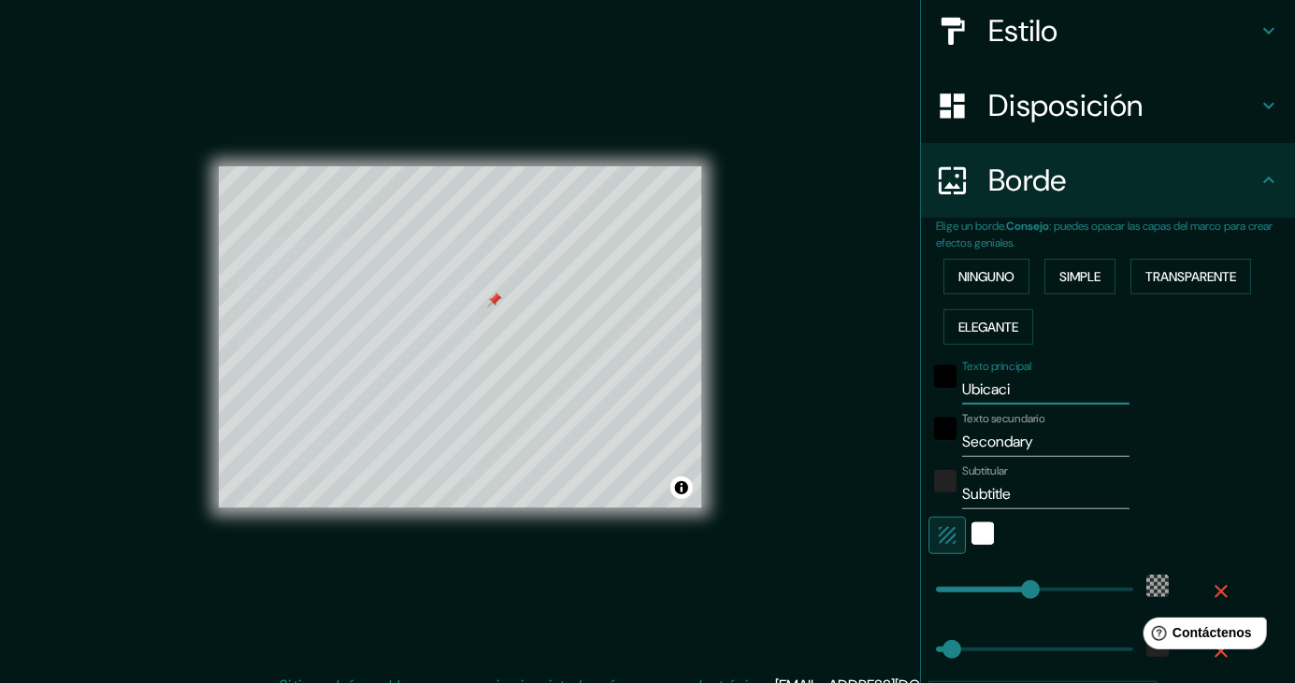
type input "Ubicacio"
type input "248"
type input "41"
type input "Ubicacion"
type input "248"
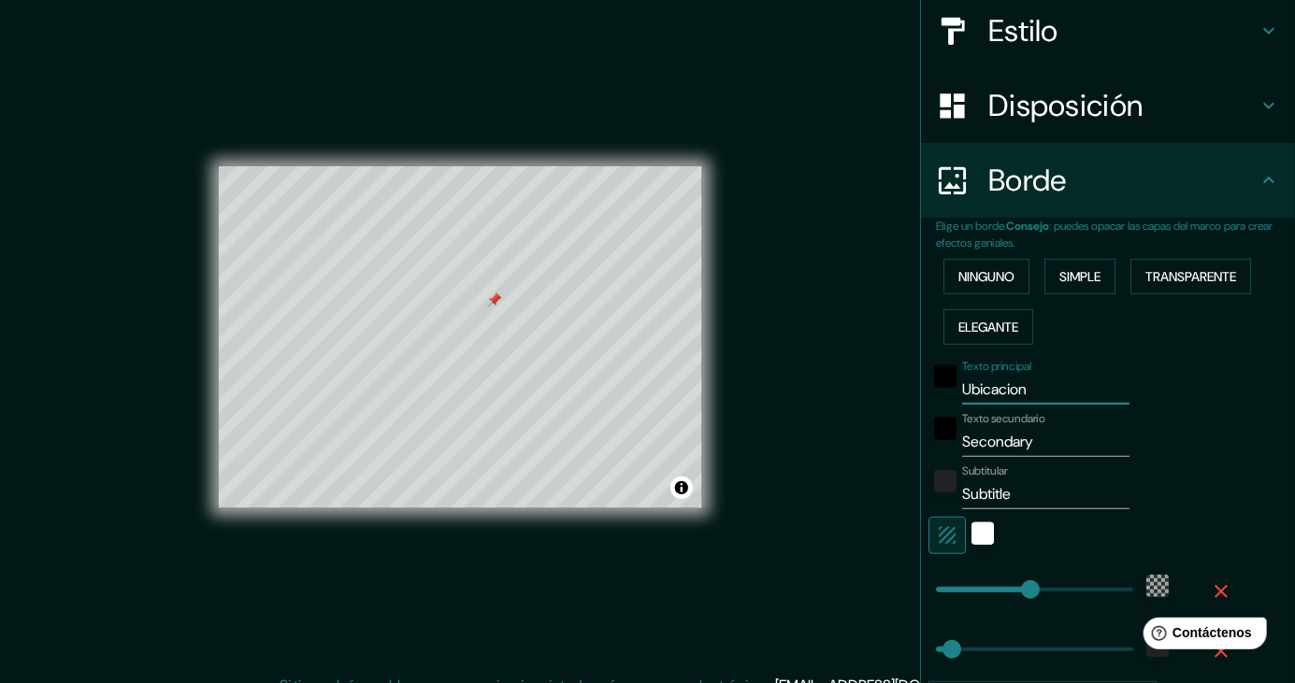
type input "41"
type input "Ubicacion"
type input "248"
type input "41"
type input "Ubicacion"
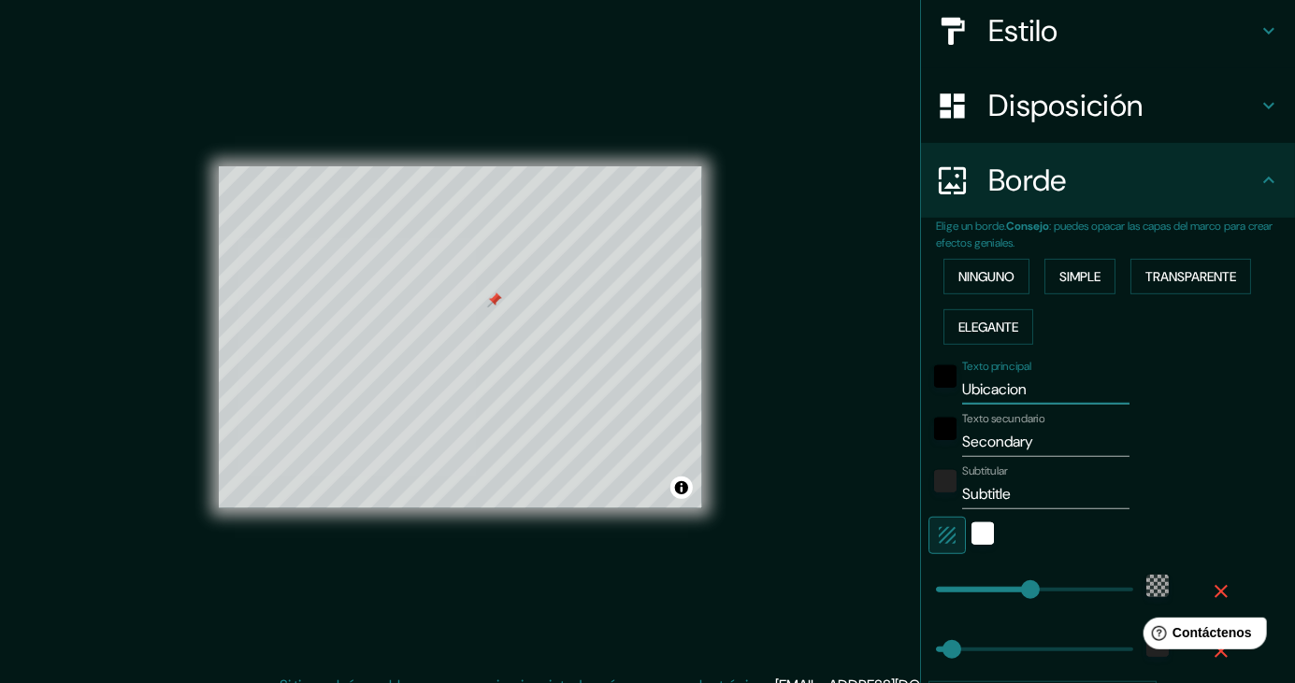
type input "248"
type input "41"
type input "Ubicacion"
click at [1014, 440] on input "Secondary" at bounding box center [1045, 442] width 167 height 30
click at [1013, 431] on input "Secondary" at bounding box center [1045, 442] width 167 height 30
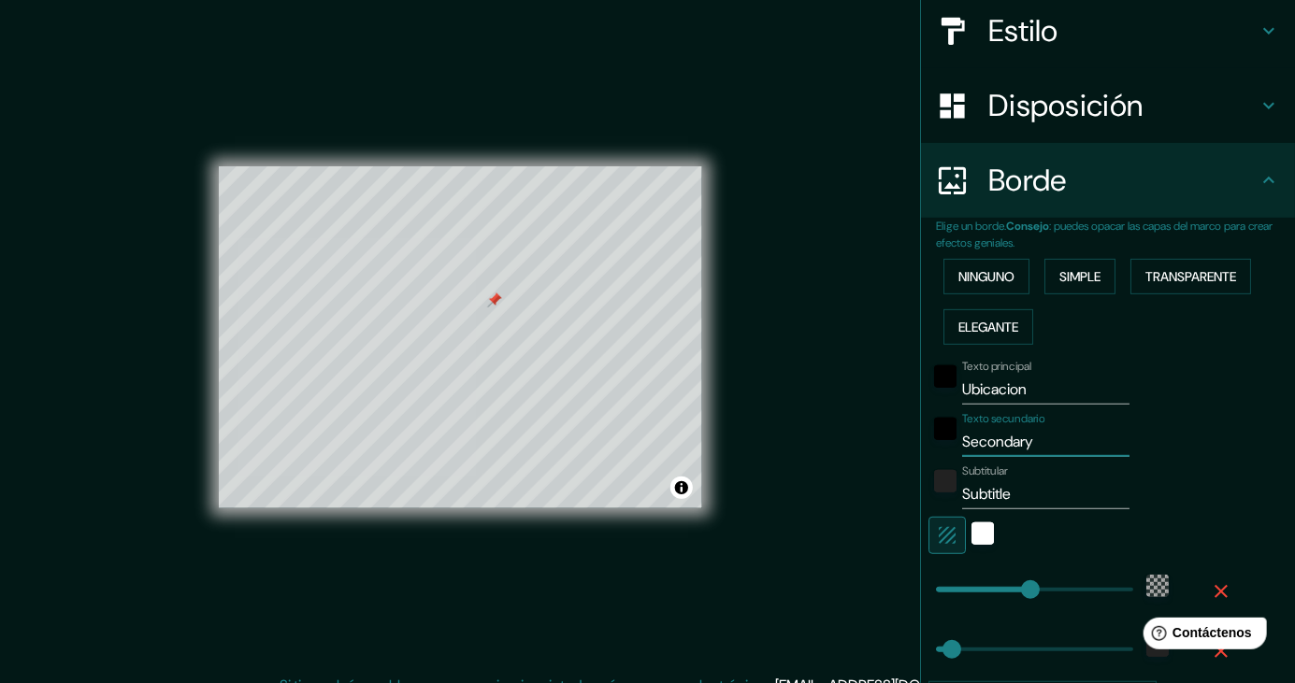
type input "D"
type input "248"
type input "41"
type input "DI"
type input "248"
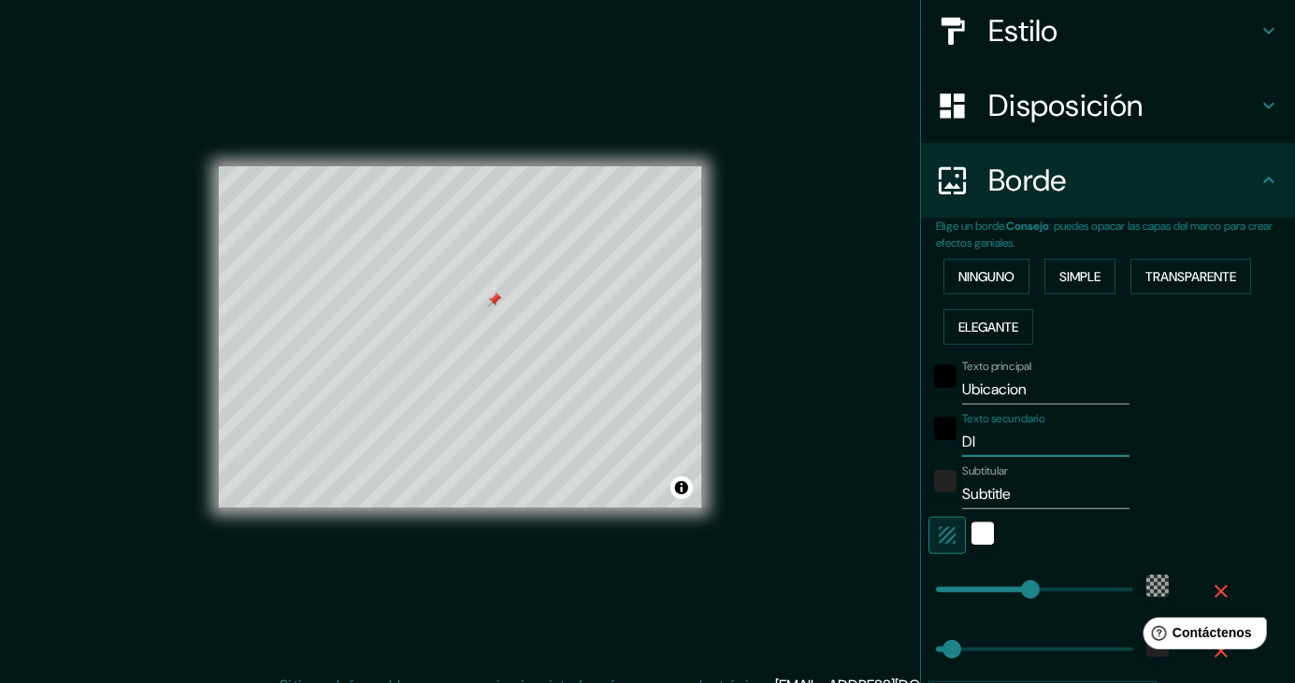
type input "41"
type input "DIV"
type input "248"
type input "41"
type input "DIVI"
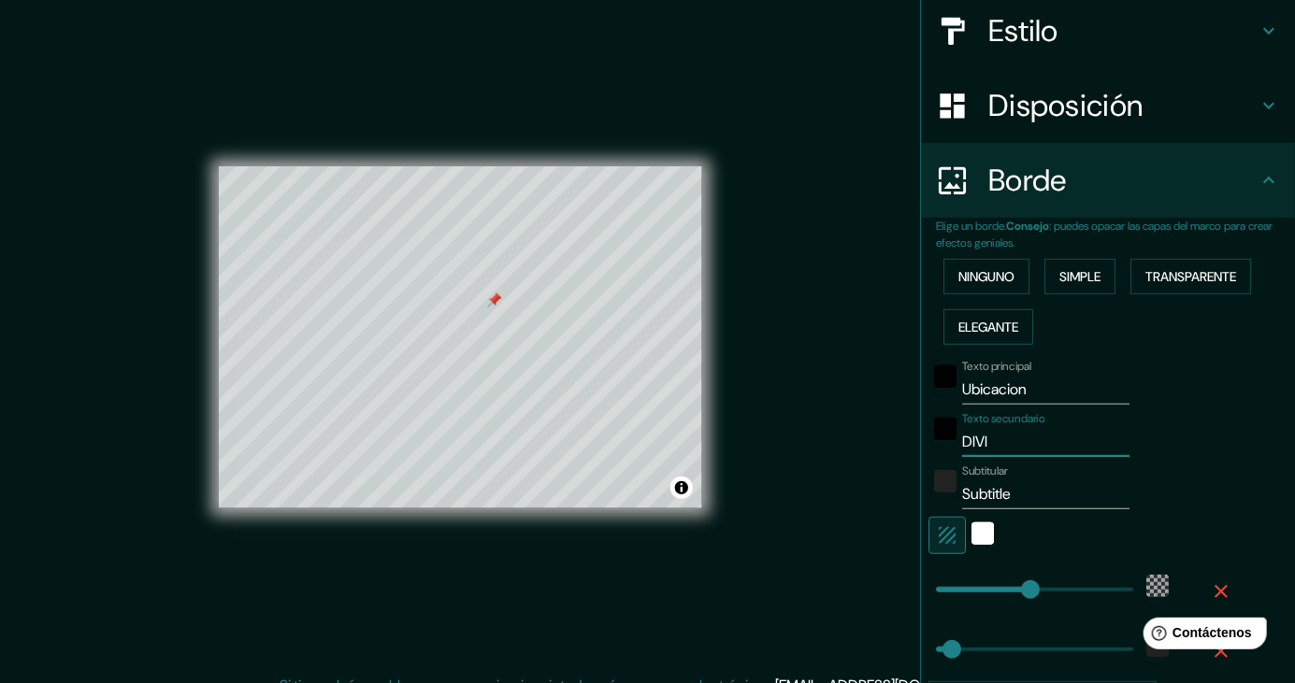
type input "248"
type input "41"
type input "DIVIN"
type input "248"
type input "41"
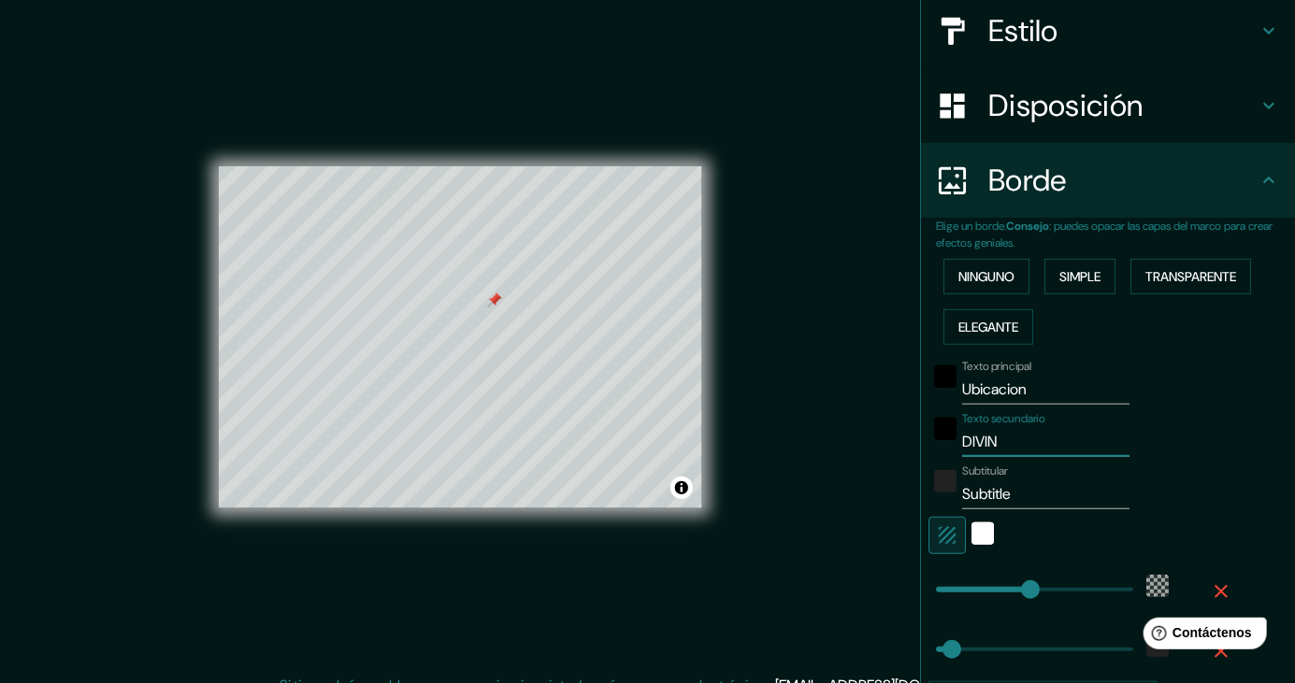
type input "DIVINO"
type input "248"
type input "41"
type input "DIVINOP"
type input "248"
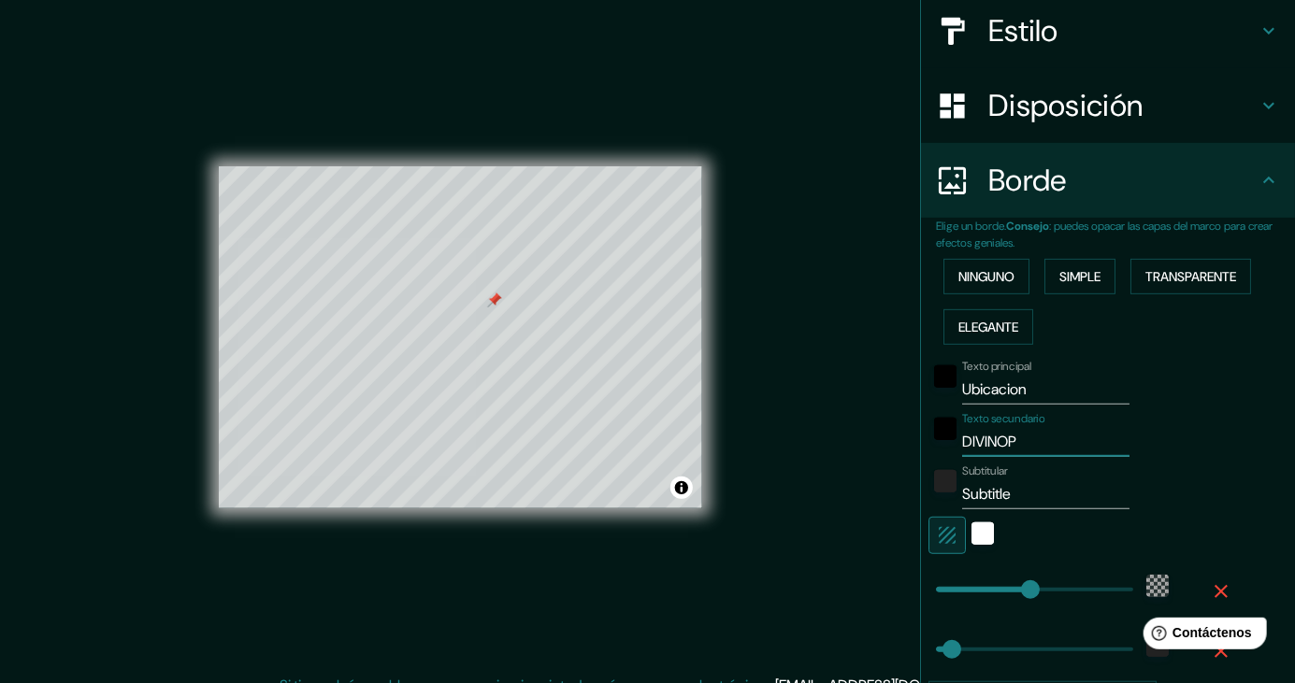
type input "41"
type input "DIVINOPO"
type input "248"
type input "41"
type input "DIVINOPOL"
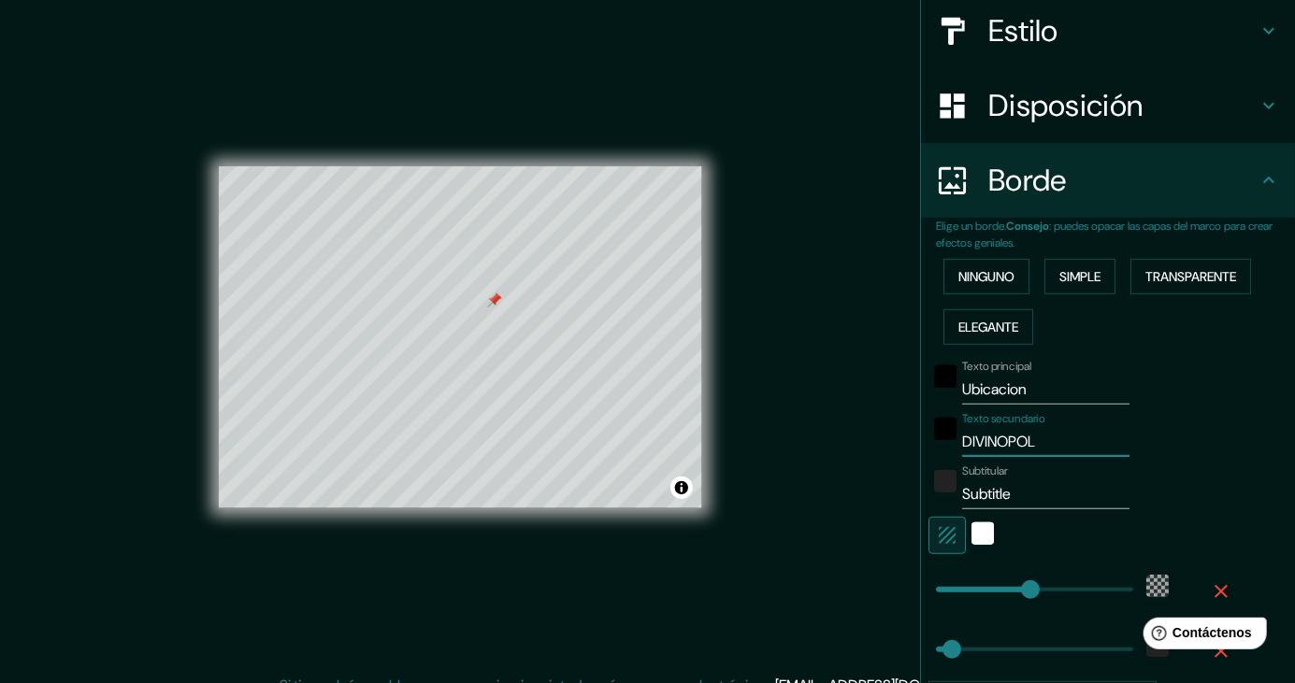
type input "248"
type input "41"
type input "DIVINOPOLI"
type input "248"
type input "41"
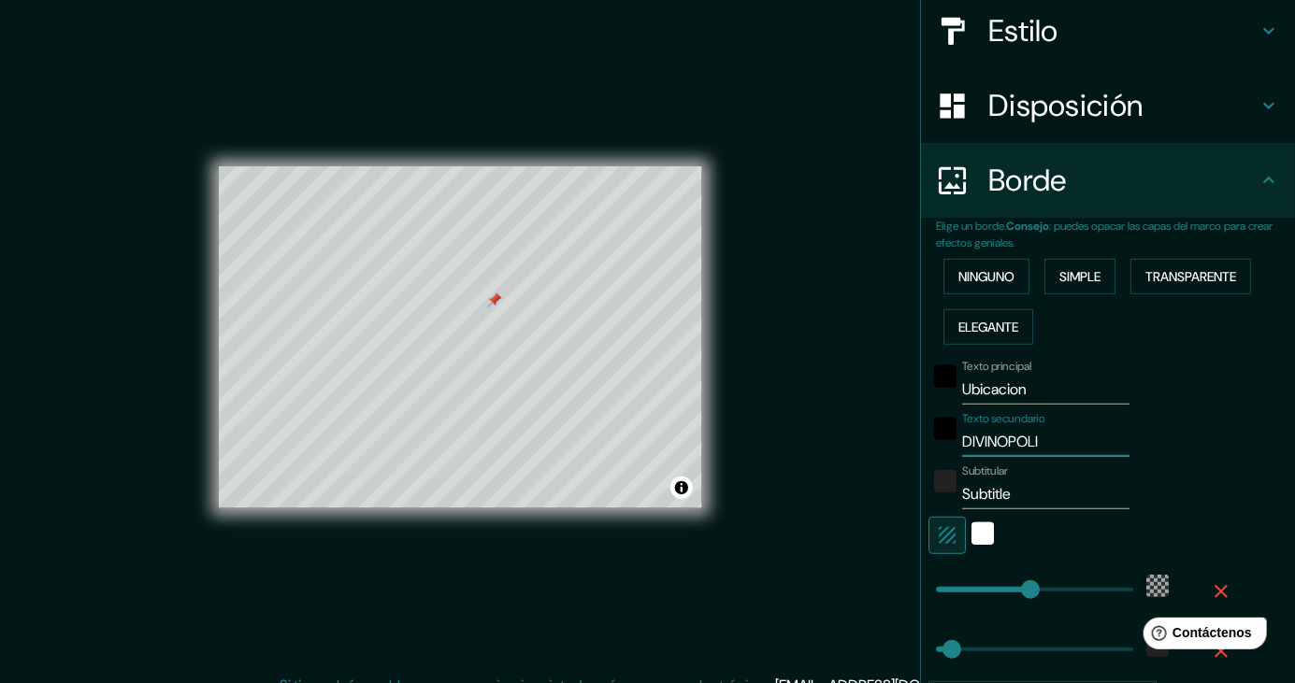
type input "DIVINOPOLIS"
type input "248"
type input "41"
type input "DIVINOPOLIS"
click at [988, 499] on input "Subtitle" at bounding box center [1045, 495] width 167 height 30
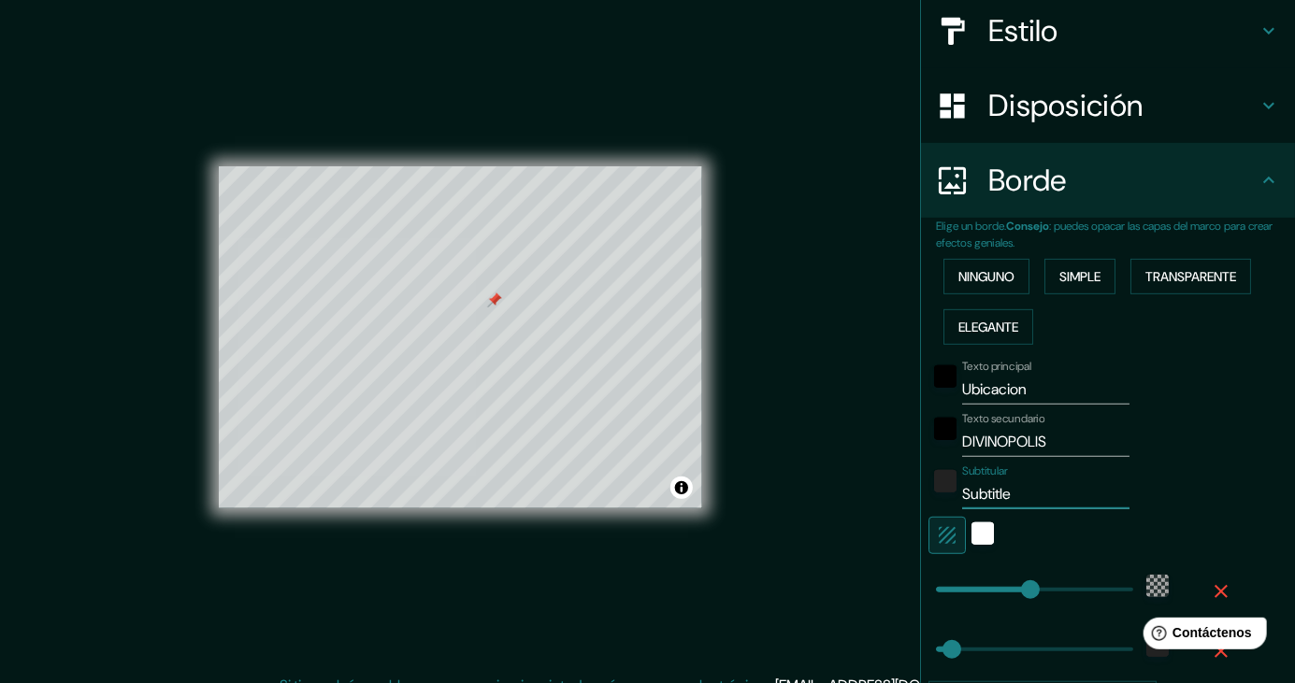
click at [991, 486] on input "Subtitle" at bounding box center [1045, 495] width 167 height 30
click at [995, 489] on input "Subtitle" at bounding box center [1045, 495] width 167 height 30
click at [999, 486] on input "Subtitle" at bounding box center [1045, 495] width 167 height 30
type input "248"
type input "41"
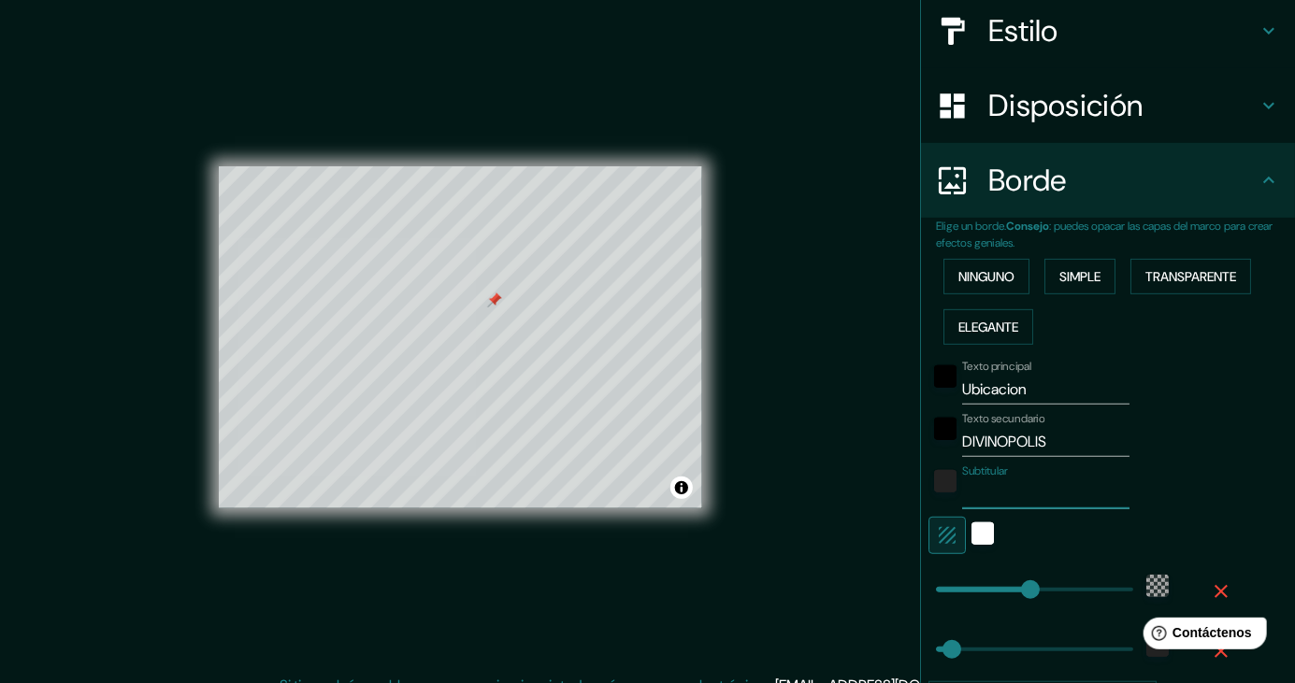
click at [1213, 481] on div "Subtitular" at bounding box center [1081, 487] width 307 height 45
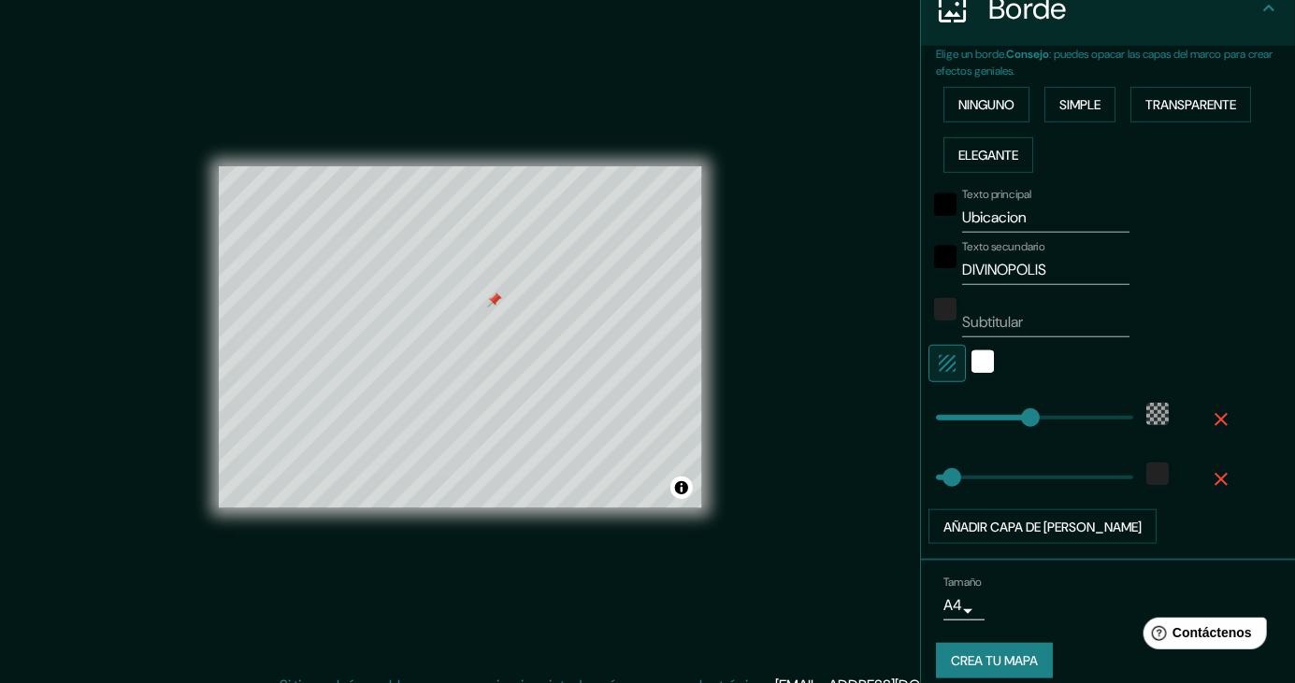
scroll to position [405, 0]
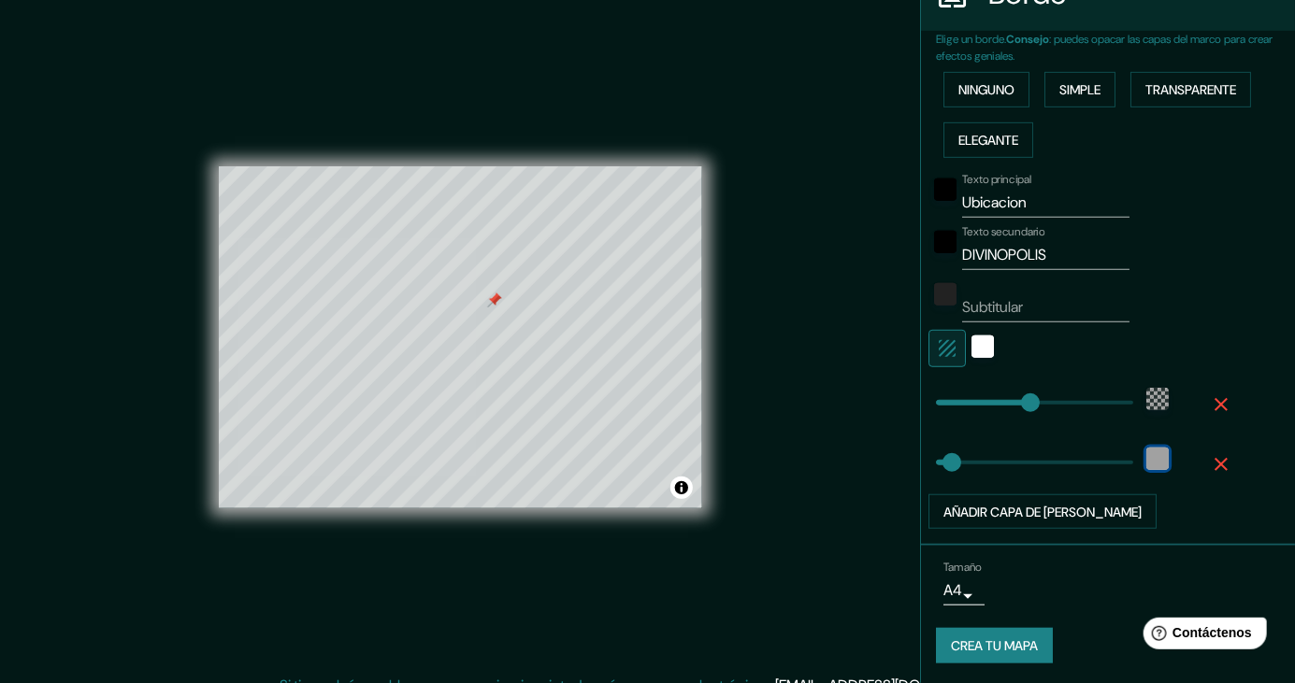
click at [1166, 464] on div "color-222222" at bounding box center [1157, 459] width 22 height 22
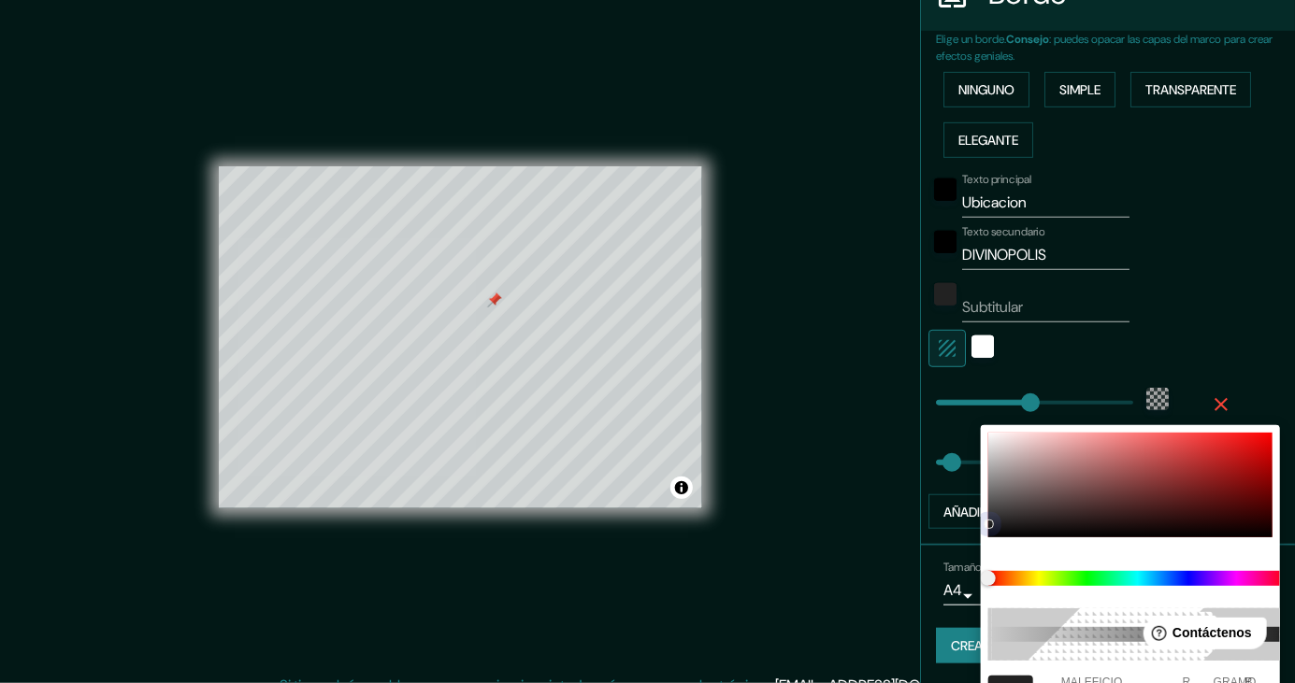
click at [1235, 454] on div at bounding box center [1130, 485] width 284 height 105
type input "248"
type input "41"
type input "CA1A1A"
type input "202"
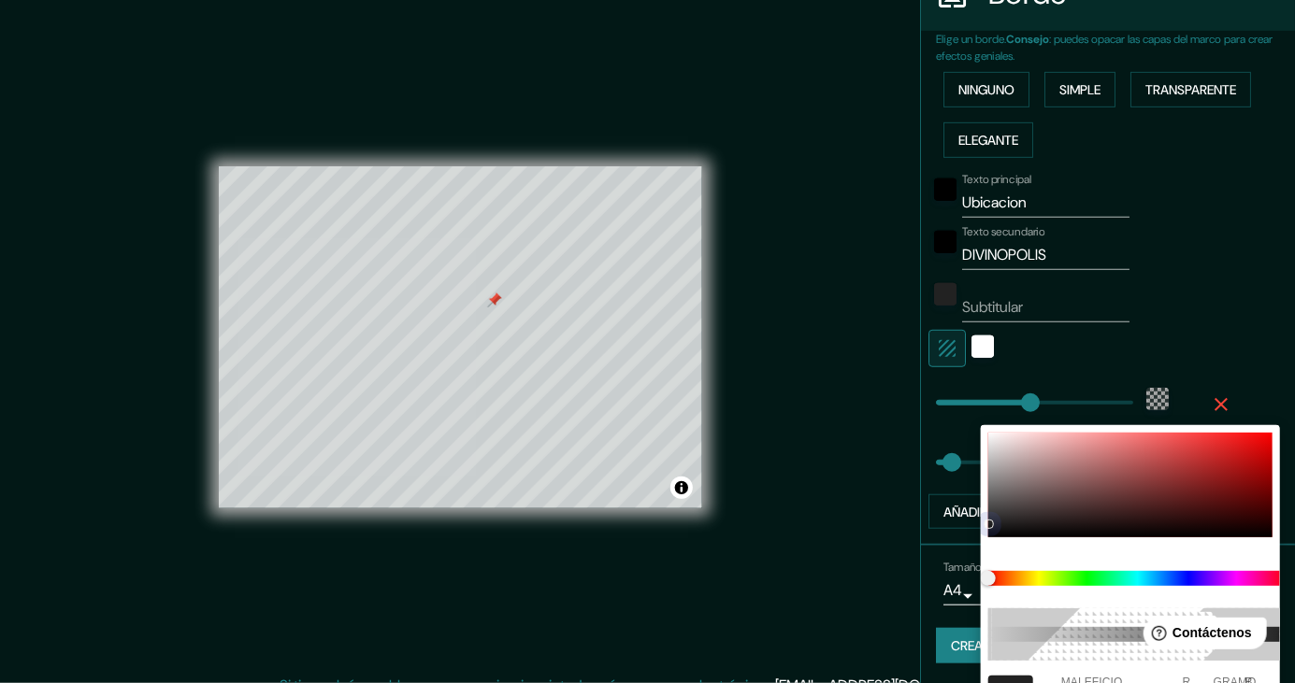
type input "26"
type input "248"
type input "41"
type input "BB1AC9"
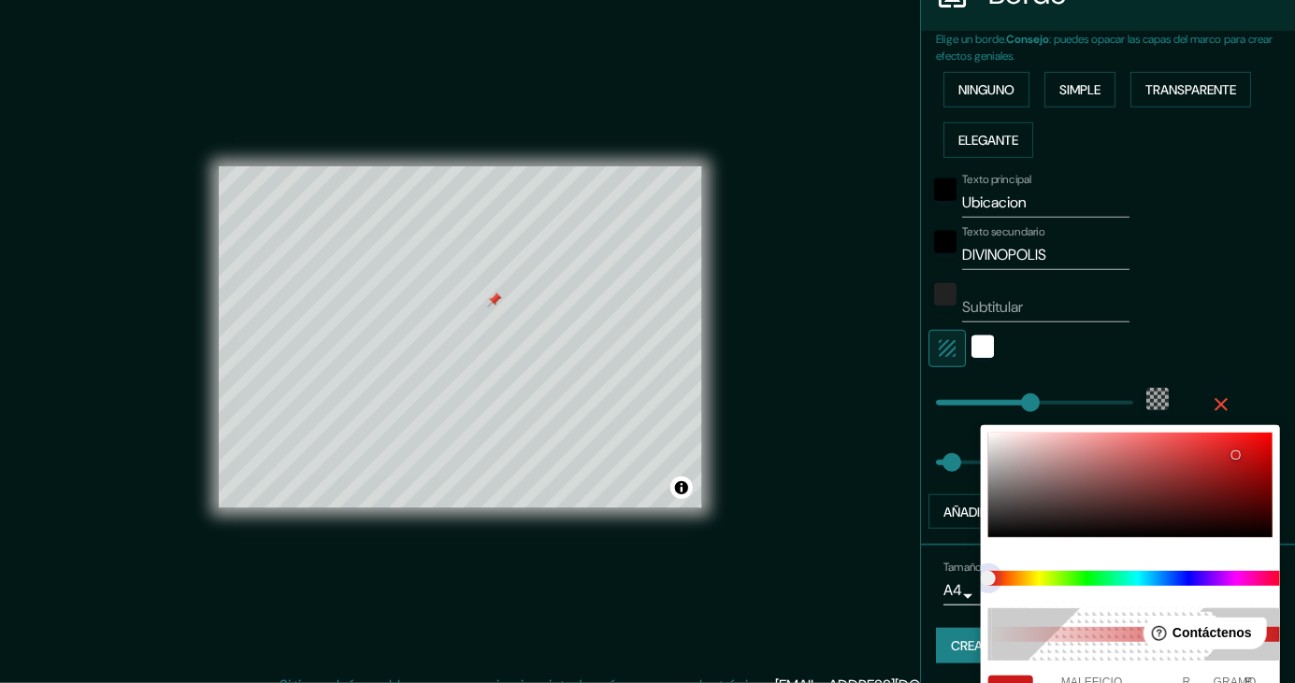
type input "187"
type input "201"
type input "248"
type input "41"
type input "AC1AC9"
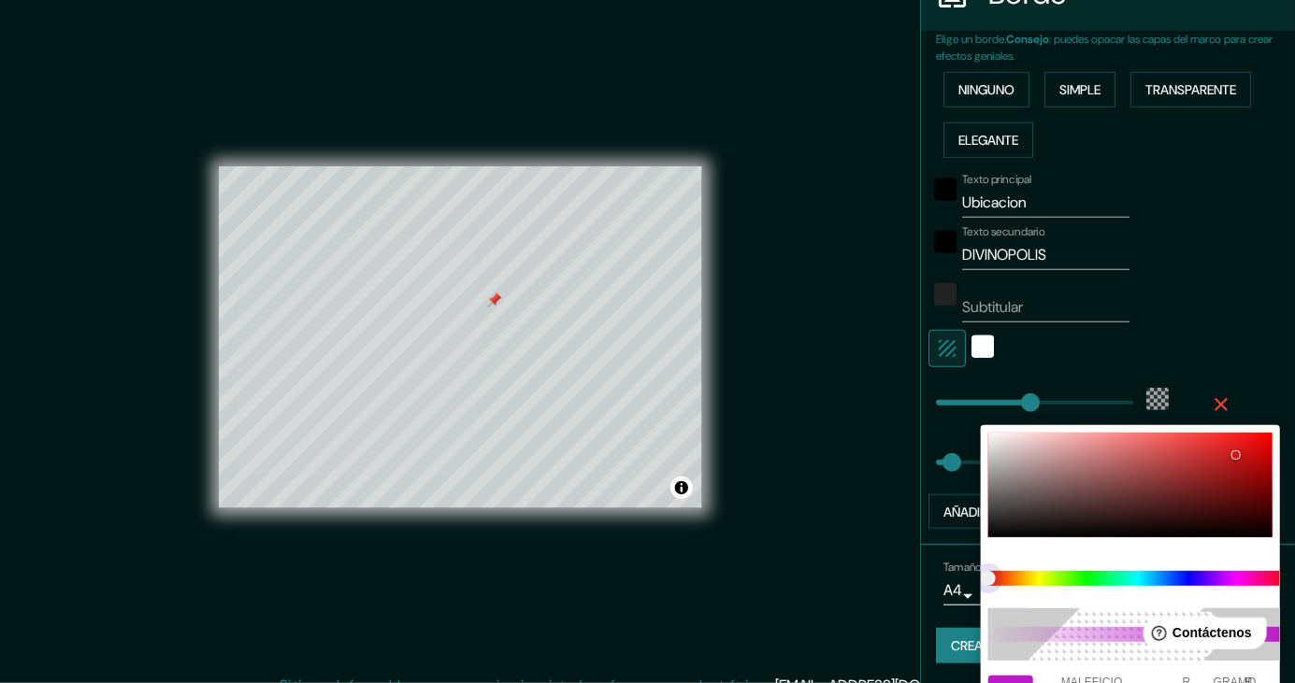
type input "172"
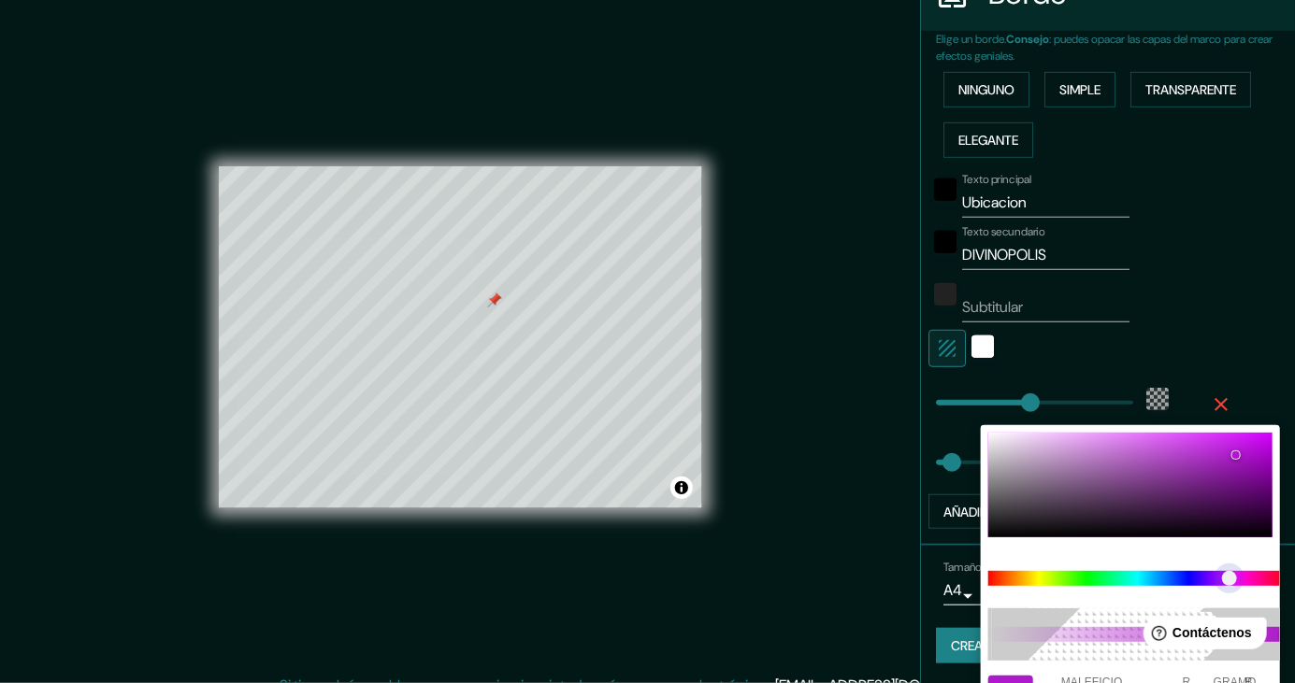
type input "248"
type input "41"
type input "981AC9"
type input "152"
type input "248"
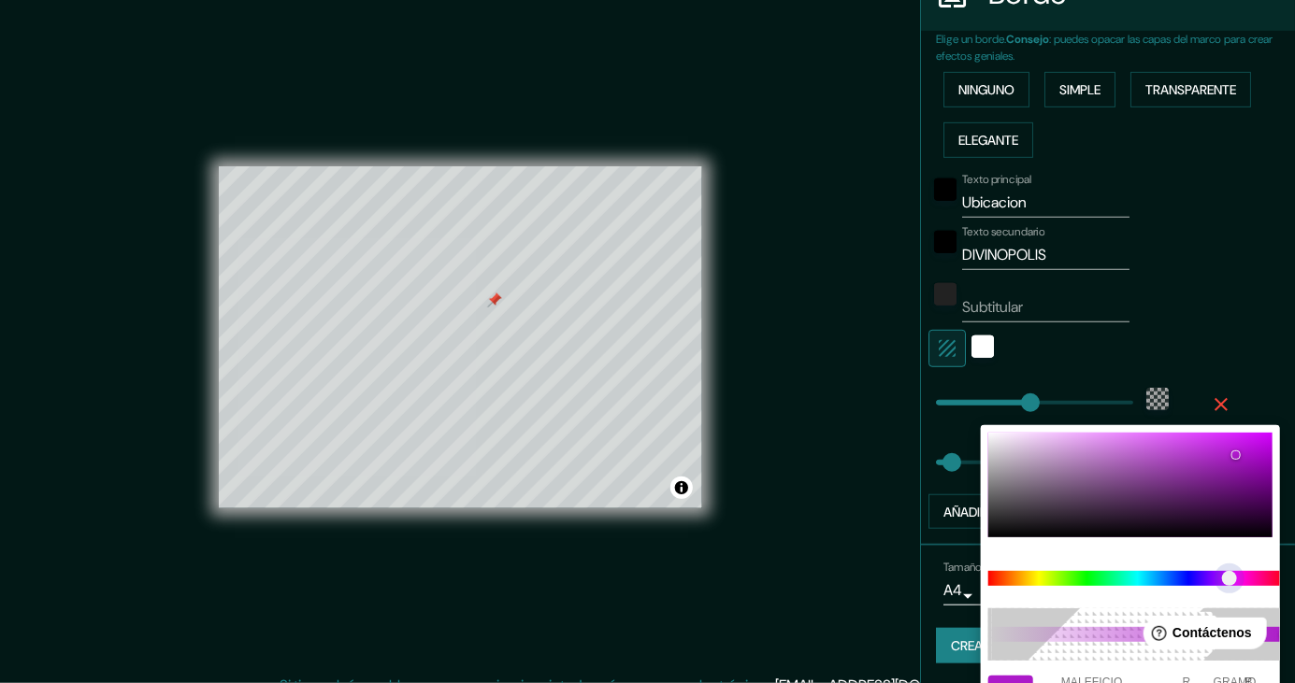
type input "41"
type input "831AC9"
type input "131"
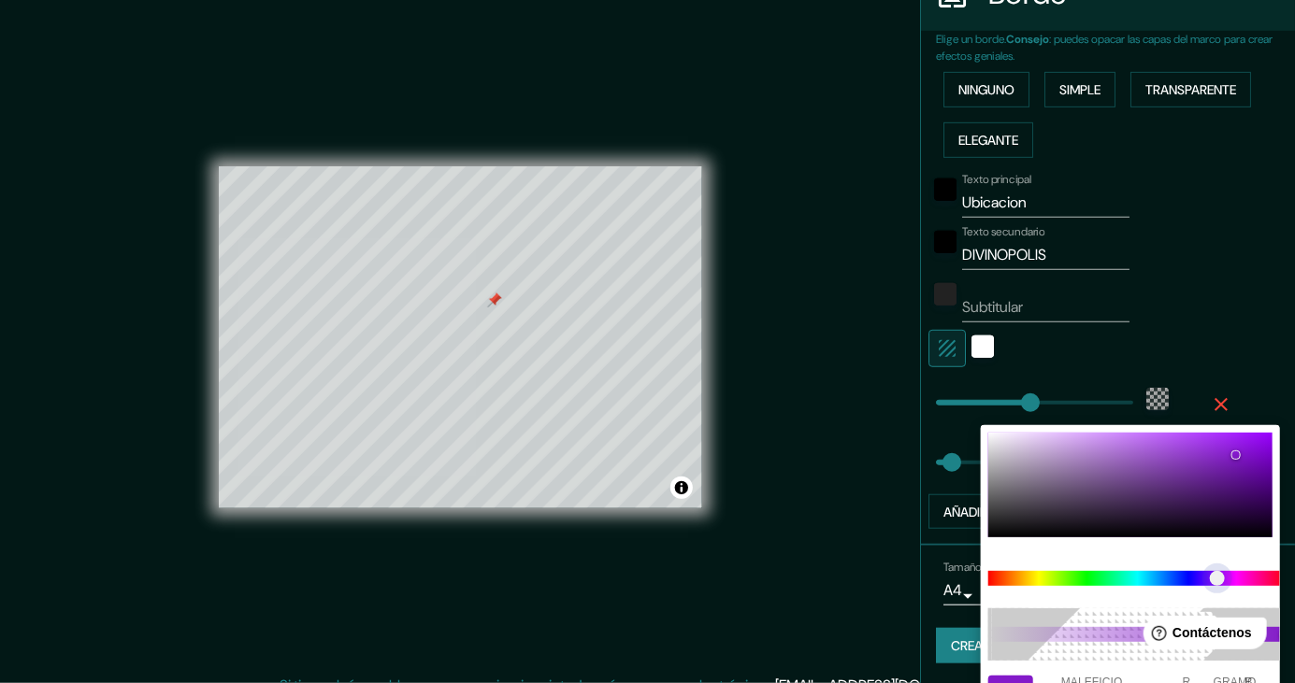
type input "248"
type input "41"
type input "801AC9"
type input "128"
type input "248"
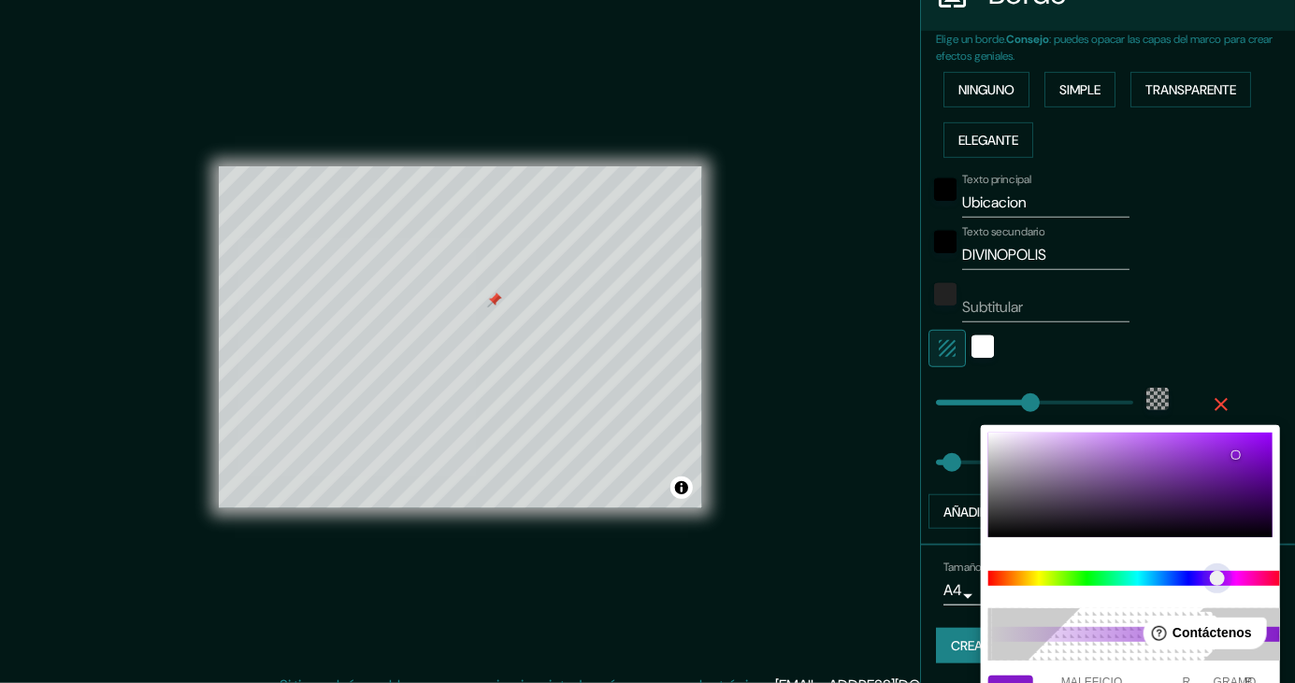
type input "41"
type input "831AC9"
type input "131"
type input "248"
type input "41"
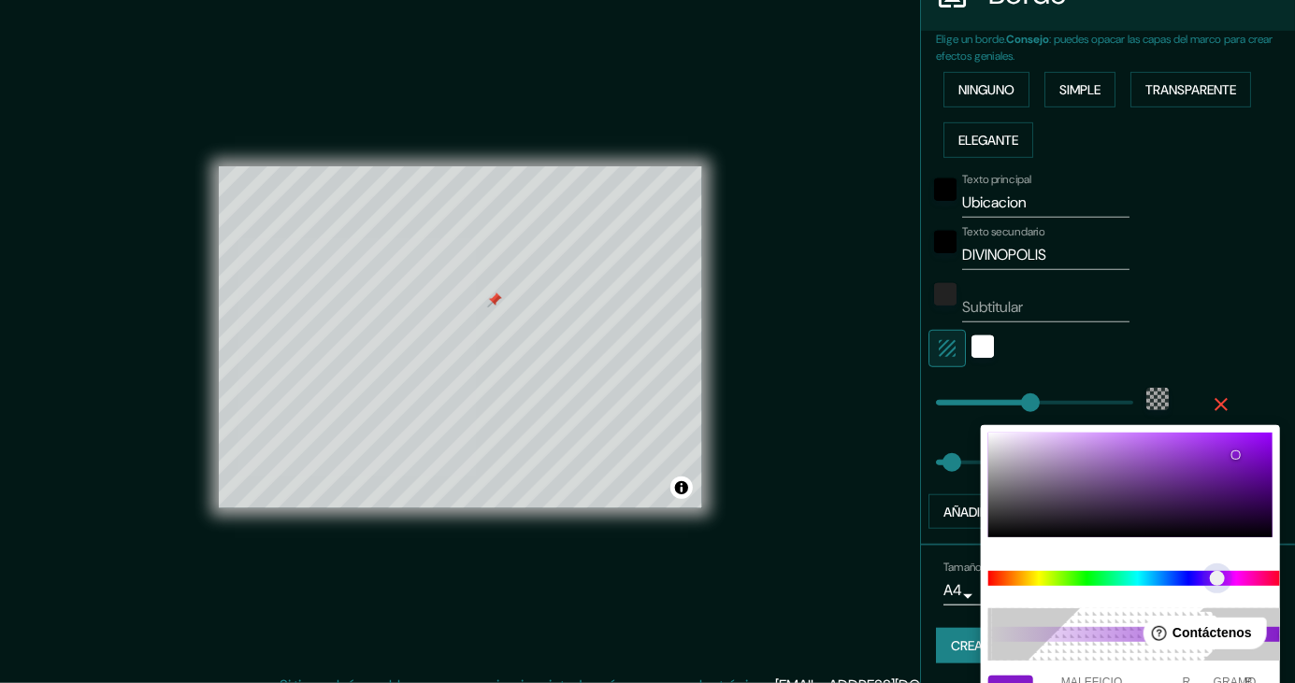
type input "861AC9"
type input "134"
type input "248"
type input "41"
type input "8F1AC9"
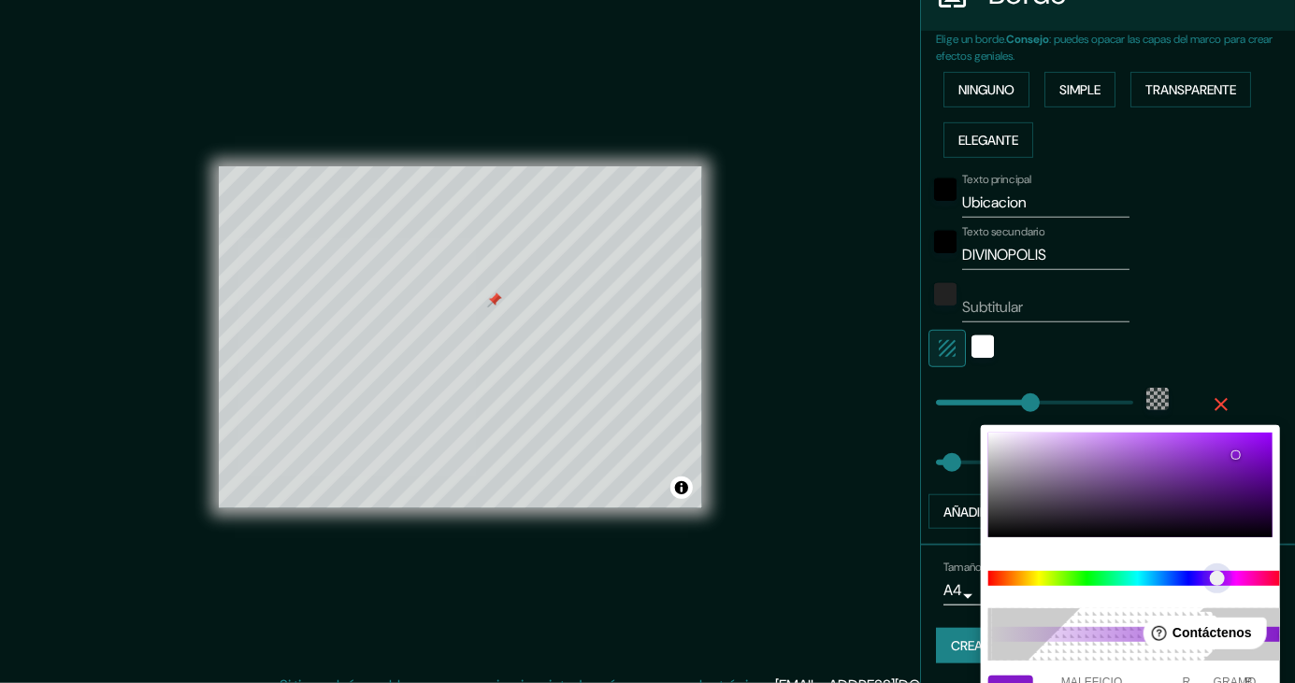
type input "143"
type input "248"
type input "41"
type input "9E1AC9"
type input "158"
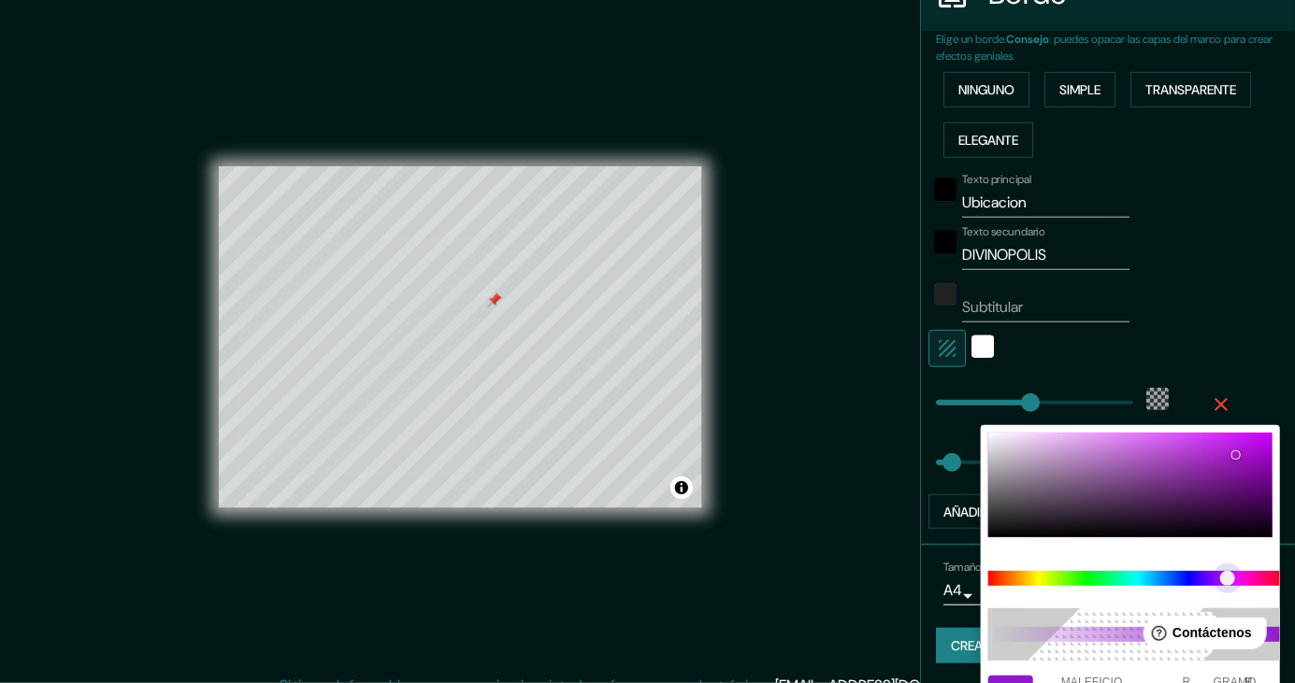
type input "248"
type input "41"
type input "A61AC9"
type input "166"
type input "248"
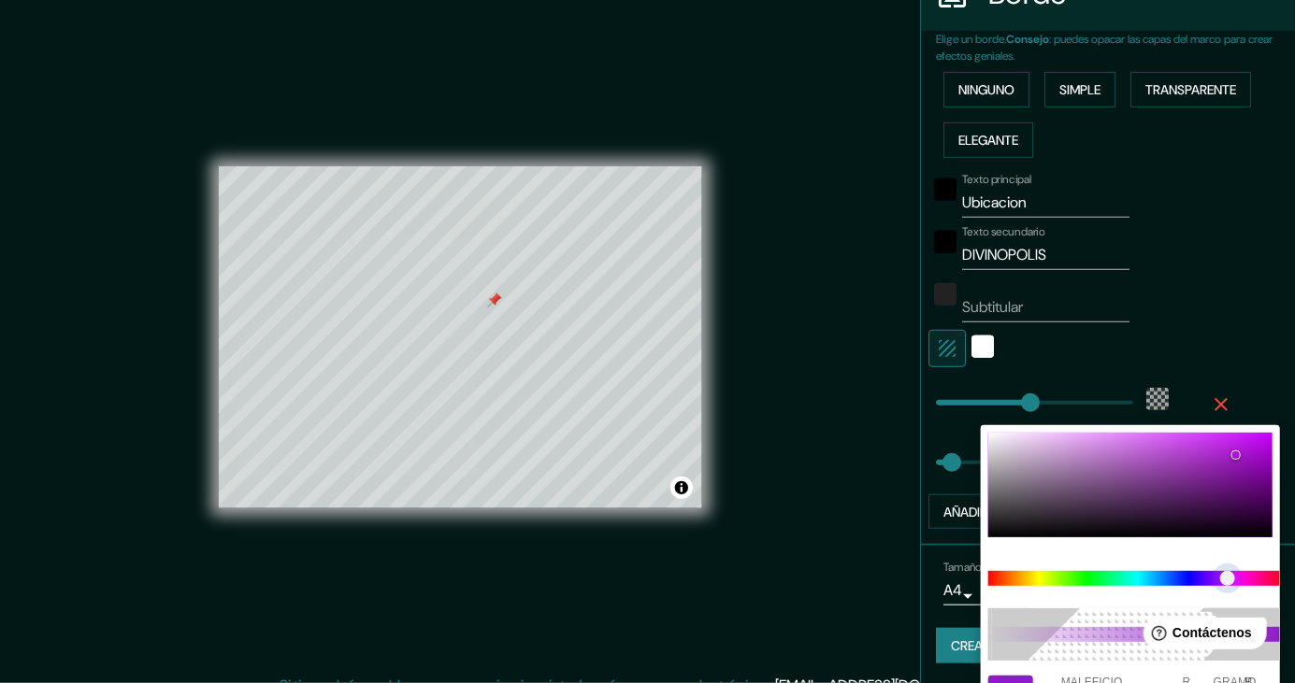
type input "41"
type input "AF1AC9"
type input "175"
type input "248"
type input "41"
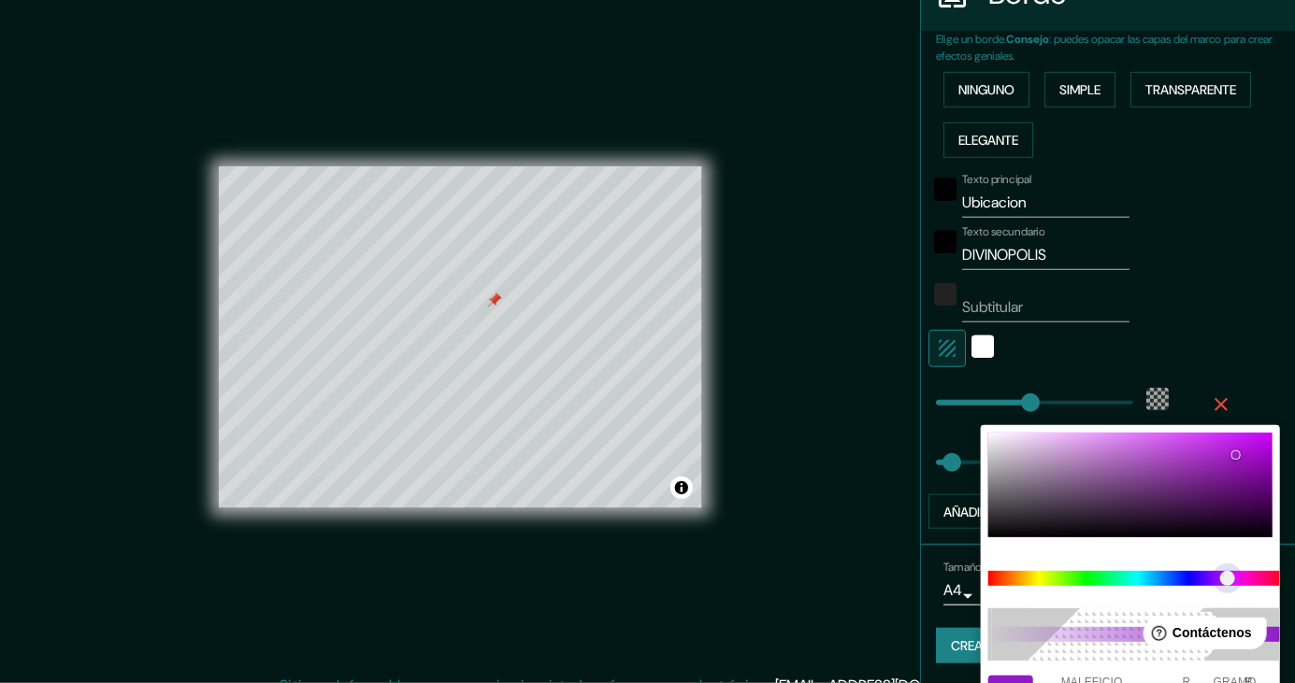
type input "B21AC9"
type input "178"
type input "248"
type input "41"
type input "C11AC9"
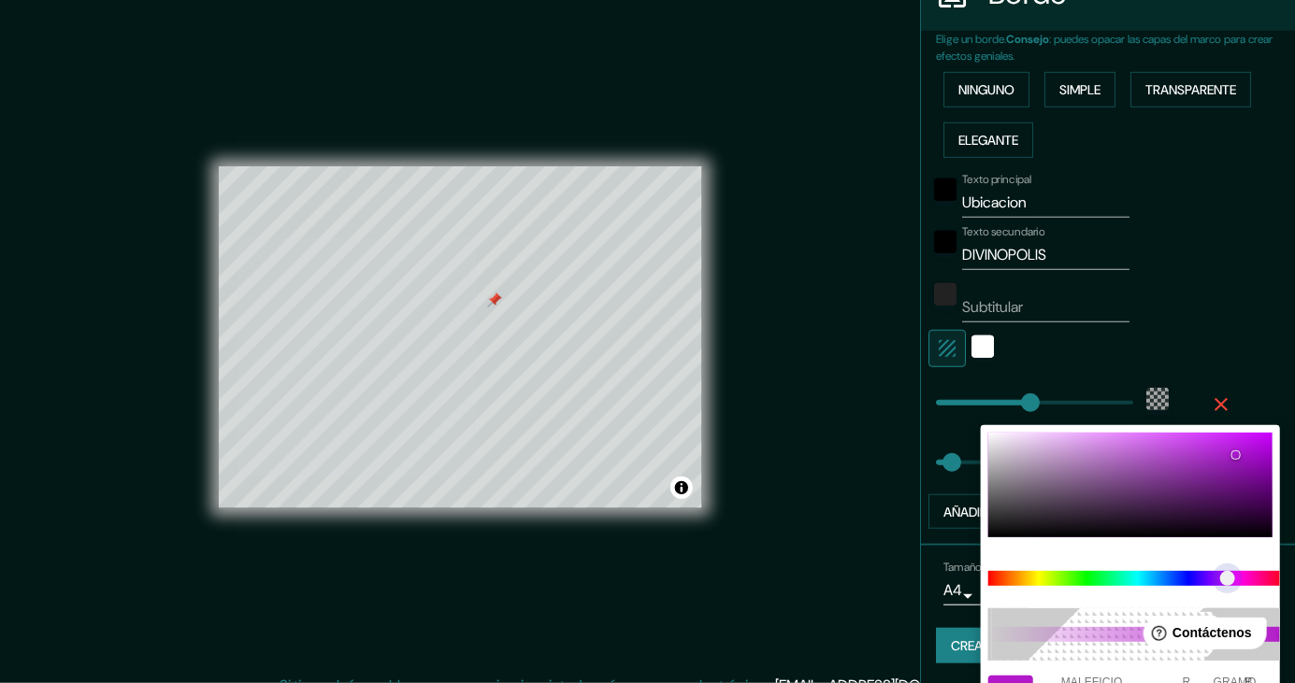
type input "193"
type input "248"
type input "41"
type input "C71AC9"
type input "199"
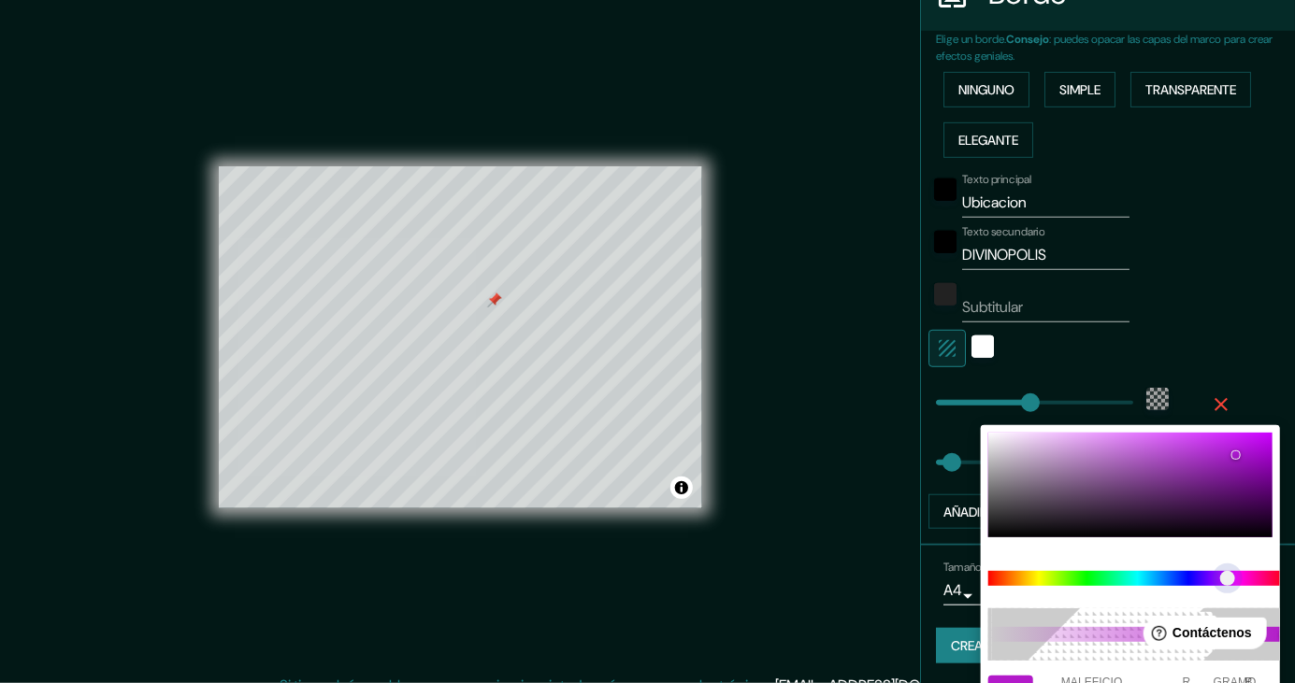
type input "248"
type input "41"
type input "C91AC4"
type input "201"
type input "196"
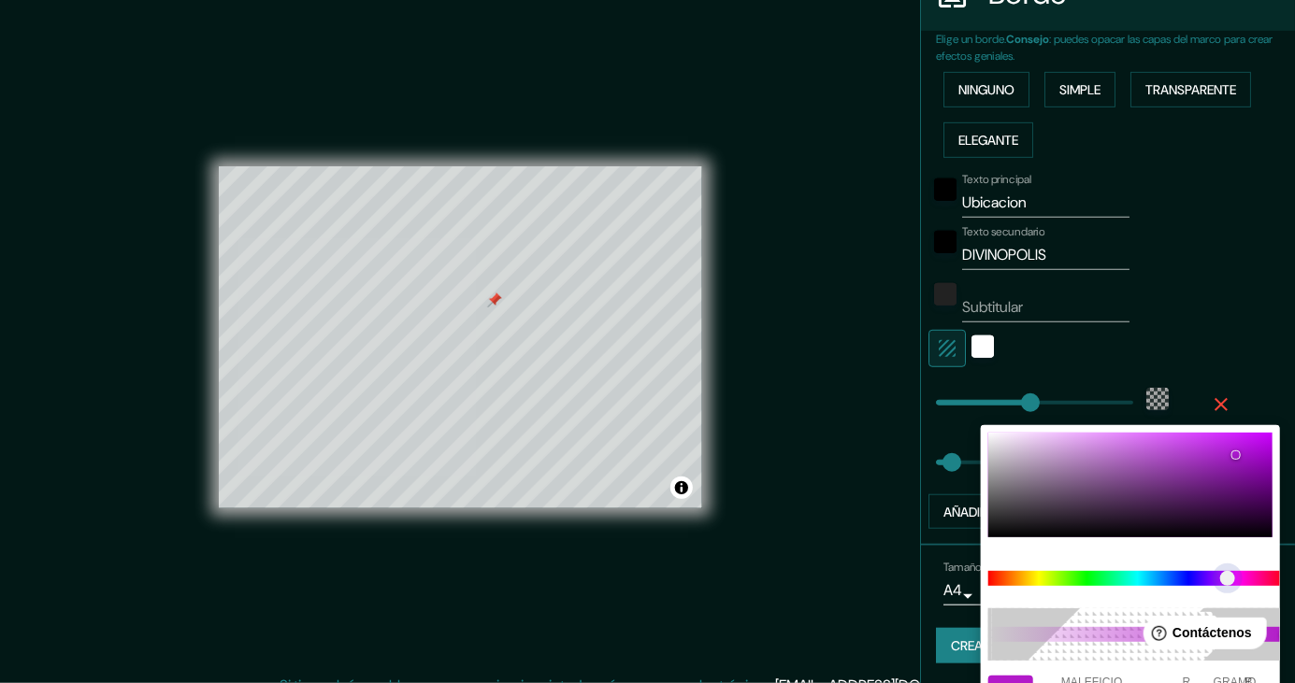
type input "248"
type input "41"
type input "248"
type input "41"
type input "248"
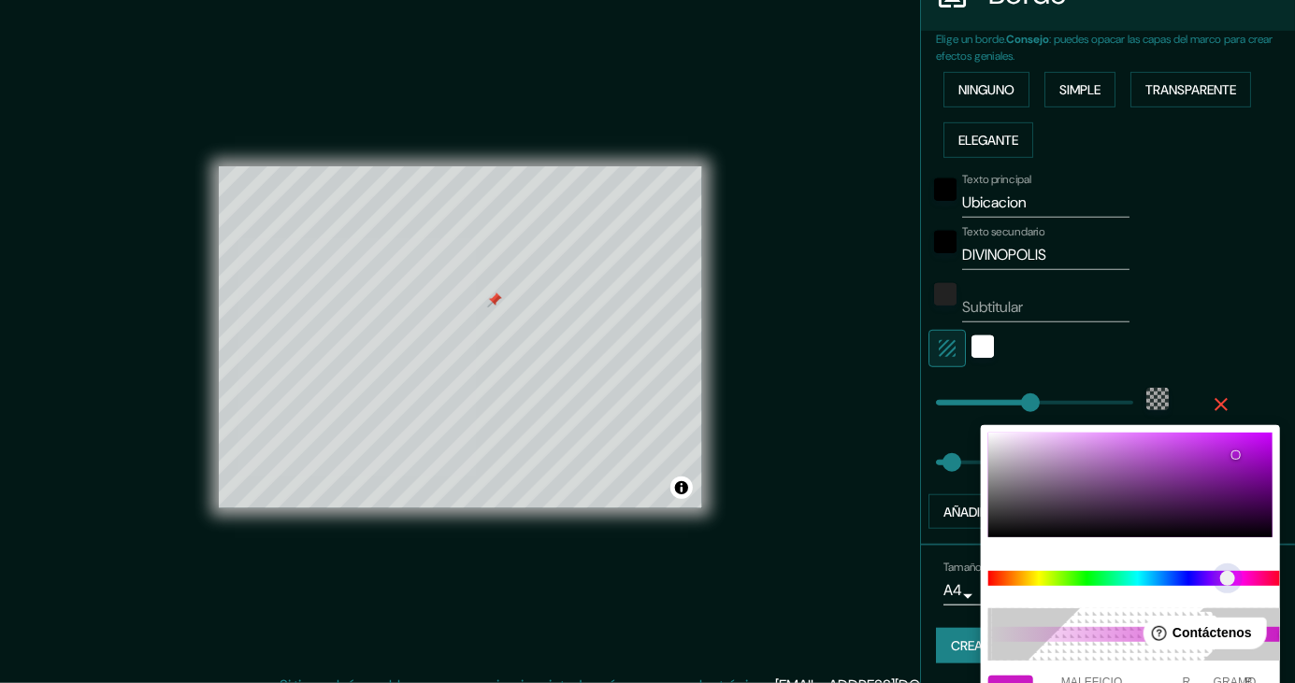
type input "41"
type input "C91AC1"
type input "193"
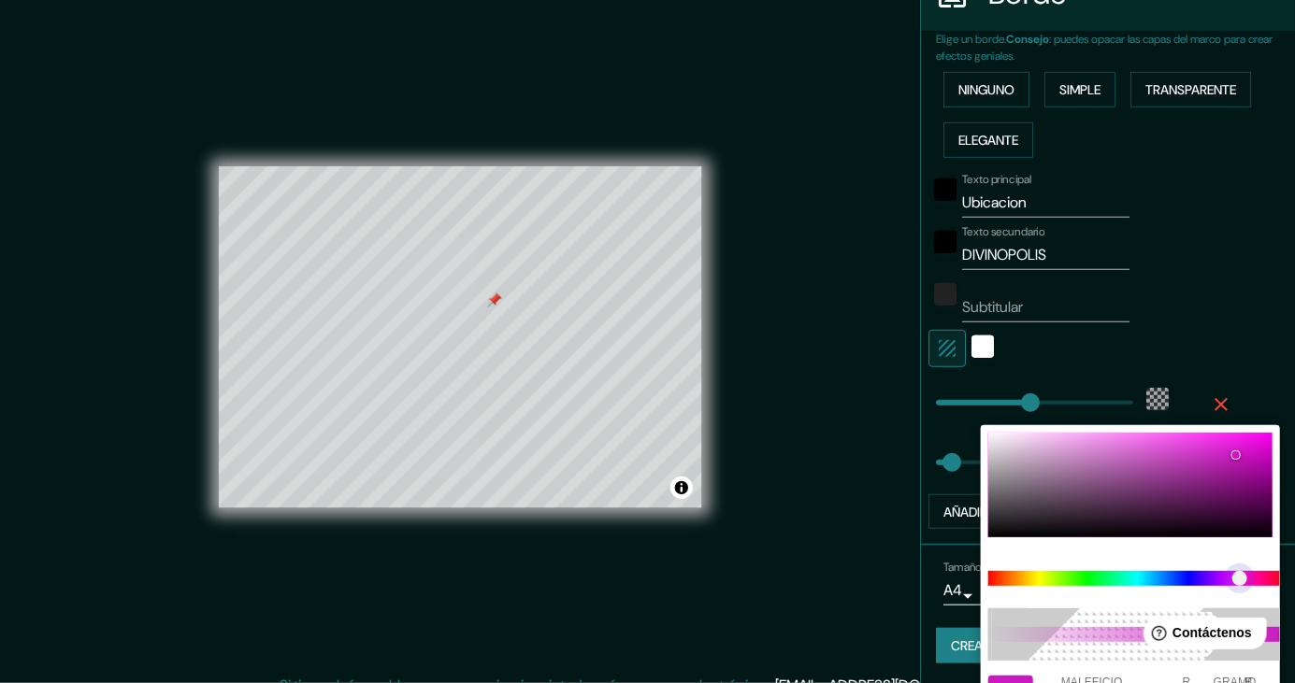
type input "248"
type input "41"
type input "248"
type input "41"
type input "9B2495"
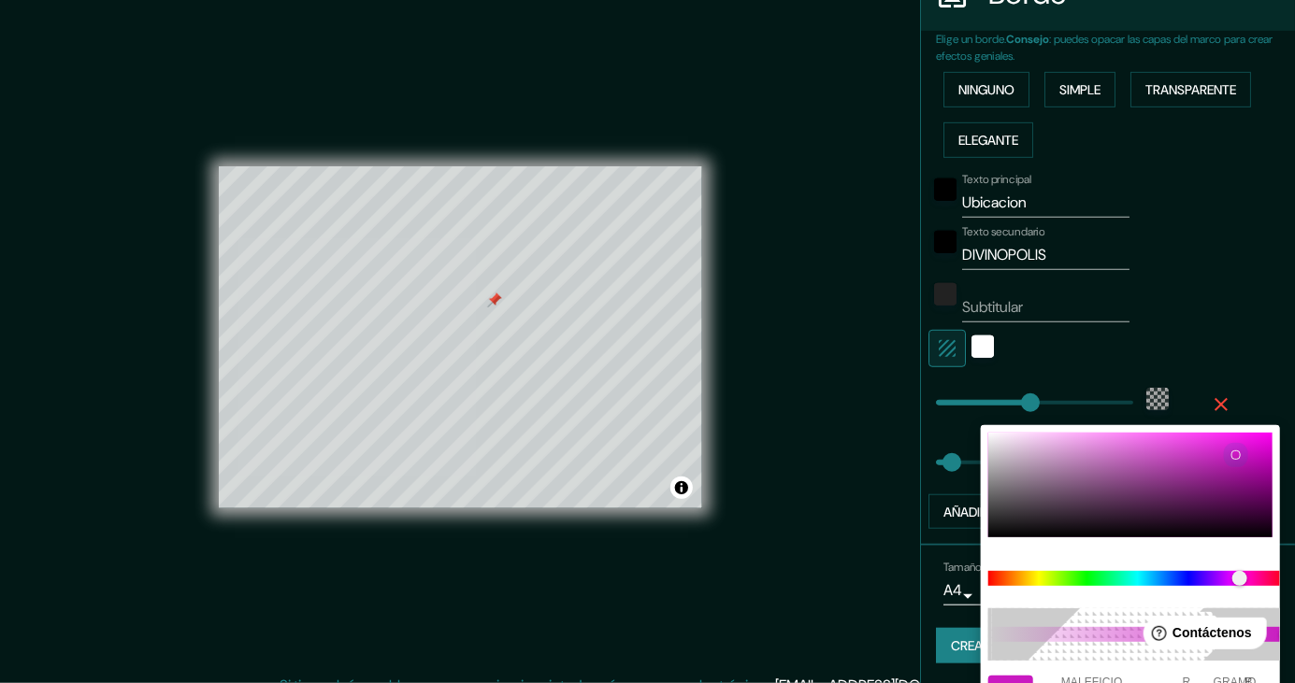
type input "155"
type input "36"
type input "149"
type input "248"
type input "41"
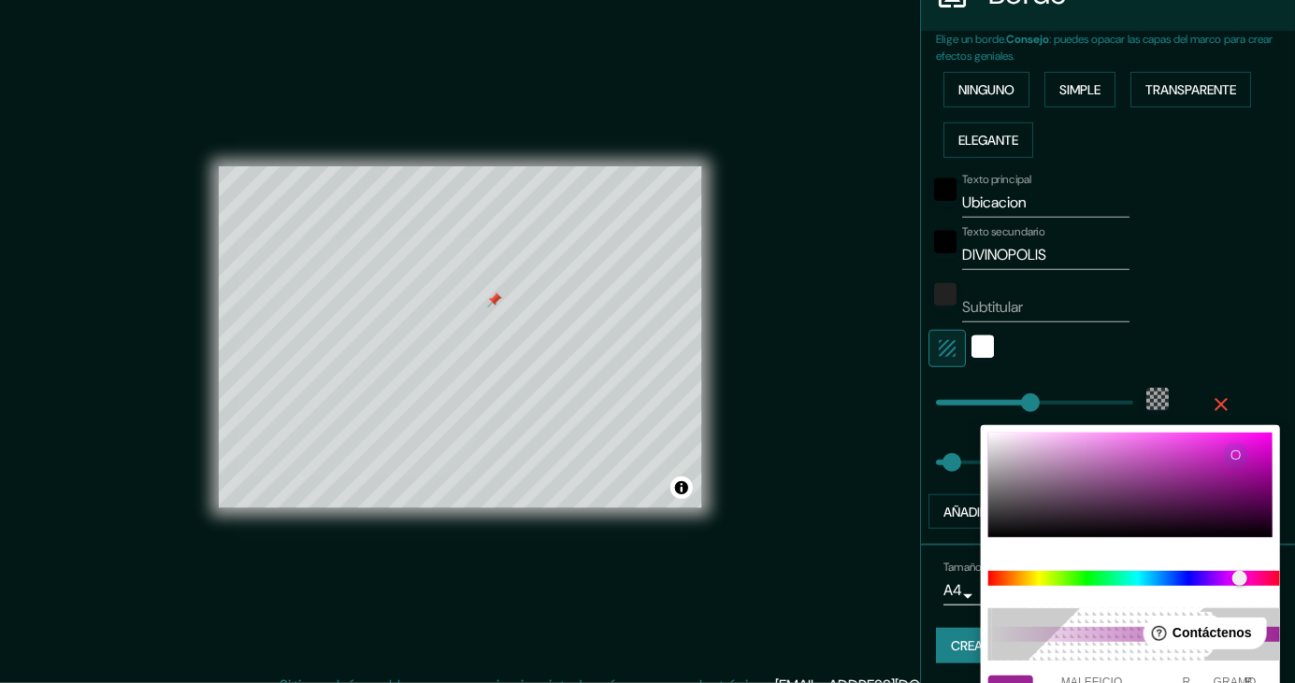
type input "9A2494"
type input "154"
type input "148"
type input "248"
type input "41"
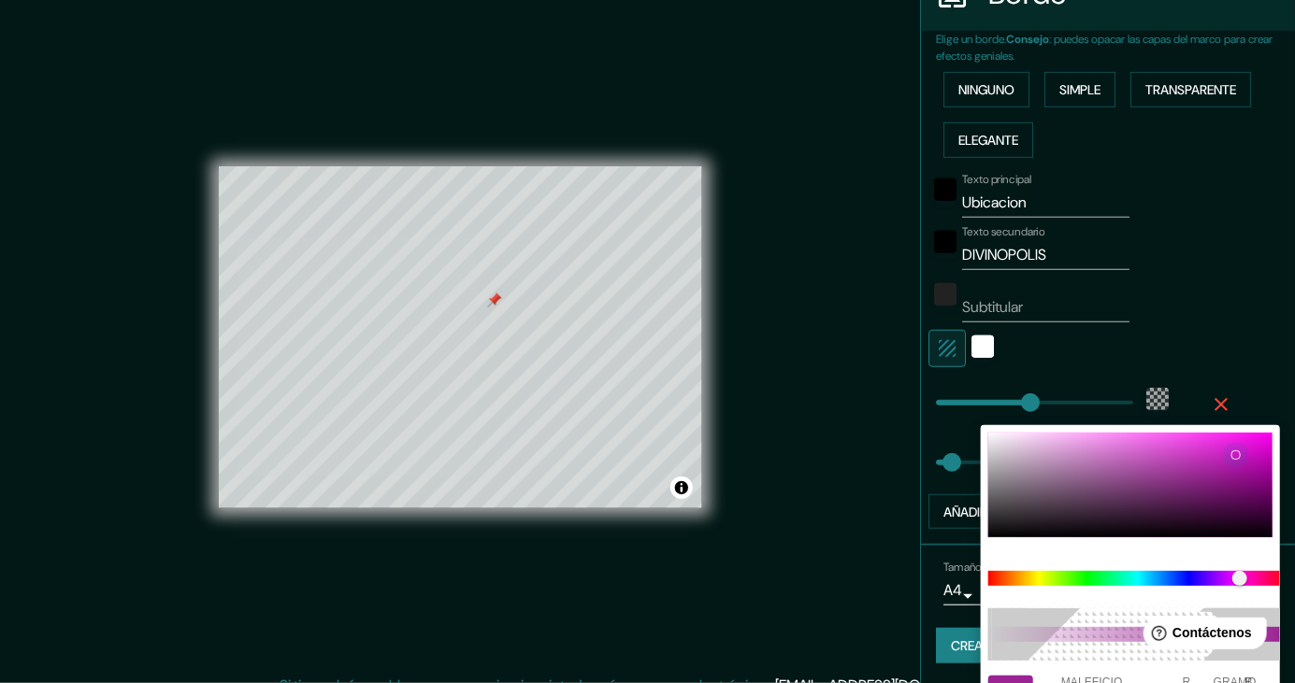
type input "992493"
type input "153"
type input "147"
type input "248"
type input "41"
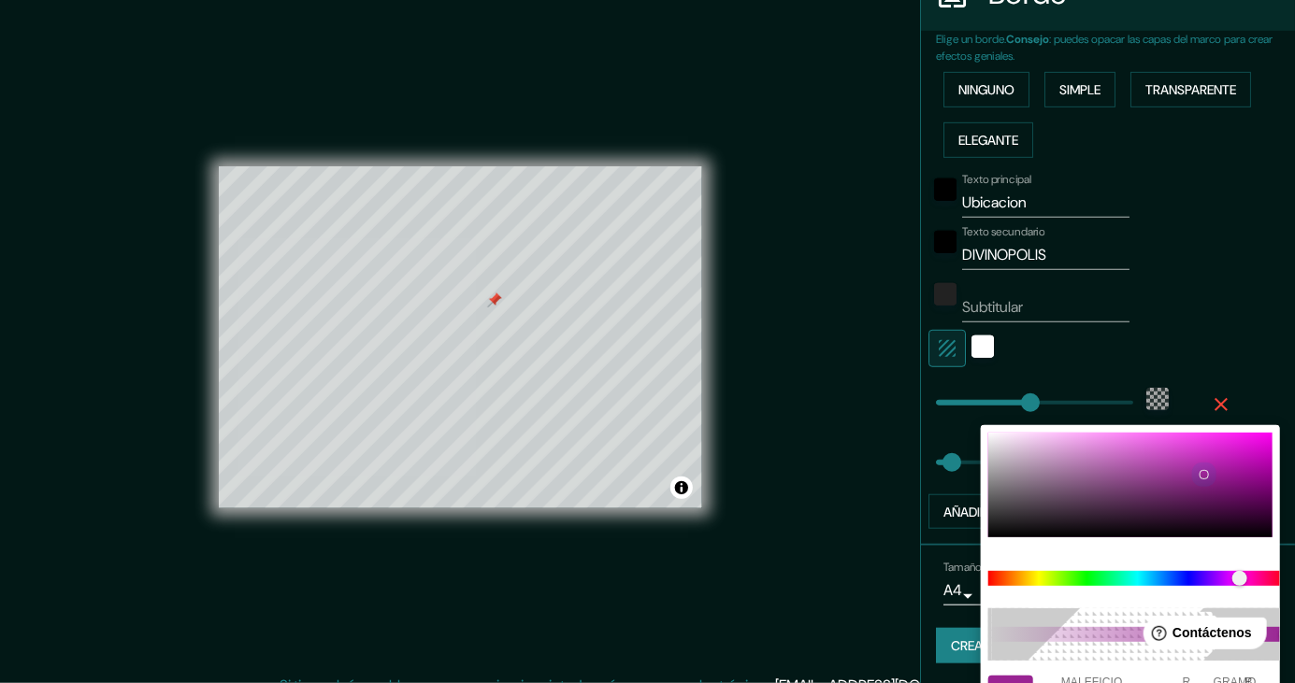
type input "9A2494"
type input "154"
type input "148"
type input "248"
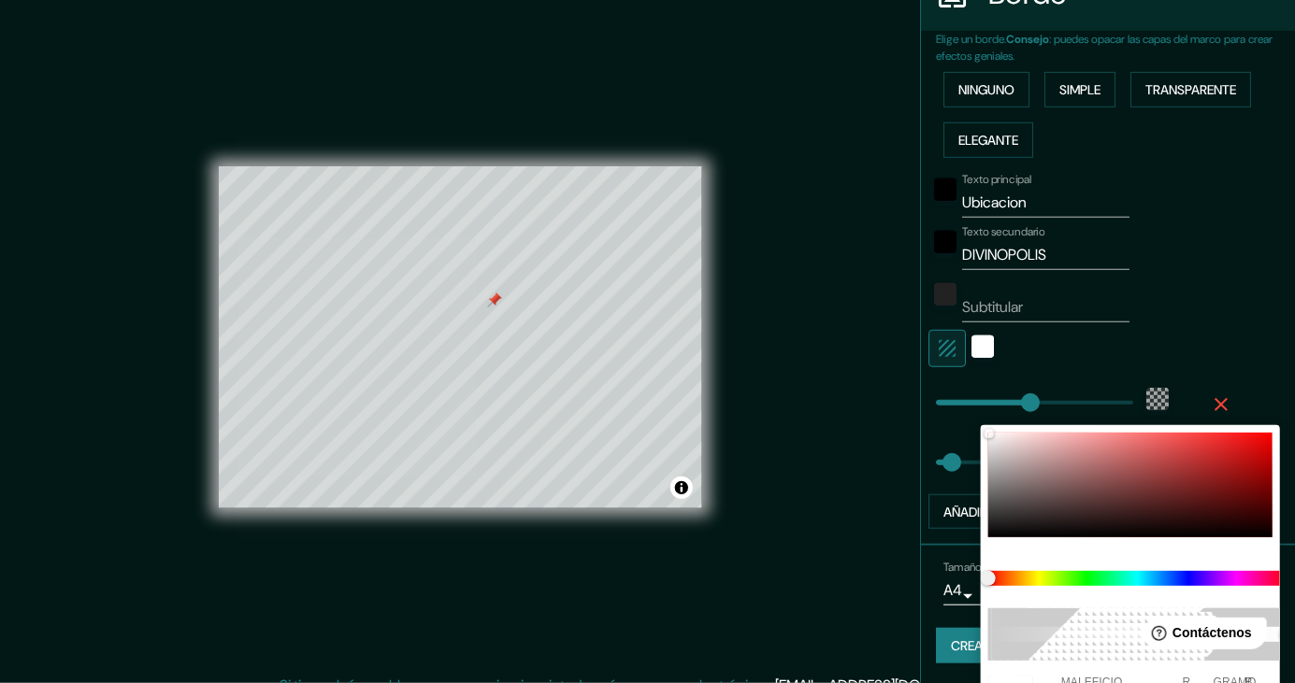
click at [1246, 291] on div at bounding box center [647, 341] width 1295 height 683
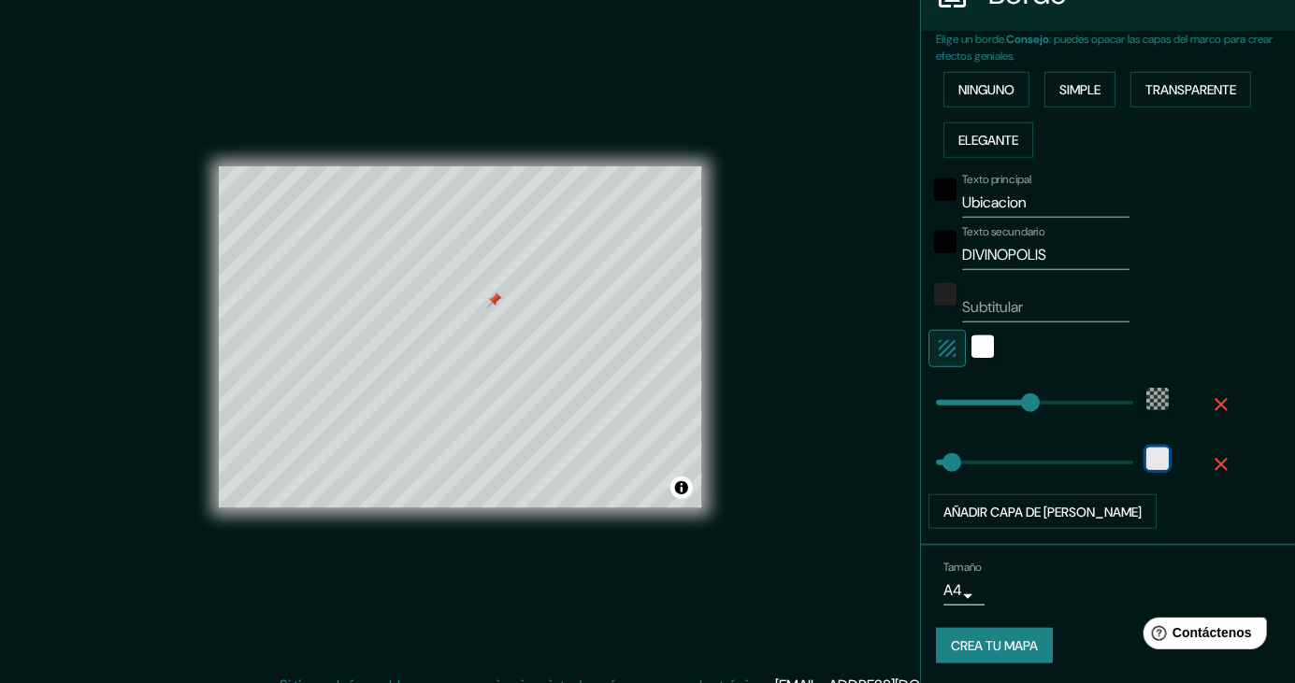
click at [1161, 450] on div "white" at bounding box center [1157, 459] width 22 height 22
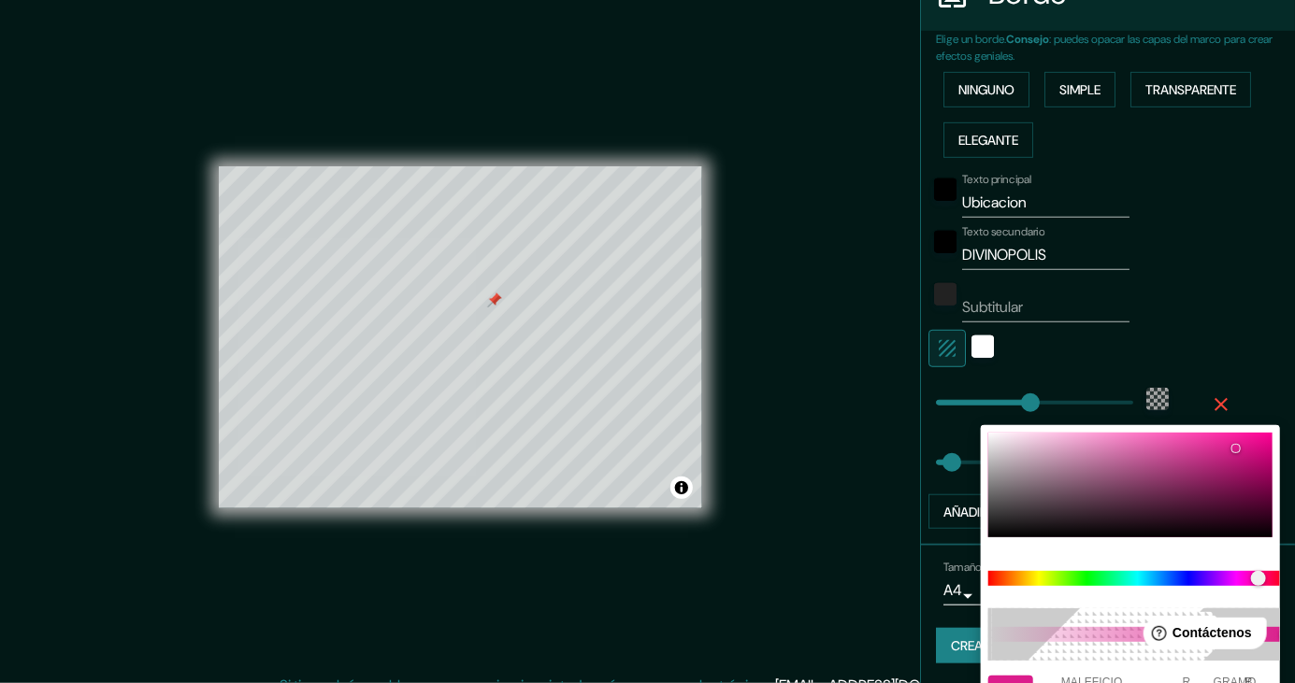
click at [1251, 312] on div at bounding box center [647, 341] width 1295 height 683
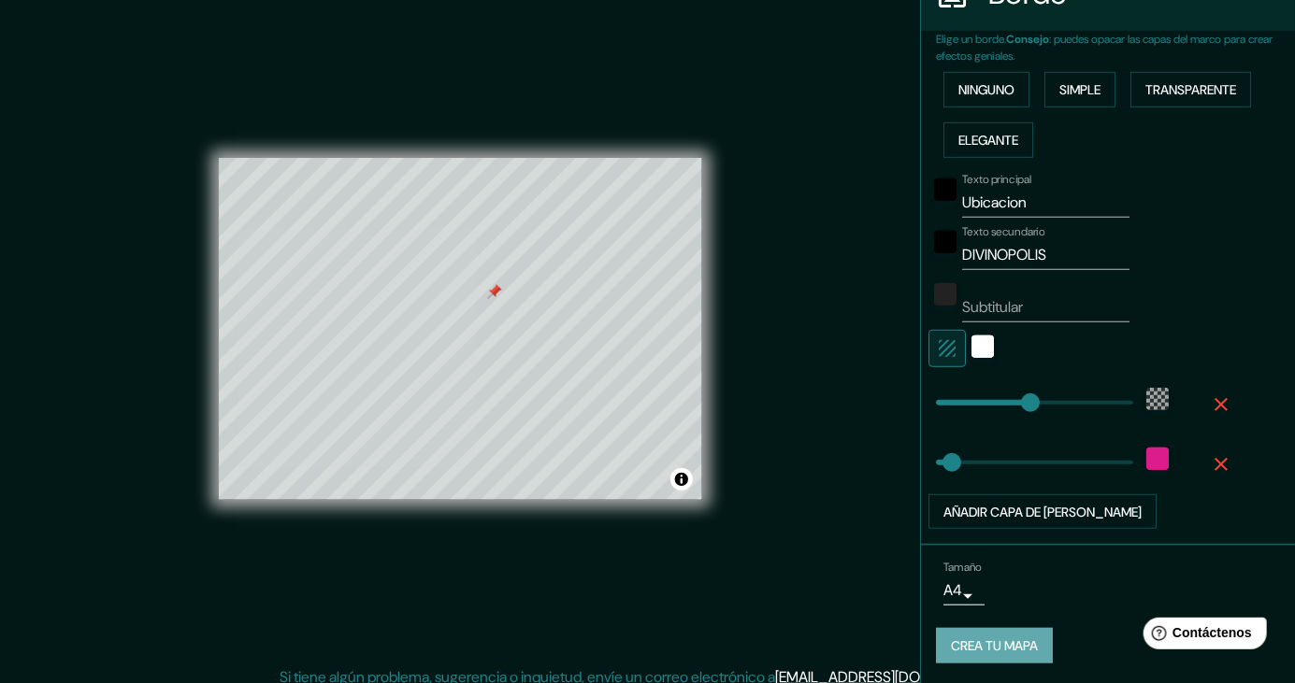
click at [1025, 645] on font "Crea tu mapa" at bounding box center [994, 647] width 87 height 17
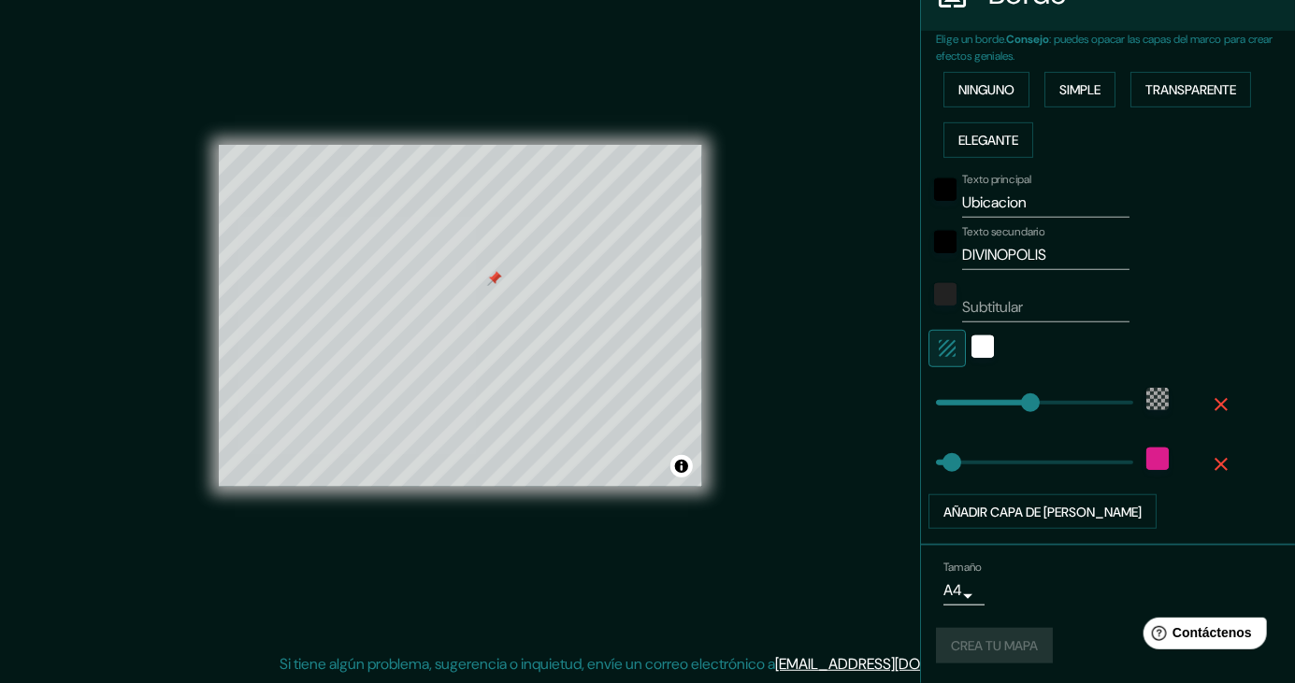
scroll to position [102, 0]
click at [974, 585] on body "Mappin Ubicación Divinópolis, Minas Gerais, Brasil Patas Estilo Disposición Bor…" at bounding box center [647, 319] width 1295 height 683
click at [974, 603] on li "A3" at bounding box center [961, 612] width 92 height 35
click at [1070, 573] on div "Tamaño A3 a4" at bounding box center [1108, 583] width 344 height 60
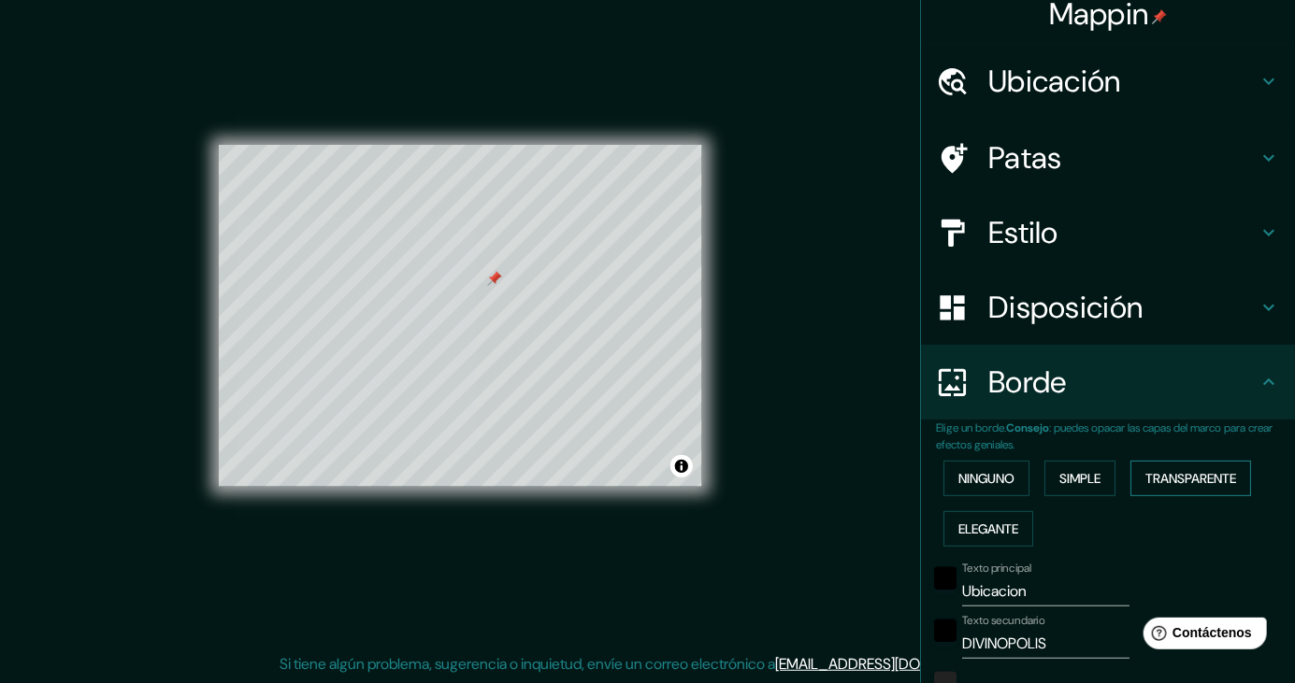
scroll to position [0, 0]
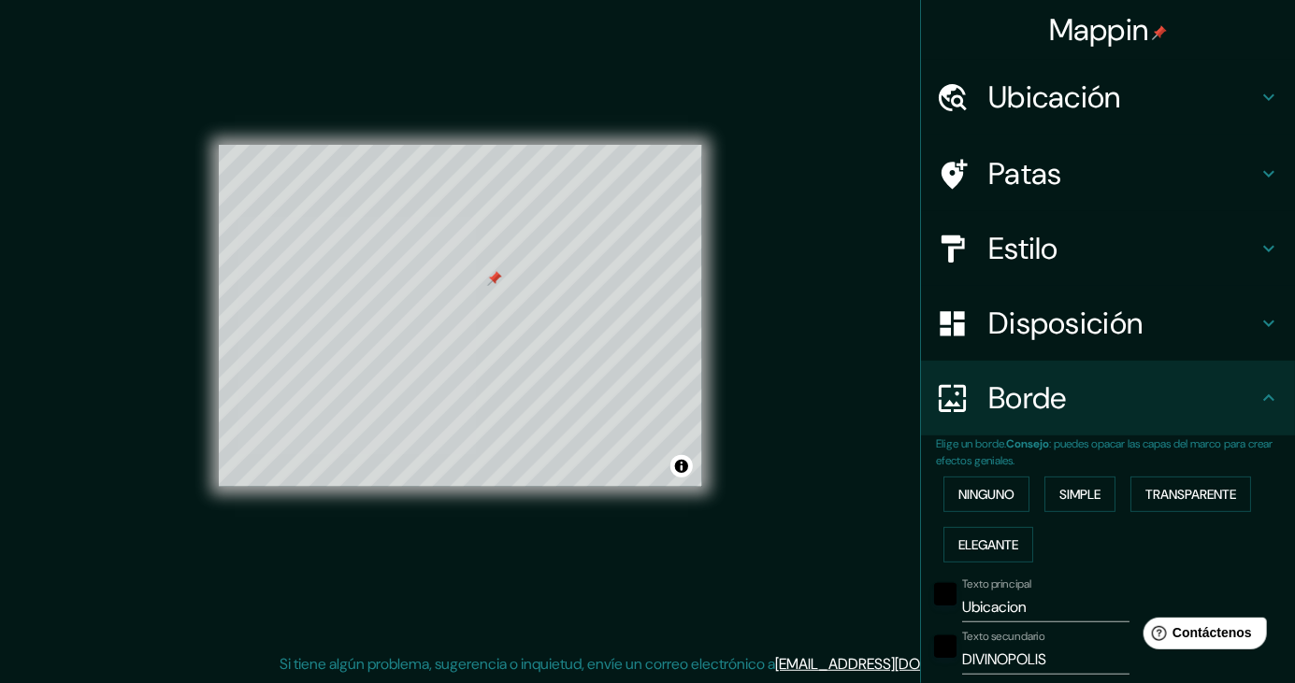
click at [1216, 117] on div "Ubicación" at bounding box center [1108, 97] width 374 height 75
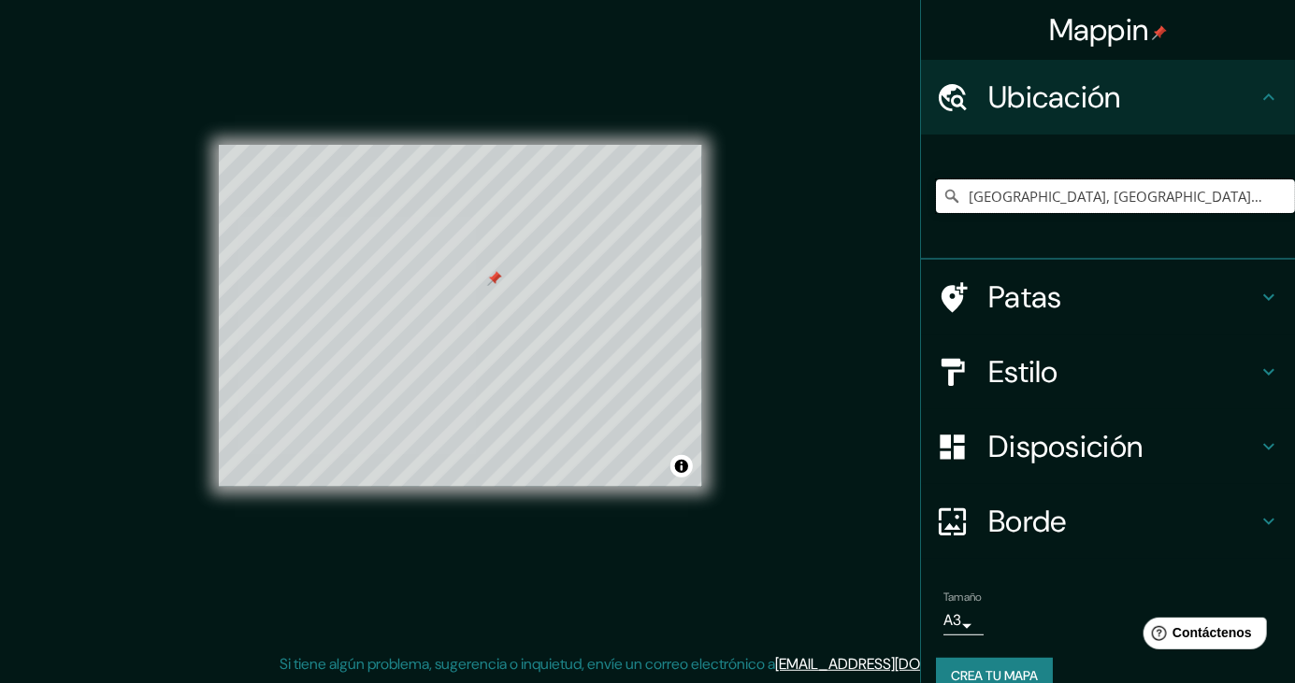
click at [1227, 190] on input "[GEOGRAPHIC_DATA], [GEOGRAPHIC_DATA], [GEOGRAPHIC_DATA]" at bounding box center [1115, 196] width 359 height 34
click at [1281, 196] on icon "Claro" at bounding box center [1279, 196] width 11 height 11
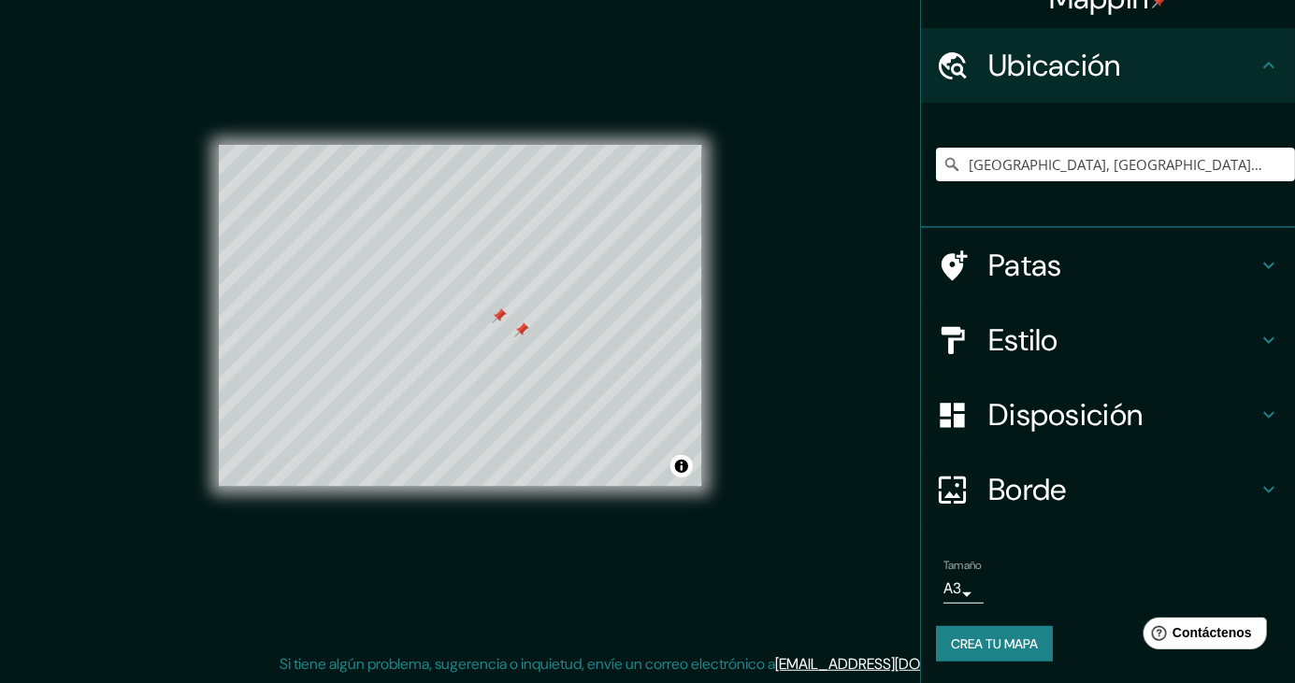
click at [522, 323] on div at bounding box center [521, 330] width 15 height 15
click at [1032, 637] on font "Crea tu mapa" at bounding box center [994, 644] width 87 height 17
click at [1038, 637] on font "Crea tu mapa" at bounding box center [994, 644] width 87 height 17
